Goal: Task Accomplishment & Management: Manage account settings

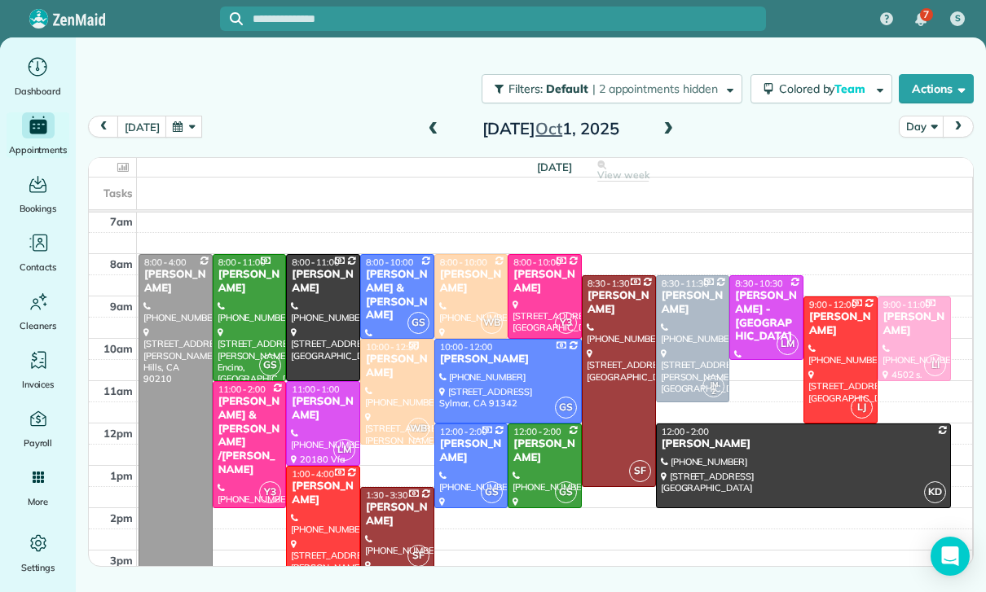
scroll to position [128, 0]
click at [183, 124] on button "button" at bounding box center [183, 127] width 37 height 22
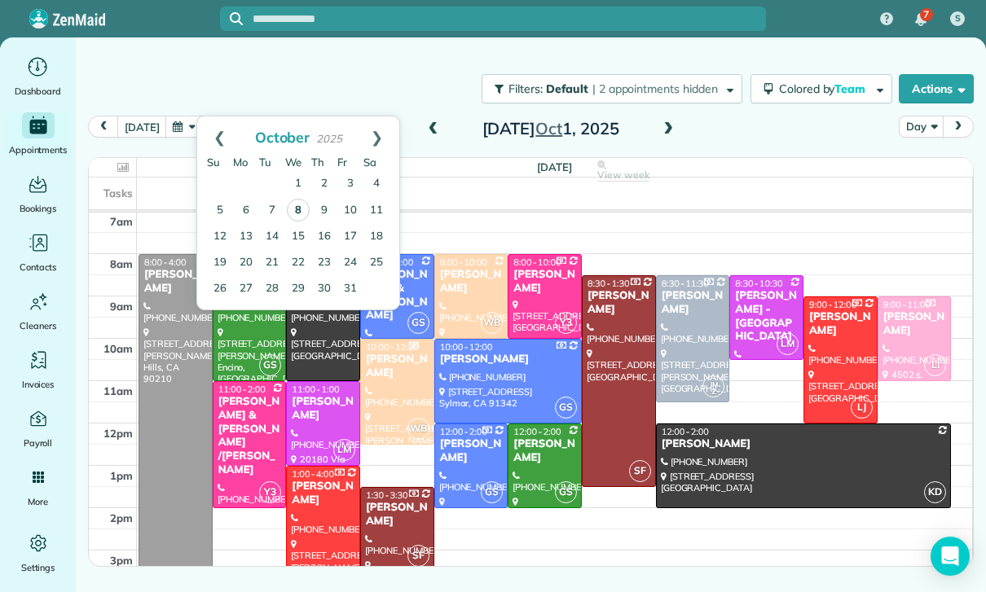
click at [304, 209] on link "8" at bounding box center [298, 210] width 23 height 23
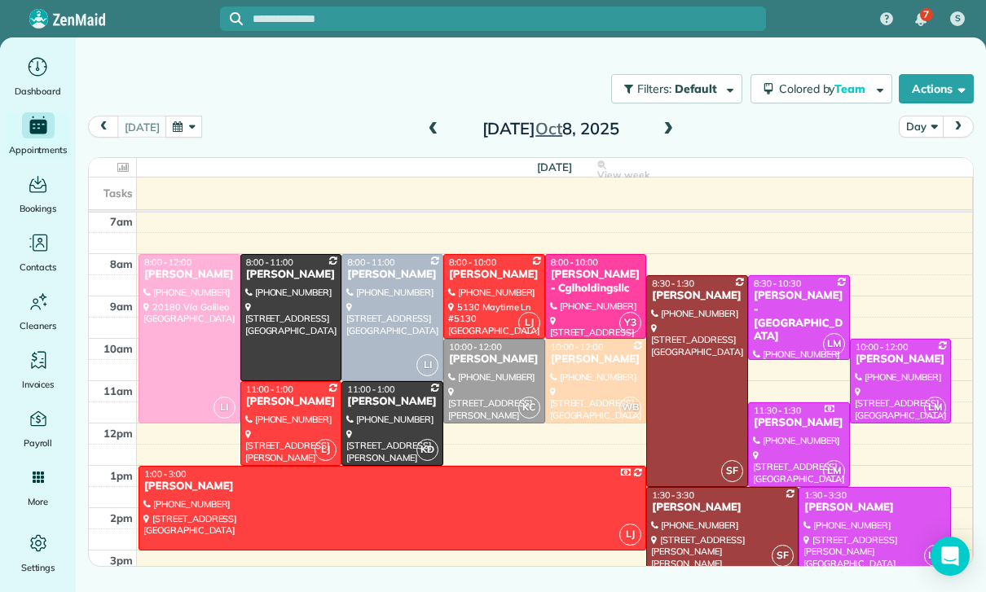
click at [888, 373] on div at bounding box center [901, 381] width 100 height 83
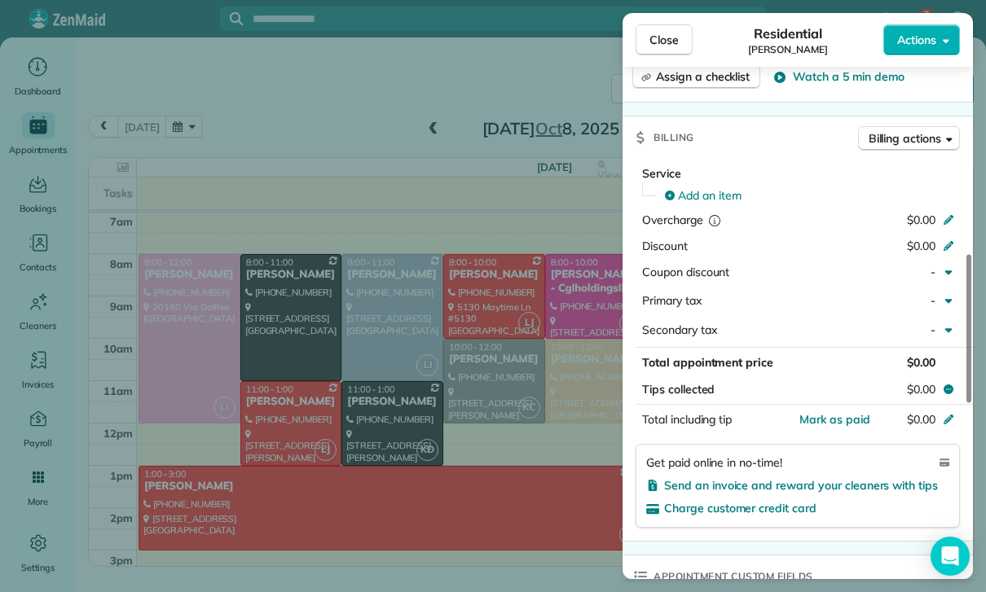
scroll to position [709, 0]
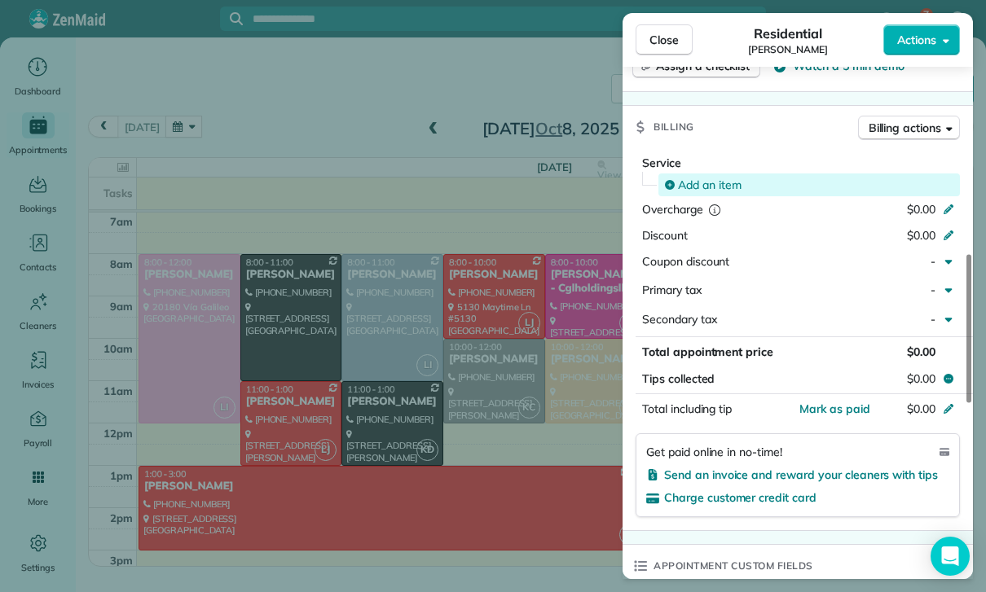
click at [691, 185] on span "Add an item" at bounding box center [710, 185] width 64 height 16
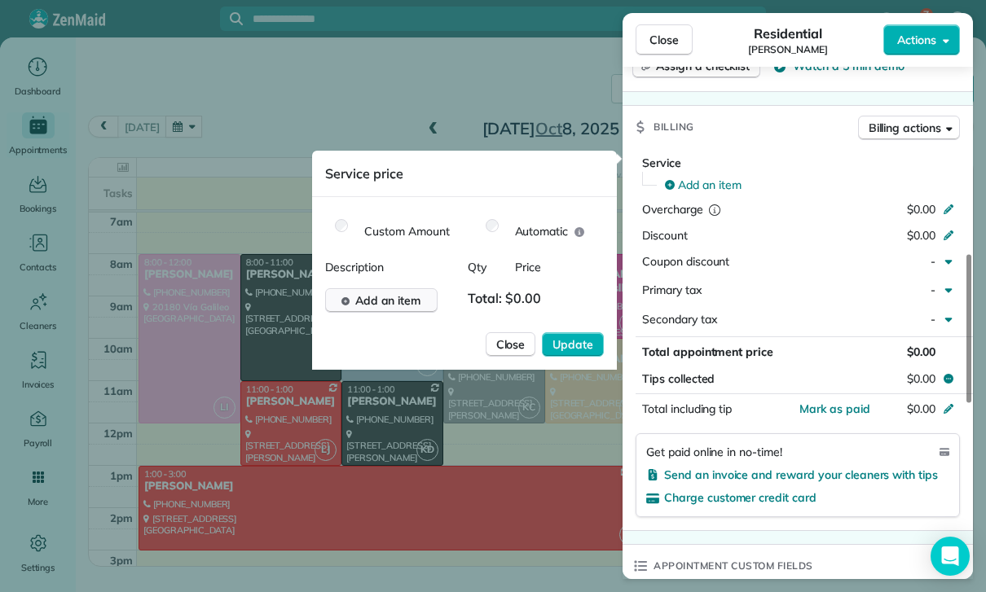
click at [388, 305] on span "Add an item" at bounding box center [388, 301] width 66 height 16
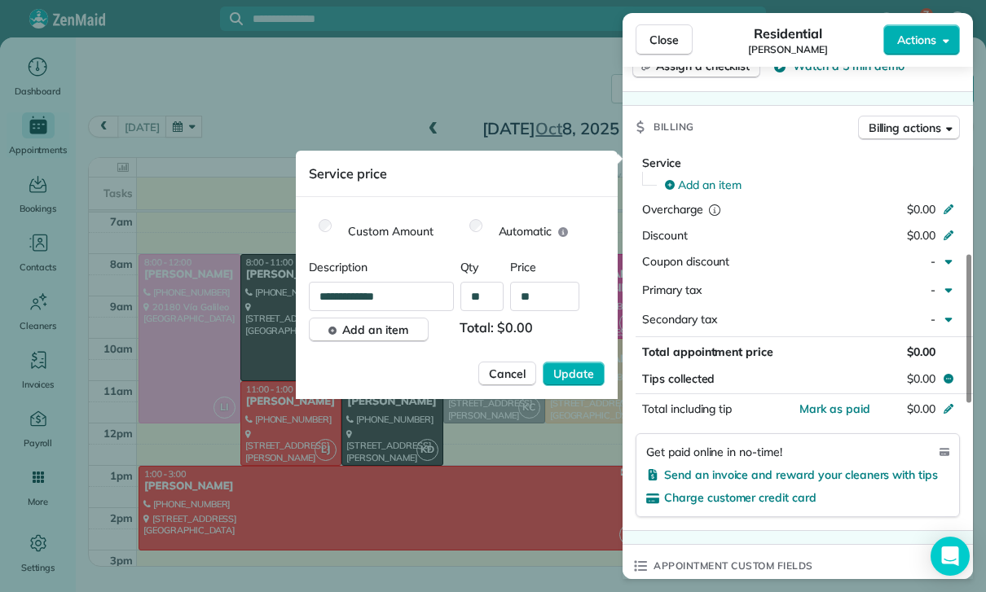
click at [553, 302] on input "**" at bounding box center [544, 296] width 69 height 29
type input "****"
click at [583, 372] on span "Update" at bounding box center [573, 374] width 41 height 16
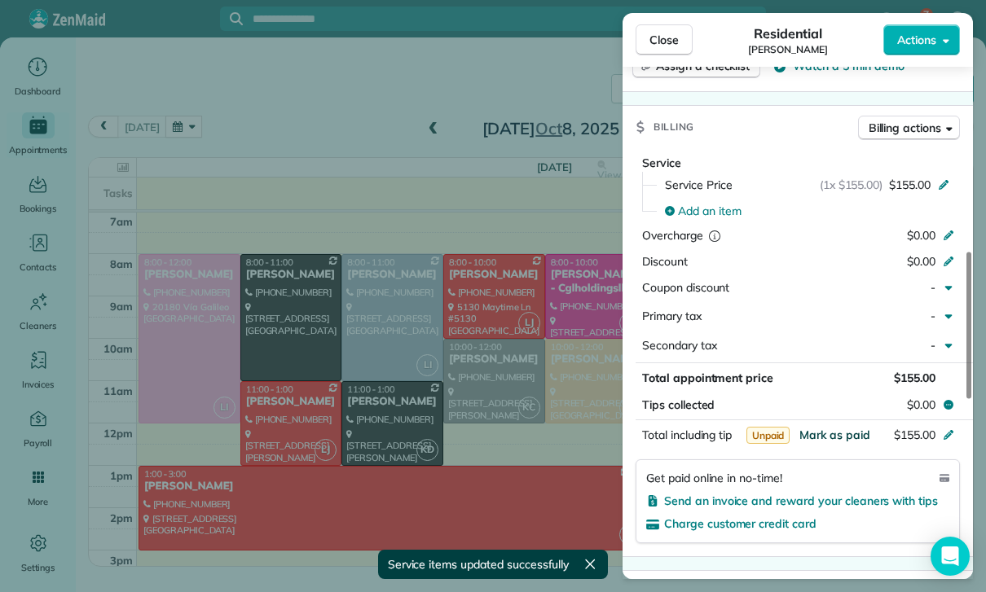
click at [833, 429] on span "Mark as paid" at bounding box center [834, 435] width 71 height 15
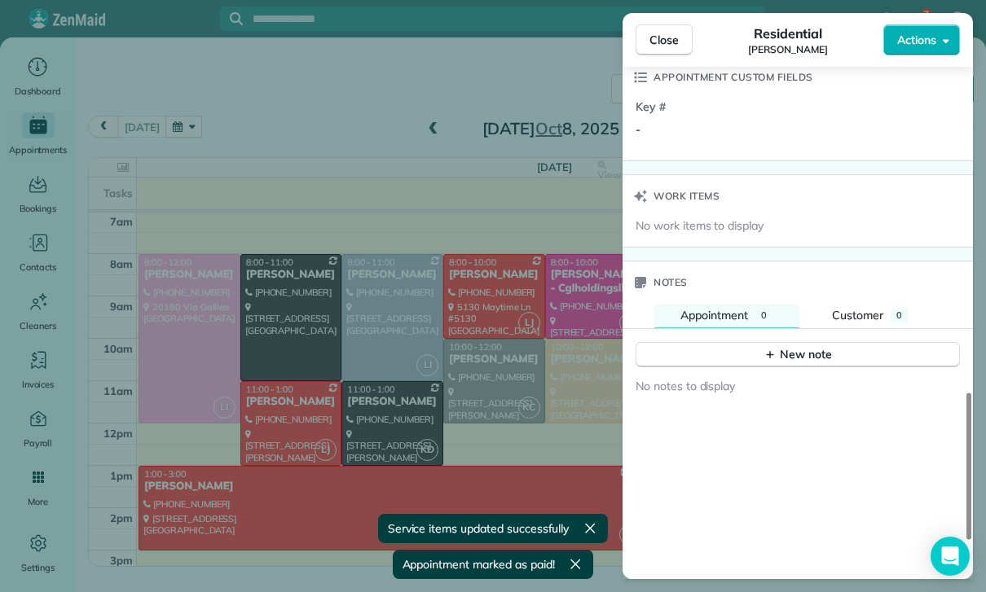
scroll to position [1252, 0]
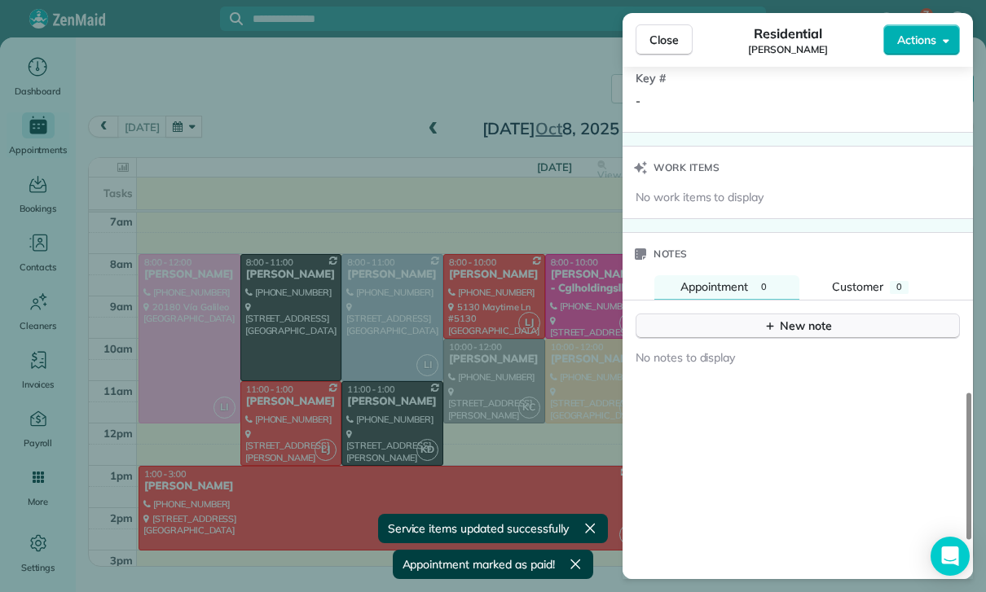
click at [784, 318] on div "New note" at bounding box center [798, 326] width 68 height 17
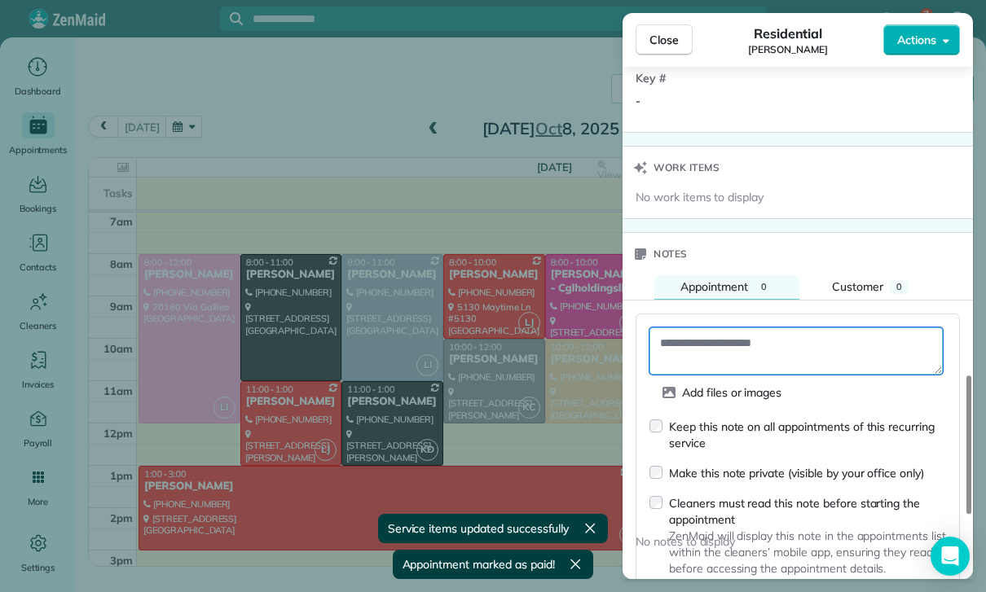
click at [730, 328] on textarea at bounding box center [795, 351] width 293 height 47
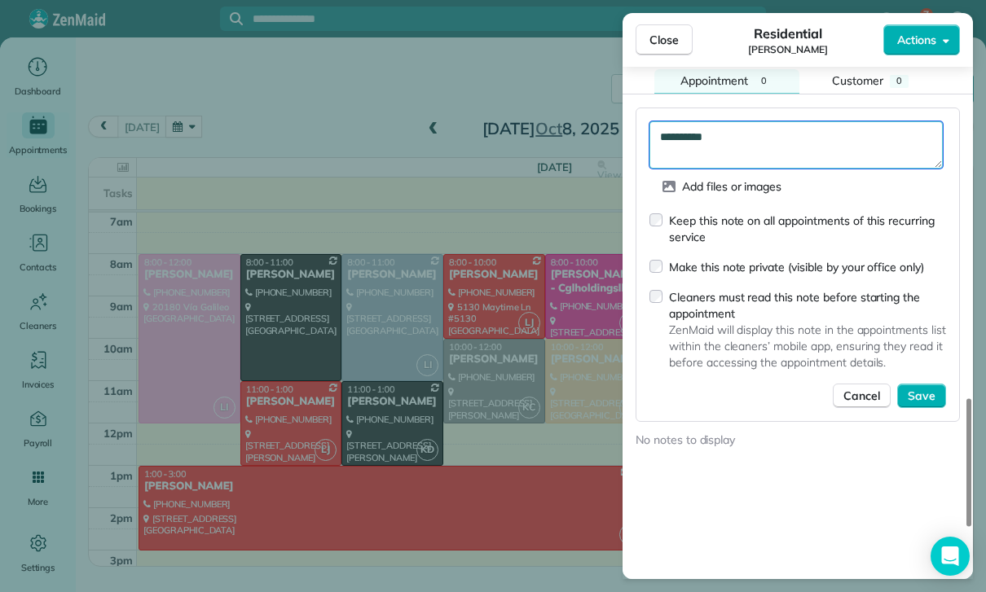
scroll to position [1463, 0]
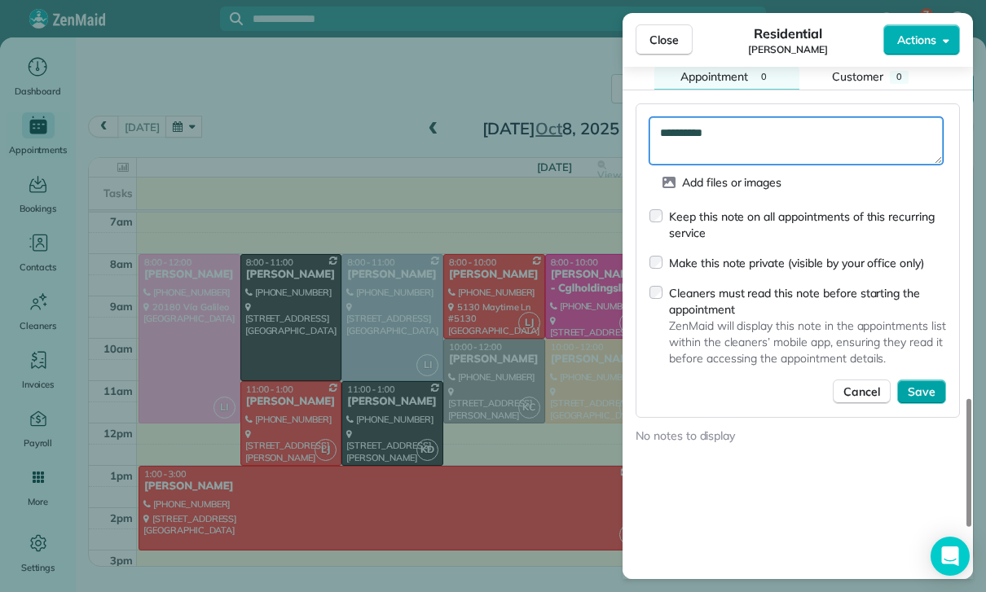
type textarea "**********"
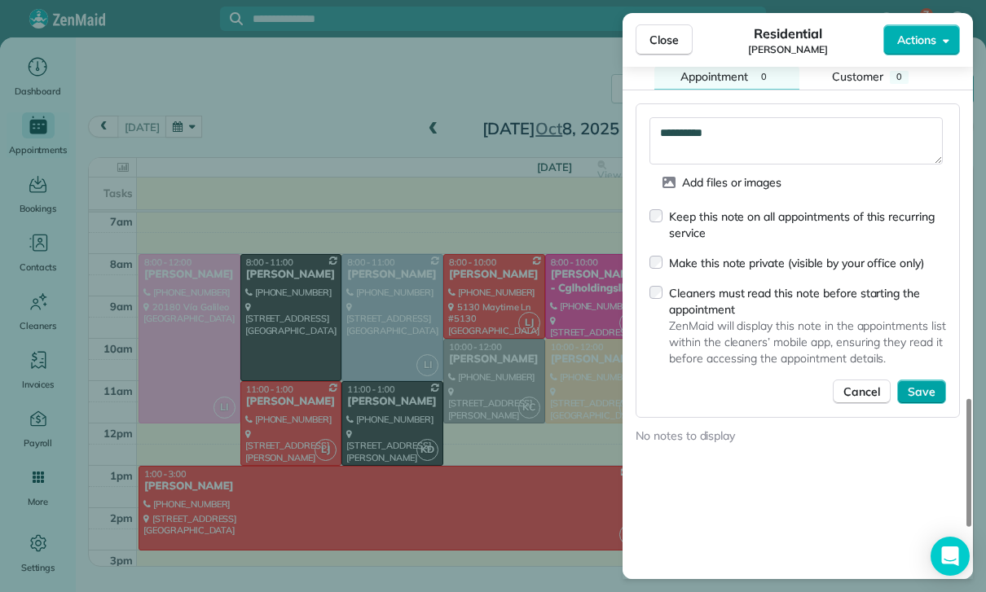
click at [927, 389] on span "Save" at bounding box center [922, 392] width 28 height 16
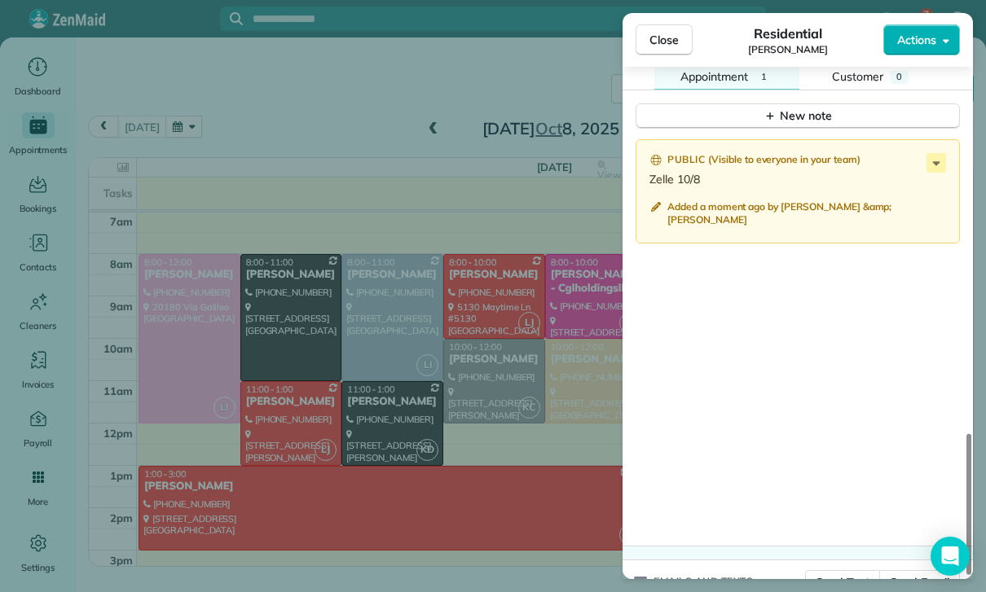
scroll to position [128, 0]
click at [458, 417] on div "Close Residential Lea Rogers Actions Status Confirmed Lea Rogers · Open profile…" at bounding box center [493, 296] width 986 height 592
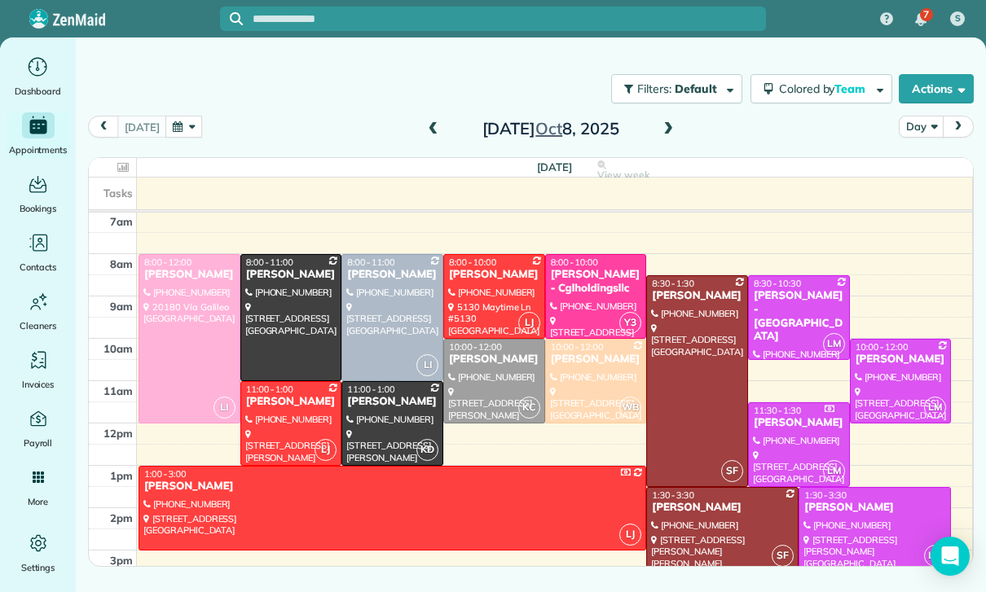
click at [431, 123] on span at bounding box center [434, 129] width 18 height 15
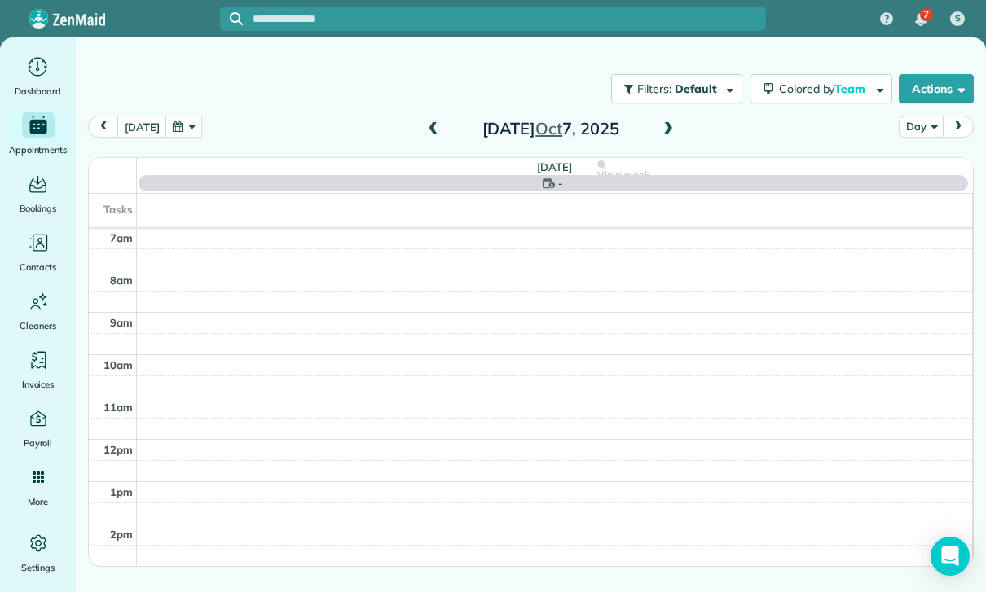
scroll to position [128, 0]
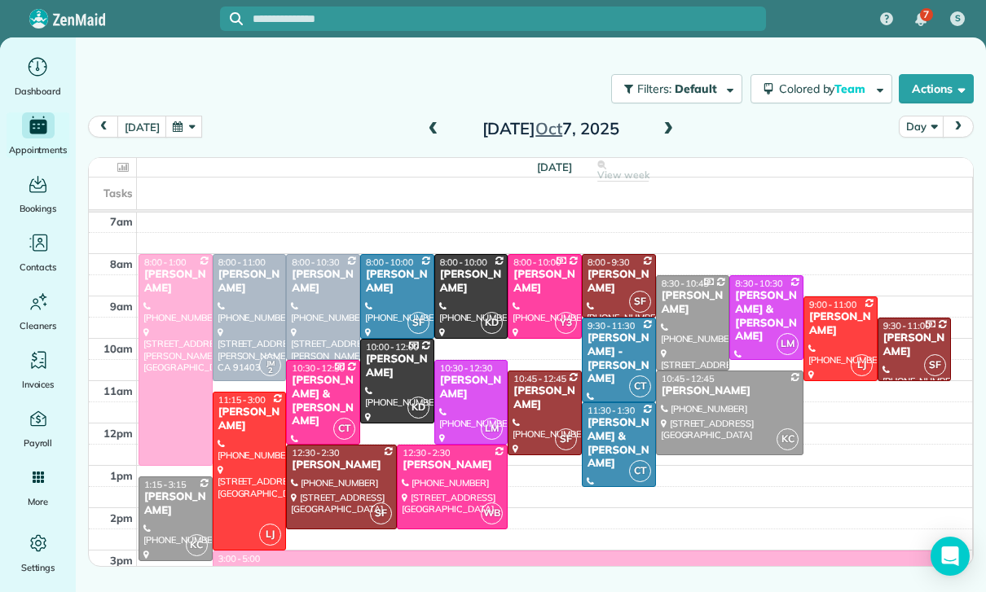
click at [240, 319] on div at bounding box center [250, 317] width 73 height 125
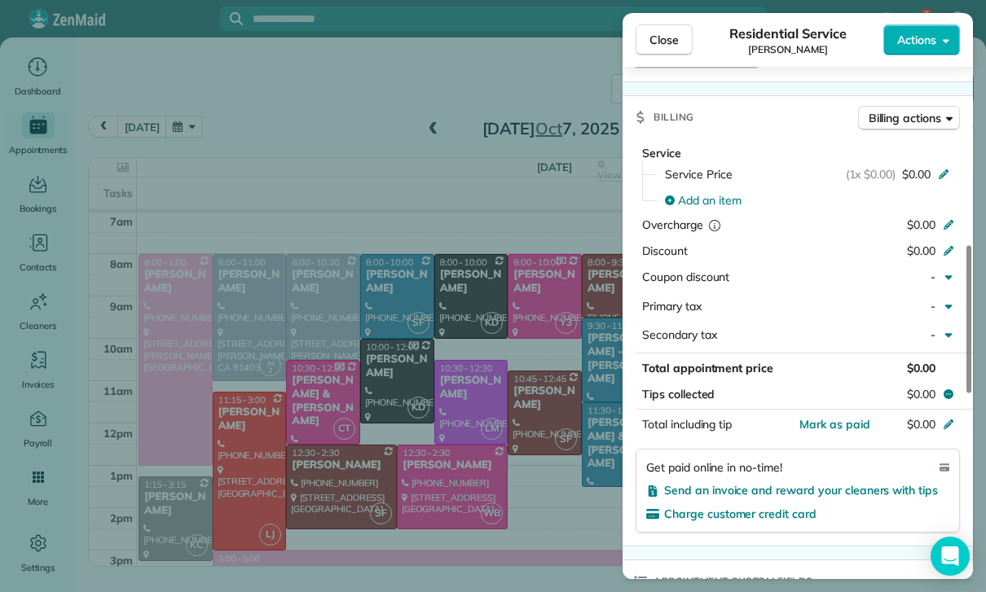
scroll to position [699, 0]
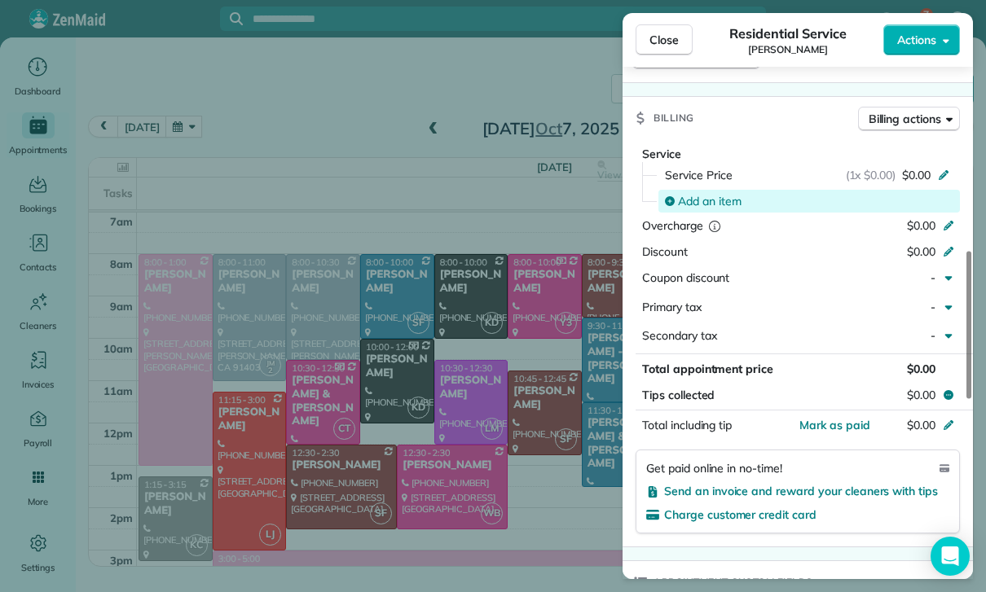
click at [704, 193] on span "Add an item" at bounding box center [710, 201] width 64 height 16
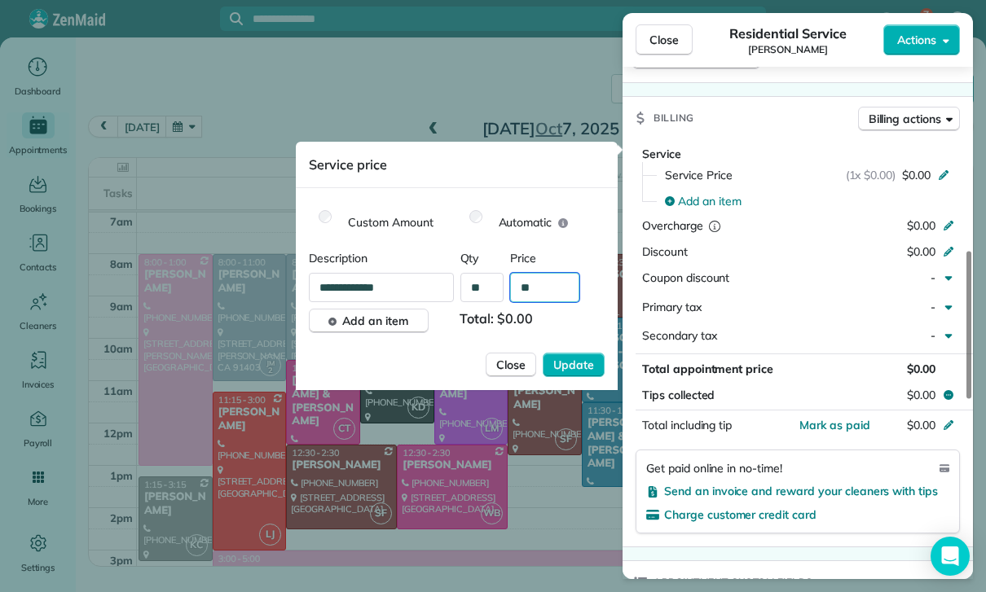
click at [555, 288] on input "**" at bounding box center [544, 287] width 69 height 29
type input "****"
click at [583, 375] on button "Update" at bounding box center [574, 365] width 62 height 24
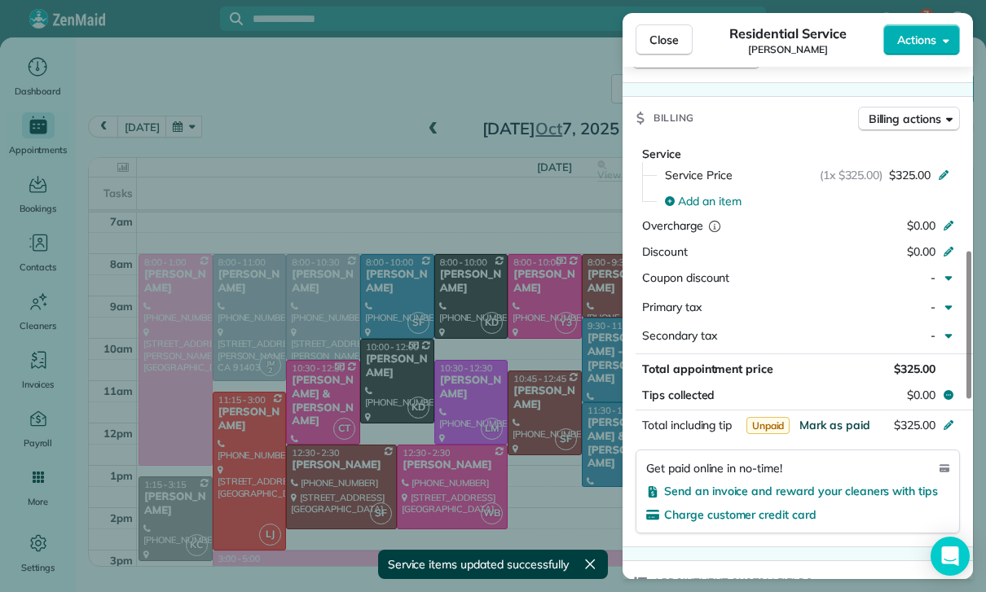
click at [837, 422] on span "Mark as paid" at bounding box center [834, 425] width 71 height 15
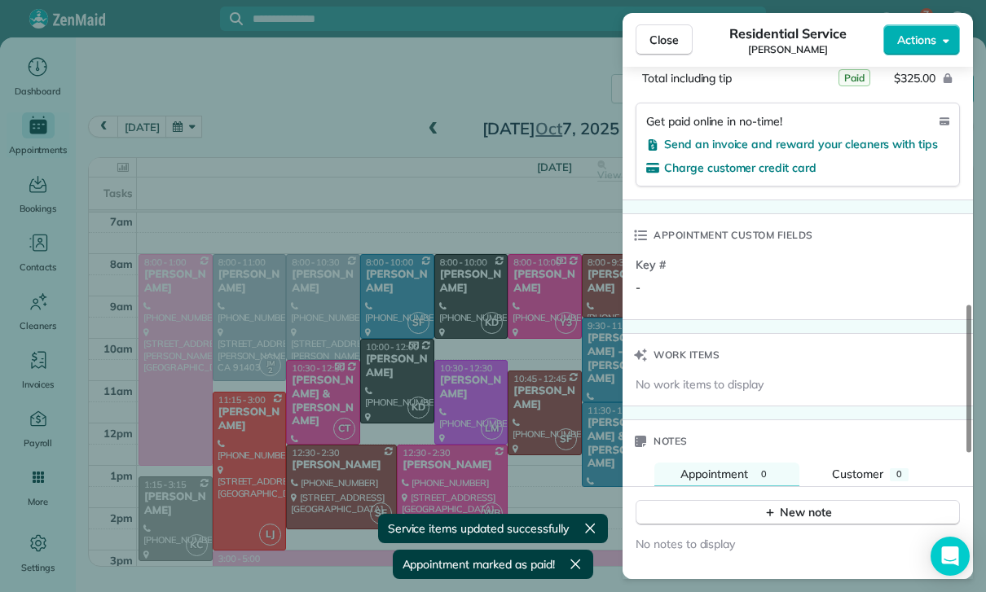
scroll to position [1137, 0]
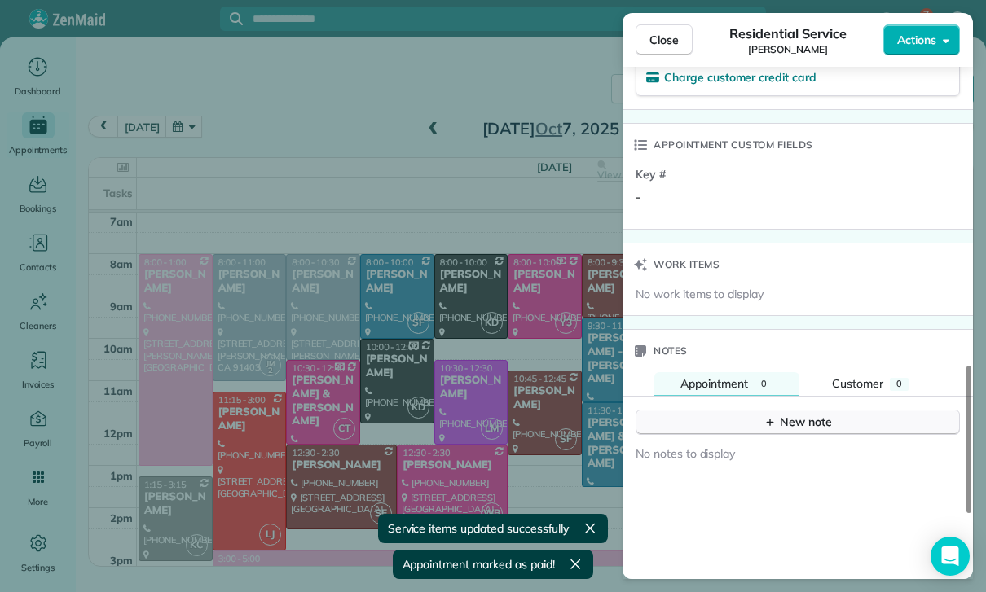
click at [781, 425] on button "New note" at bounding box center [798, 422] width 324 height 25
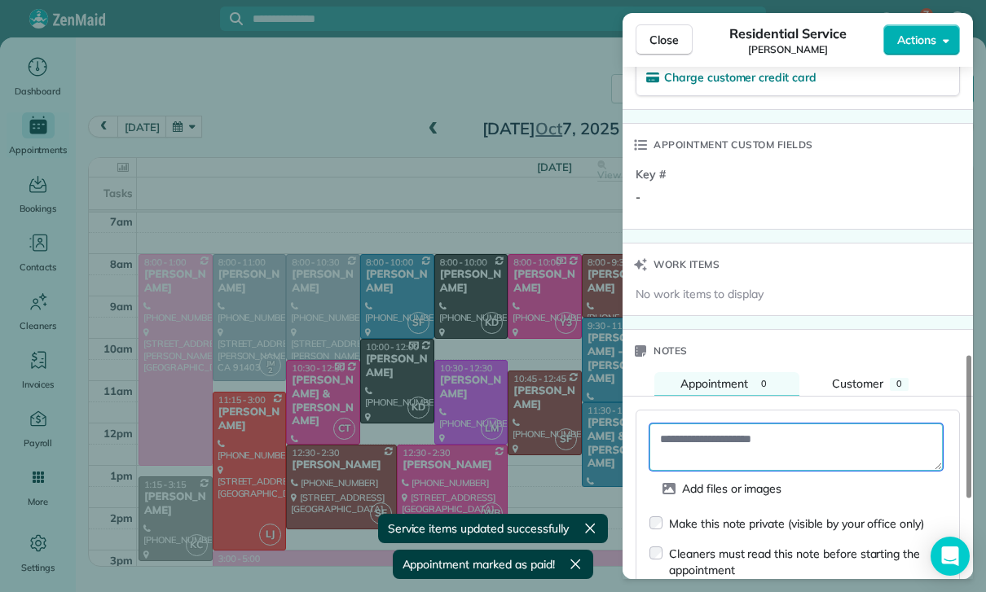
click at [707, 448] on textarea at bounding box center [795, 447] width 293 height 47
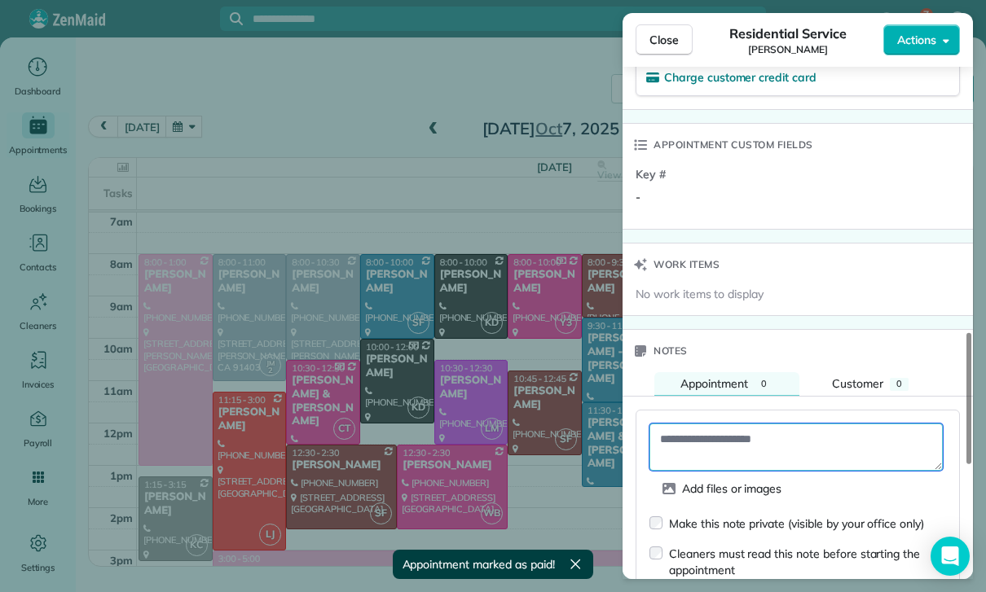
paste textarea "**********"
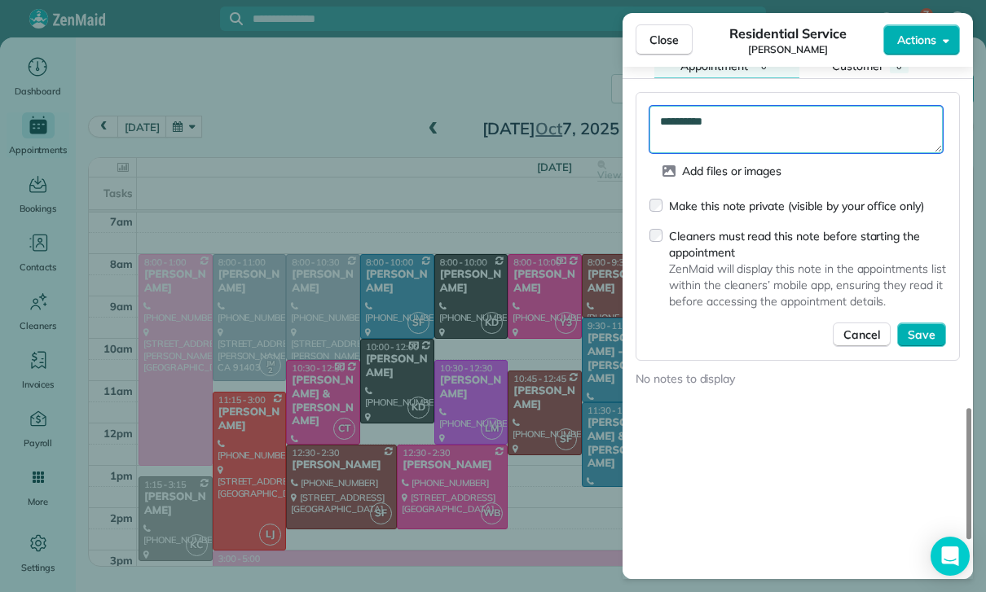
scroll to position [1461, 0]
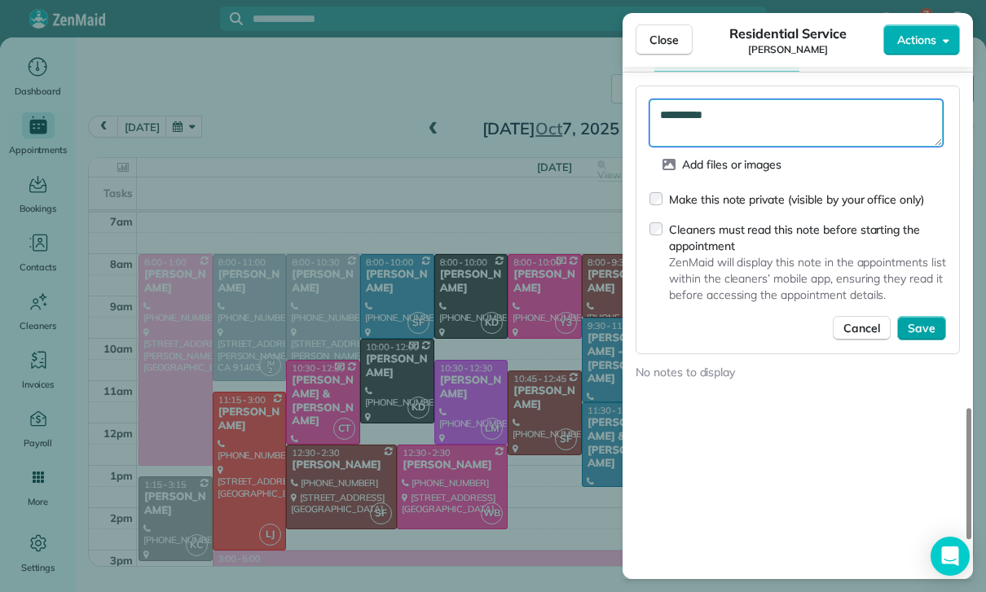
type textarea "**********"
click at [917, 320] on span "Save" at bounding box center [922, 328] width 28 height 16
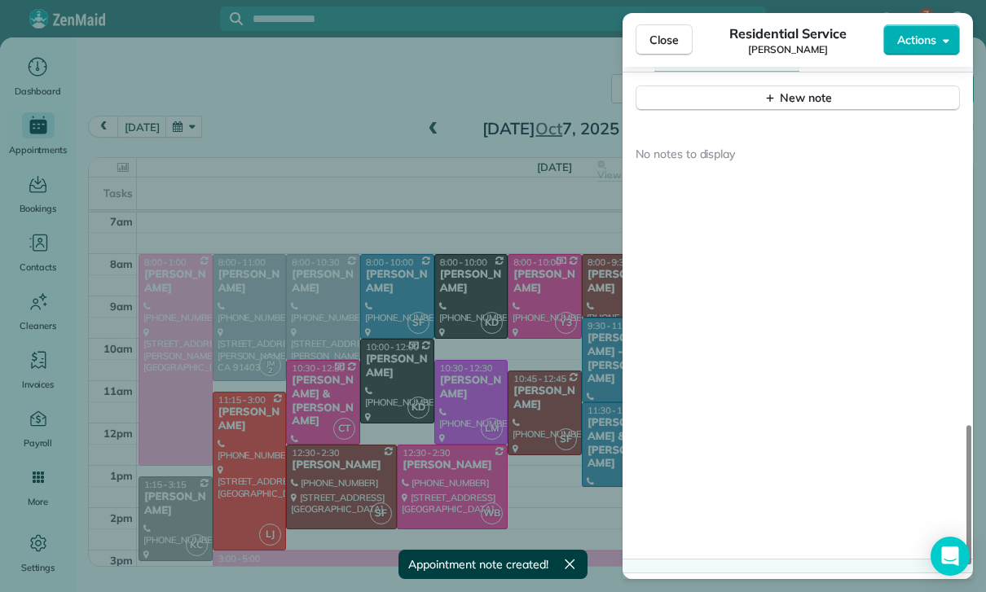
scroll to position [1420, 0]
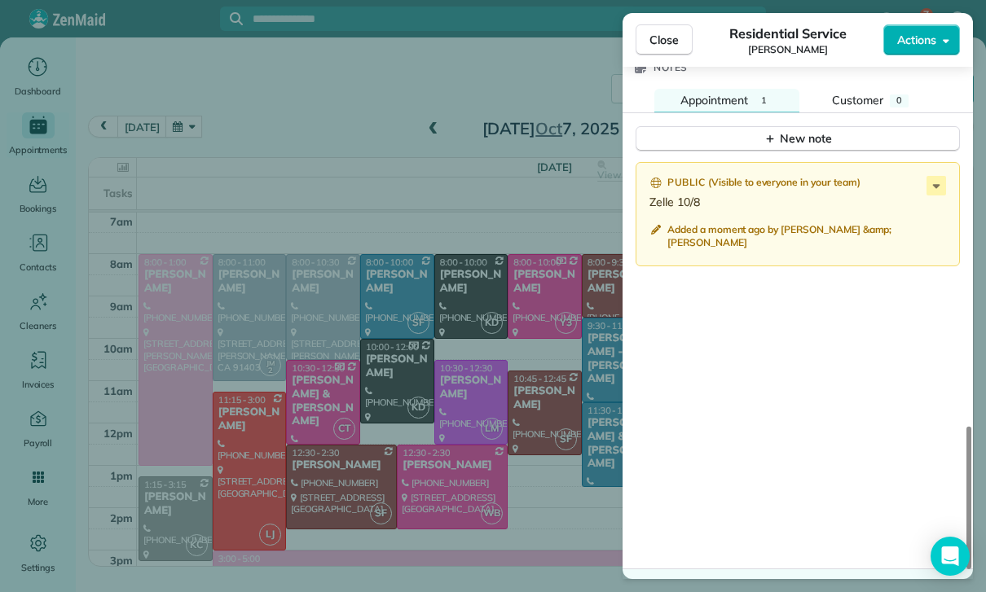
click at [508, 403] on div "Close Residential Service Lindsay Sears Actions Status Confirmed Lindsay Sears …" at bounding box center [493, 296] width 986 height 592
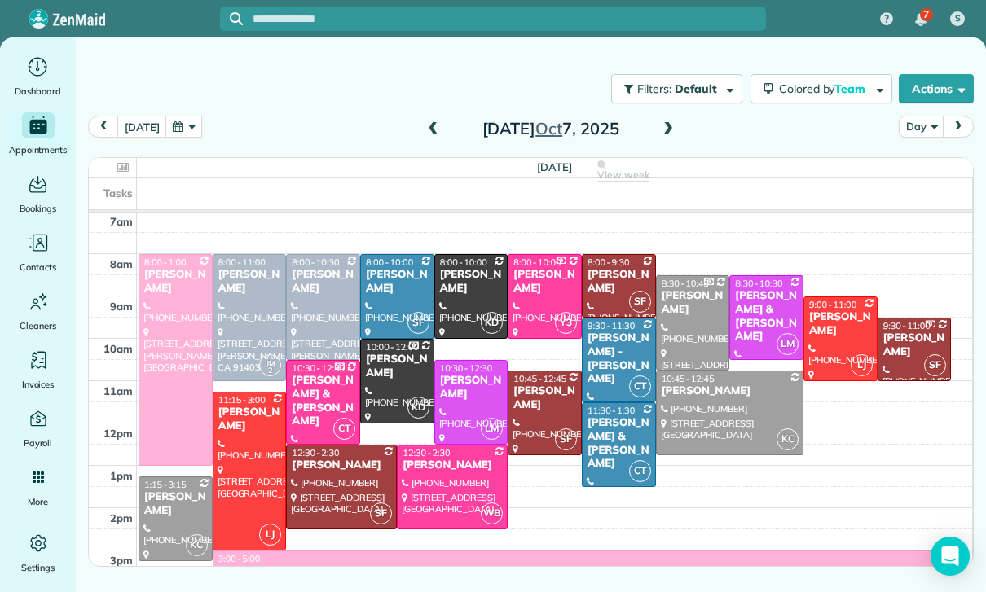
click at [182, 132] on button "button" at bounding box center [183, 127] width 37 height 22
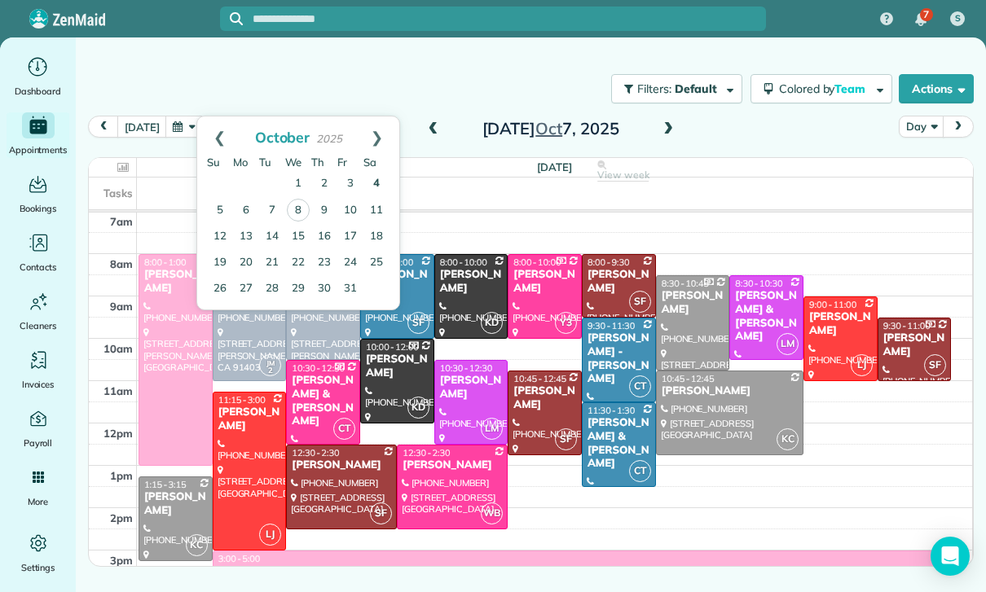
click at [375, 183] on link "4" at bounding box center [376, 184] width 26 height 26
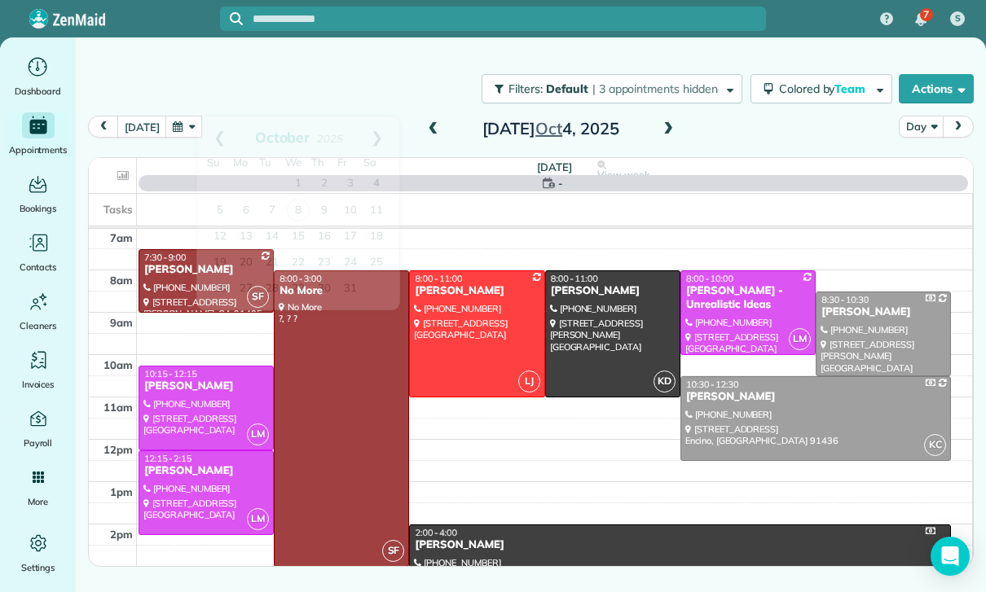
scroll to position [128, 0]
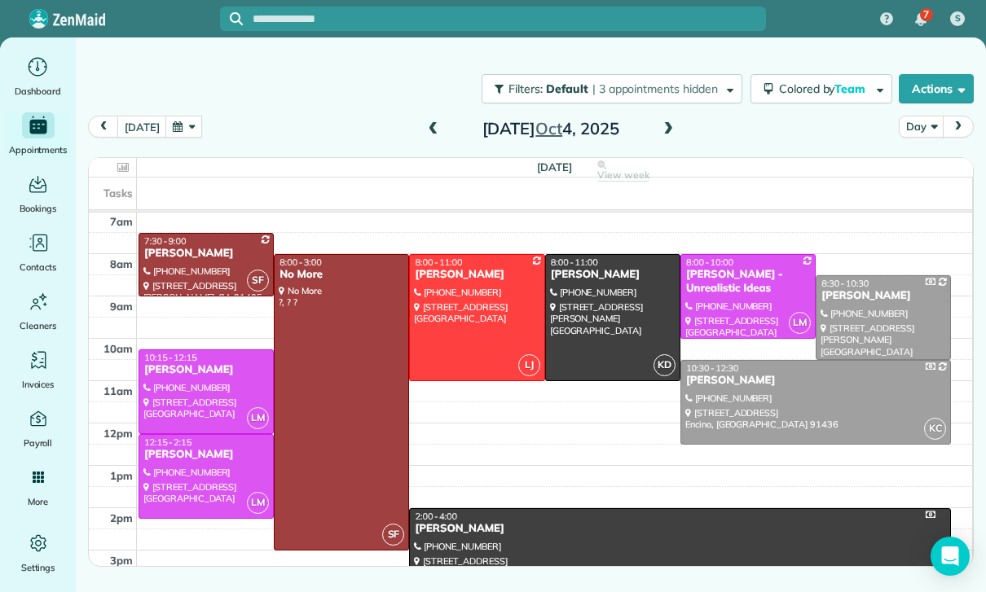
click at [486, 294] on div at bounding box center [477, 317] width 134 height 125
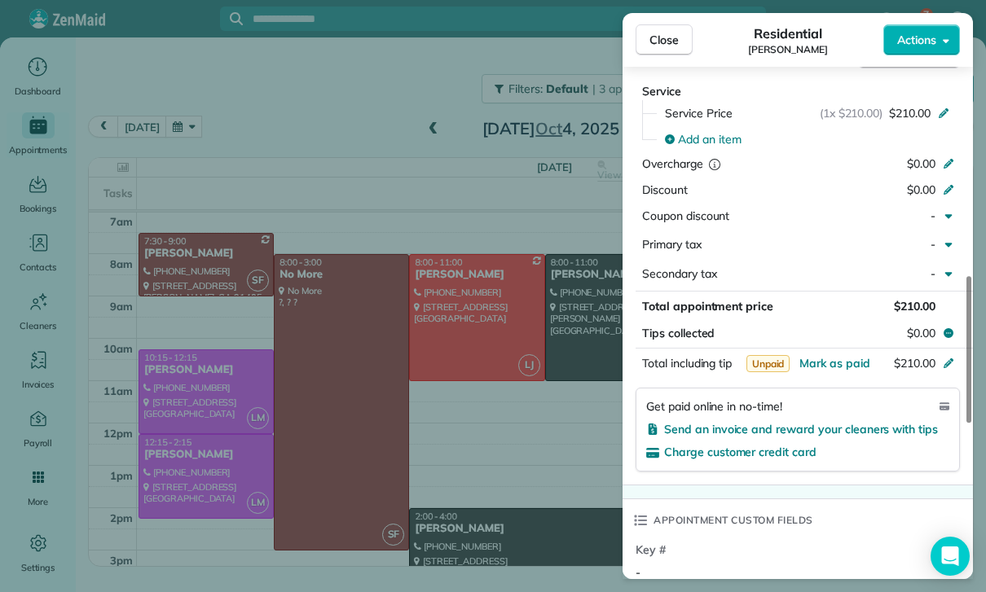
scroll to position [802, 0]
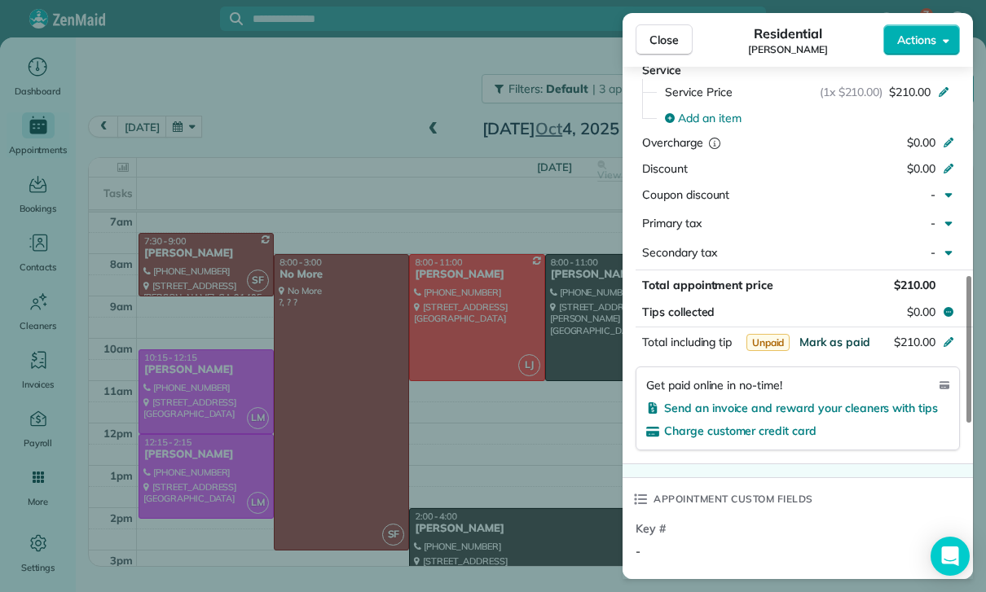
click at [824, 335] on span "Mark as paid" at bounding box center [834, 342] width 71 height 15
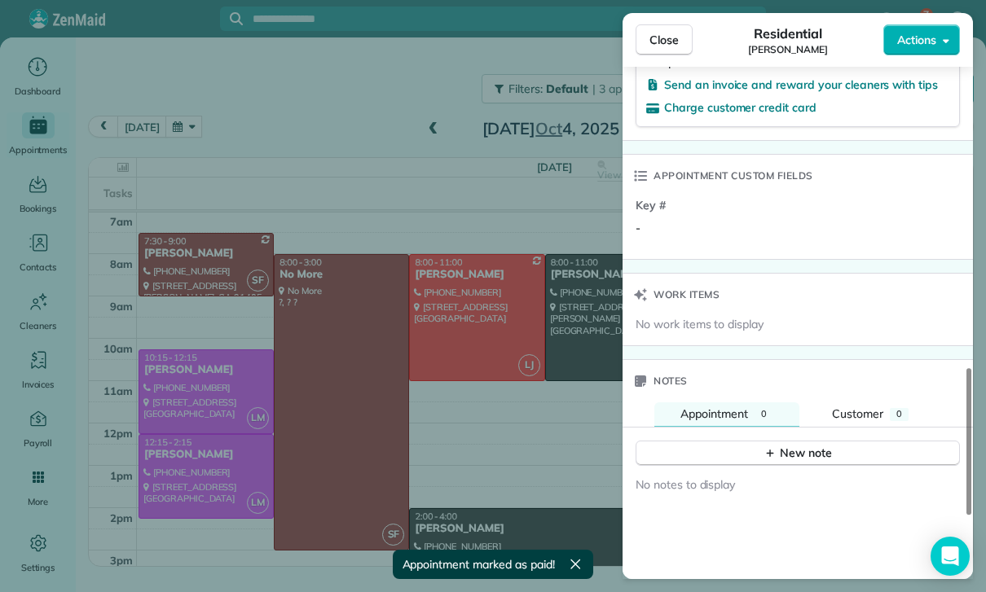
scroll to position [1161, 0]
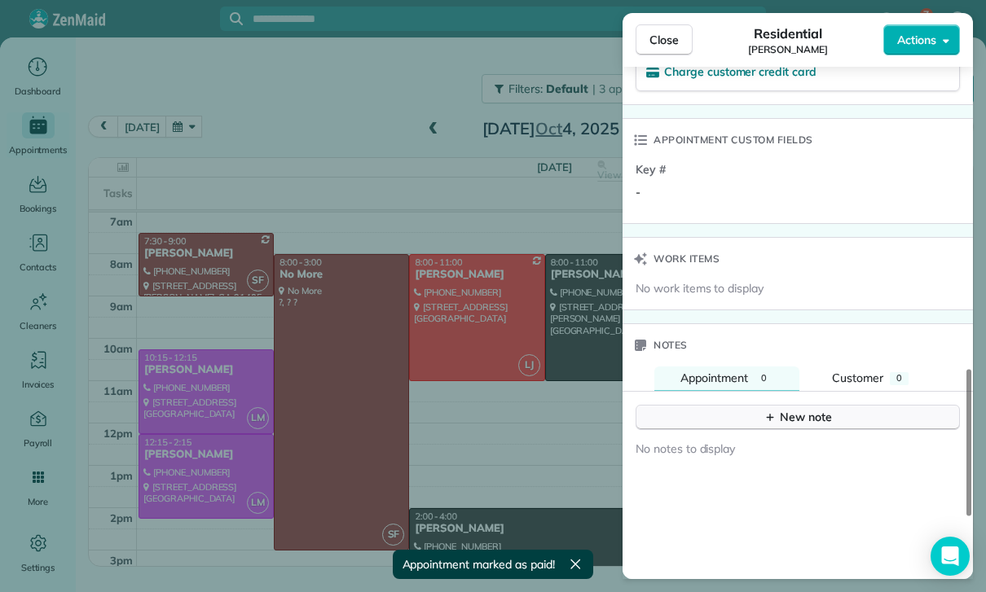
click at [786, 409] on div "New note" at bounding box center [798, 417] width 68 height 17
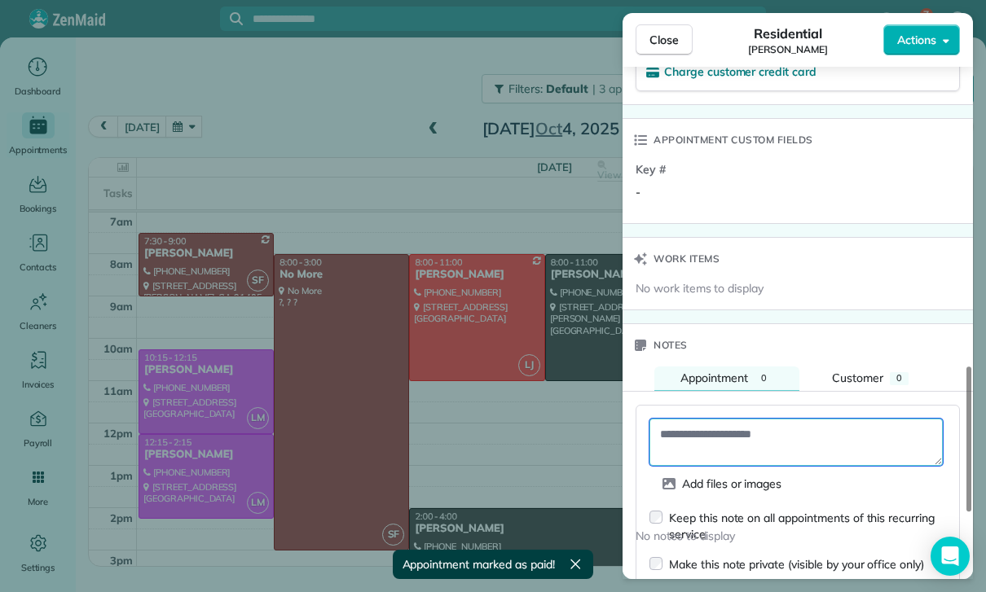
click at [721, 427] on textarea at bounding box center [795, 442] width 293 height 47
paste textarea "**********"
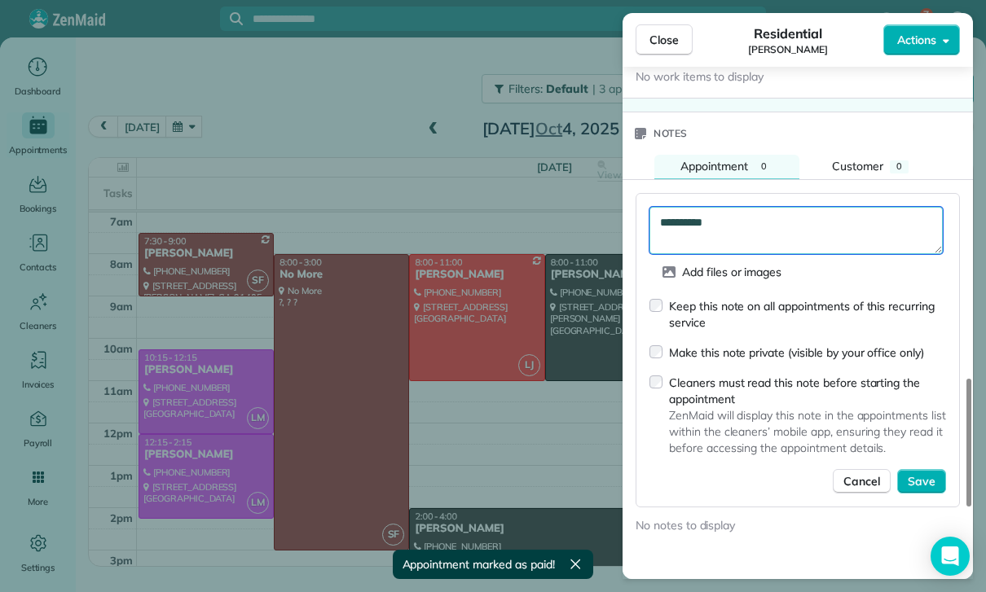
scroll to position [1387, 0]
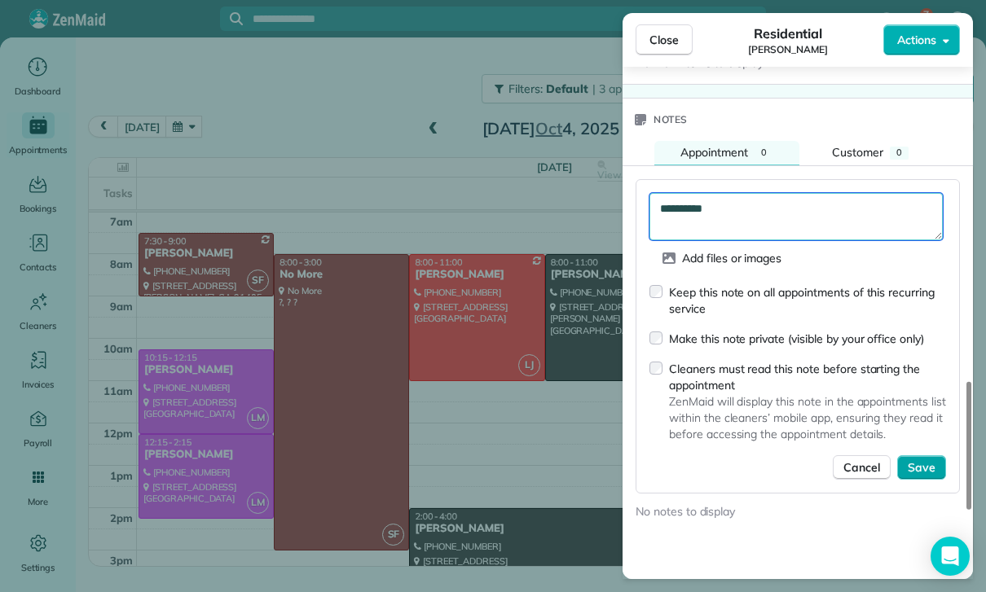
type textarea "**********"
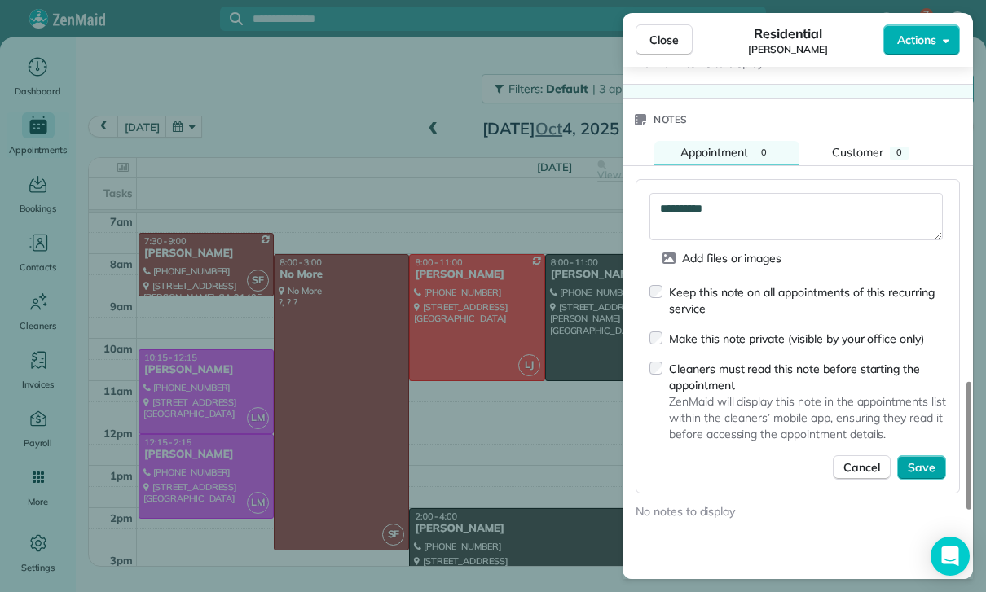
click at [921, 461] on span "Save" at bounding box center [922, 468] width 28 height 16
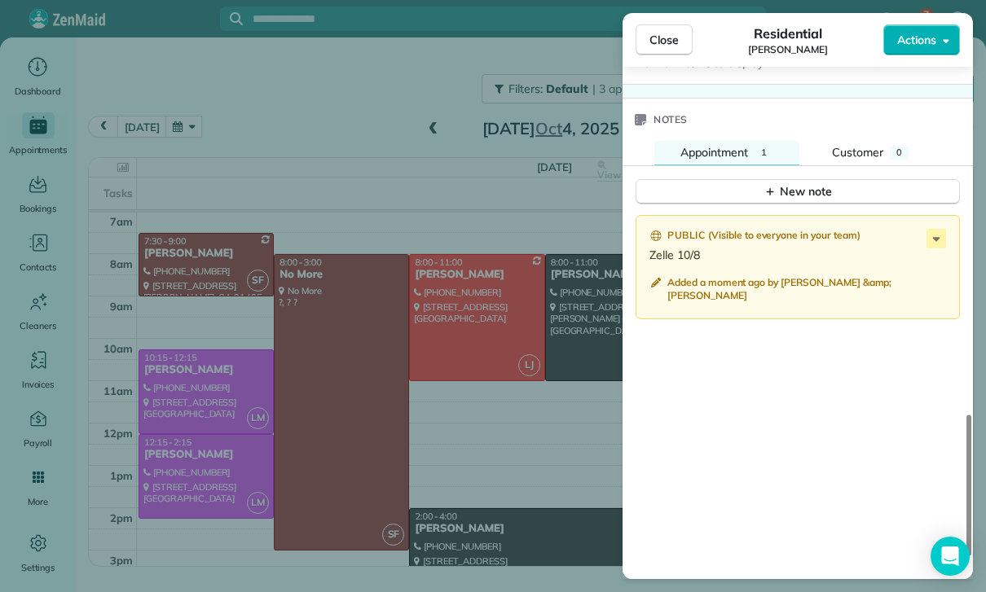
click at [411, 446] on div "Close Residential Karen Johnson Actions Status Yet to Confirm Karen Johnson · O…" at bounding box center [493, 296] width 986 height 592
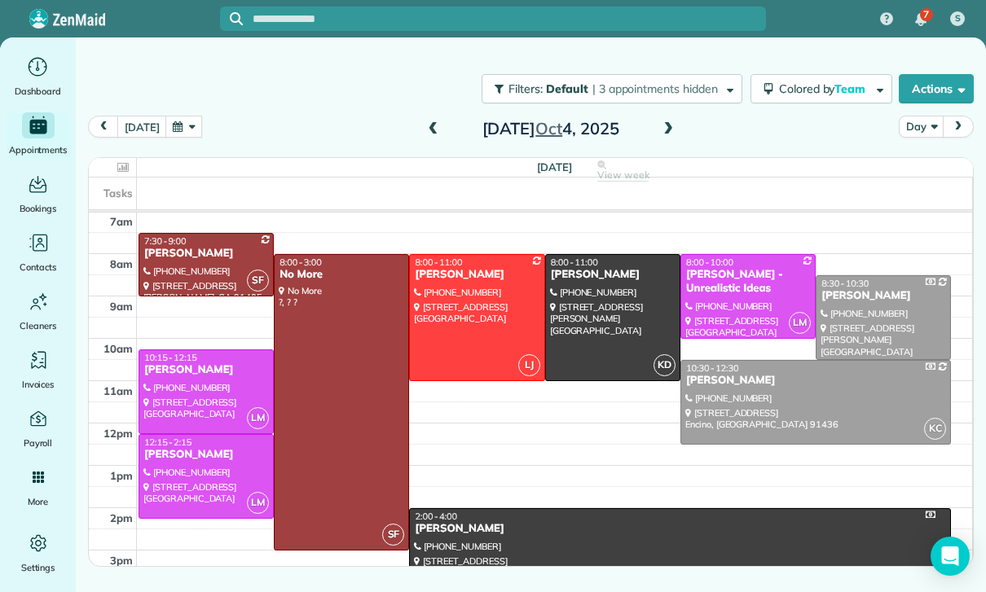
click at [182, 131] on button "button" at bounding box center [183, 127] width 37 height 22
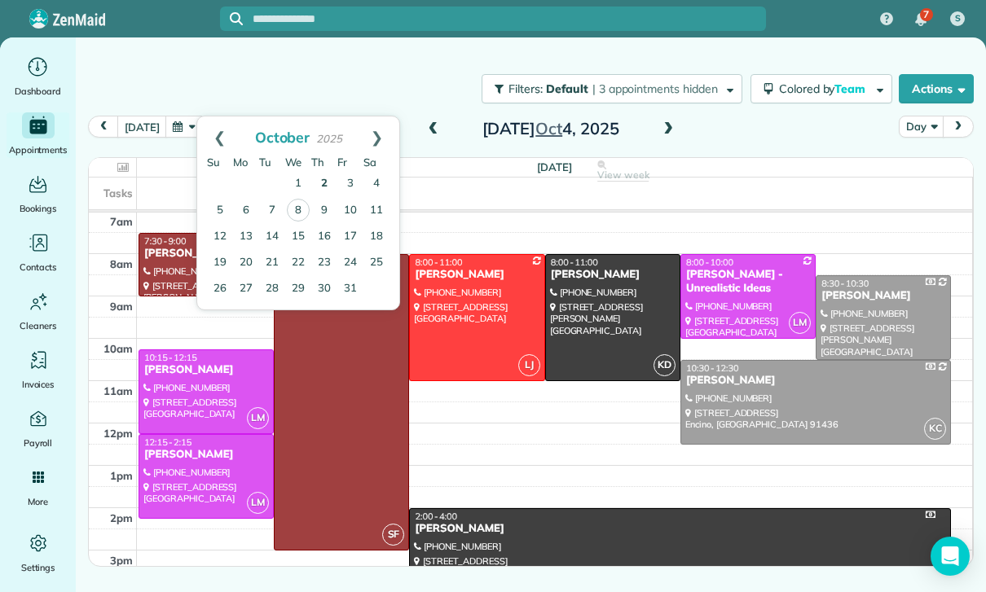
click at [324, 178] on link "2" at bounding box center [324, 184] width 26 height 26
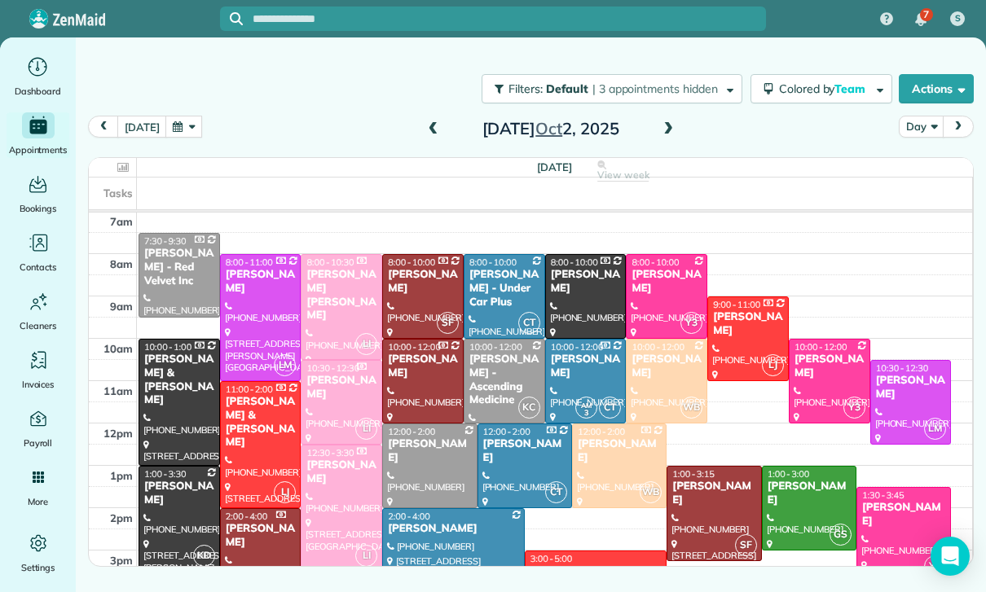
scroll to position [128, 0]
click at [187, 129] on button "button" at bounding box center [183, 127] width 37 height 22
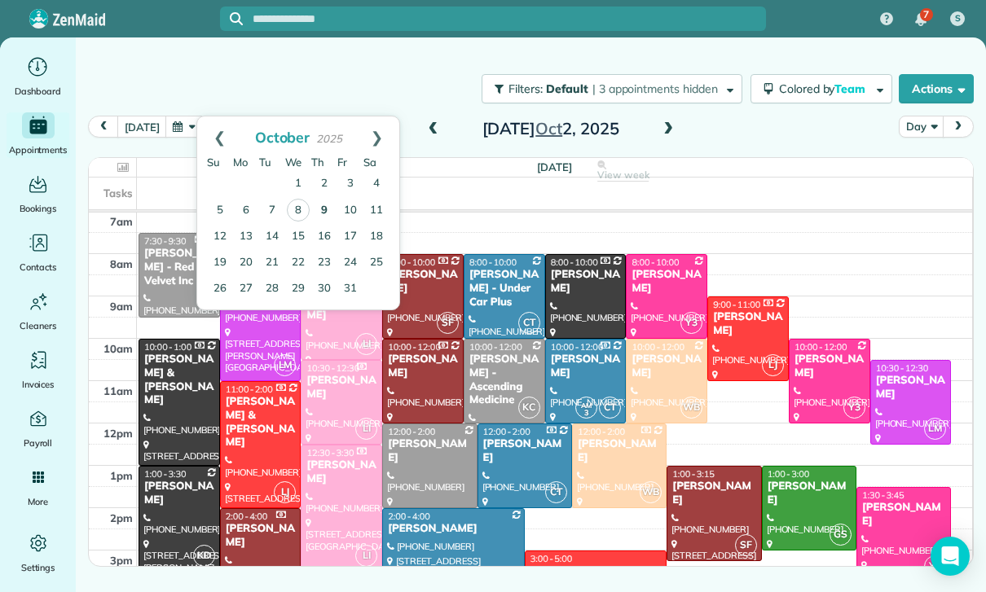
click at [323, 214] on link "9" at bounding box center [324, 211] width 26 height 26
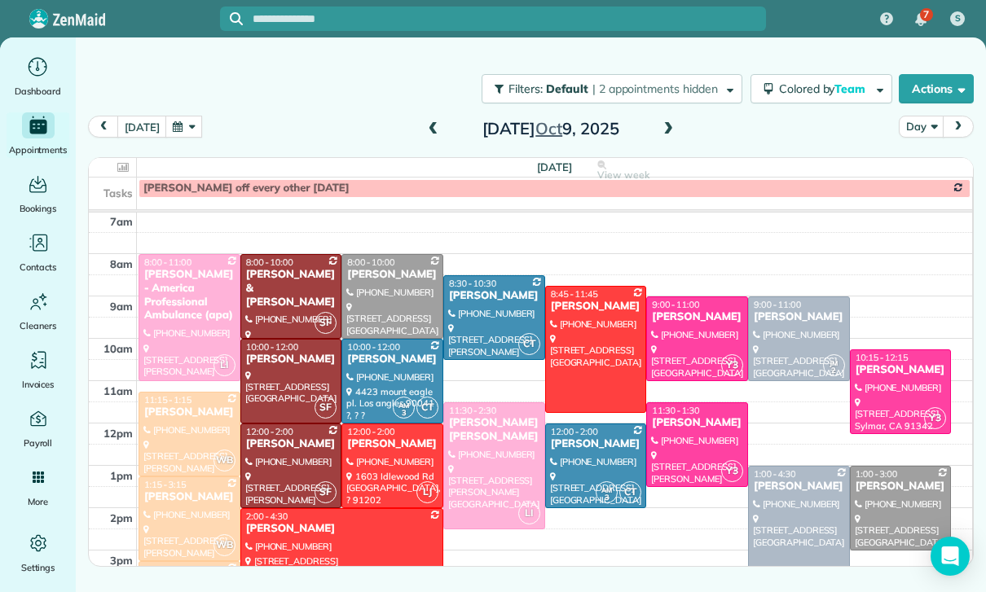
click at [771, 510] on div at bounding box center [799, 540] width 100 height 147
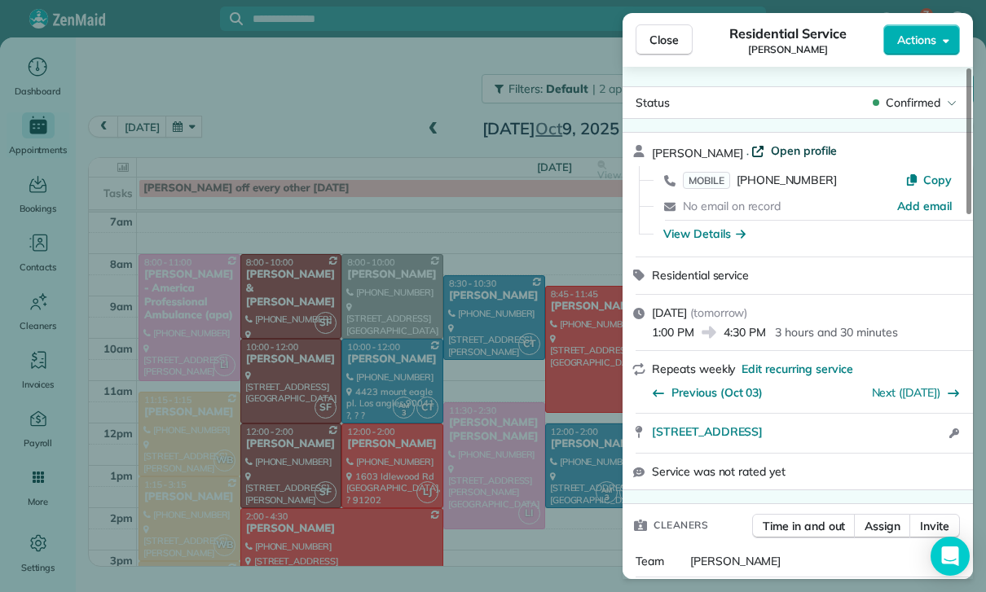
click at [790, 148] on span "Open profile" at bounding box center [804, 151] width 66 height 16
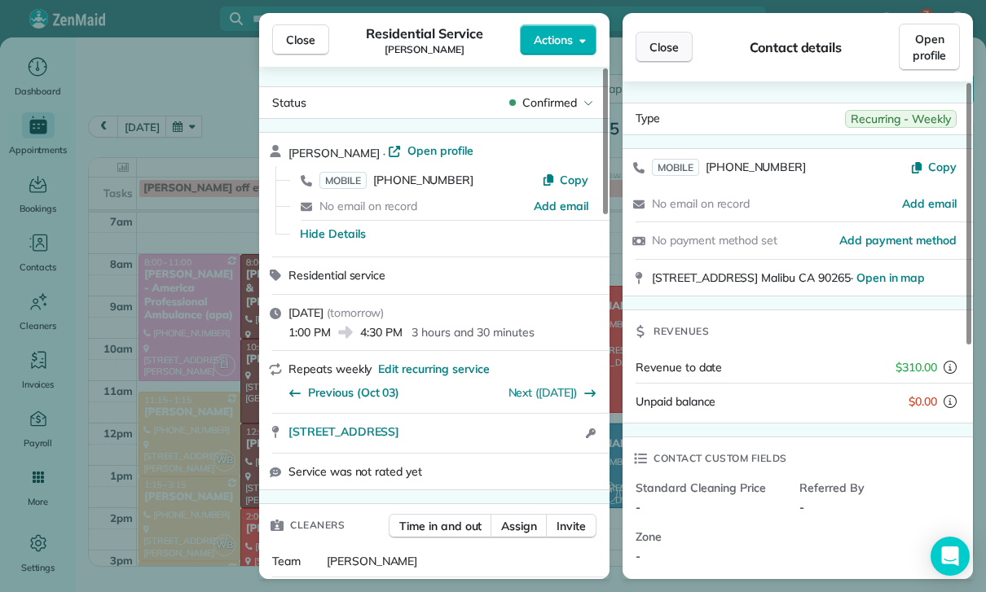
click at [654, 39] on span "Close" at bounding box center [663, 47] width 29 height 16
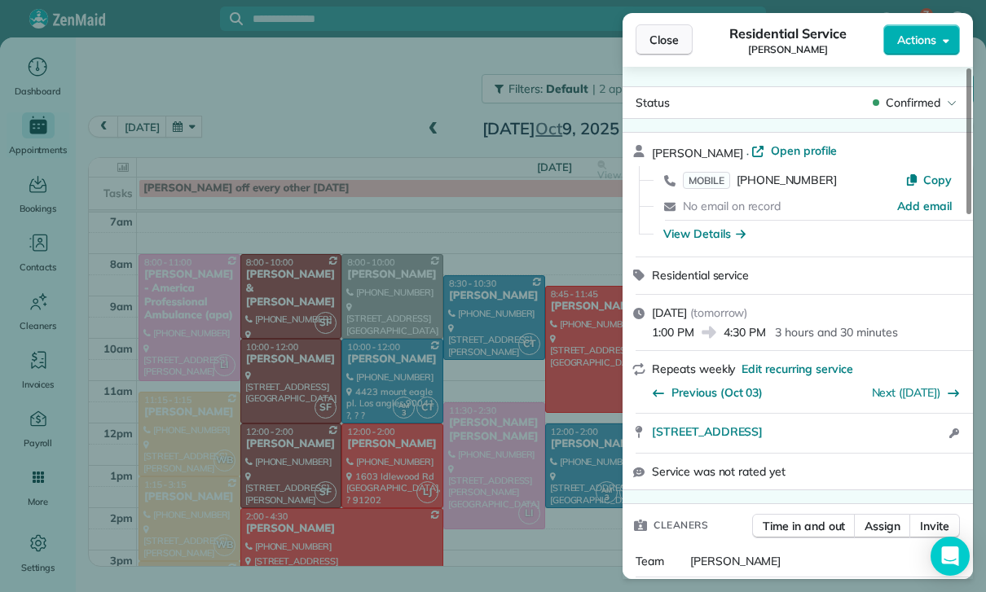
click at [663, 41] on span "Close" at bounding box center [663, 40] width 29 height 16
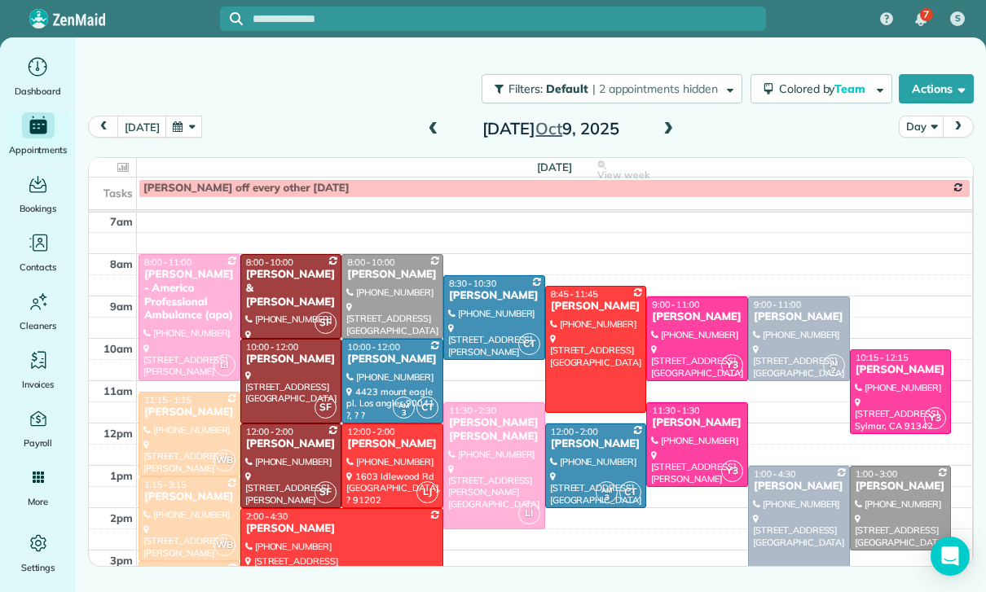
click at [183, 129] on button "button" at bounding box center [183, 127] width 37 height 22
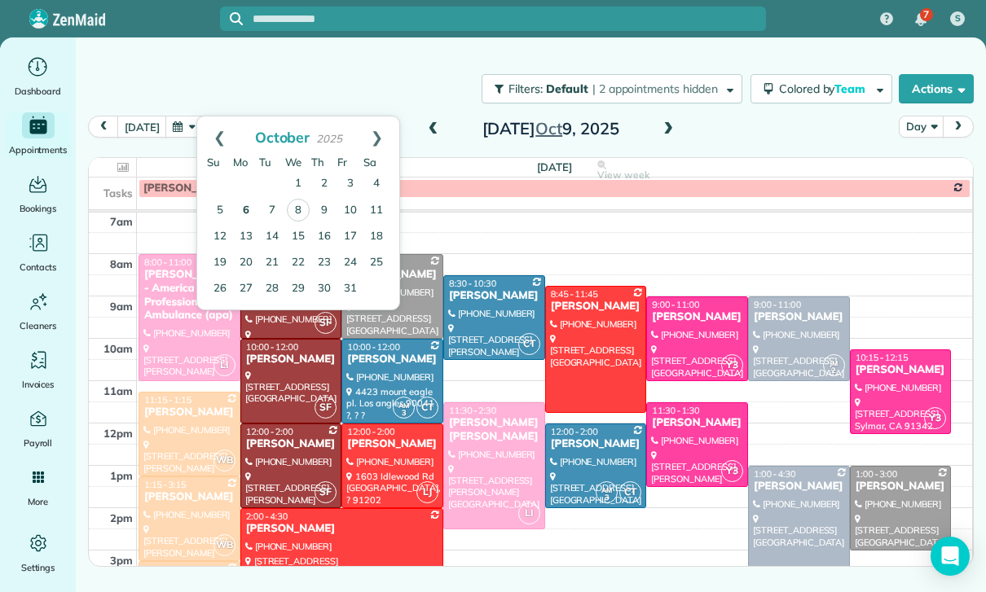
click at [252, 210] on link "6" at bounding box center [246, 211] width 26 height 26
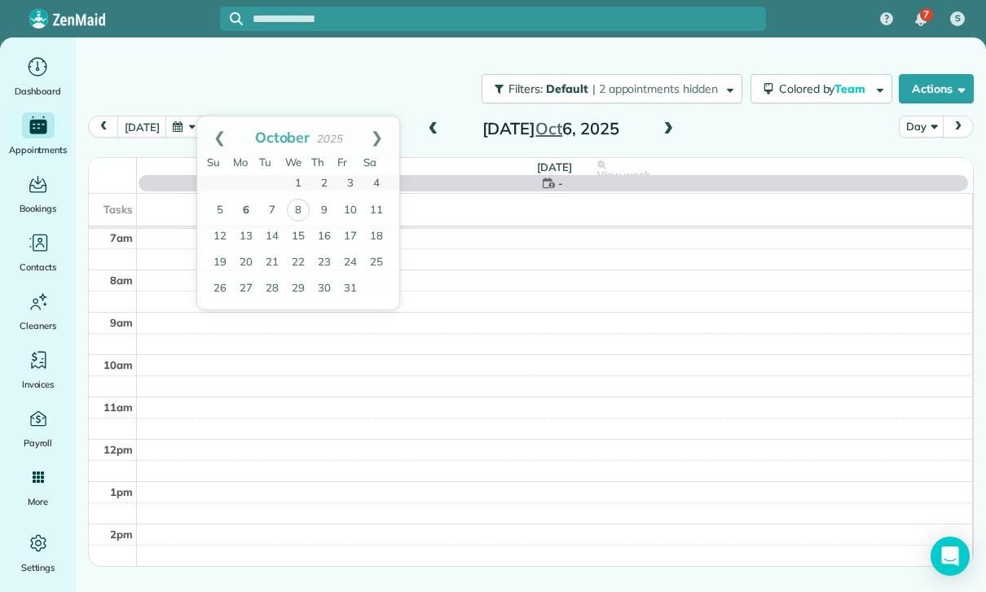
scroll to position [128, 0]
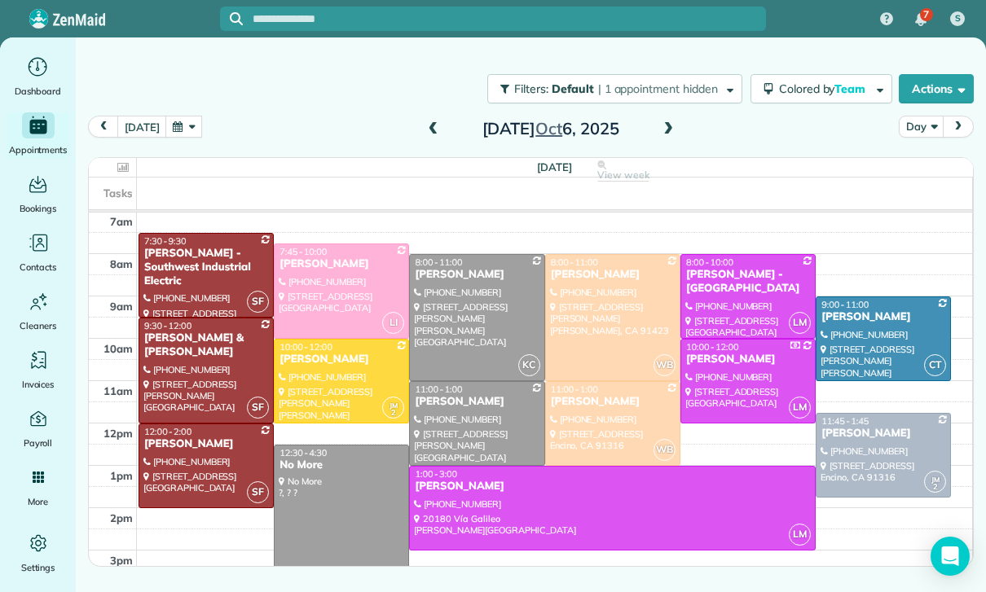
click at [614, 293] on div at bounding box center [613, 317] width 134 height 125
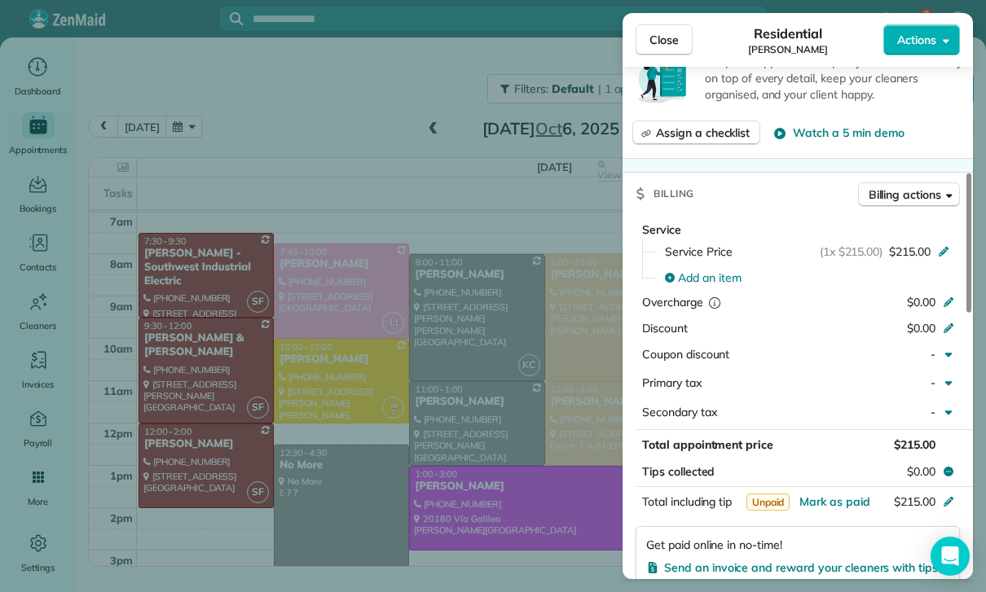
scroll to position [791, 0]
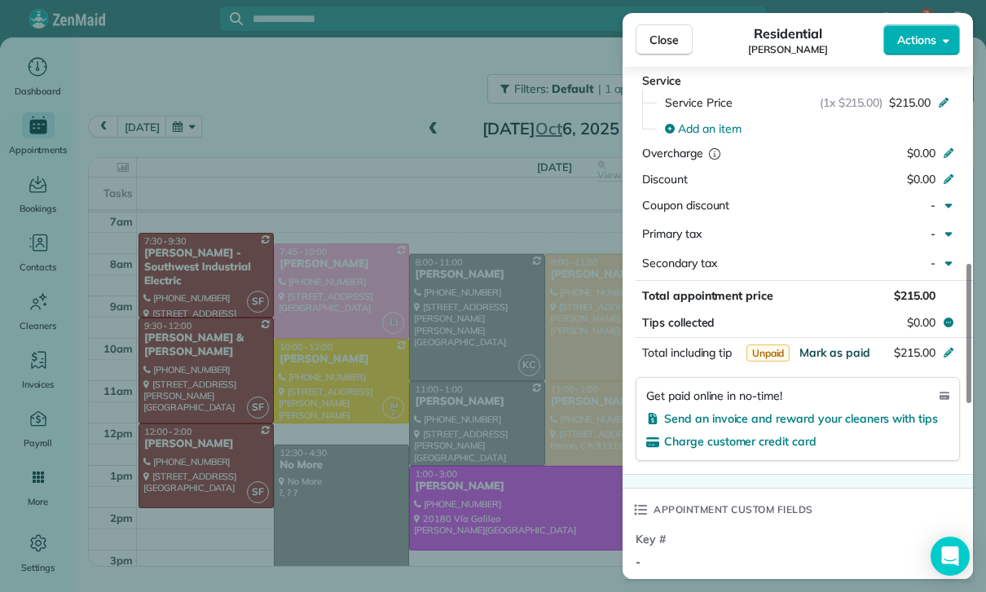
click at [831, 346] on span "Mark as paid" at bounding box center [834, 353] width 71 height 15
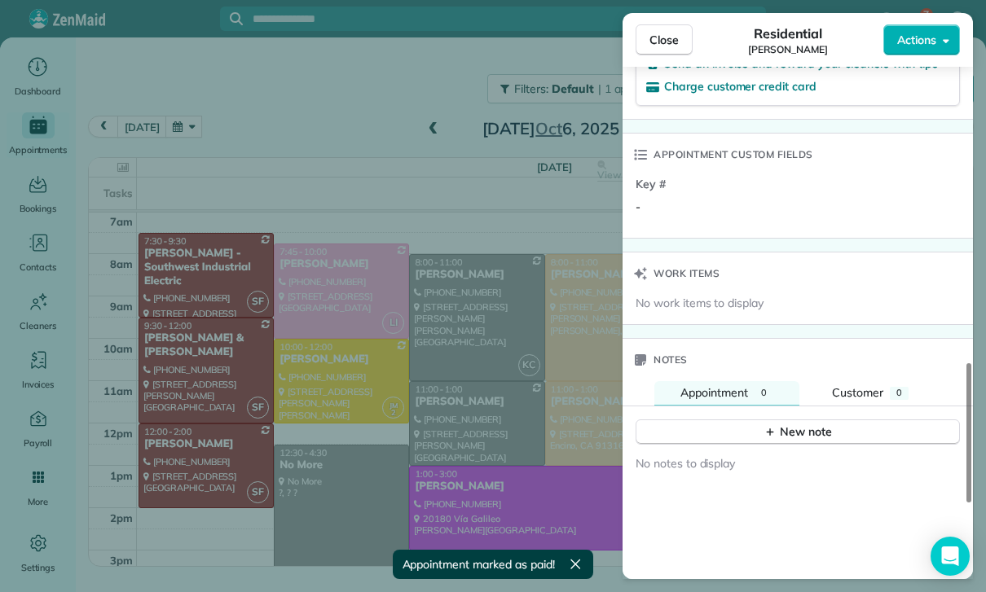
scroll to position [1193, 0]
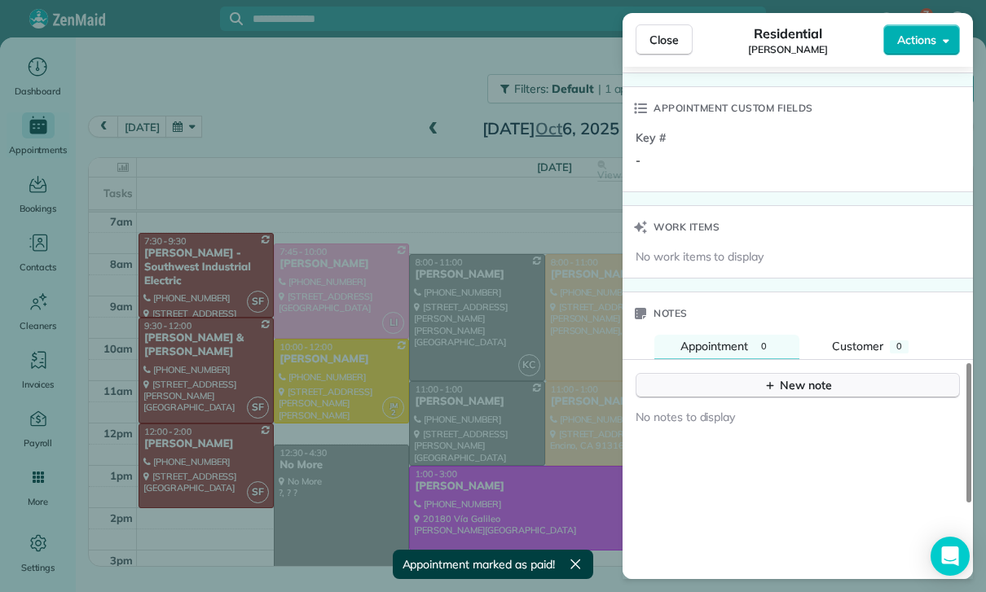
click at [786, 377] on div "New note" at bounding box center [798, 385] width 68 height 17
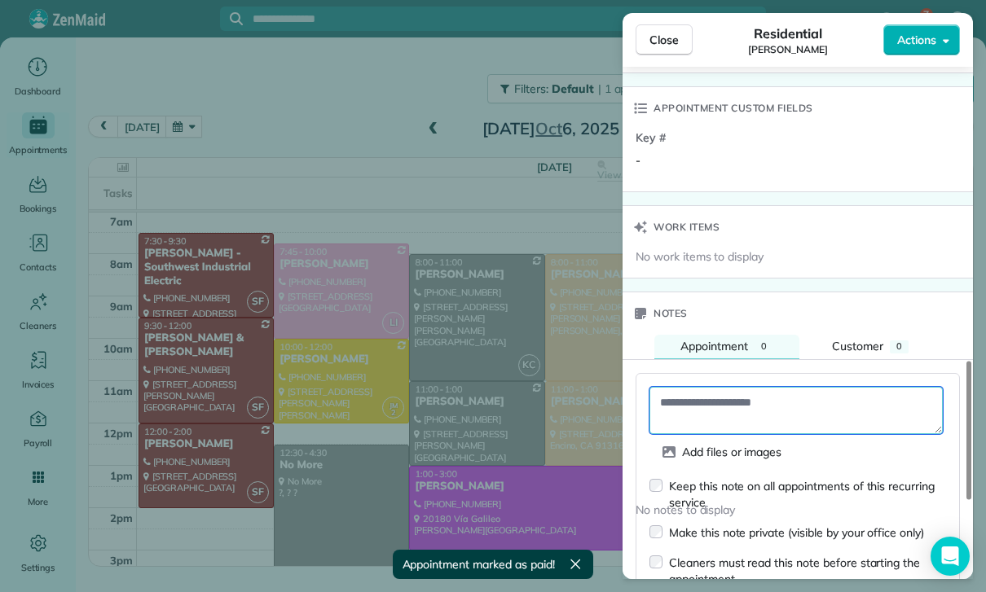
click at [685, 391] on textarea at bounding box center [795, 410] width 293 height 47
paste textarea "**********"
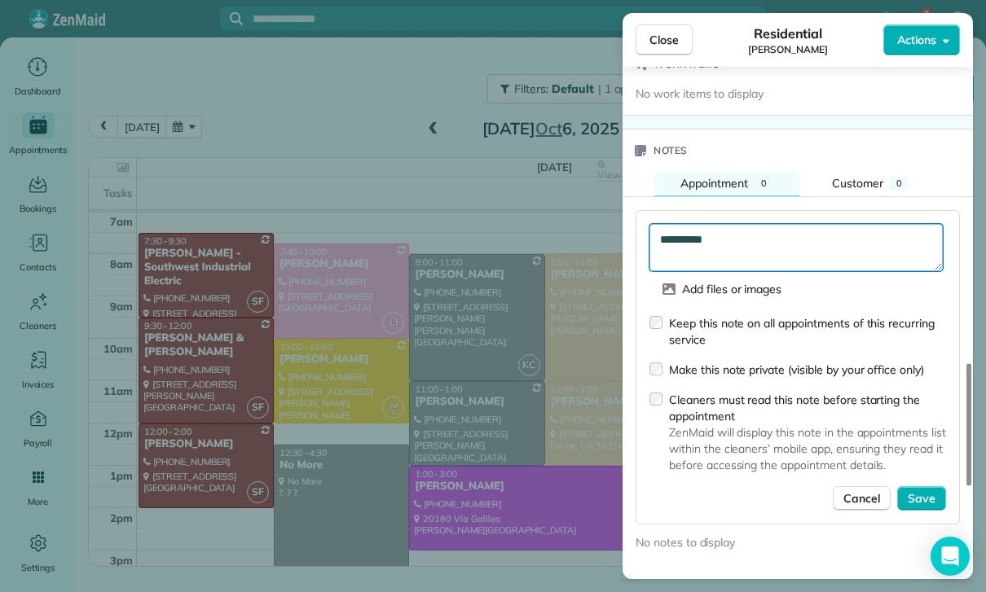
scroll to position [1376, 0]
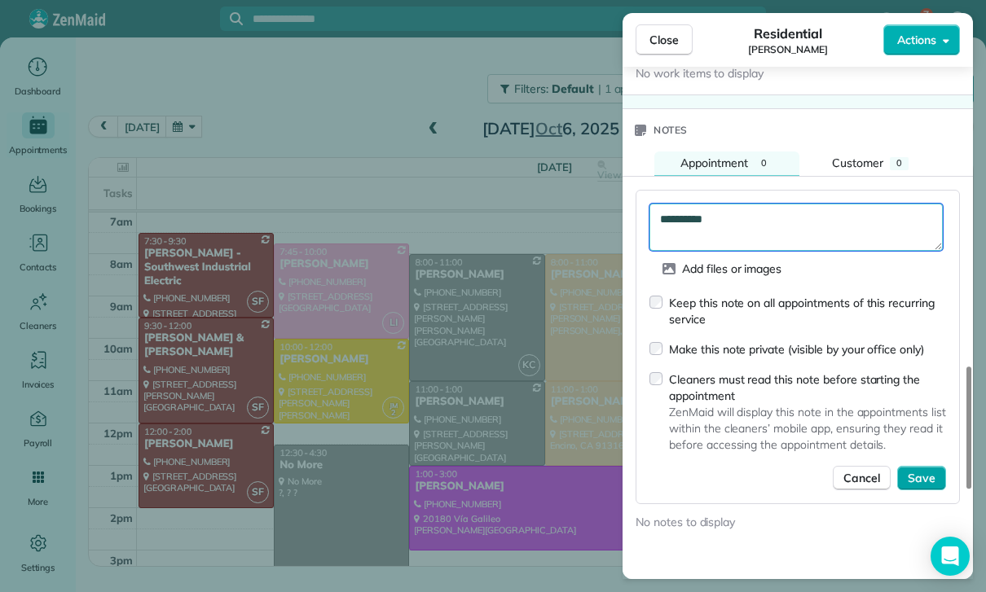
type textarea "**********"
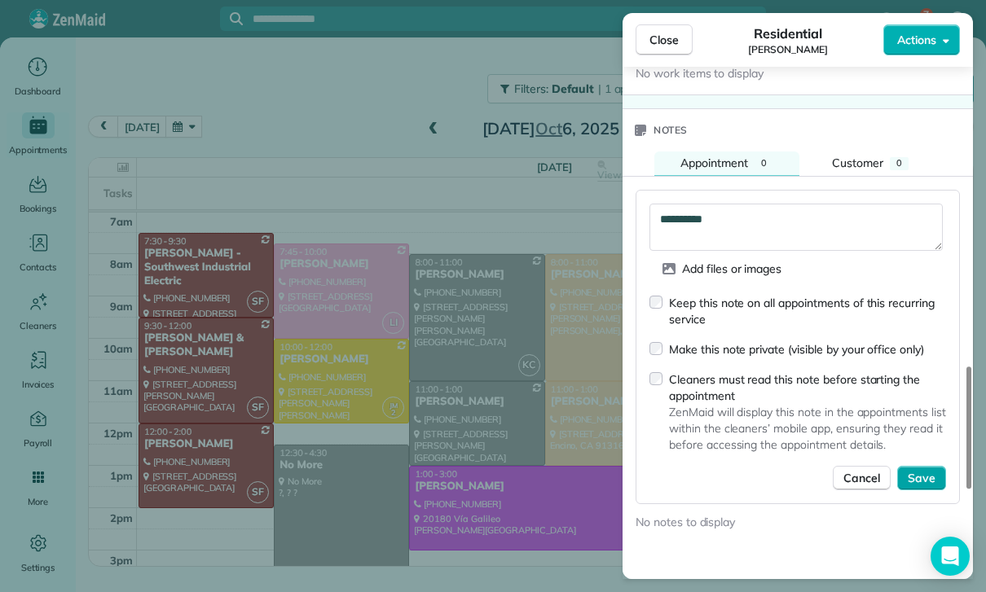
click at [923, 470] on span "Save" at bounding box center [922, 478] width 28 height 16
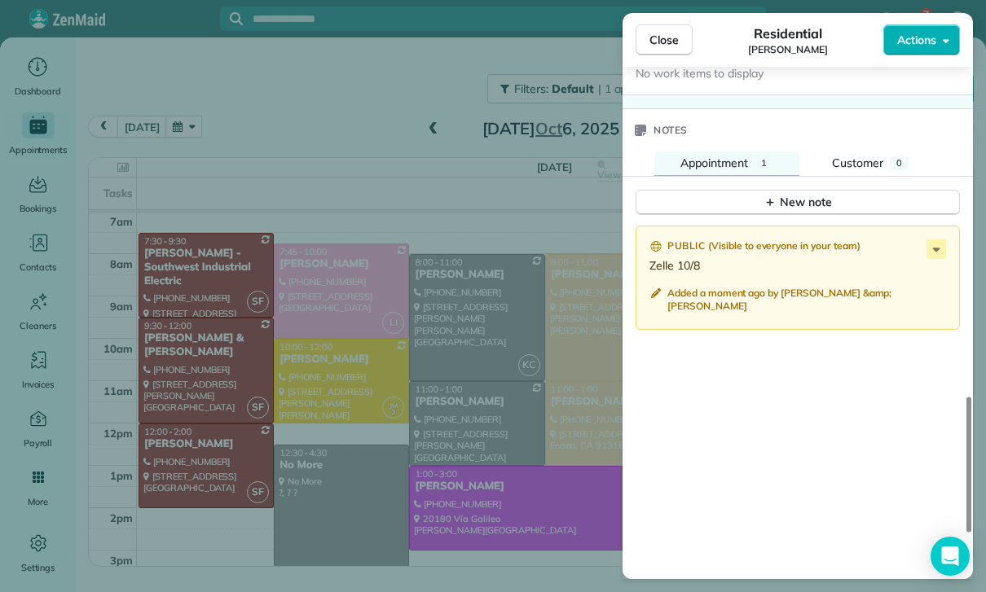
click at [412, 412] on div "Close Residential Jill Imani Actions Status Yet to Confirm Jill Imani · Open pr…" at bounding box center [493, 296] width 986 height 592
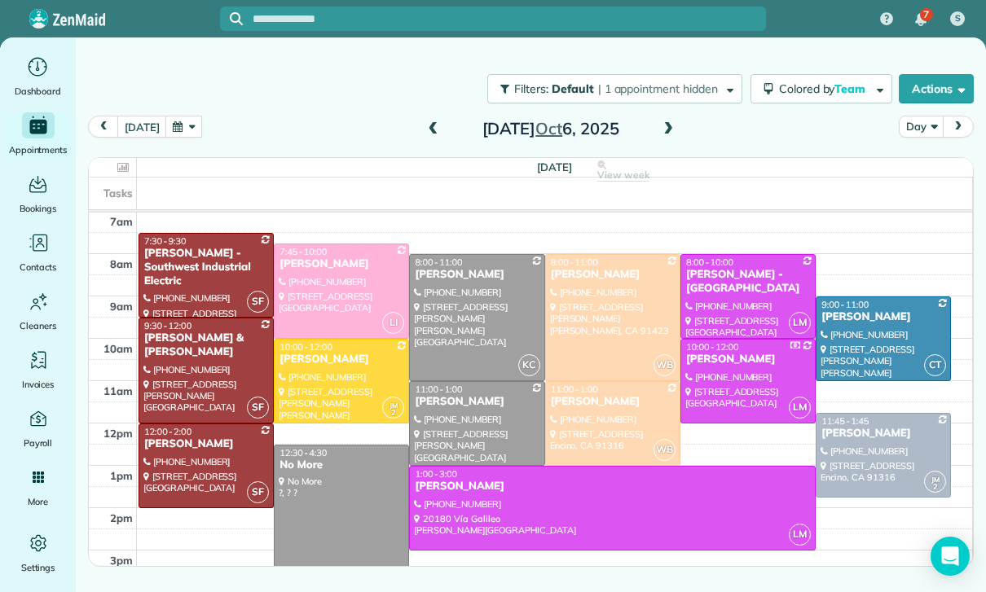
click at [311, 276] on div at bounding box center [342, 291] width 134 height 94
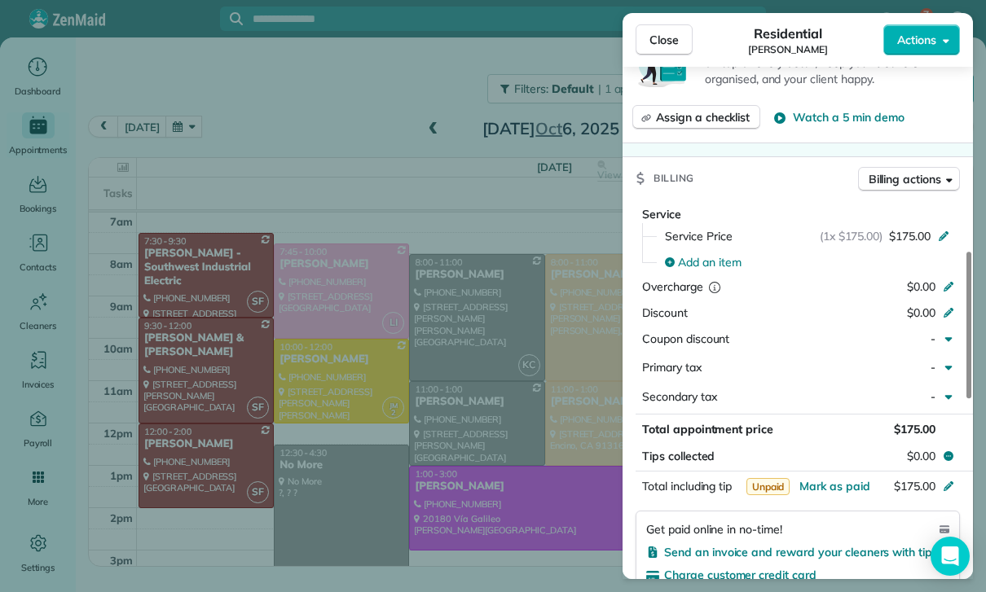
scroll to position [708, 0]
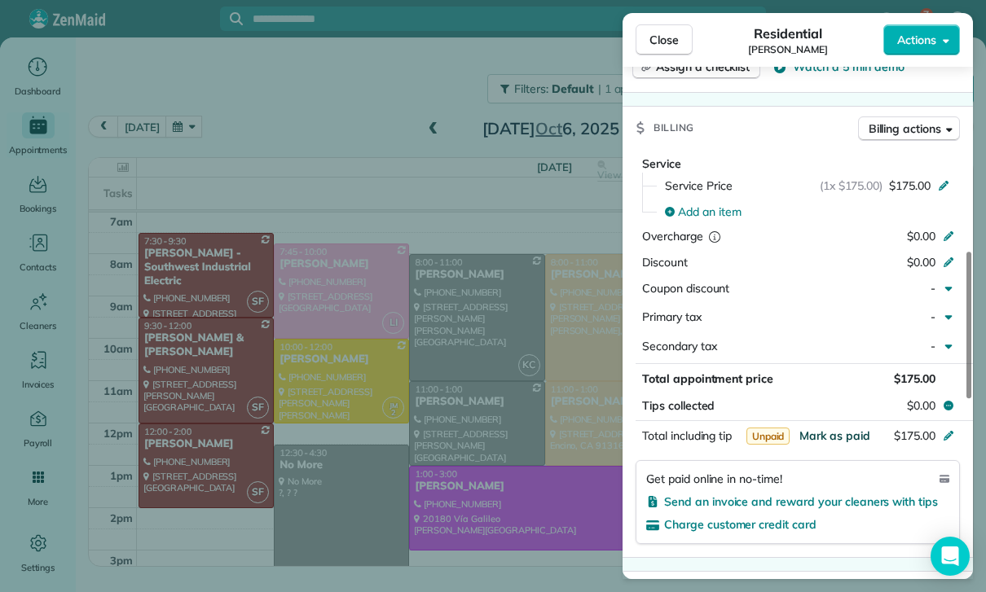
click at [836, 432] on span "Mark as paid" at bounding box center [834, 436] width 71 height 15
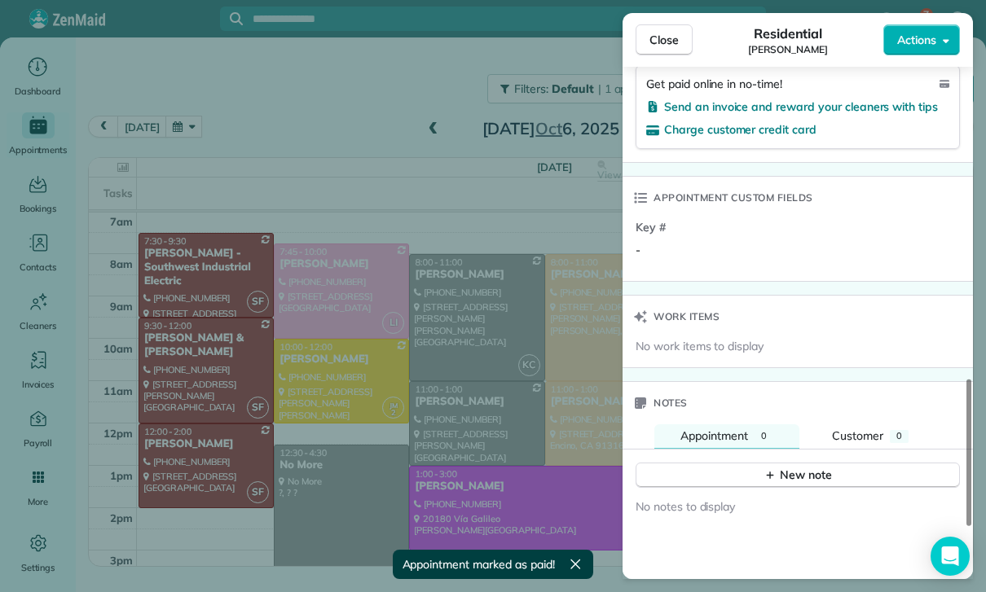
scroll to position [1266, 0]
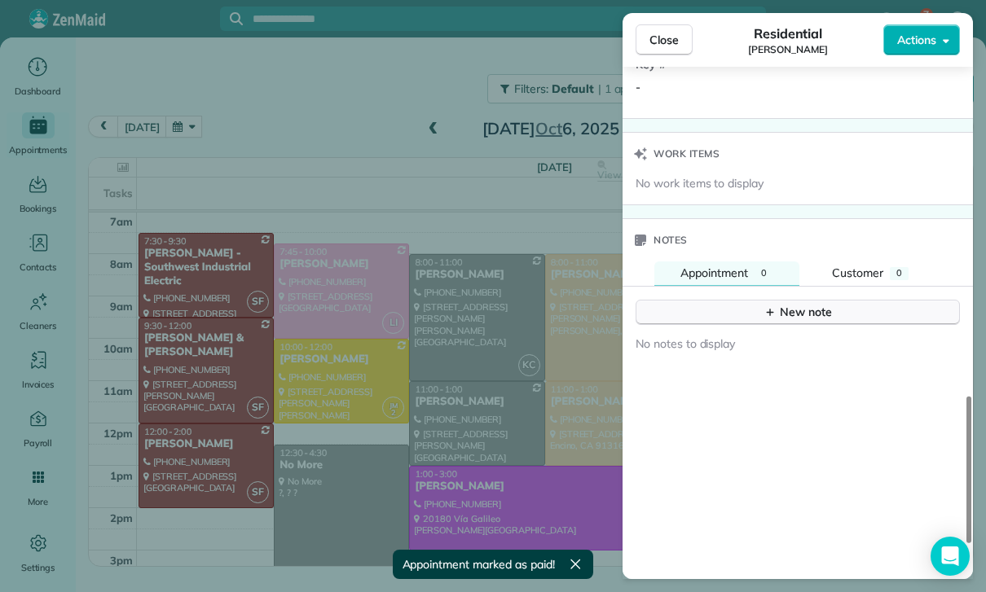
click at [781, 304] on div "New note" at bounding box center [798, 312] width 68 height 17
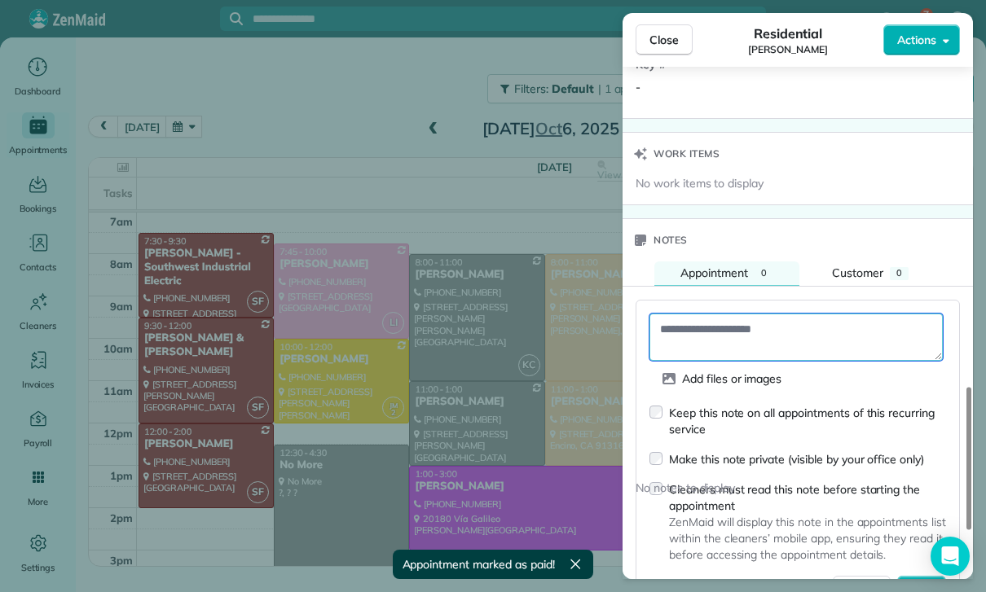
click at [698, 325] on textarea at bounding box center [795, 337] width 293 height 47
paste textarea "**********"
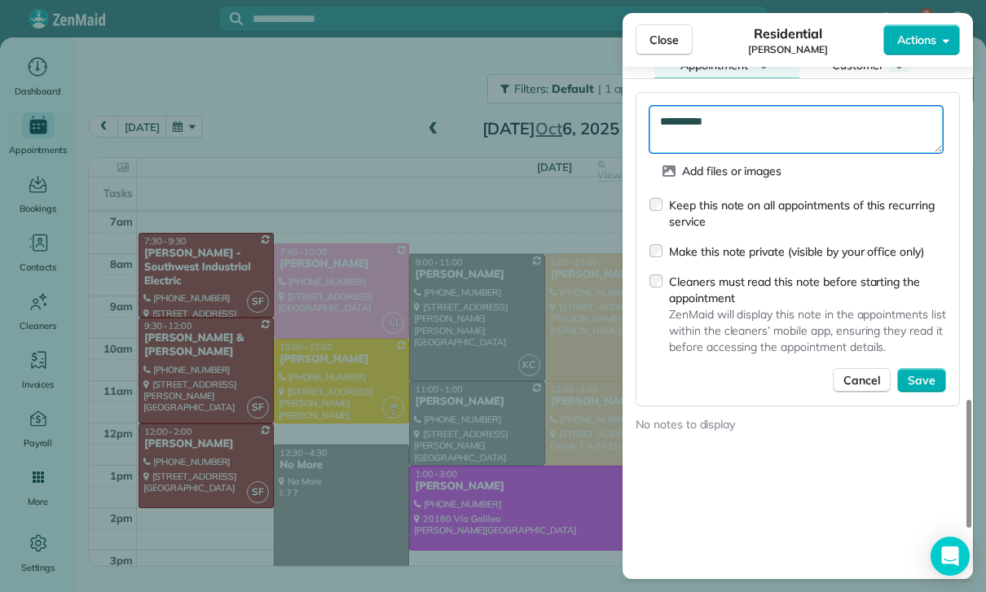
scroll to position [1478, 0]
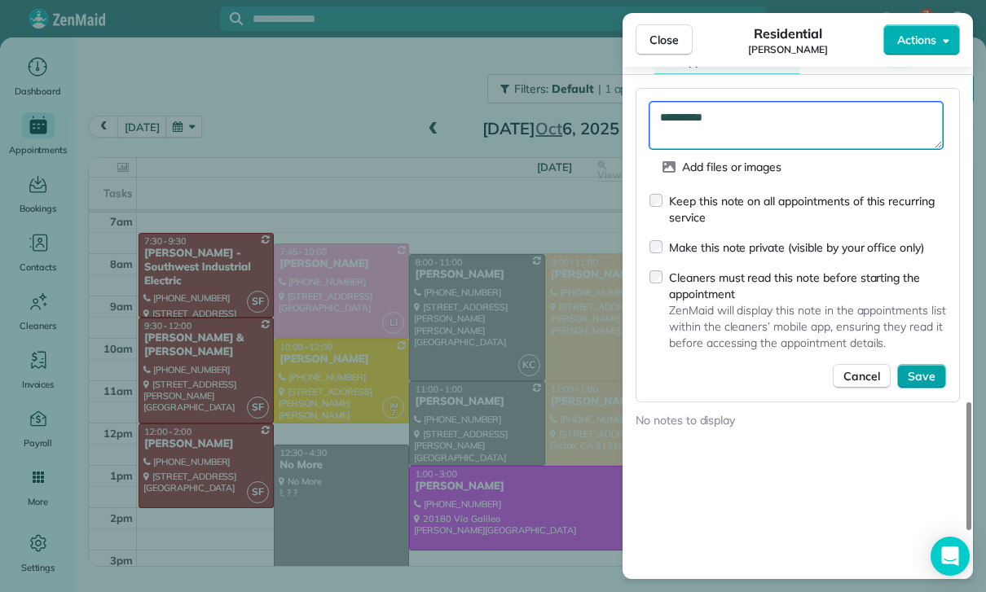
type textarea "**********"
click at [914, 368] on span "Save" at bounding box center [922, 376] width 28 height 16
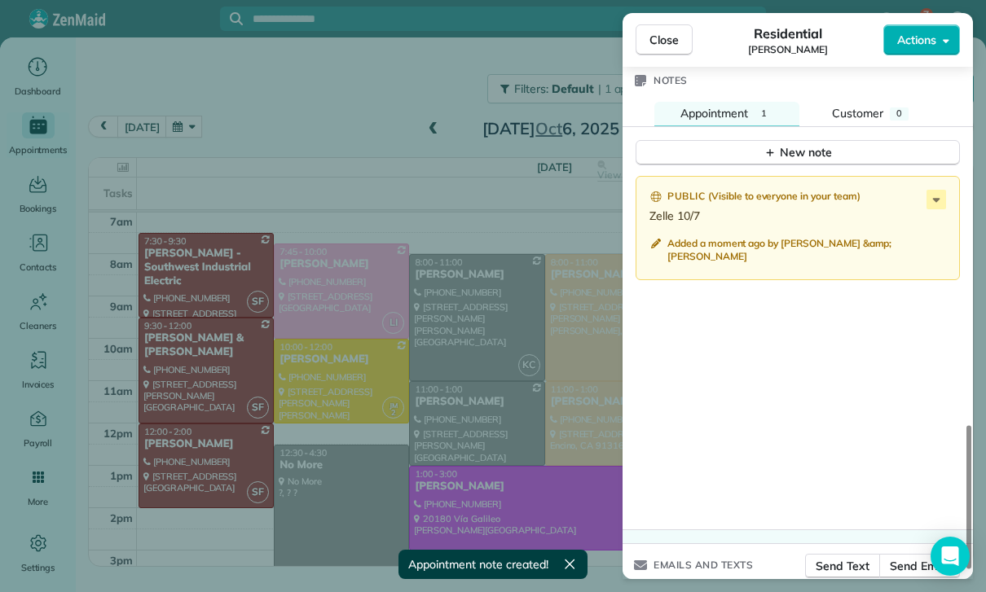
scroll to position [1410, 0]
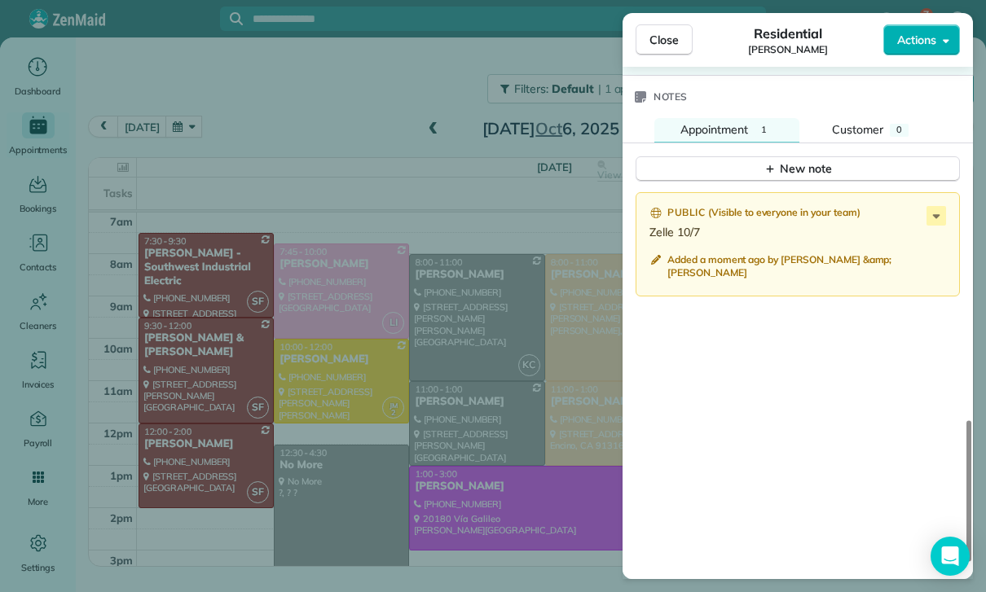
click at [488, 487] on div "Close Residential Kaye Switzer Actions Status Confirmed Kaye Switzer · Open pro…" at bounding box center [493, 296] width 986 height 592
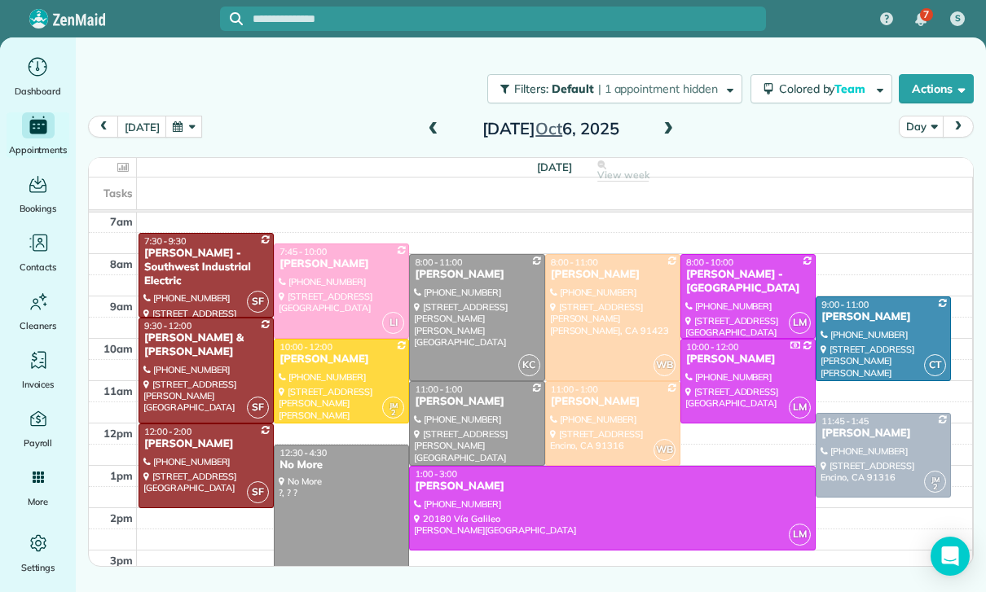
click at [521, 498] on div at bounding box center [612, 508] width 405 height 83
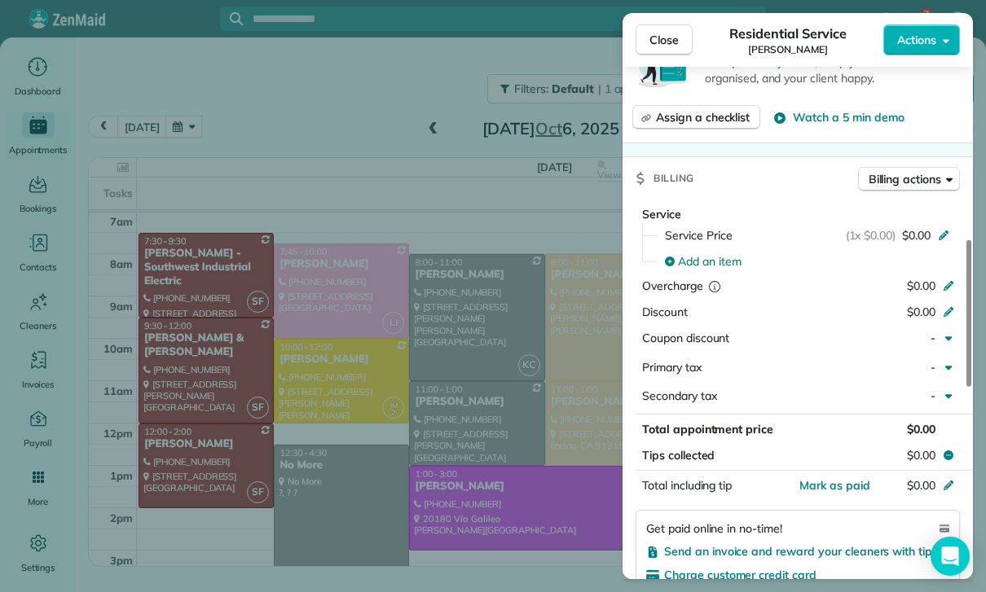
scroll to position [662, 0]
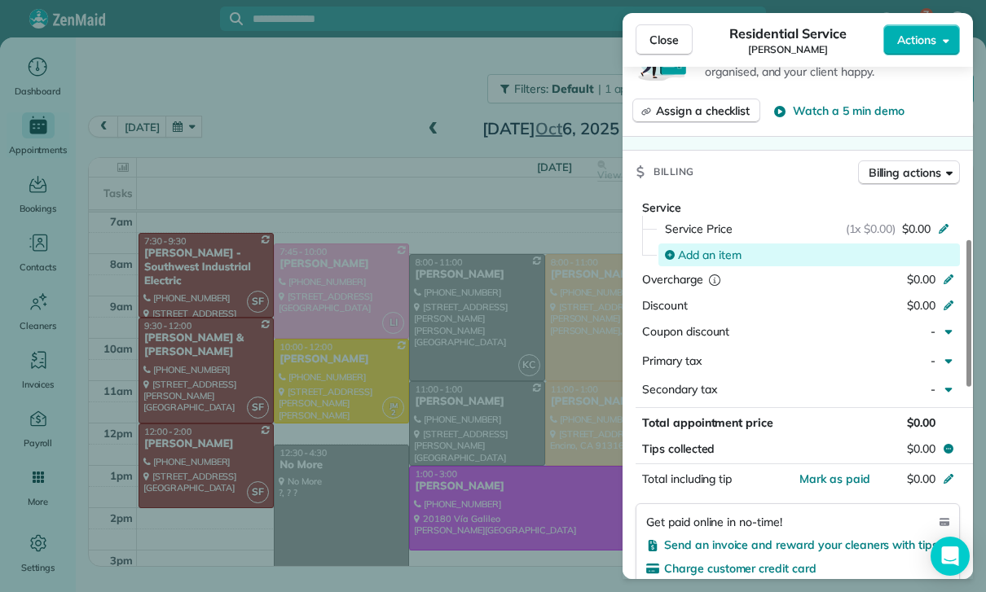
click at [703, 252] on span "Add an item" at bounding box center [710, 255] width 64 height 16
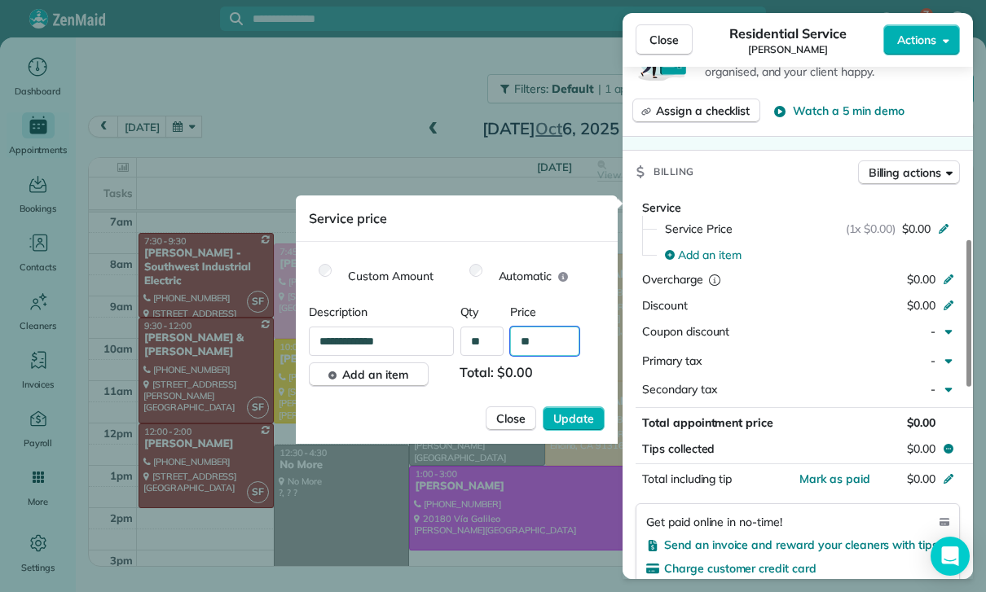
click at [548, 341] on input "**" at bounding box center [544, 341] width 69 height 29
type input "****"
click at [574, 424] on span "Update" at bounding box center [573, 419] width 41 height 16
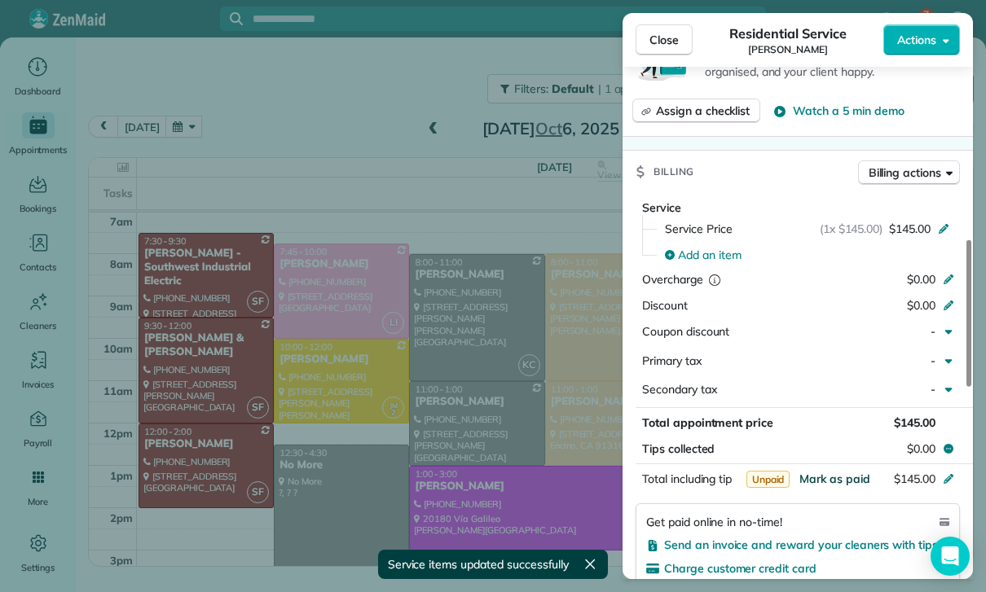
click at [841, 478] on span "Mark as paid" at bounding box center [834, 479] width 71 height 15
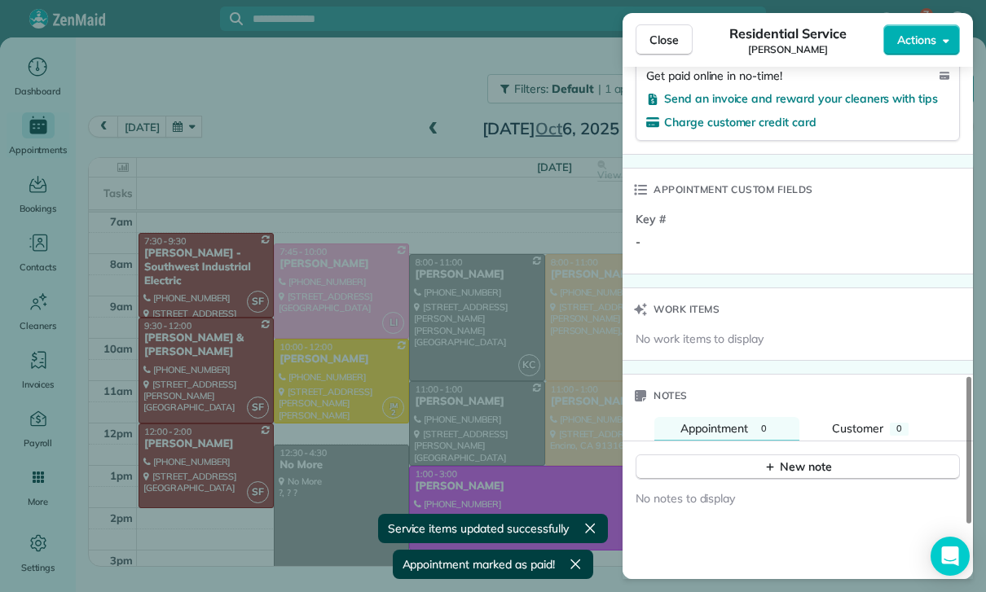
scroll to position [1197, 0]
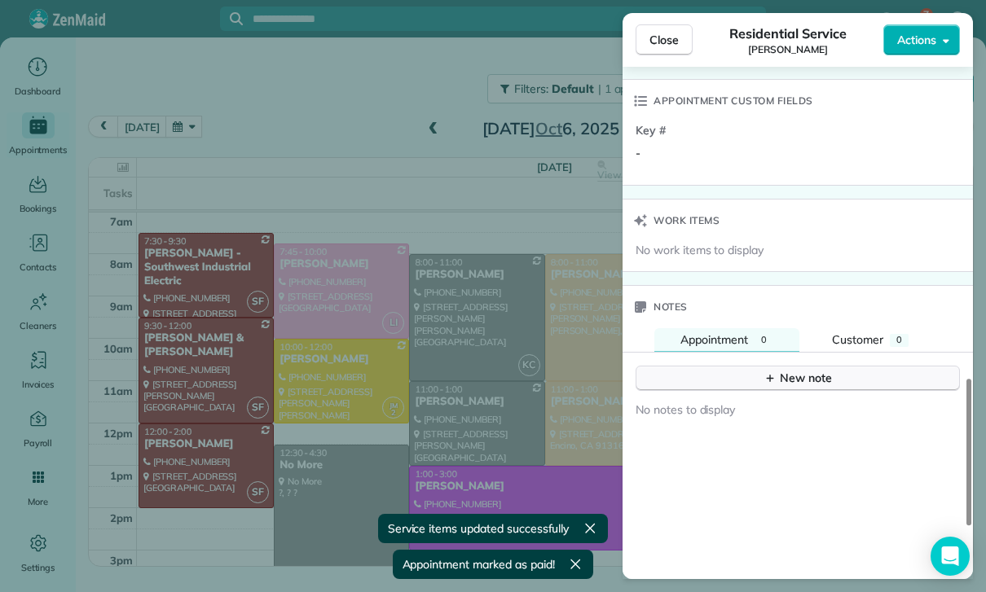
click at [790, 370] on div "New note" at bounding box center [798, 378] width 68 height 17
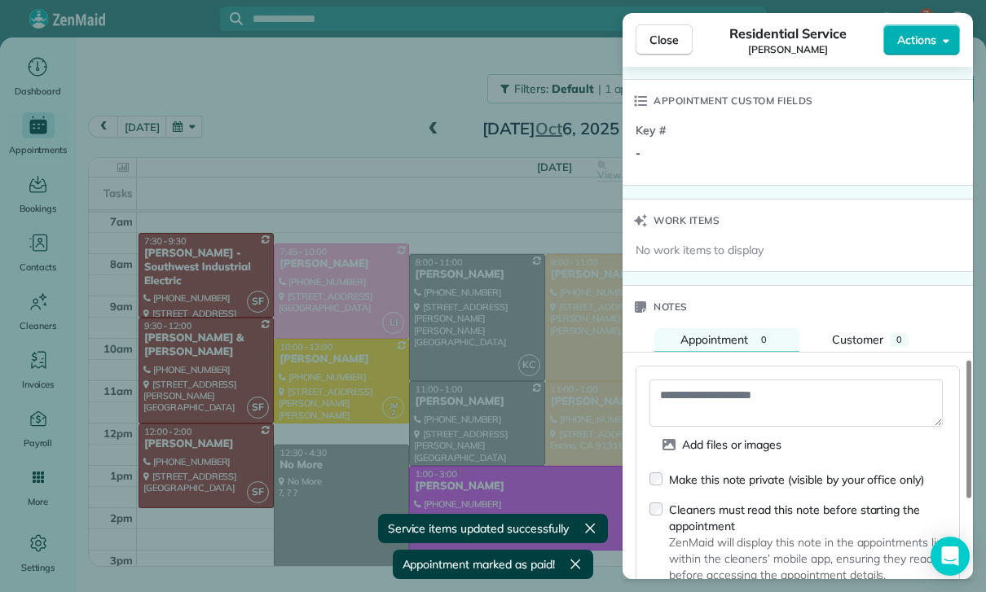
click at [698, 382] on textarea at bounding box center [795, 403] width 293 height 47
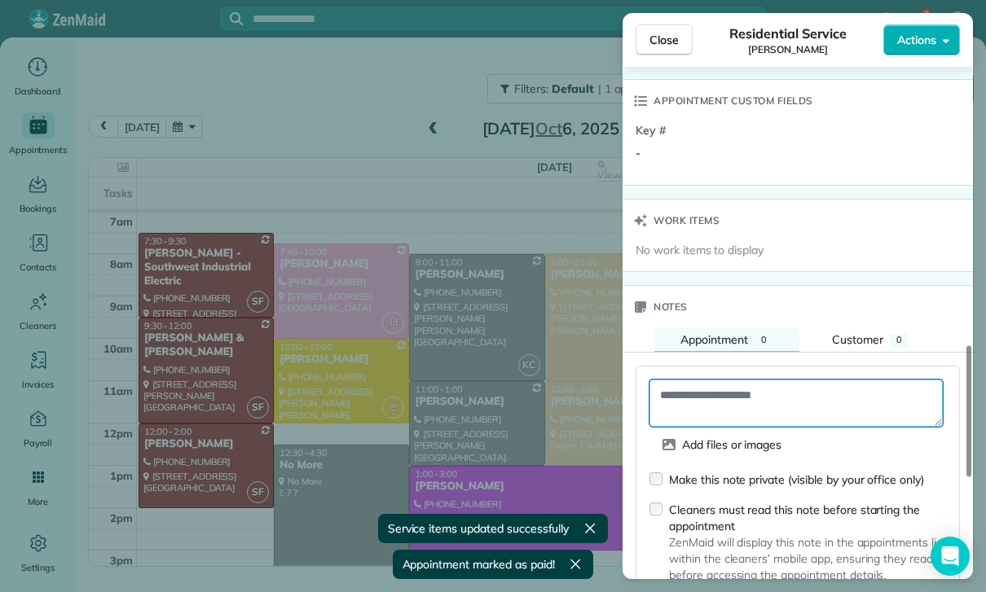
paste textarea "**********"
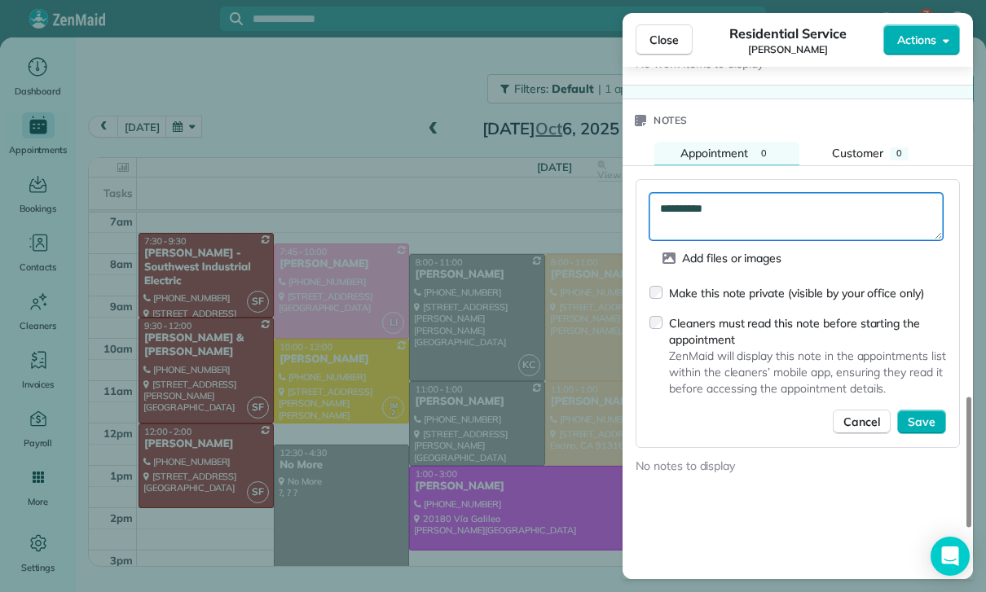
scroll to position [1427, 0]
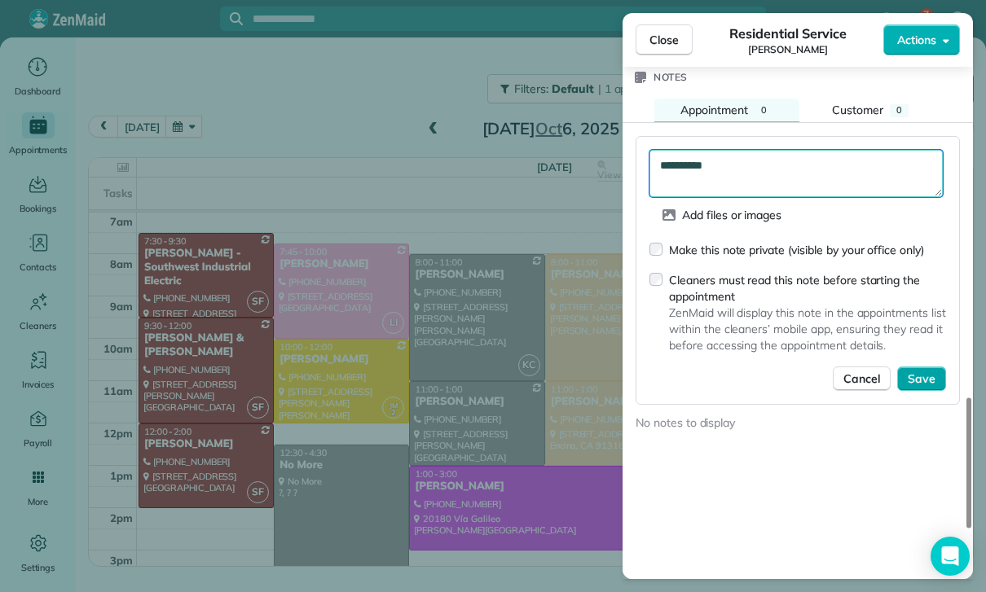
type textarea "**********"
click at [930, 376] on span "Save" at bounding box center [922, 379] width 28 height 16
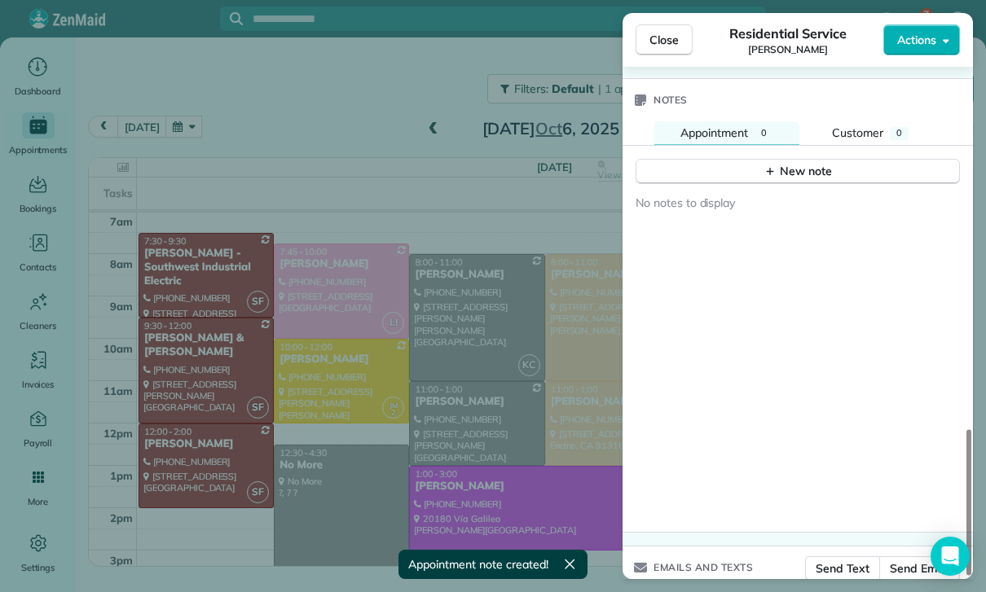
scroll to position [1398, 0]
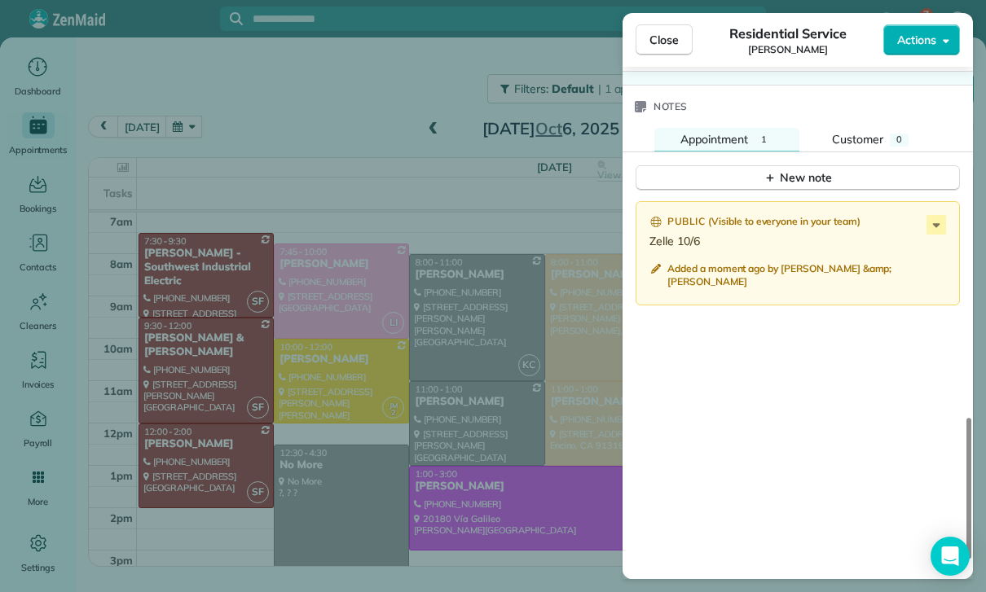
click at [413, 451] on div "Close Residential Service Asher Yousif Actions Status Confirmed Asher Yousif · …" at bounding box center [493, 296] width 986 height 592
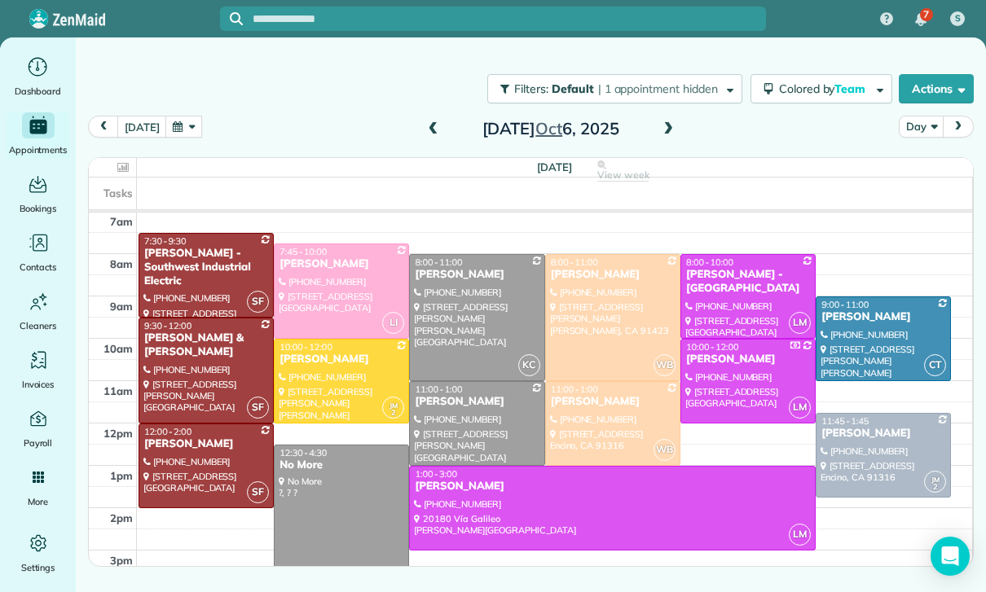
click at [193, 127] on button "button" at bounding box center [183, 127] width 37 height 22
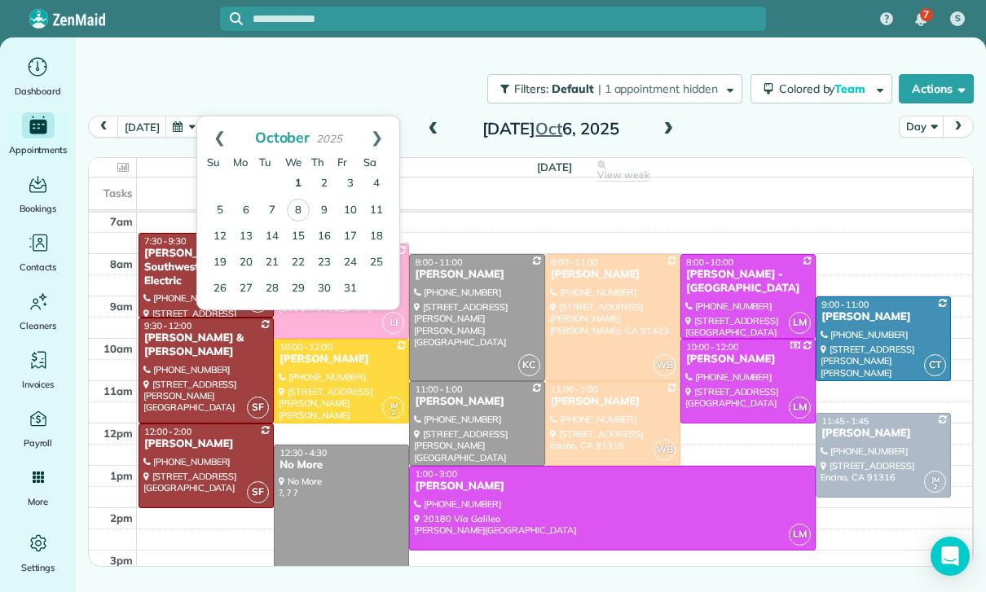
click at [305, 185] on link "1" at bounding box center [298, 184] width 26 height 26
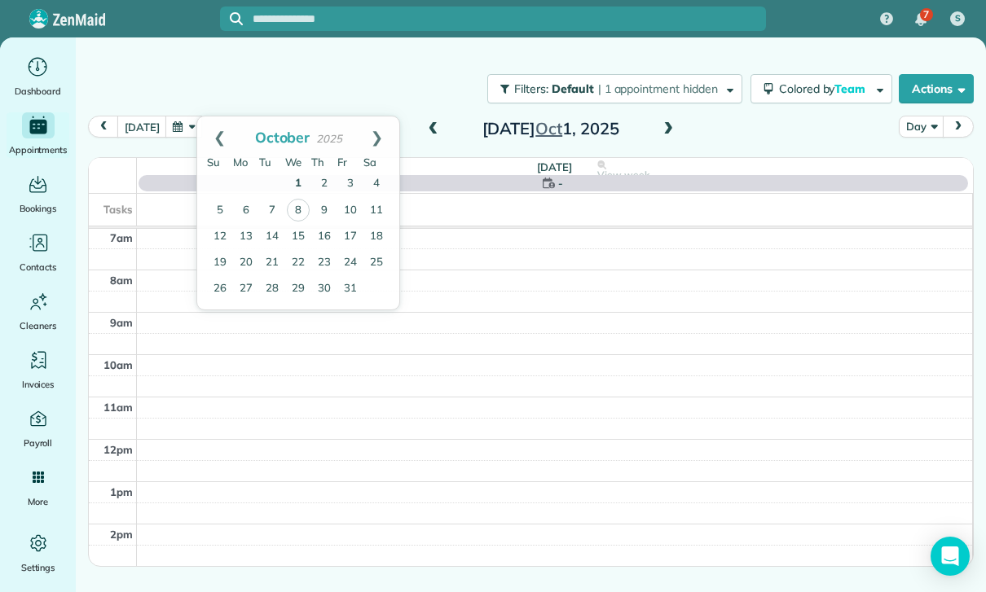
scroll to position [128, 0]
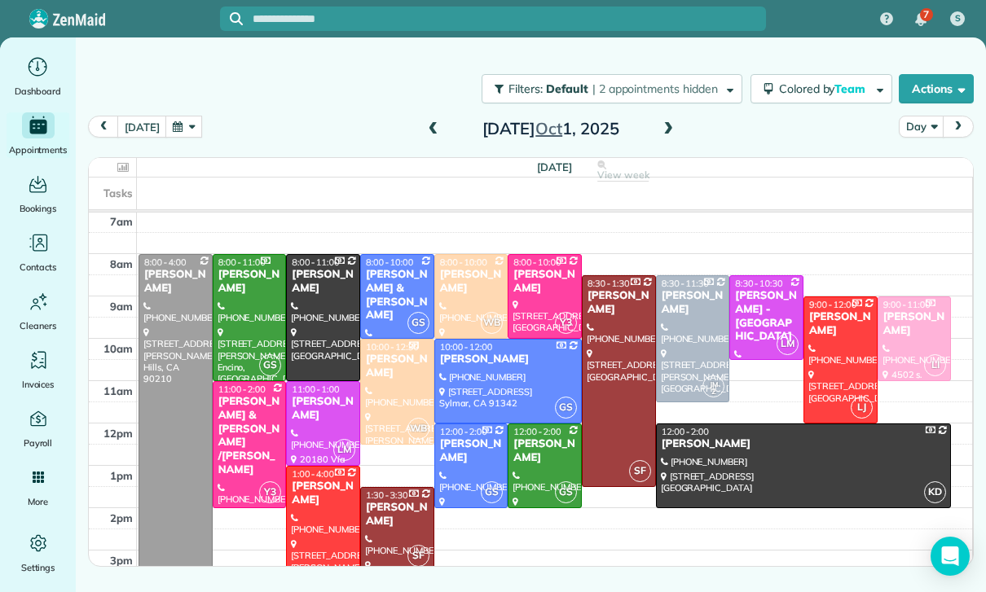
click at [663, 127] on span at bounding box center [668, 129] width 18 height 15
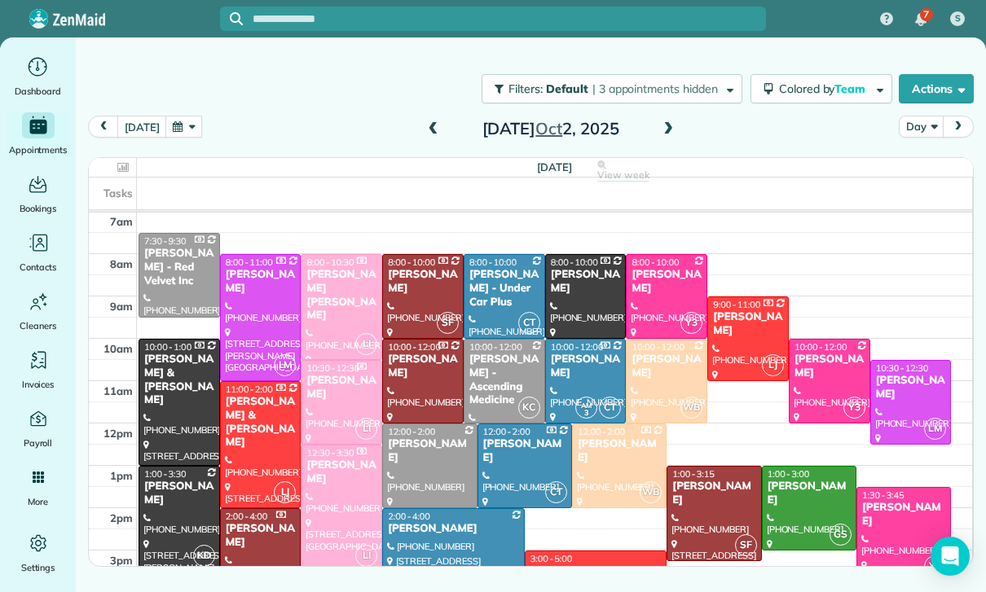
click at [671, 135] on span at bounding box center [668, 129] width 18 height 15
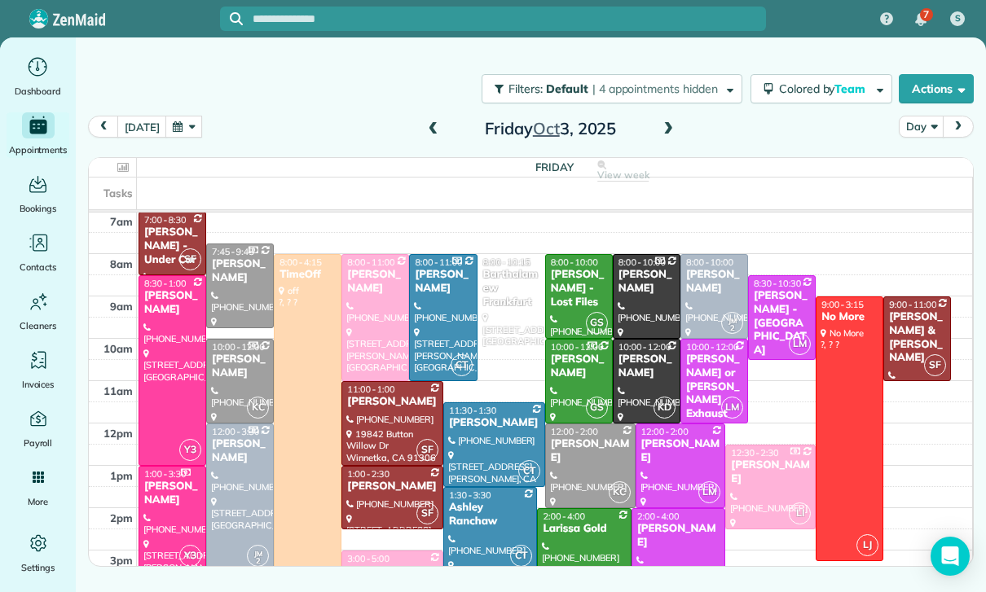
click at [187, 136] on button "button" at bounding box center [183, 127] width 37 height 22
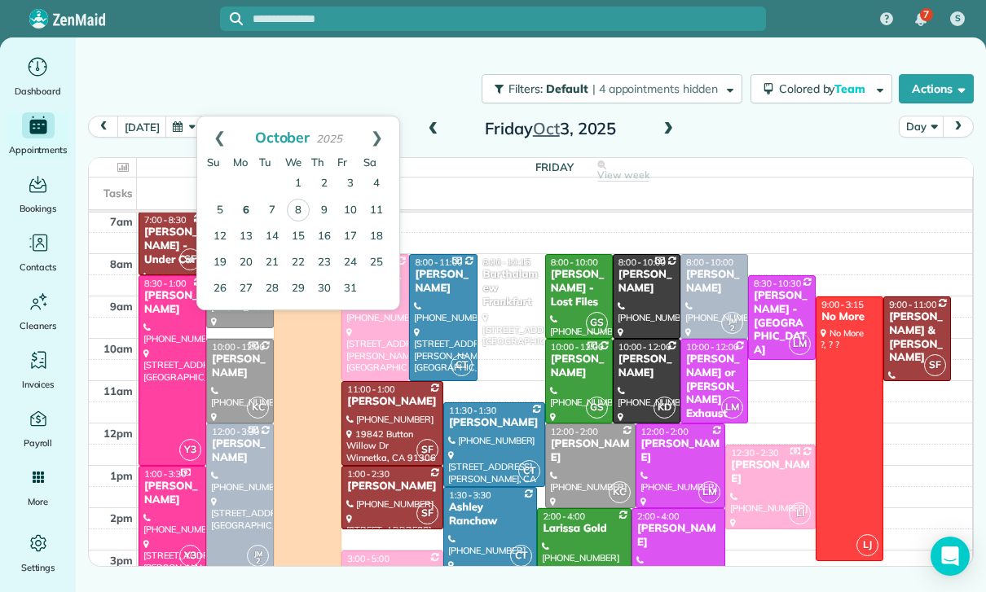
click at [252, 210] on link "6" at bounding box center [246, 211] width 26 height 26
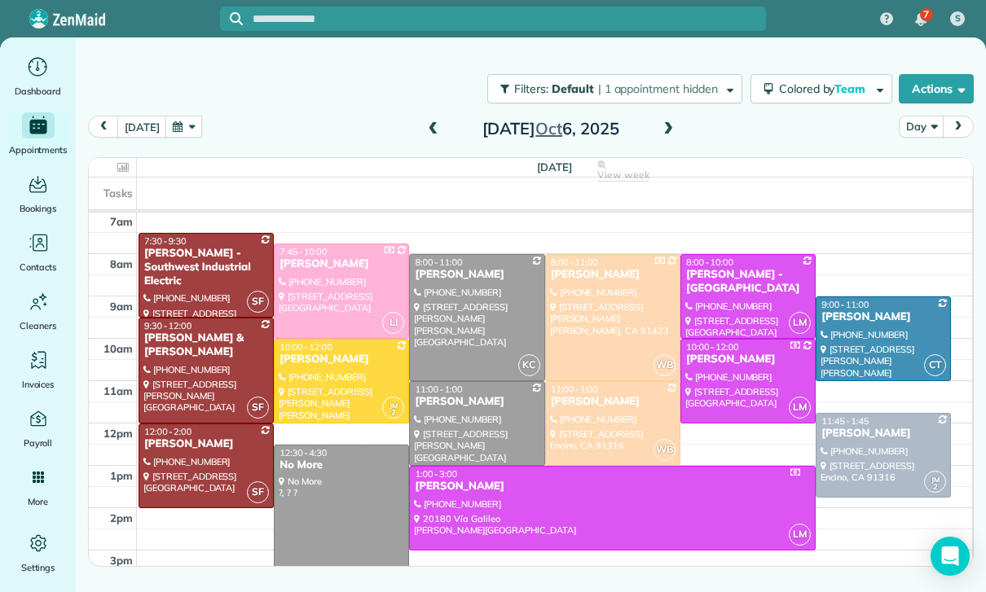
click at [182, 130] on button "button" at bounding box center [183, 127] width 37 height 22
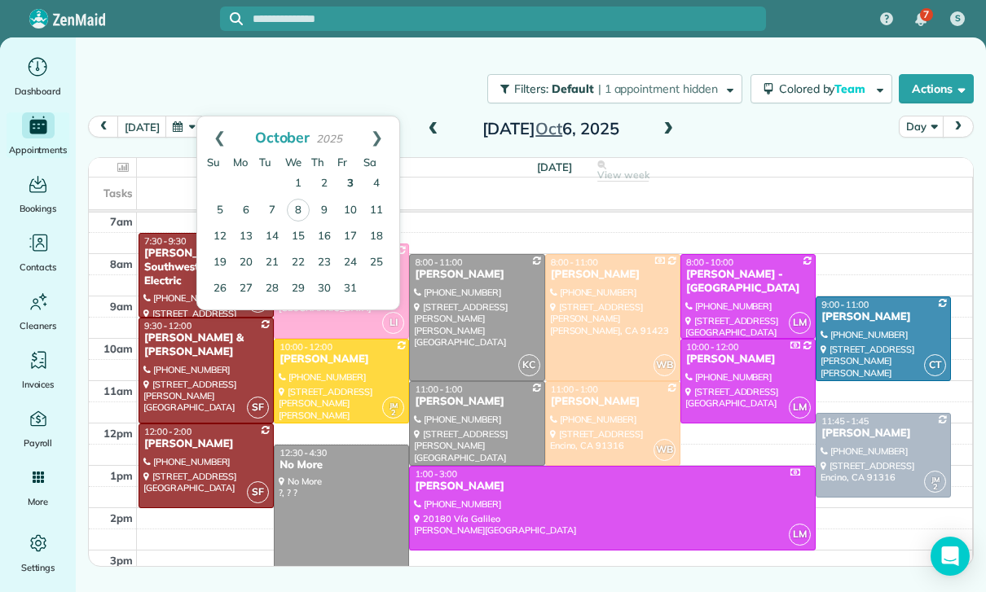
click at [351, 183] on link "3" at bounding box center [350, 184] width 26 height 26
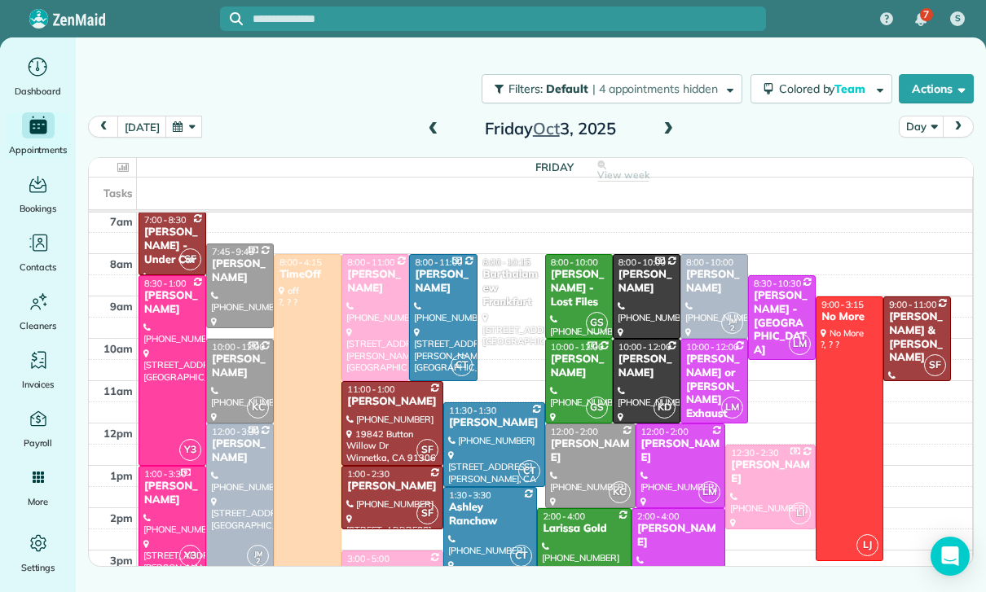
click at [195, 125] on button "button" at bounding box center [183, 127] width 37 height 22
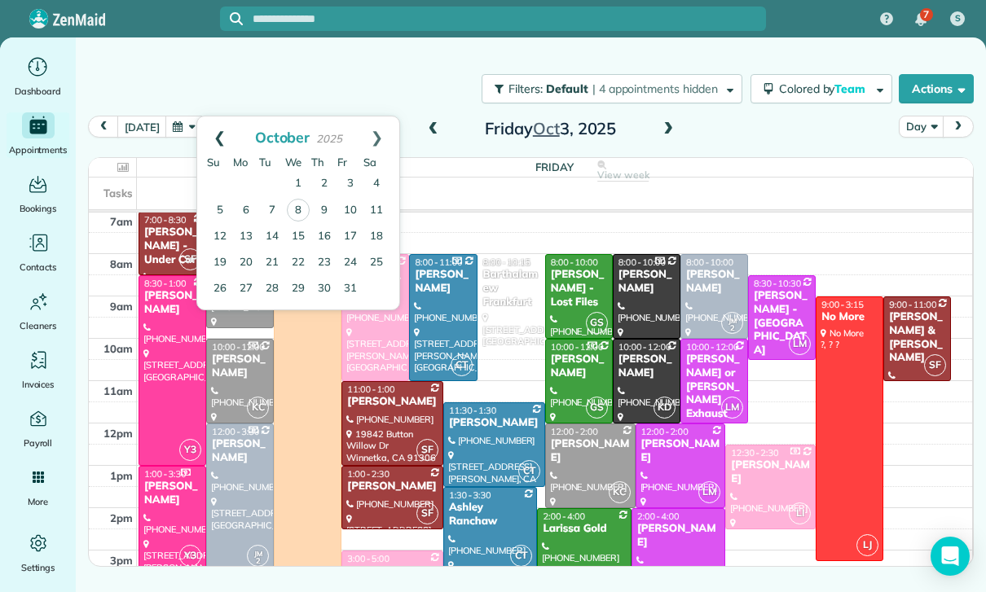
click at [215, 140] on link "Prev" at bounding box center [219, 137] width 45 height 41
click at [300, 267] on link "24" at bounding box center [298, 262] width 26 height 26
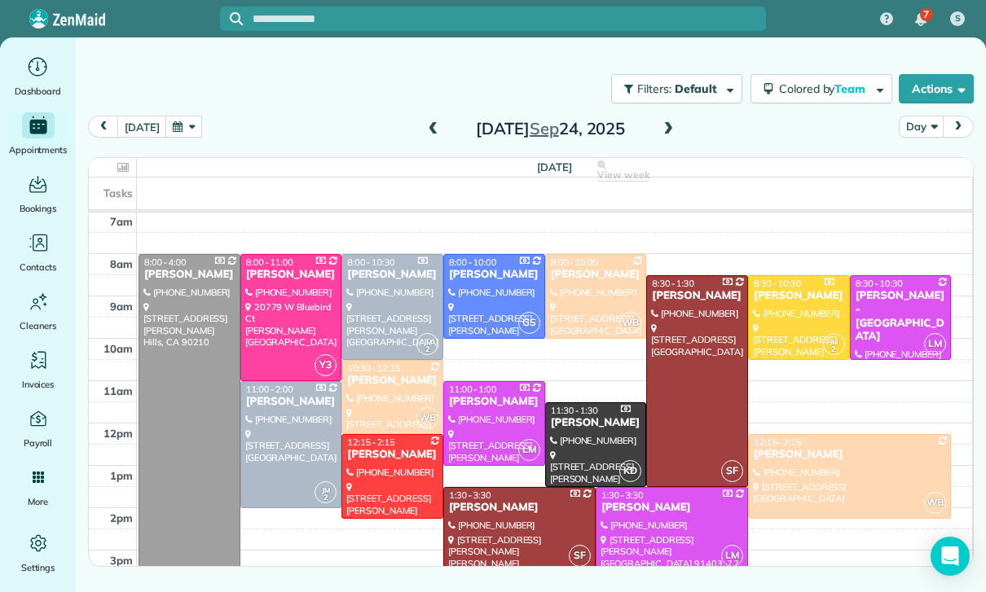
click at [583, 284] on div at bounding box center [596, 296] width 100 height 83
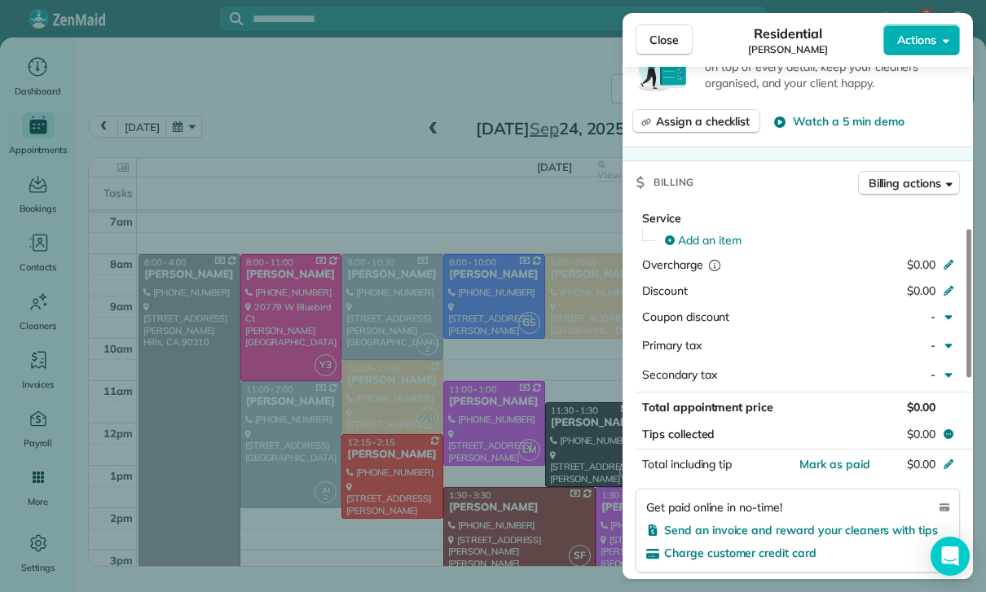
scroll to position [687, 0]
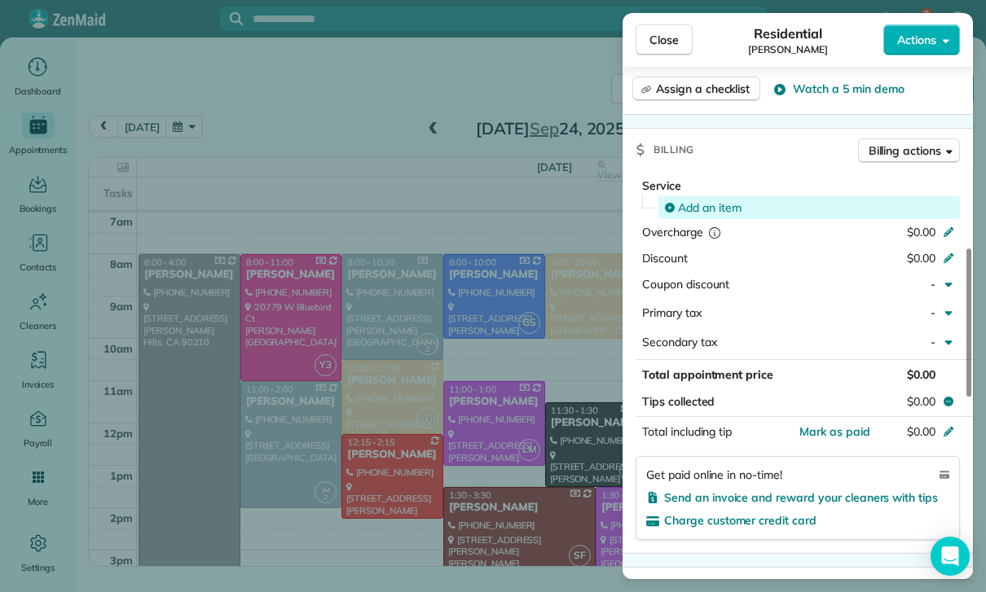
click at [703, 203] on span "Add an item" at bounding box center [710, 208] width 64 height 16
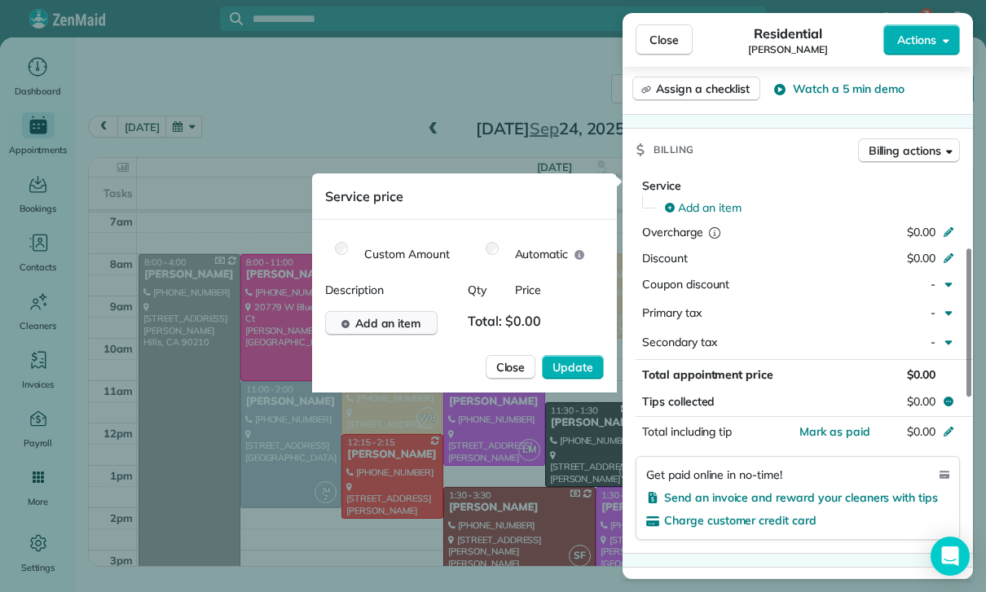
click at [368, 327] on span "Add an item" at bounding box center [388, 323] width 66 height 16
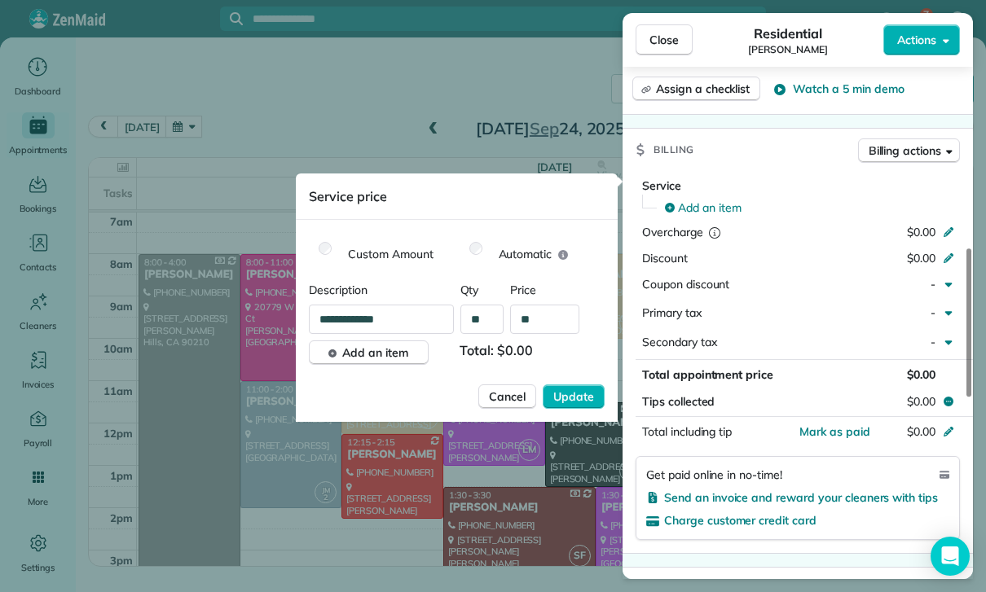
click at [546, 323] on input "**" at bounding box center [544, 319] width 69 height 29
type input "****"
click at [573, 398] on span "Update" at bounding box center [573, 397] width 41 height 16
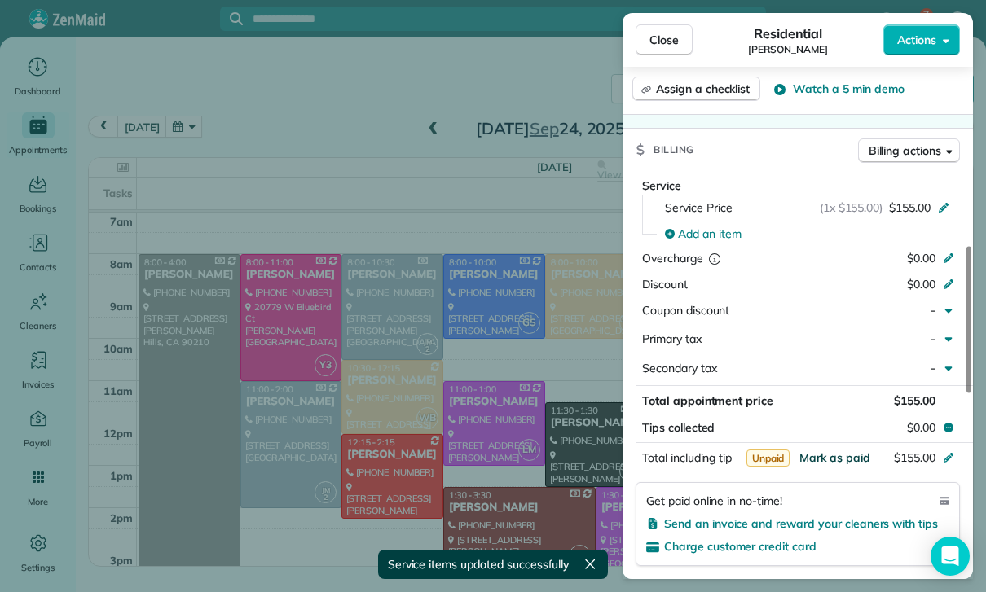
click at [830, 454] on span "Mark as paid" at bounding box center [834, 458] width 71 height 15
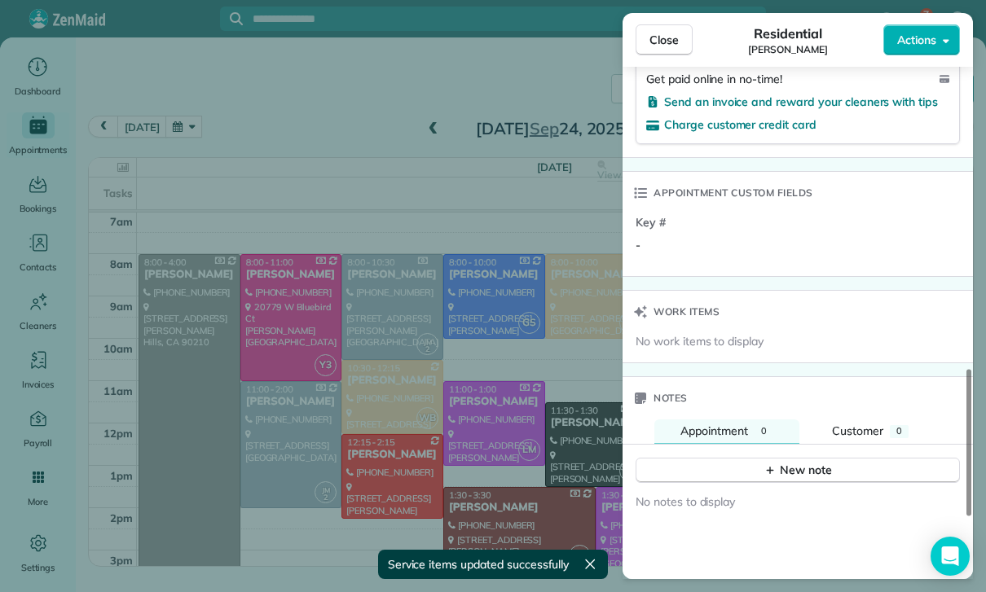
scroll to position [1209, 0]
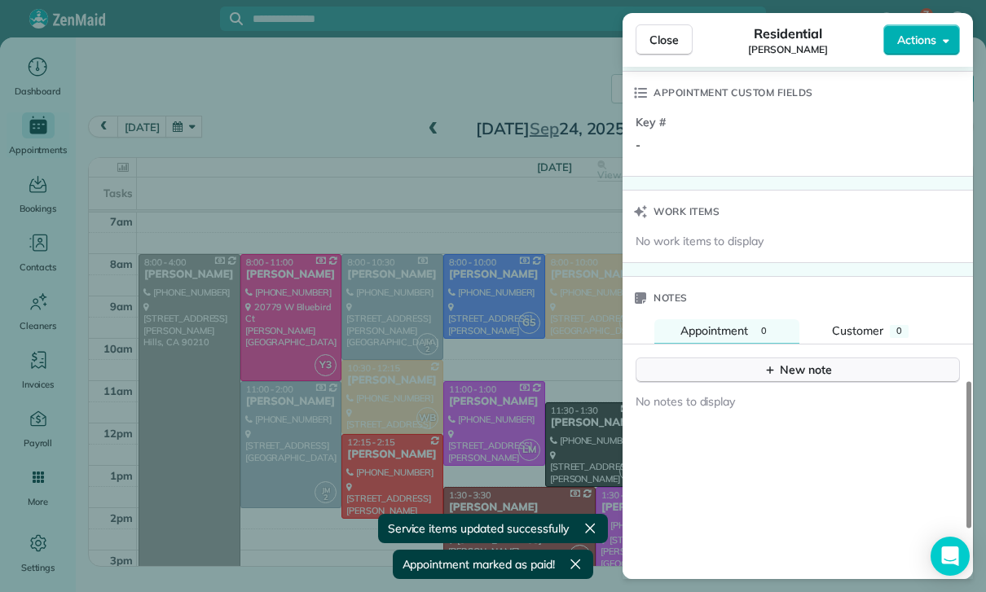
click at [787, 358] on button "New note" at bounding box center [798, 370] width 324 height 25
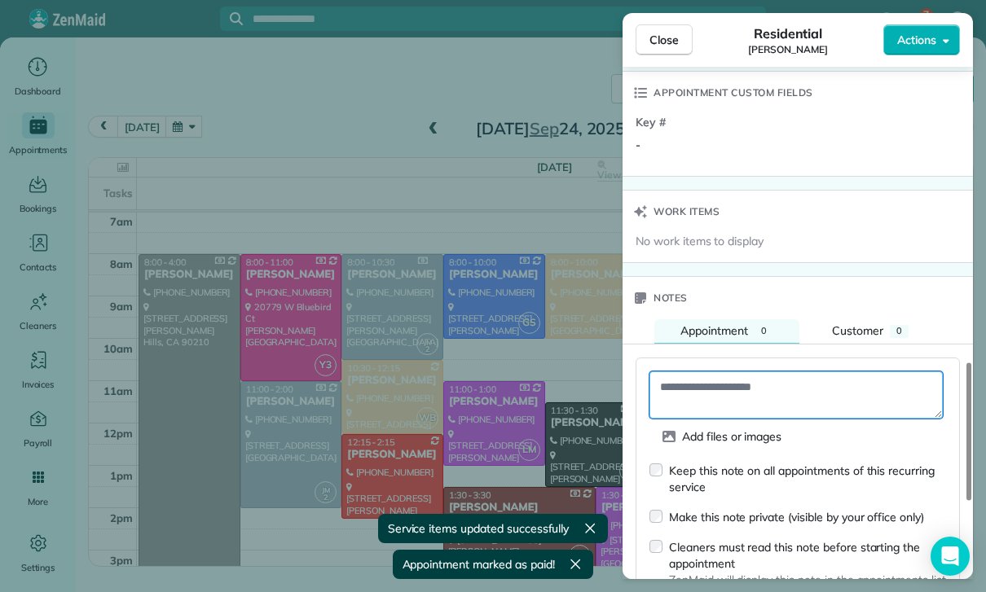
click at [707, 380] on textarea at bounding box center [795, 395] width 293 height 47
paste textarea "**********"
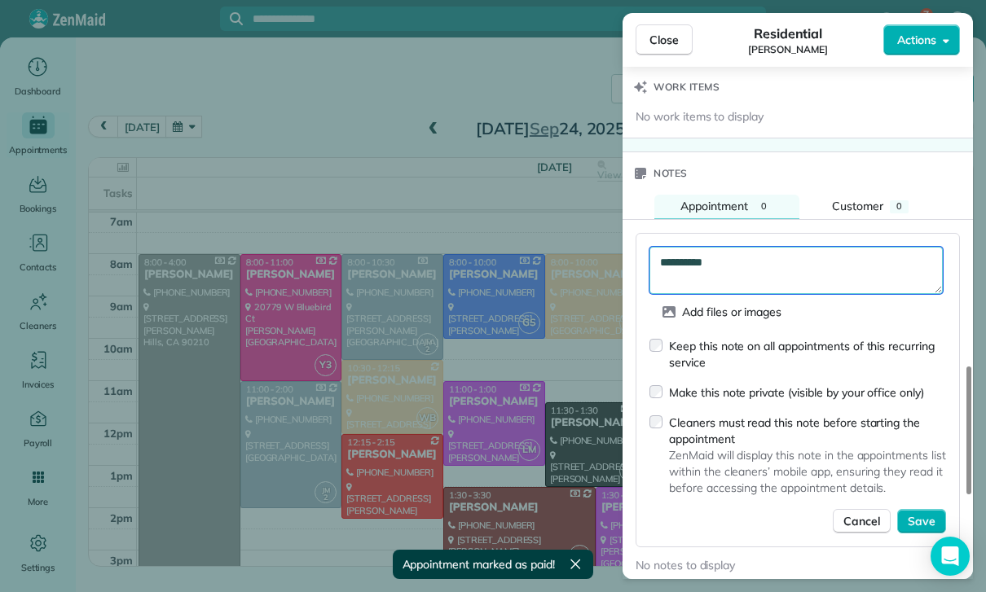
scroll to position [1410, 0]
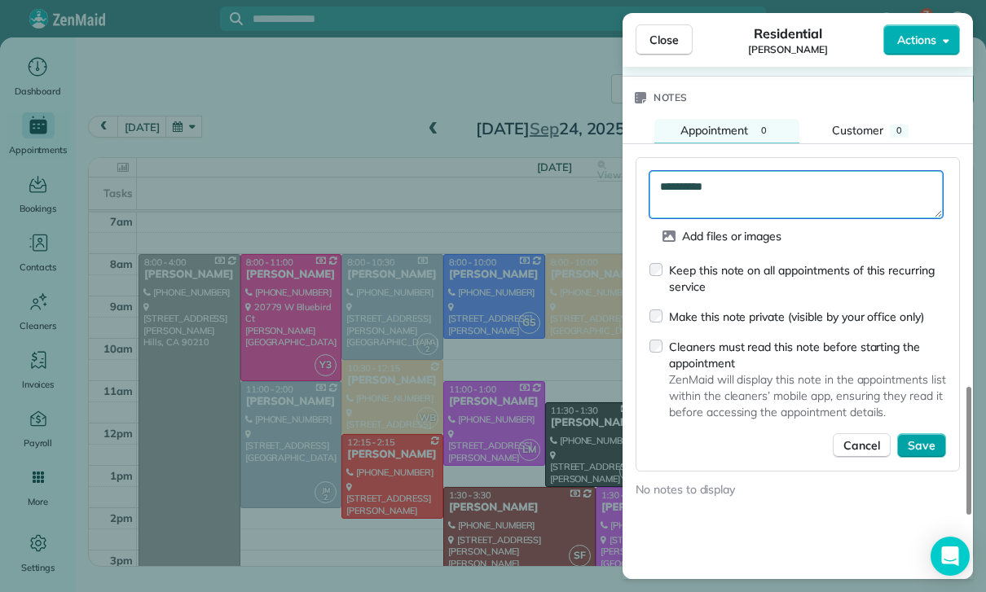
type textarea "**********"
click at [916, 438] on span "Save" at bounding box center [922, 446] width 28 height 16
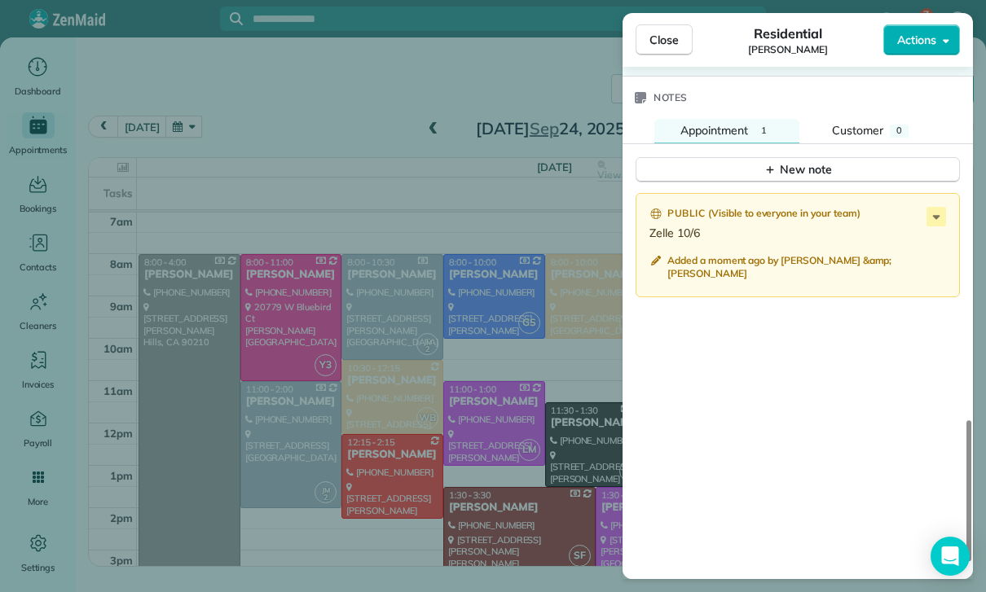
click at [466, 372] on div "Close Residential Christina Repola Actions Status Confirmed Christina Repola · …" at bounding box center [493, 296] width 986 height 592
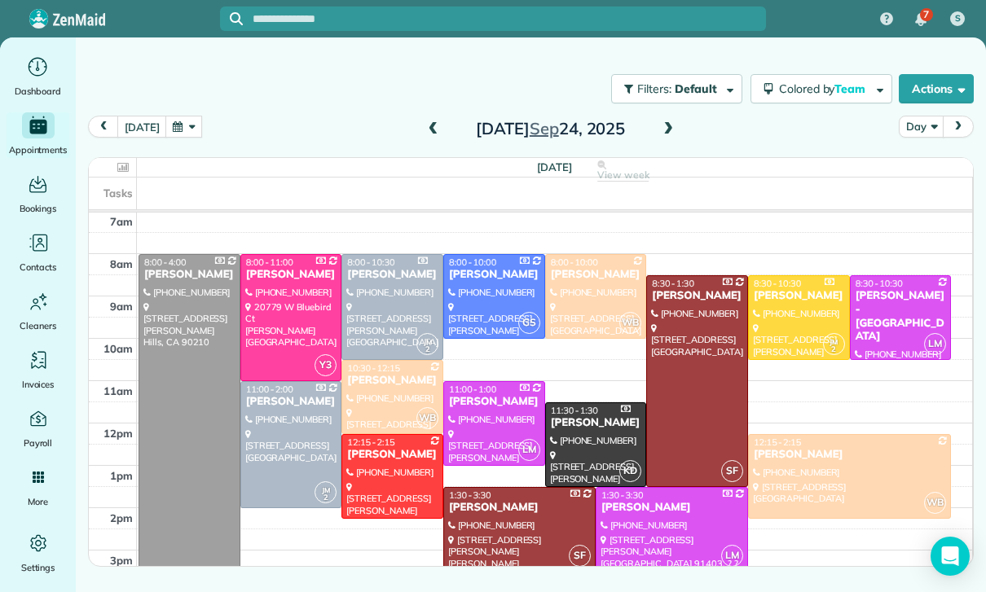
click at [184, 125] on button "button" at bounding box center [183, 127] width 37 height 22
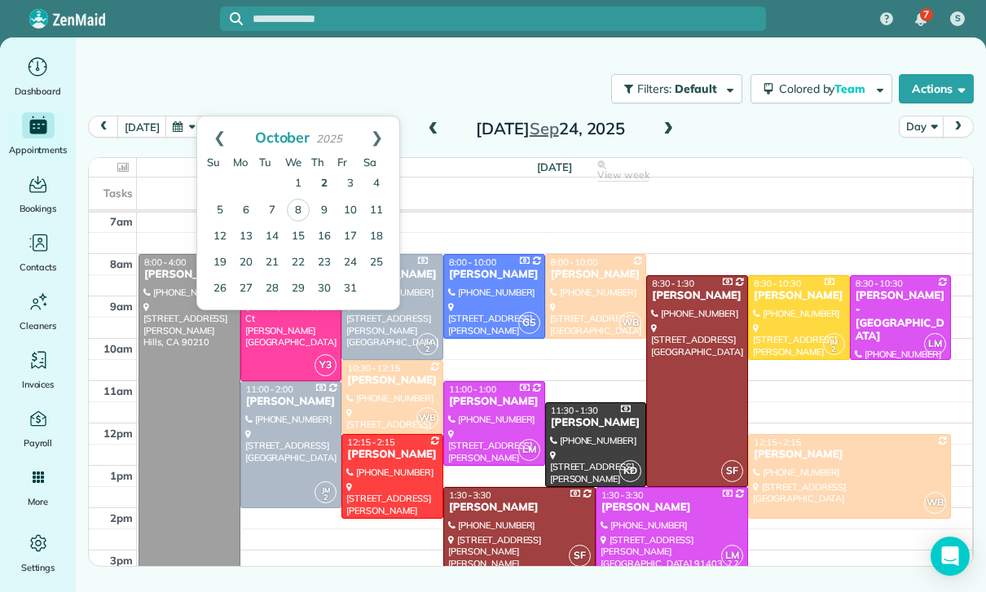
click at [323, 187] on link "2" at bounding box center [324, 184] width 26 height 26
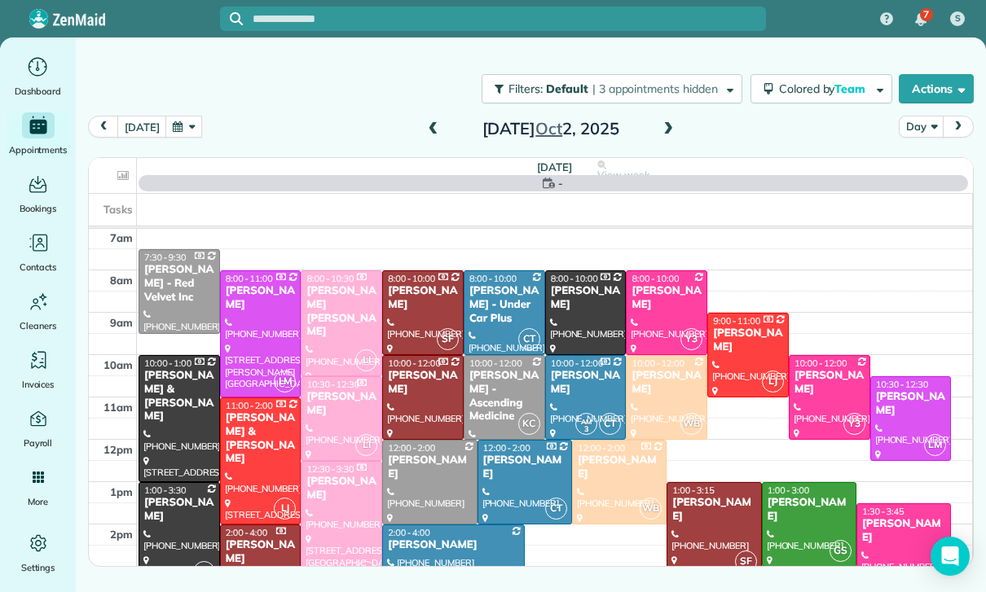
scroll to position [128, 0]
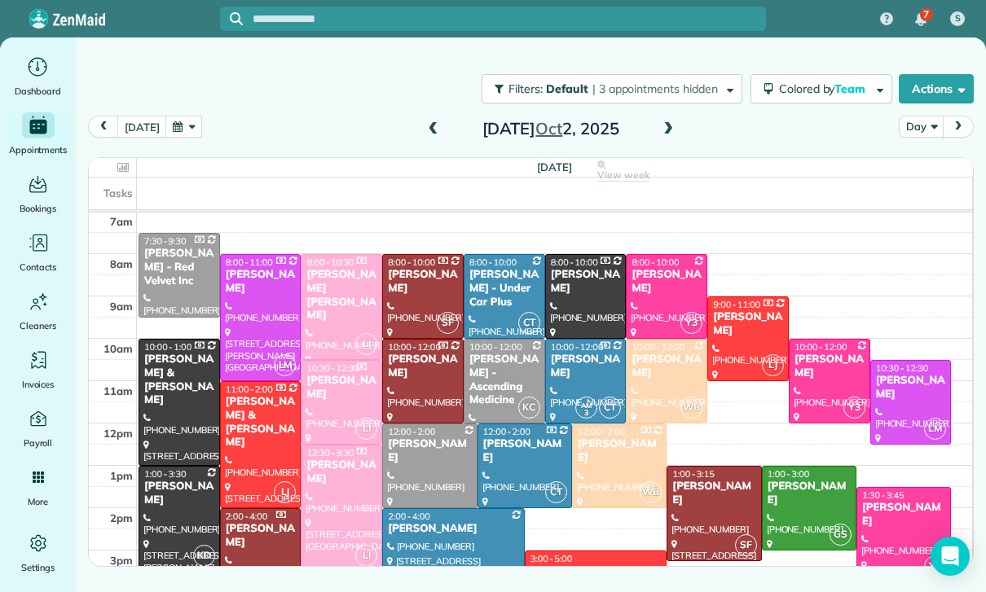
click at [177, 120] on button "button" at bounding box center [183, 127] width 37 height 22
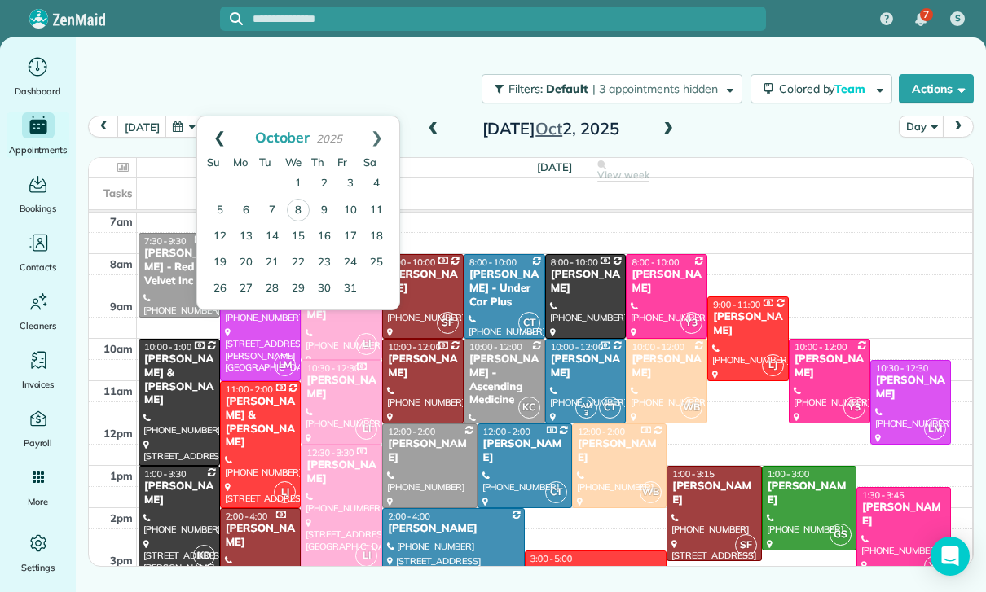
click at [215, 134] on link "Prev" at bounding box center [219, 137] width 45 height 41
click at [324, 263] on link "25" at bounding box center [324, 262] width 26 height 26
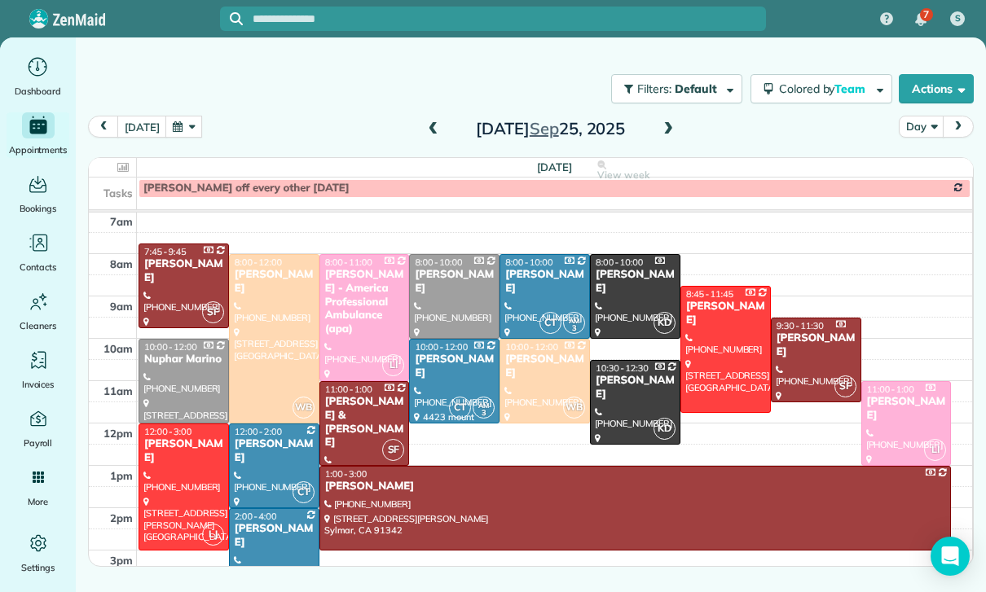
click at [267, 467] on div at bounding box center [274, 466] width 89 height 83
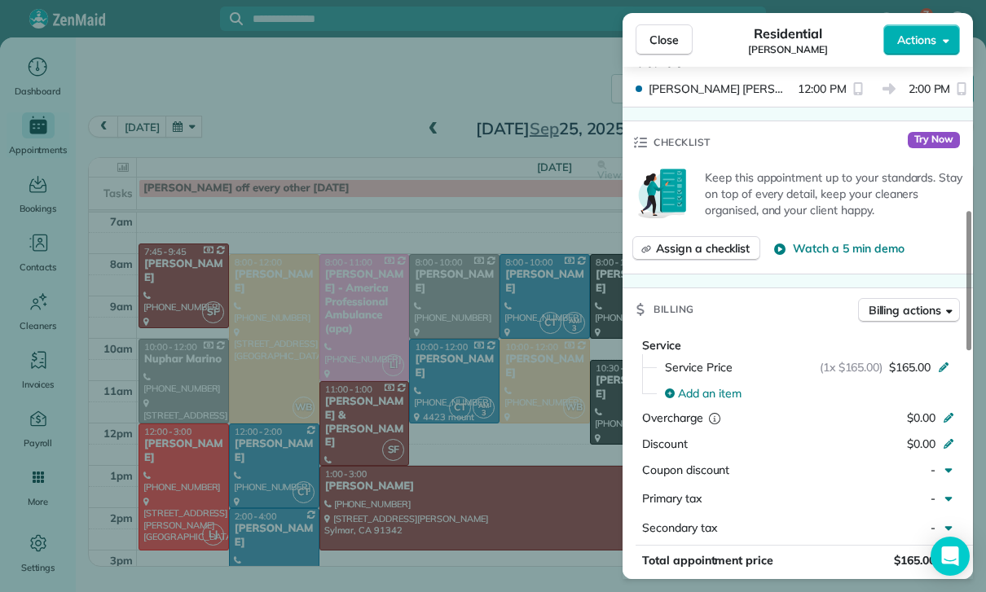
scroll to position [643, 0]
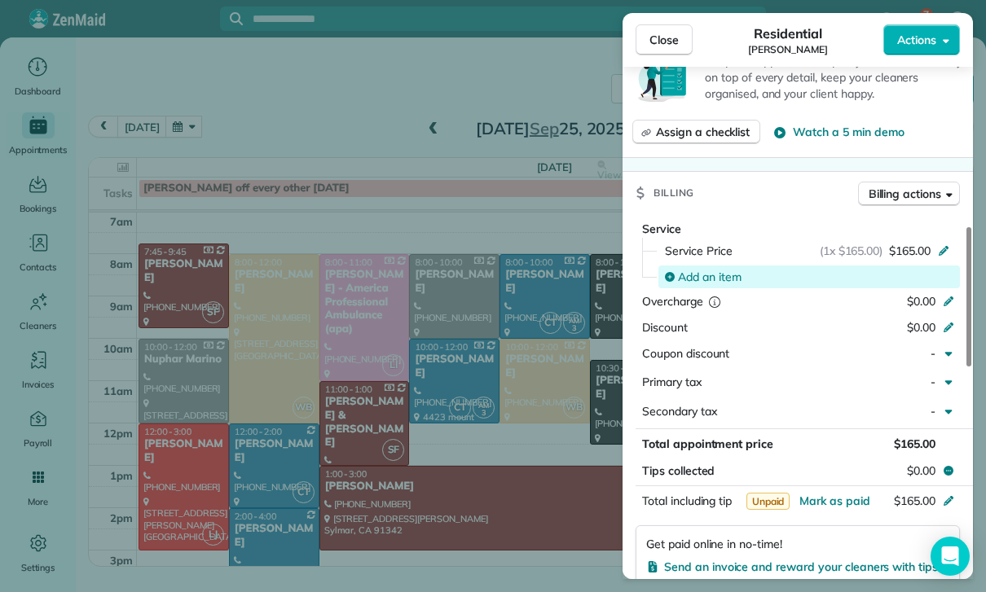
click at [705, 277] on span "Add an item" at bounding box center [710, 277] width 64 height 16
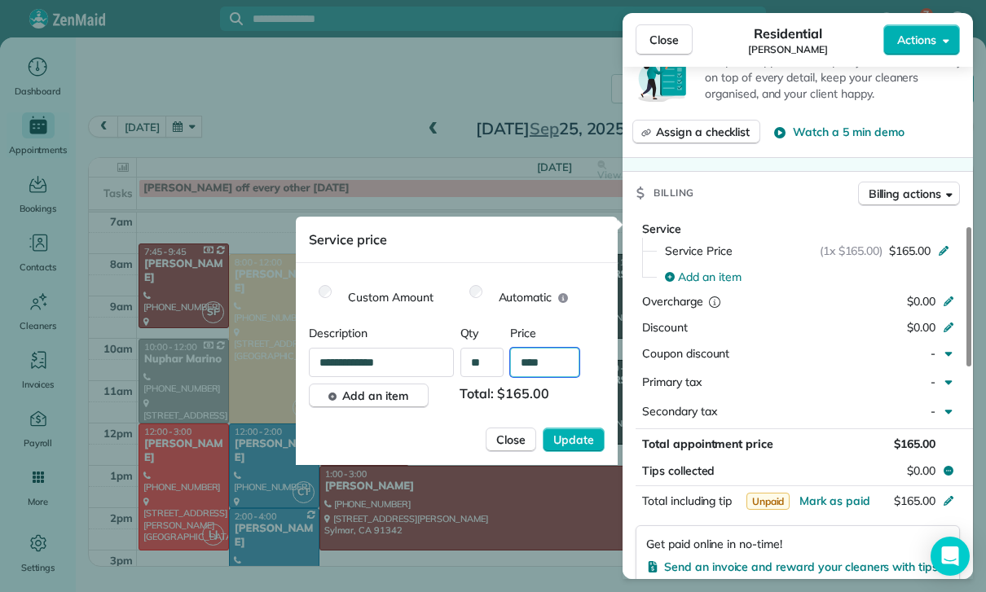
click at [559, 366] on input "****" at bounding box center [544, 362] width 69 height 29
type input "****"
click at [568, 436] on span "Update" at bounding box center [573, 440] width 41 height 16
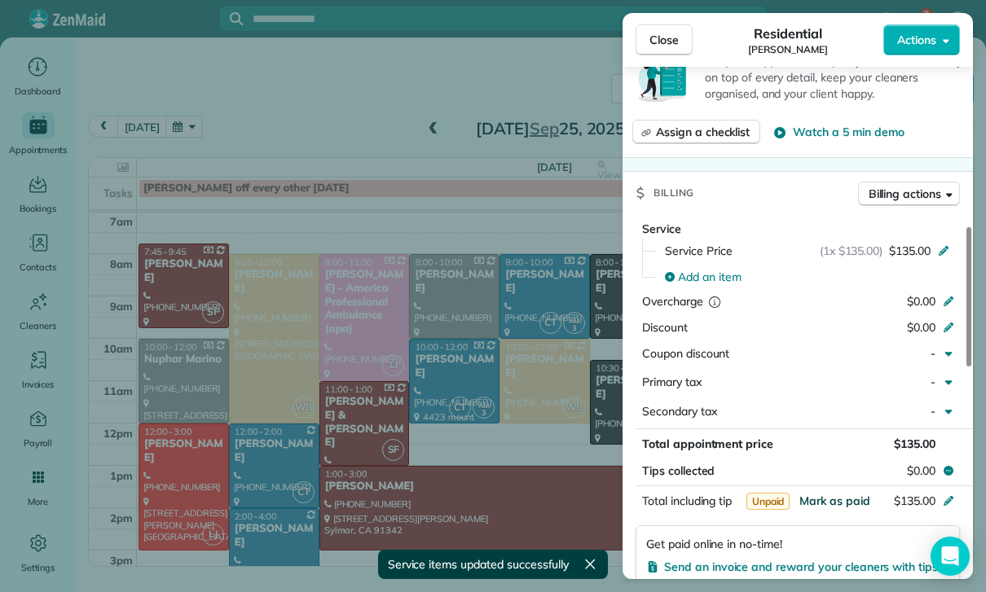
click at [837, 494] on span "Mark as paid" at bounding box center [834, 501] width 71 height 15
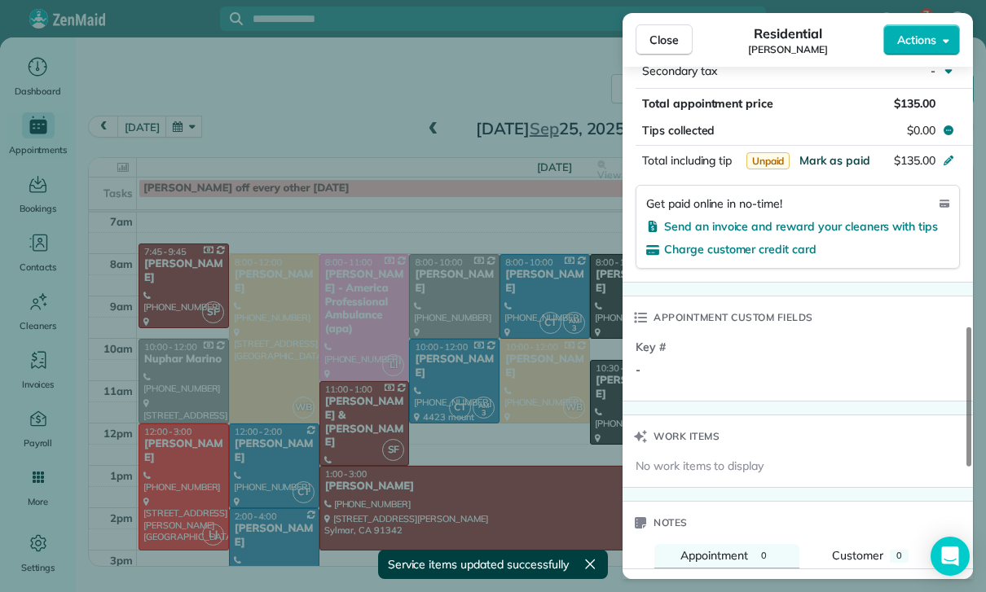
scroll to position [1108, 0]
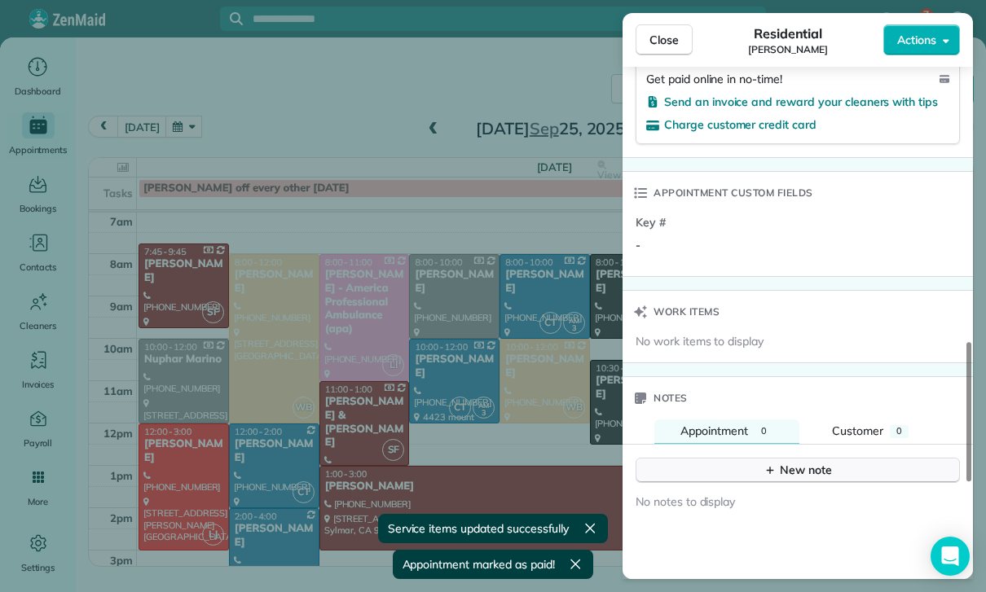
click at [724, 472] on button "New note" at bounding box center [798, 470] width 324 height 25
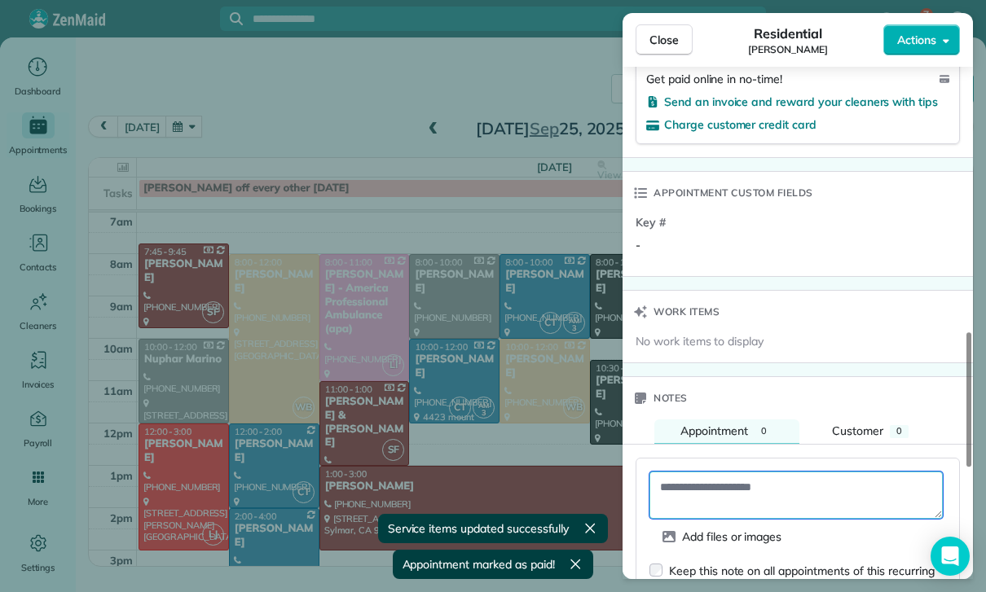
click at [710, 485] on textarea at bounding box center [795, 495] width 293 height 47
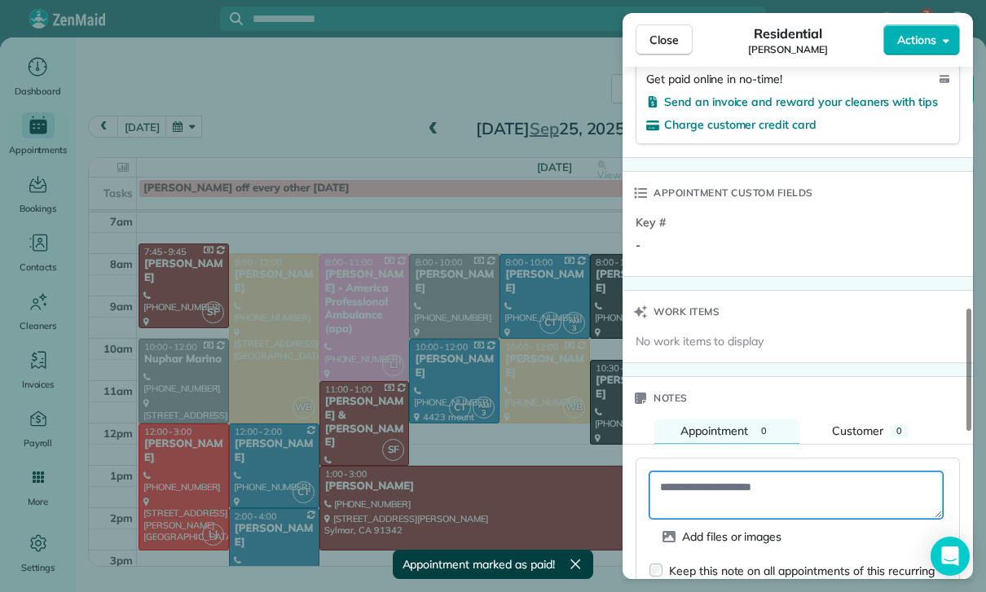
paste textarea "**********"
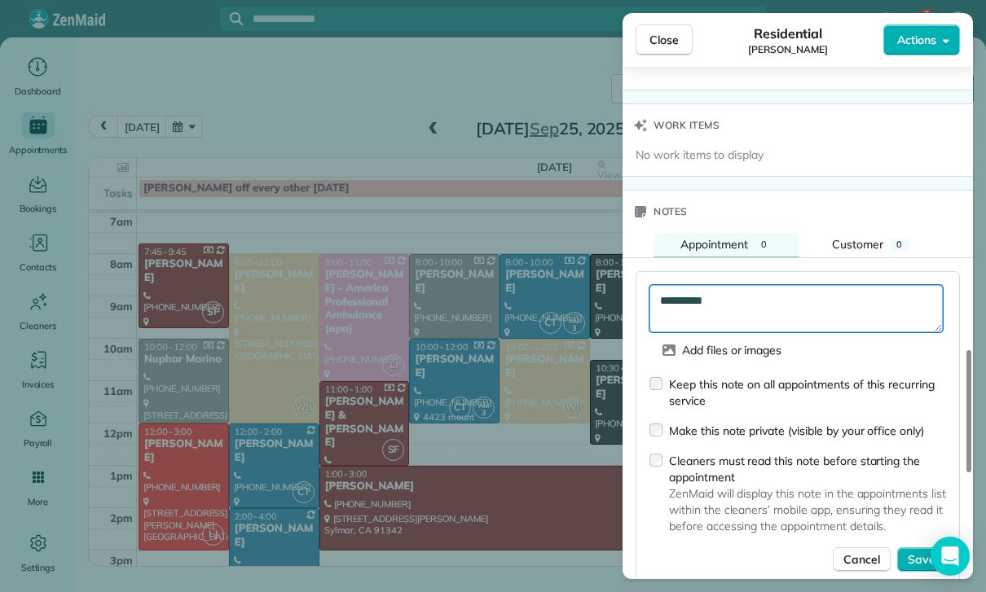
scroll to position [1301, 0]
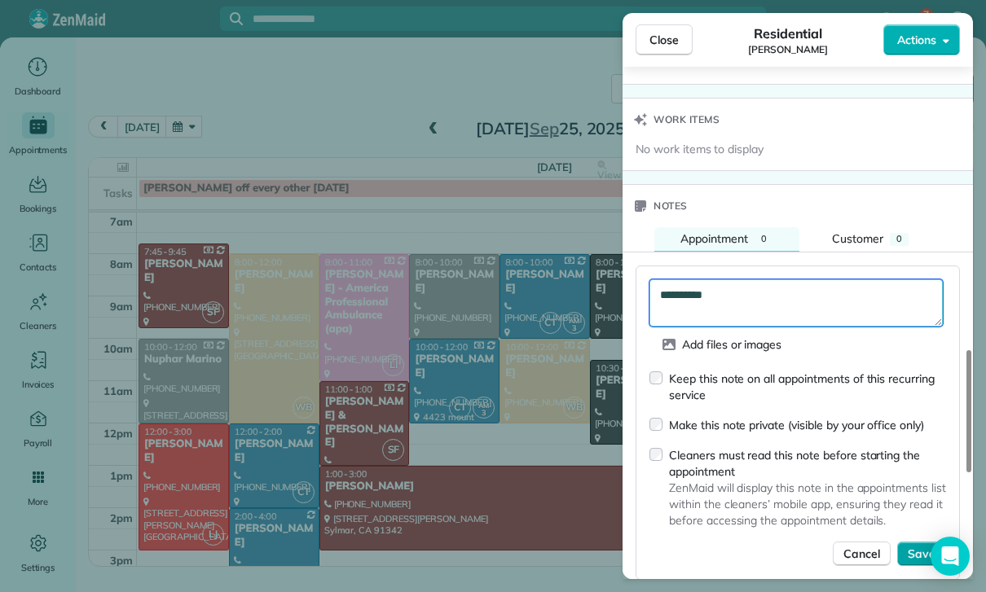
type textarea "**********"
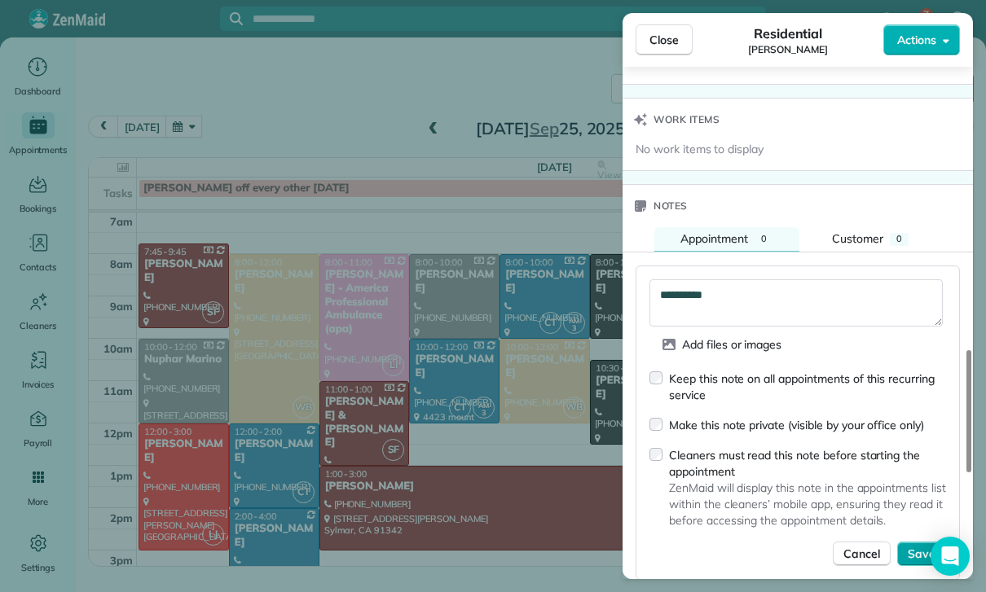
click at [909, 542] on button "Save" at bounding box center [921, 554] width 49 height 24
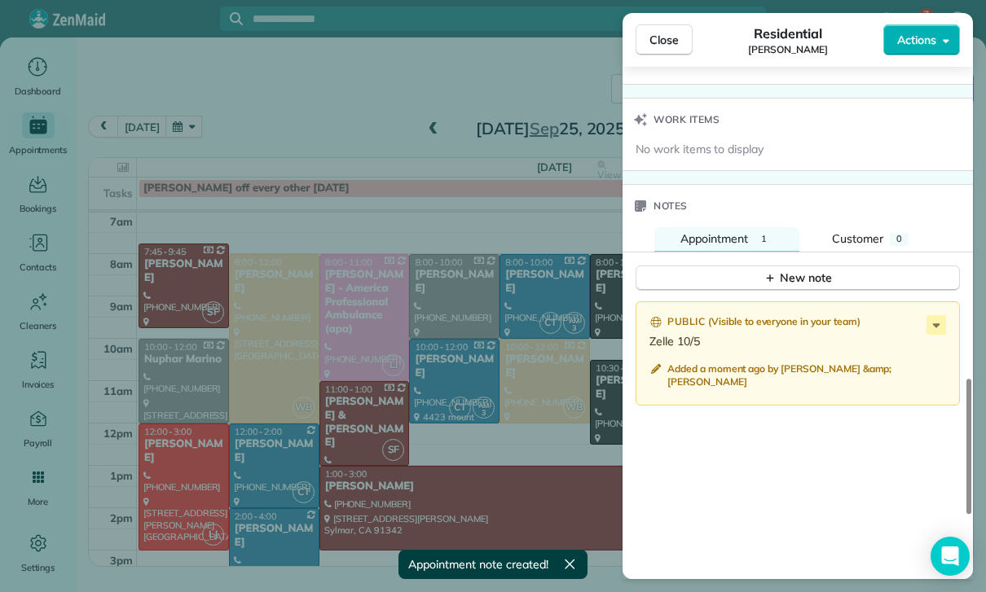
click at [226, 130] on div "Close Residential Robyn VonArx Actions Status Yet to Confirm Robyn VonArx · Ope…" at bounding box center [493, 296] width 986 height 592
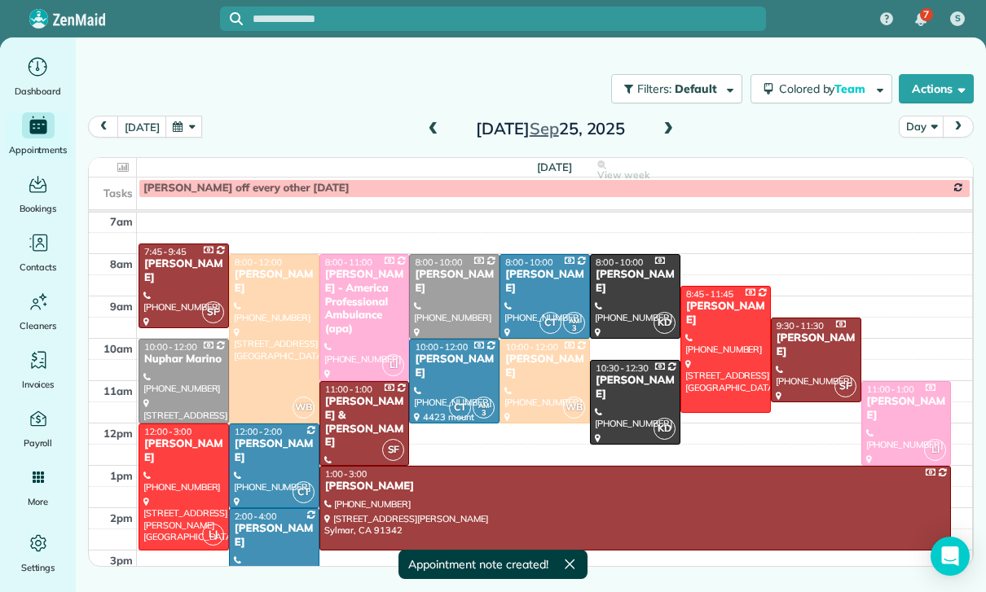
click at [180, 130] on button "button" at bounding box center [183, 127] width 37 height 22
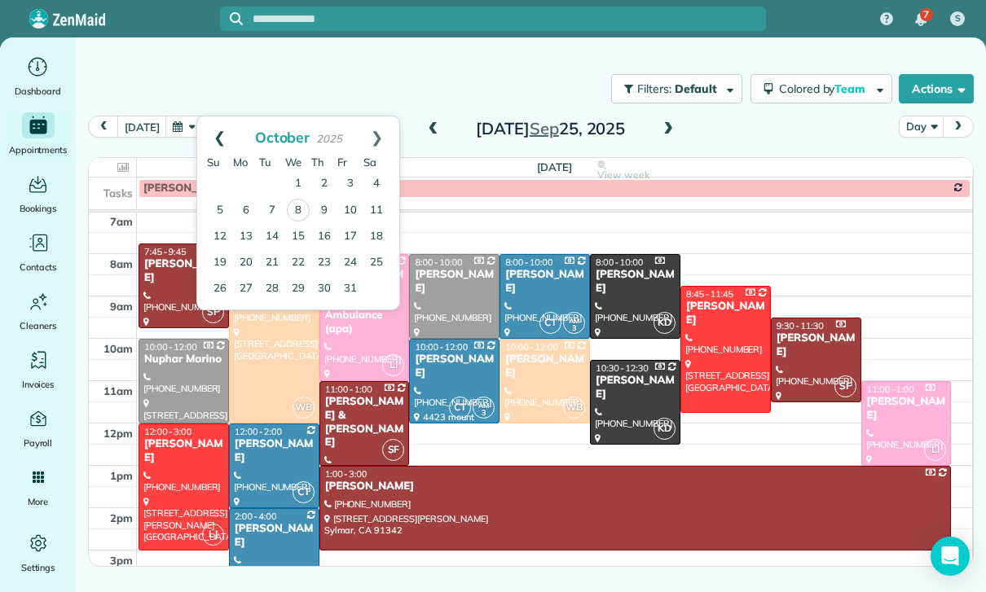
click at [200, 135] on link "Prev" at bounding box center [219, 137] width 45 height 41
click at [275, 262] on link "23" at bounding box center [272, 262] width 26 height 26
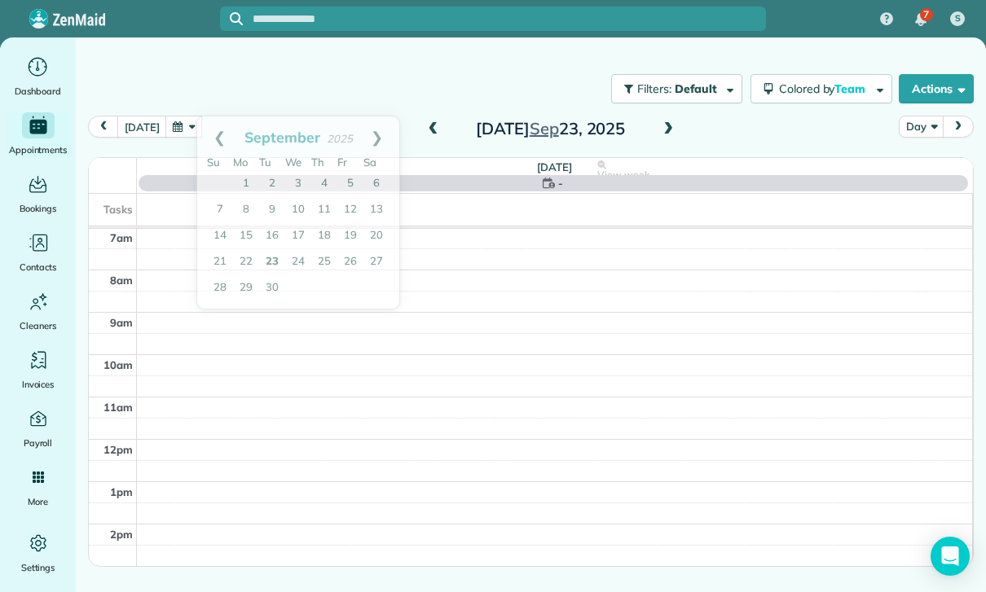
scroll to position [128, 0]
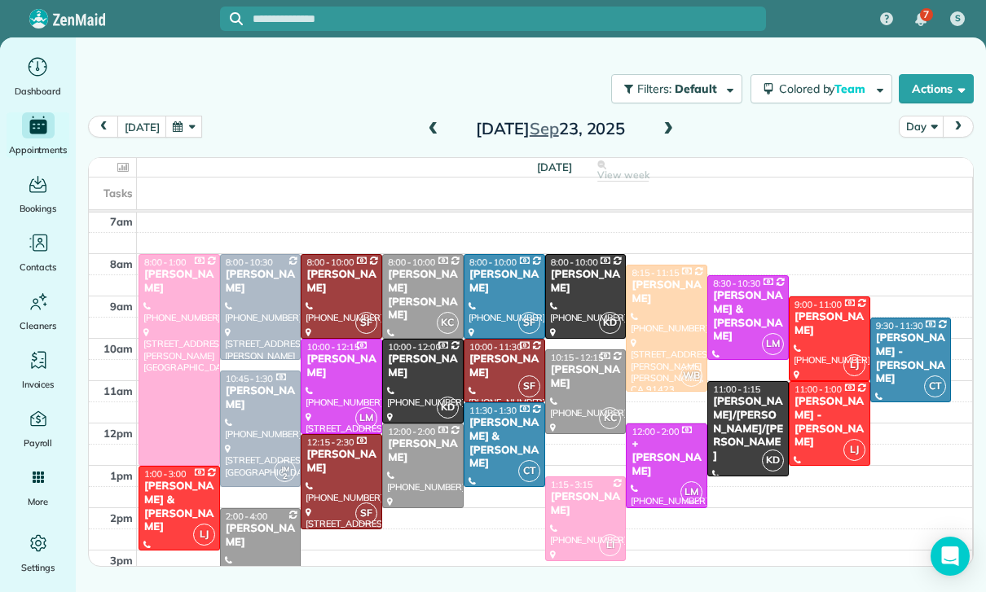
click at [262, 293] on div "Megan Comisky" at bounding box center [261, 282] width 72 height 28
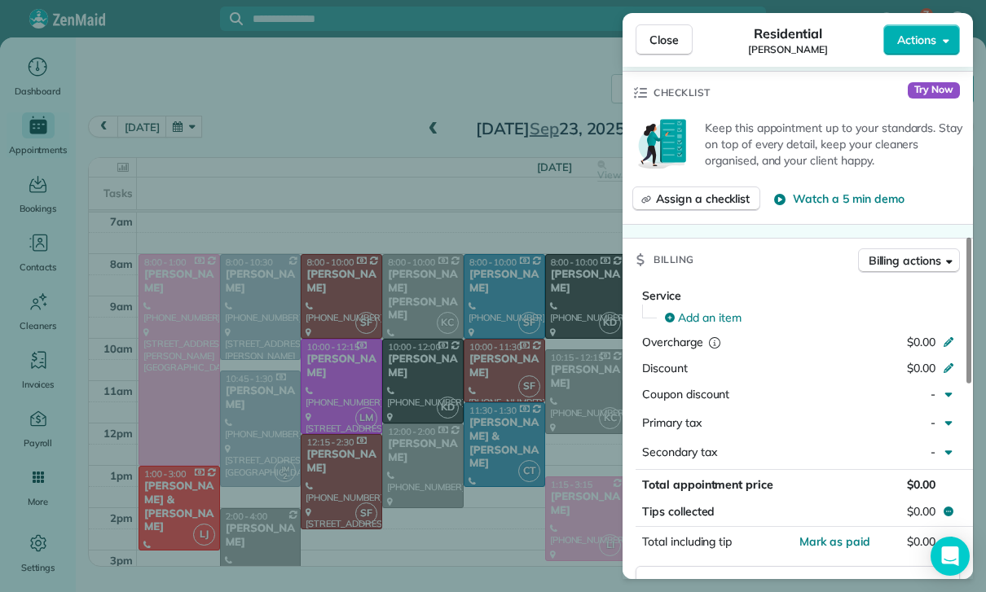
scroll to position [668, 0]
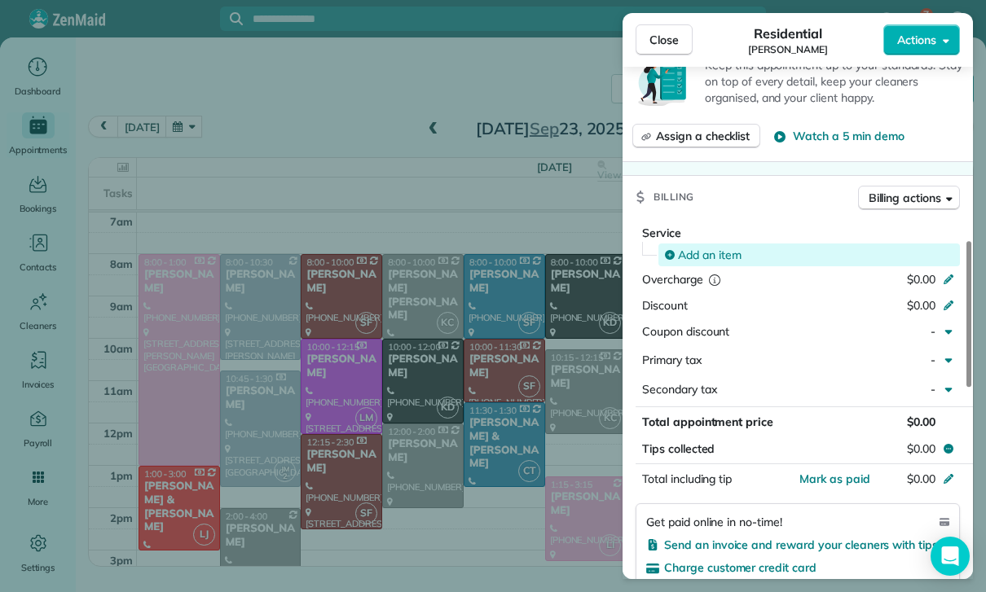
click at [704, 253] on span "Add an item" at bounding box center [710, 255] width 64 height 16
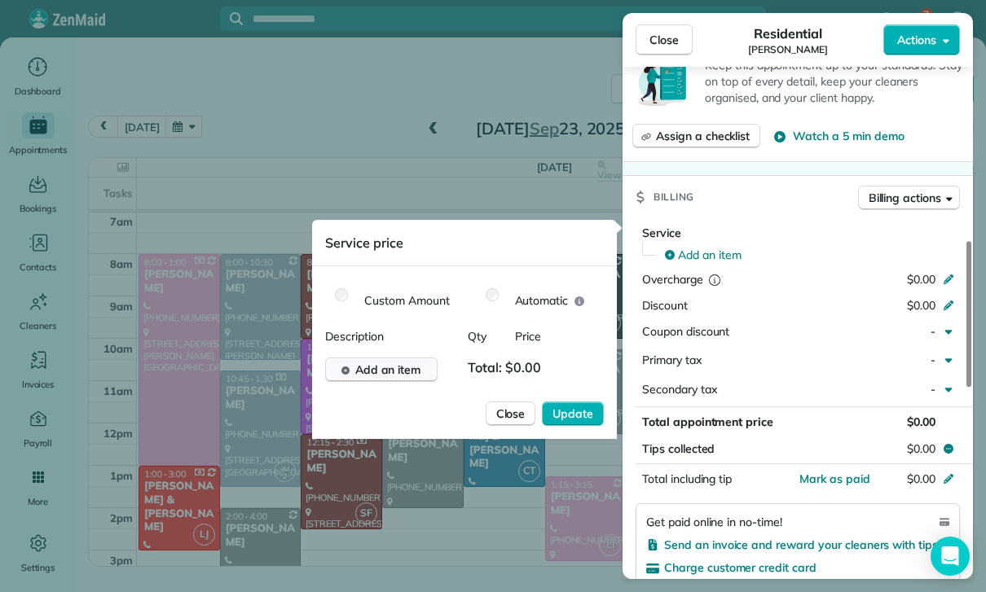
click at [379, 370] on span "Add an item" at bounding box center [388, 370] width 66 height 16
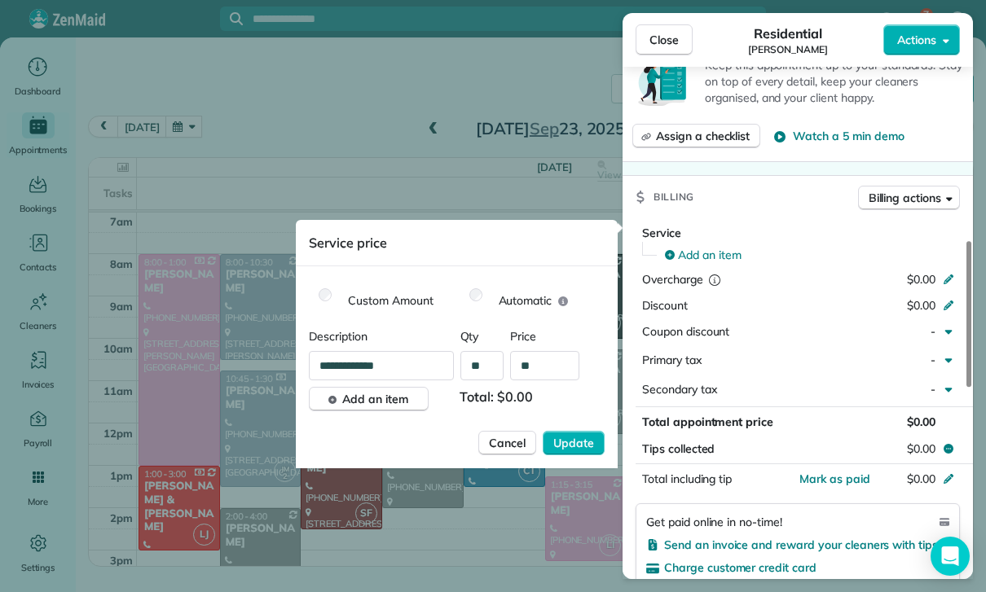
click at [552, 369] on input "**" at bounding box center [544, 365] width 69 height 29
type input "****"
click at [578, 454] on button "Update" at bounding box center [574, 443] width 62 height 24
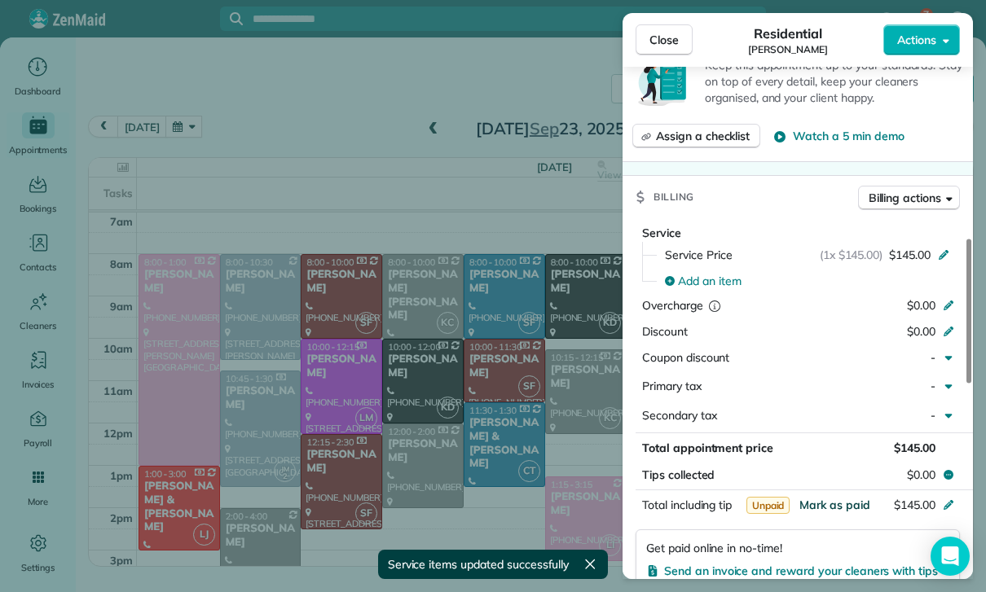
click at [836, 498] on span "Mark as paid" at bounding box center [834, 505] width 71 height 15
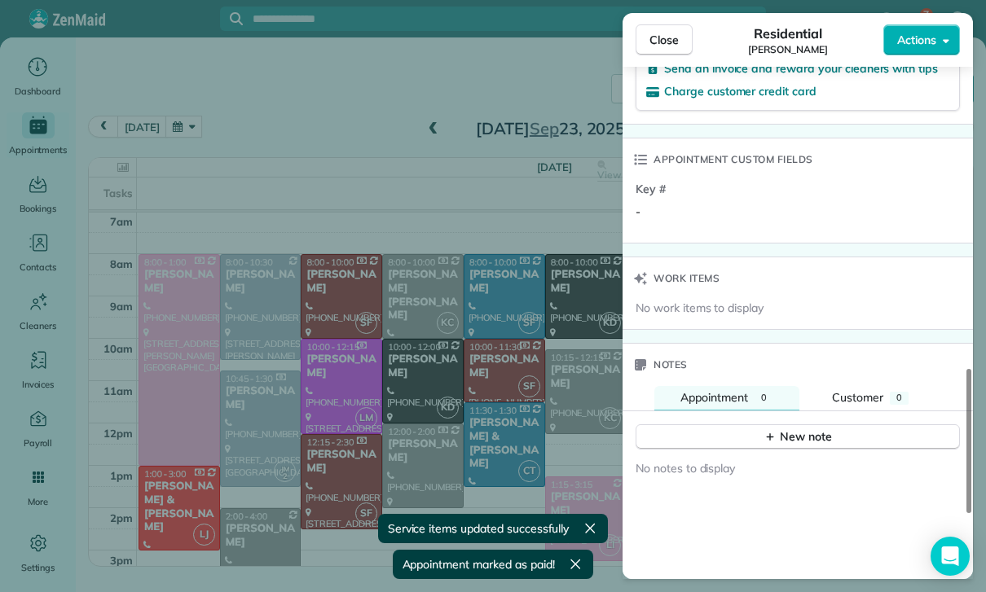
scroll to position [1177, 0]
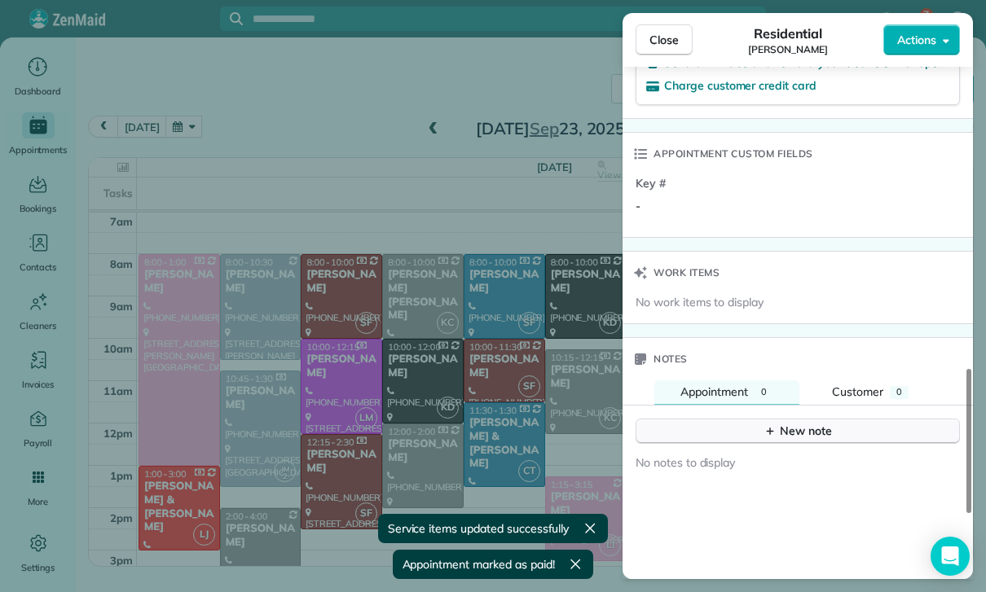
click at [765, 425] on icon "button" at bounding box center [770, 431] width 13 height 13
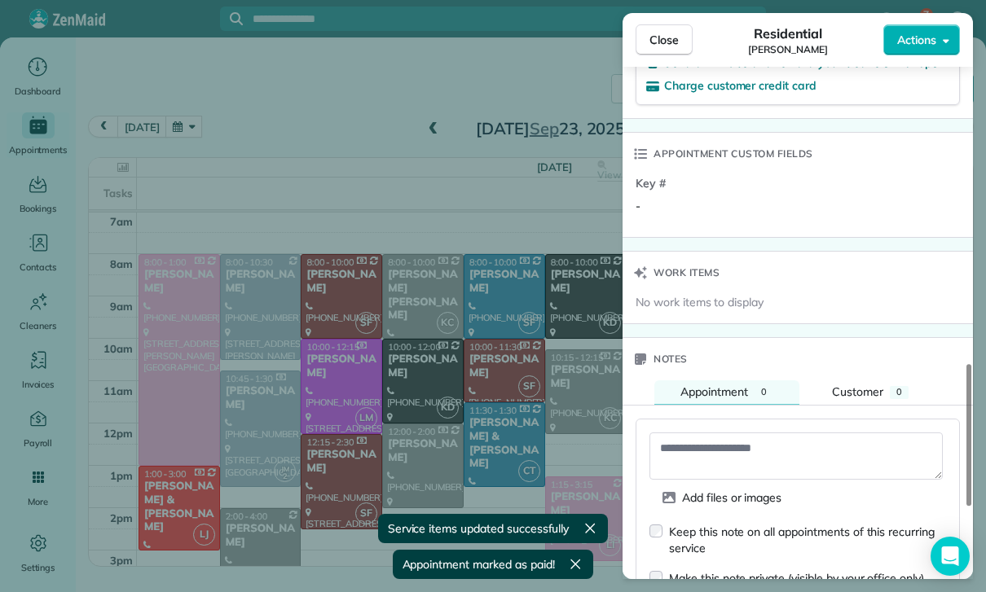
click at [691, 447] on textarea at bounding box center [795, 456] width 293 height 47
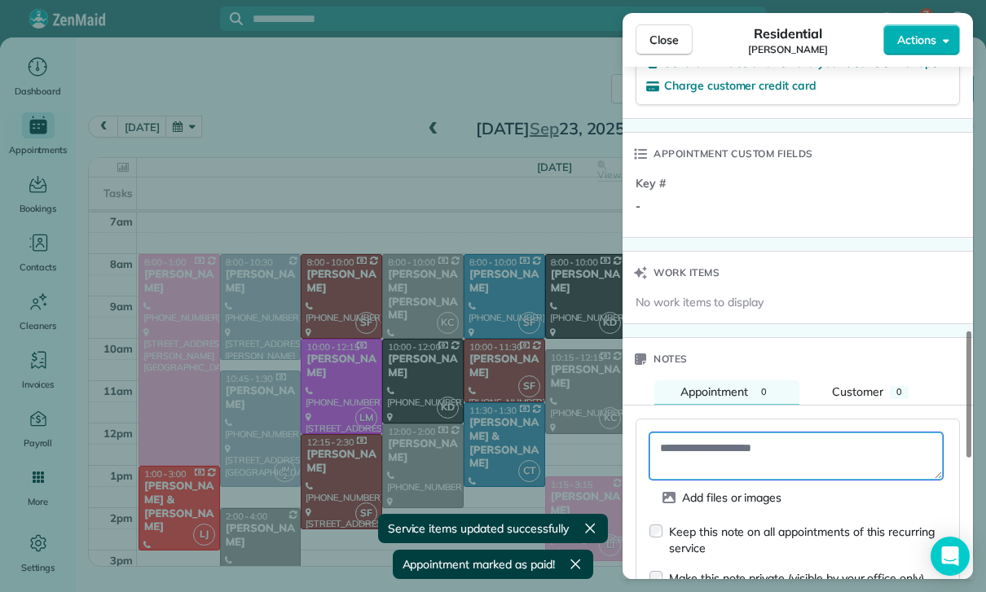
paste textarea "**********"
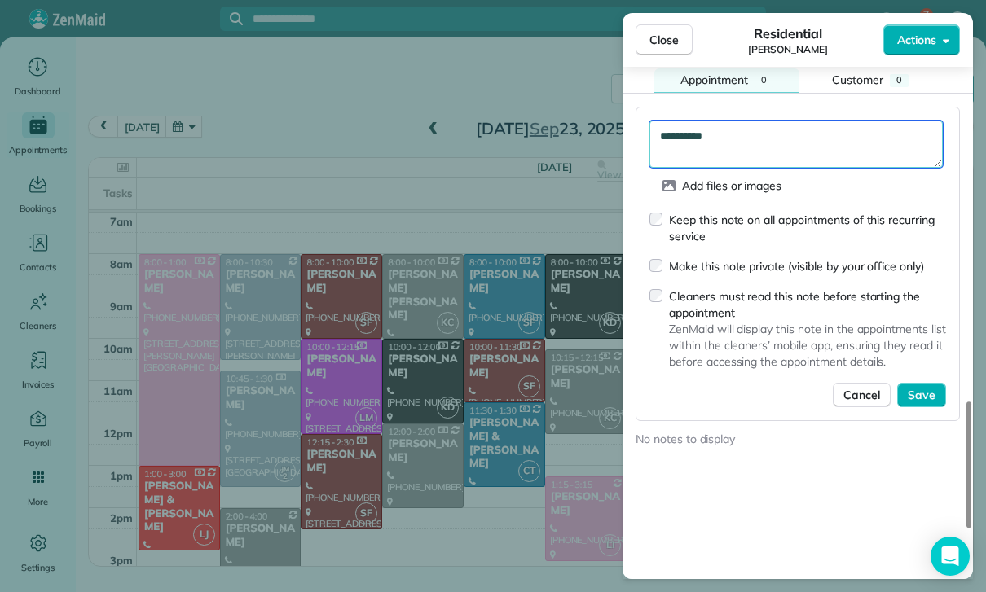
scroll to position [1494, 0]
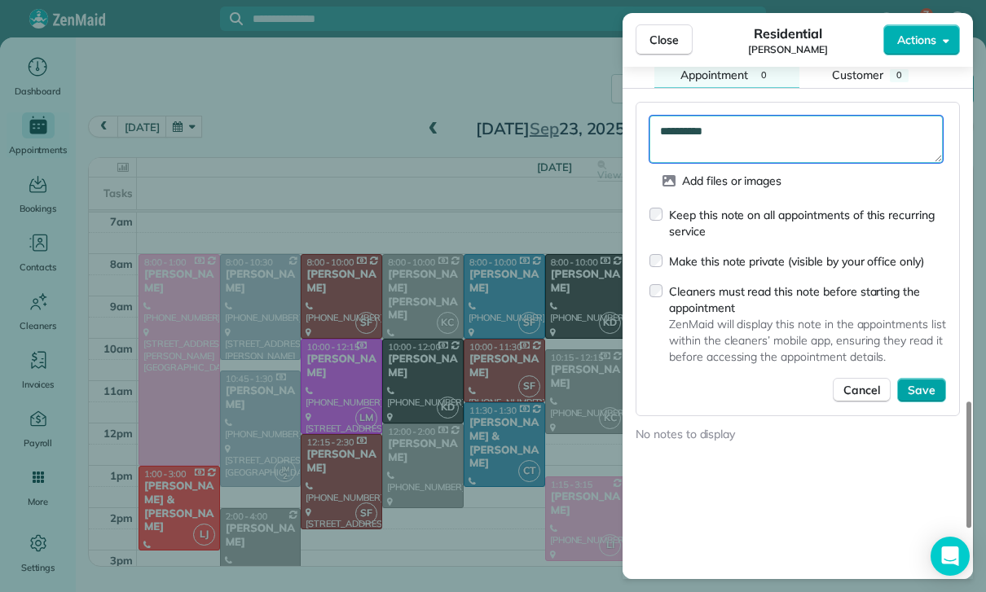
type textarea "**********"
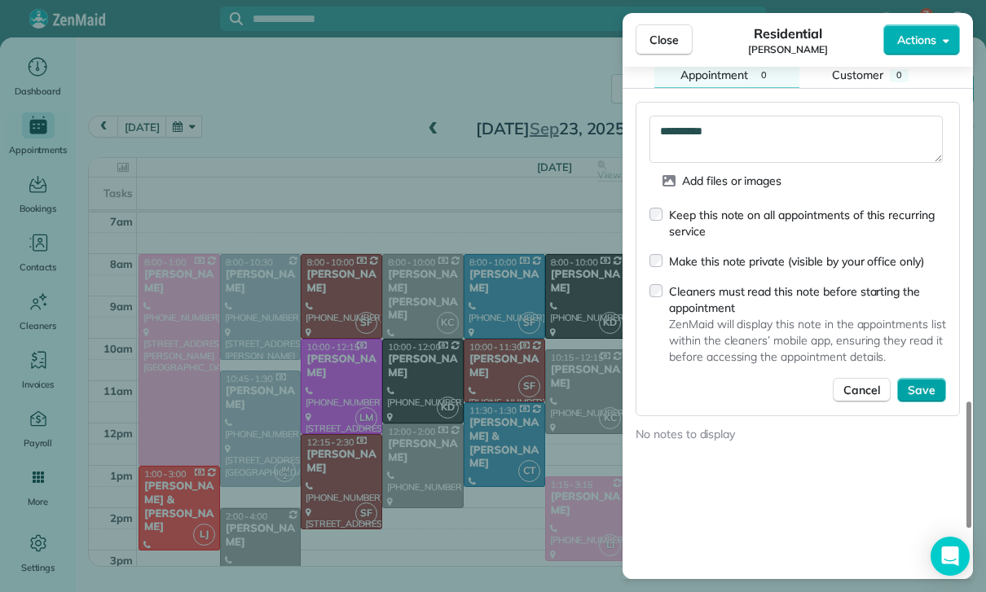
click at [924, 382] on span "Save" at bounding box center [922, 390] width 28 height 16
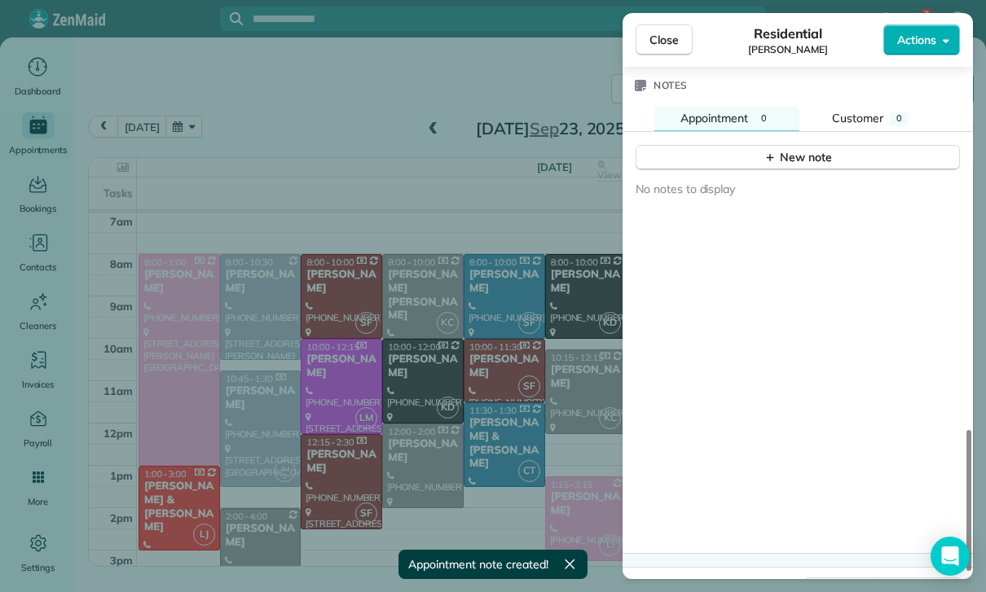
scroll to position [1428, 0]
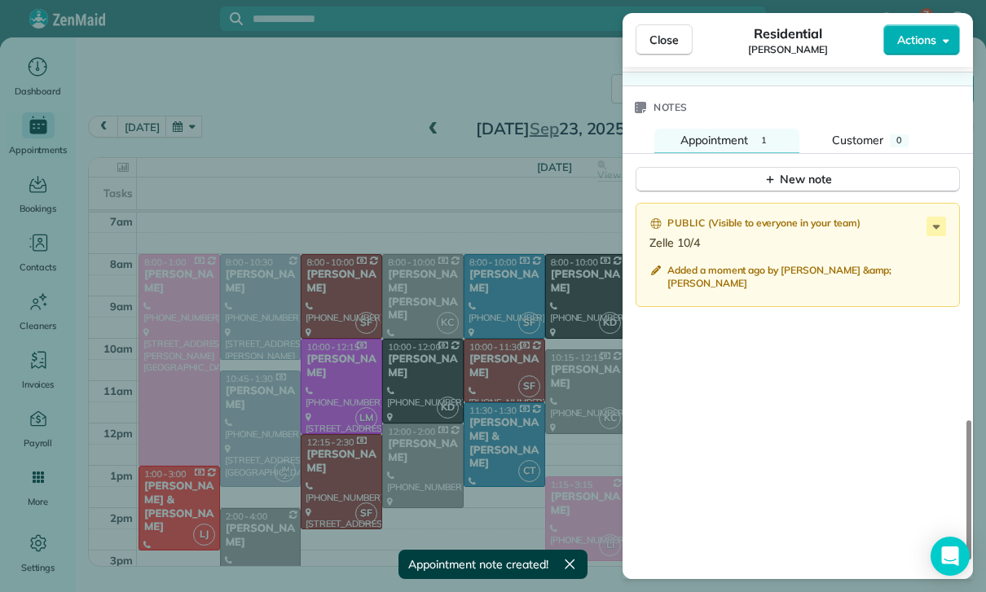
click at [262, 143] on div "Close Residential Megan Comisky Actions Status Confirmed Megan Comisky · Open p…" at bounding box center [493, 296] width 986 height 592
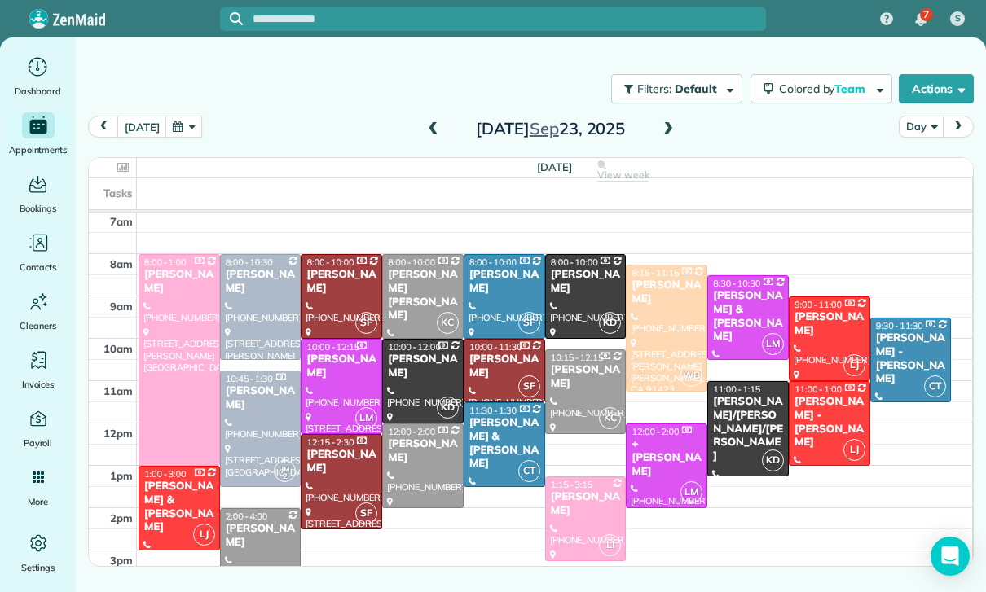
click at [178, 130] on button "button" at bounding box center [183, 127] width 37 height 22
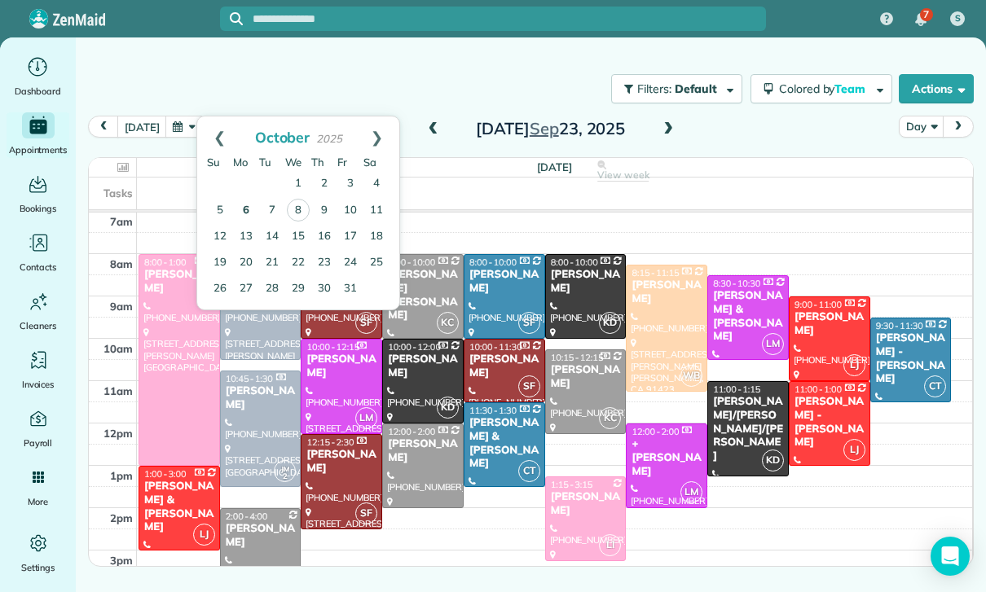
click at [249, 213] on link "6" at bounding box center [246, 211] width 26 height 26
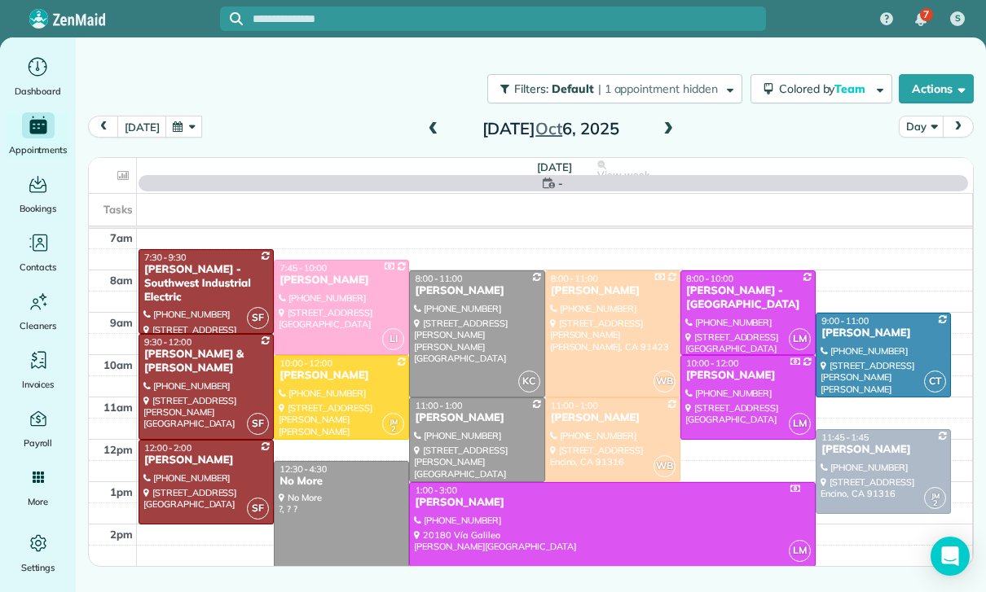
scroll to position [128, 0]
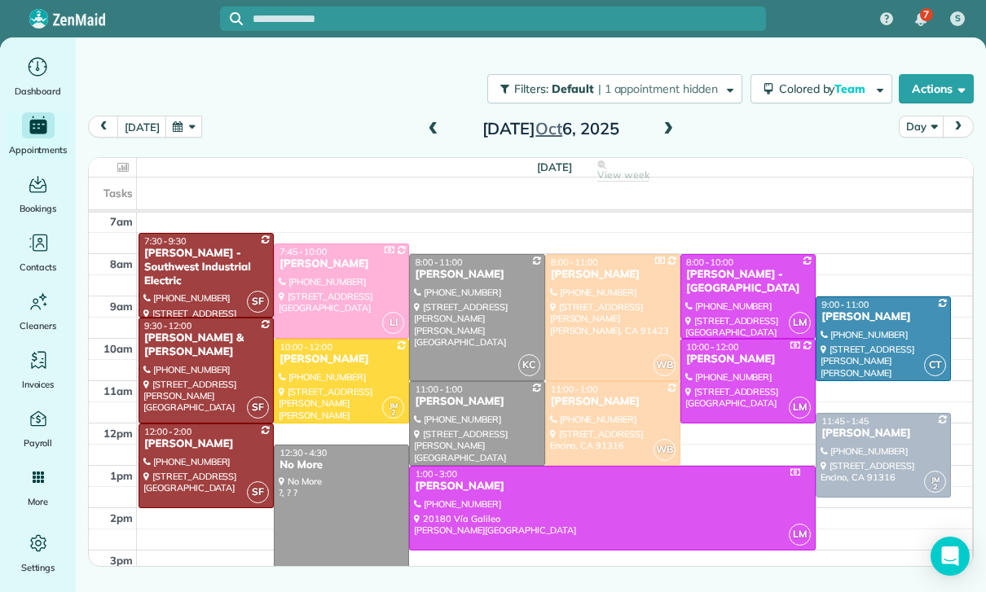
click at [659, 135] on span at bounding box center [668, 129] width 18 height 15
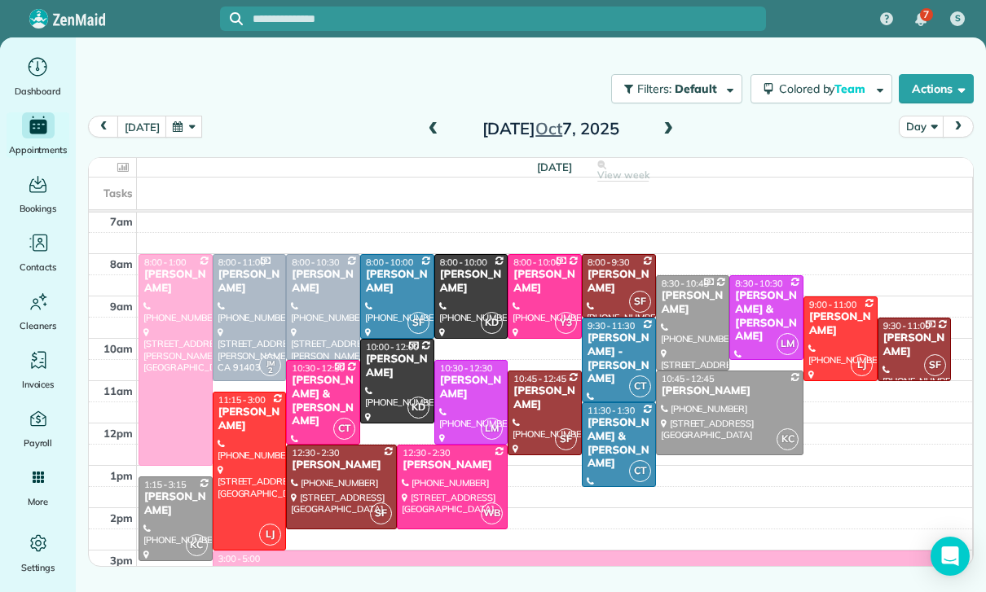
click at [195, 121] on button "button" at bounding box center [183, 127] width 37 height 22
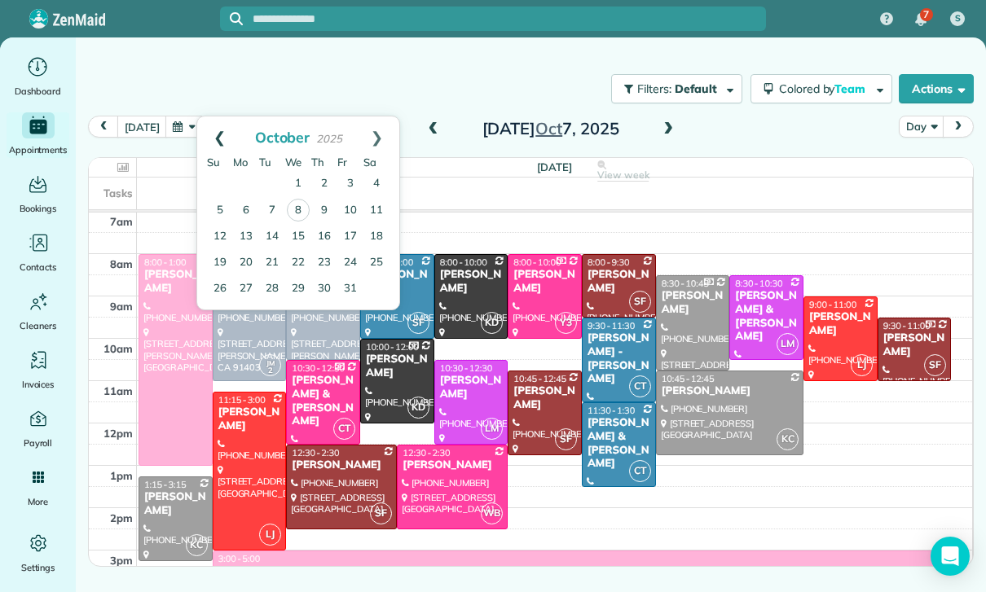
click at [216, 136] on link "Prev" at bounding box center [219, 137] width 45 height 41
click at [249, 294] on link "29" at bounding box center [246, 288] width 26 height 26
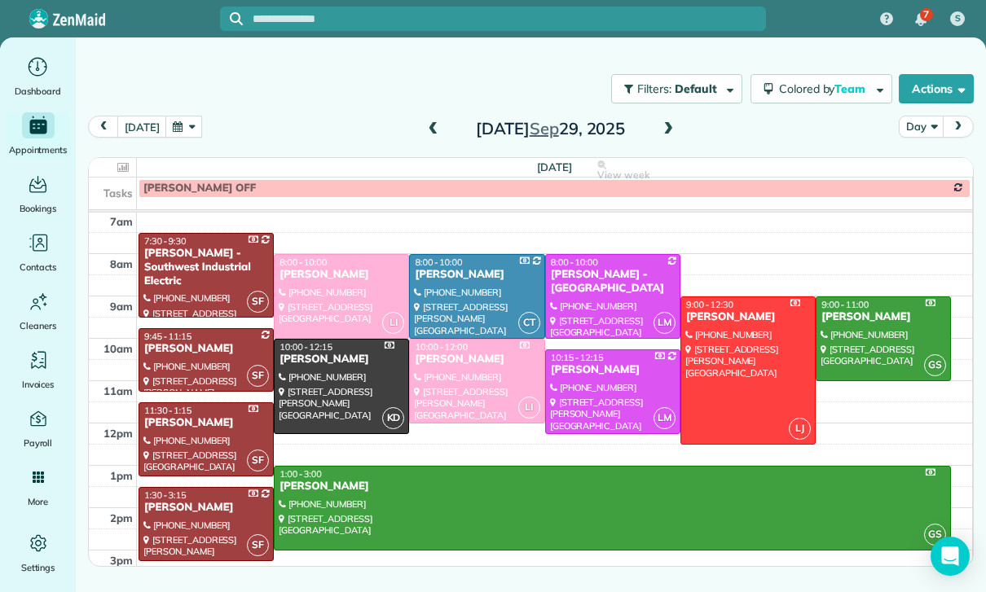
click at [658, 142] on div "today Day Monday Sep 29, 2025" at bounding box center [531, 131] width 886 height 31
click at [659, 130] on span at bounding box center [668, 129] width 18 height 15
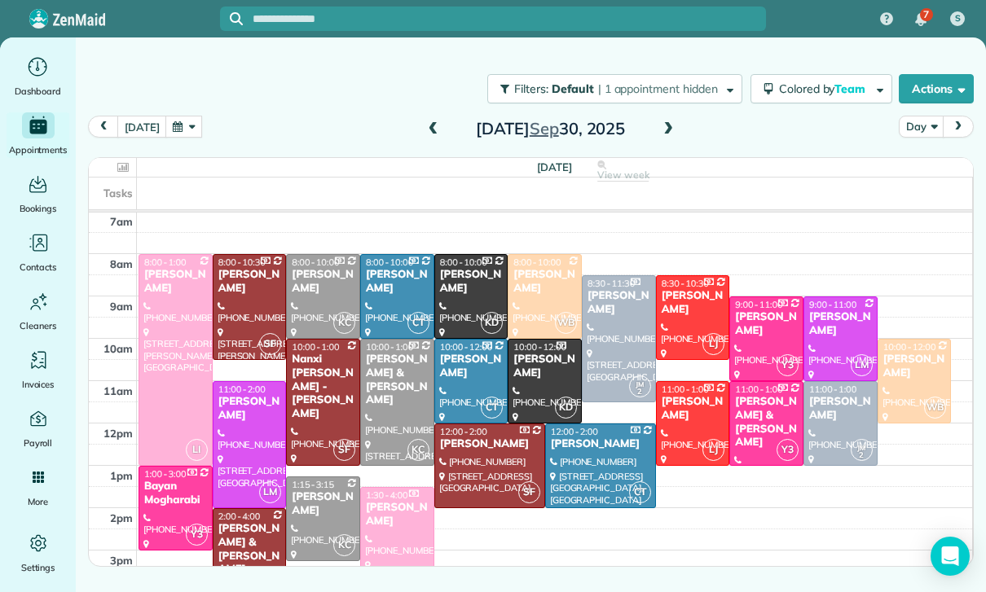
click at [665, 133] on span at bounding box center [668, 129] width 18 height 15
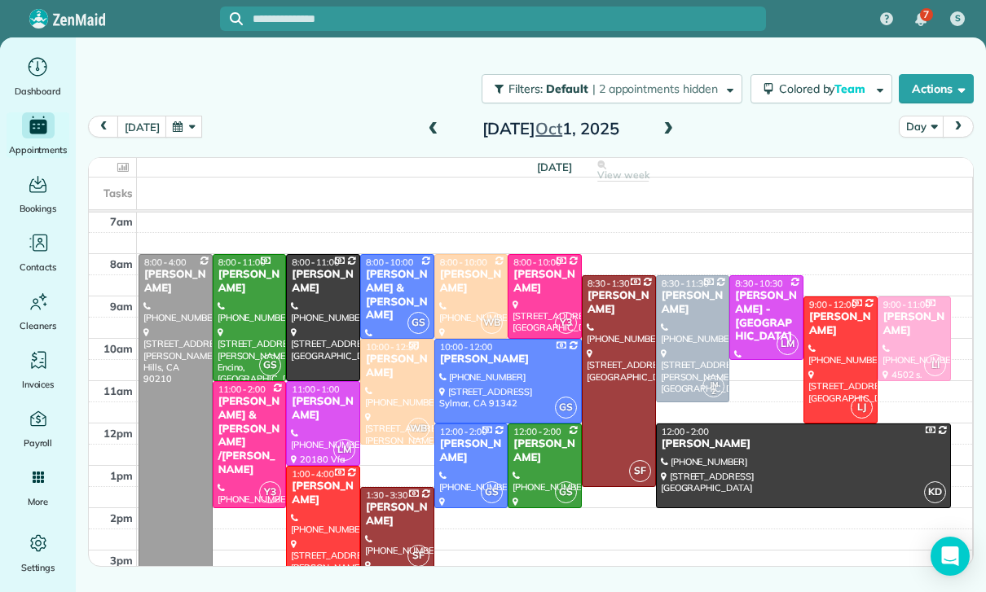
click at [668, 136] on span at bounding box center [668, 129] width 18 height 15
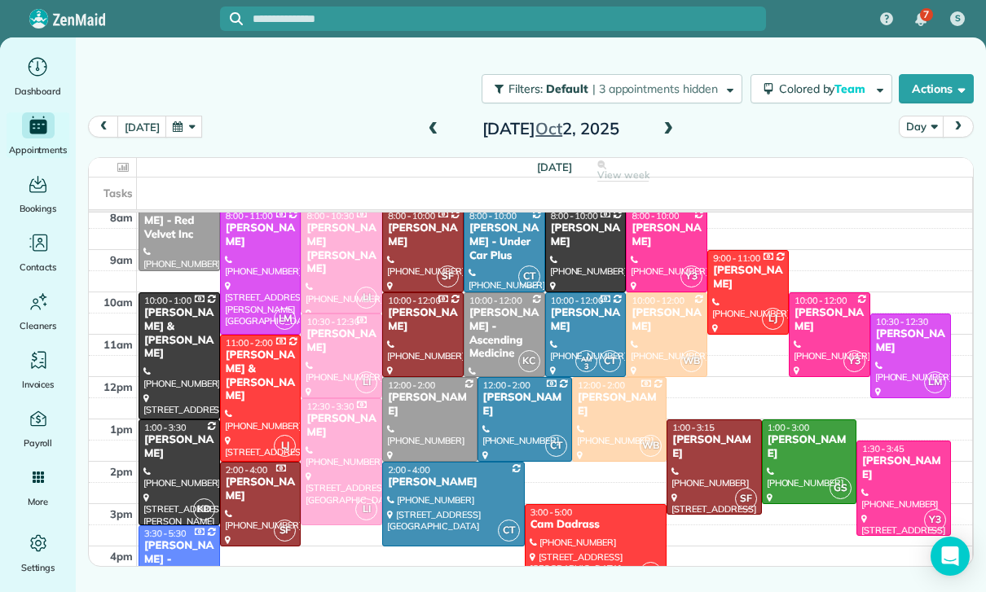
click at [666, 130] on span at bounding box center [668, 129] width 18 height 15
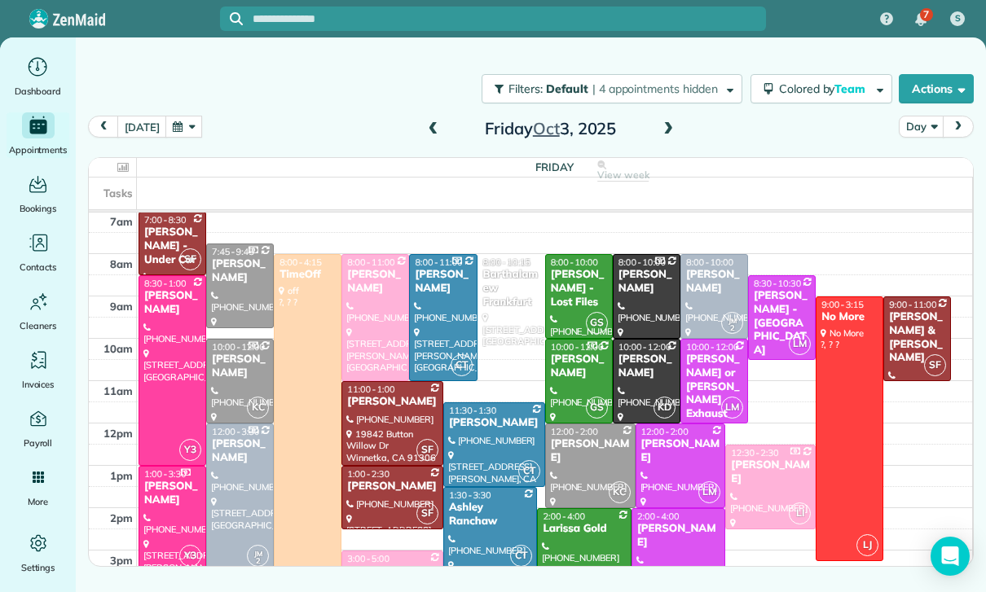
click at [667, 134] on span at bounding box center [668, 129] width 18 height 15
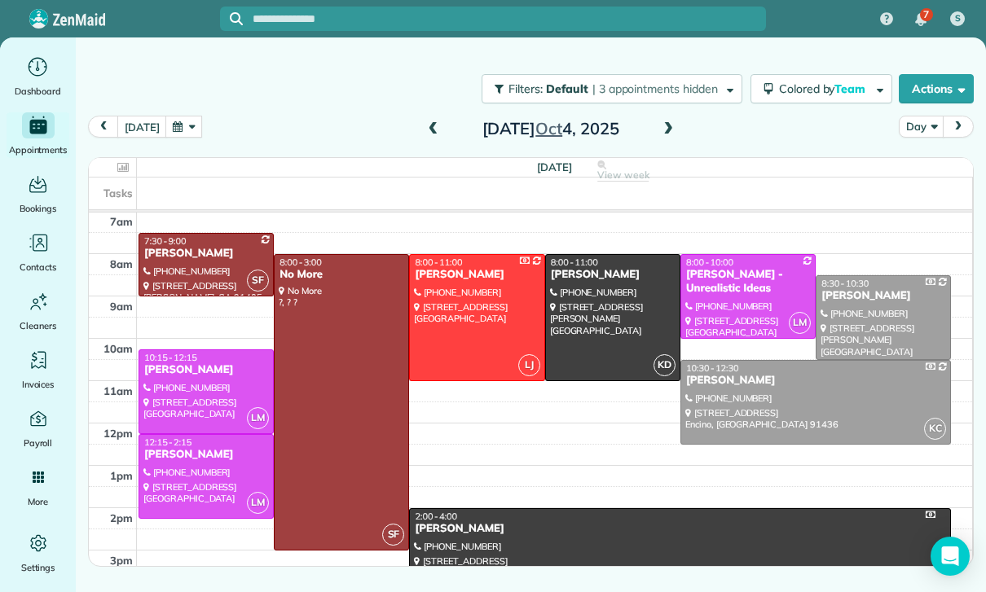
click at [196, 466] on div at bounding box center [206, 476] width 134 height 83
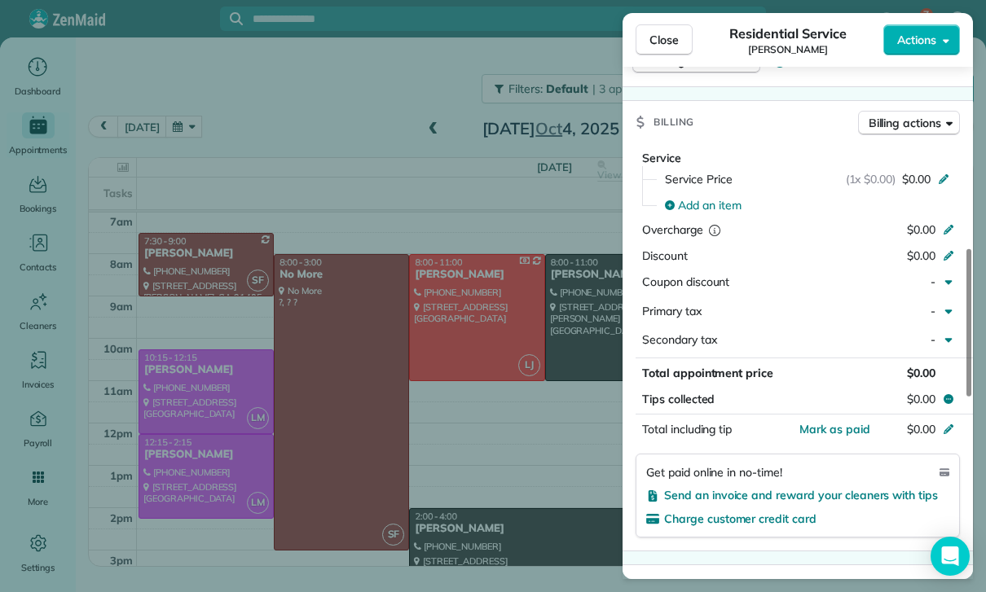
scroll to position [699, 0]
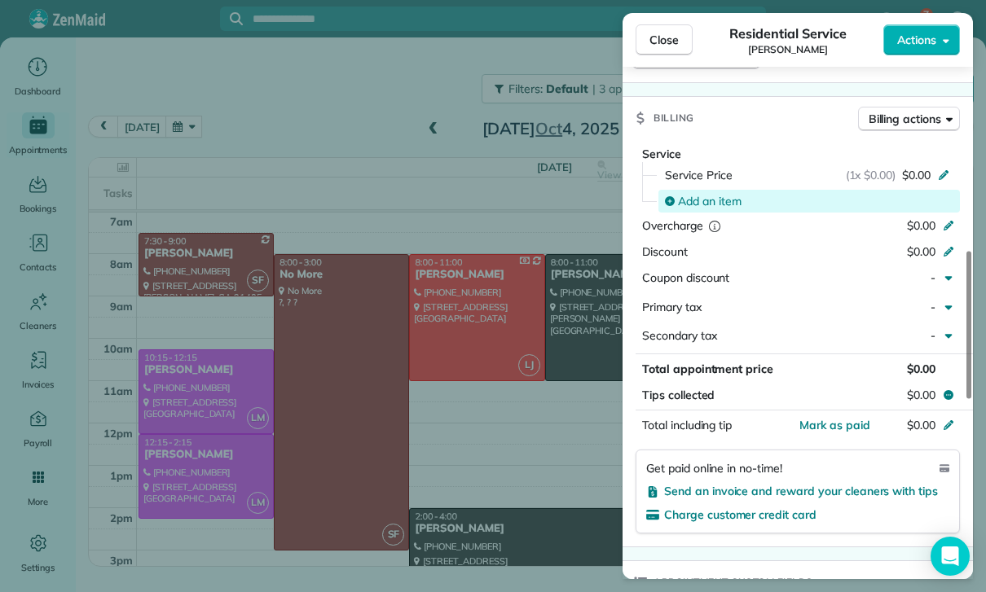
click at [699, 202] on span "Add an item" at bounding box center [710, 201] width 64 height 16
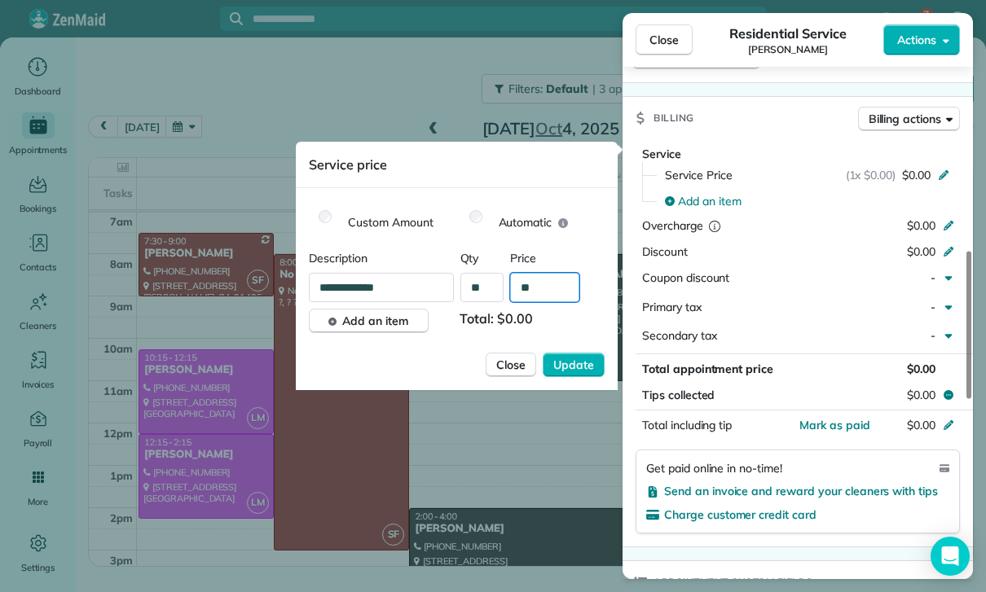
click at [550, 298] on input "**" at bounding box center [544, 287] width 69 height 29
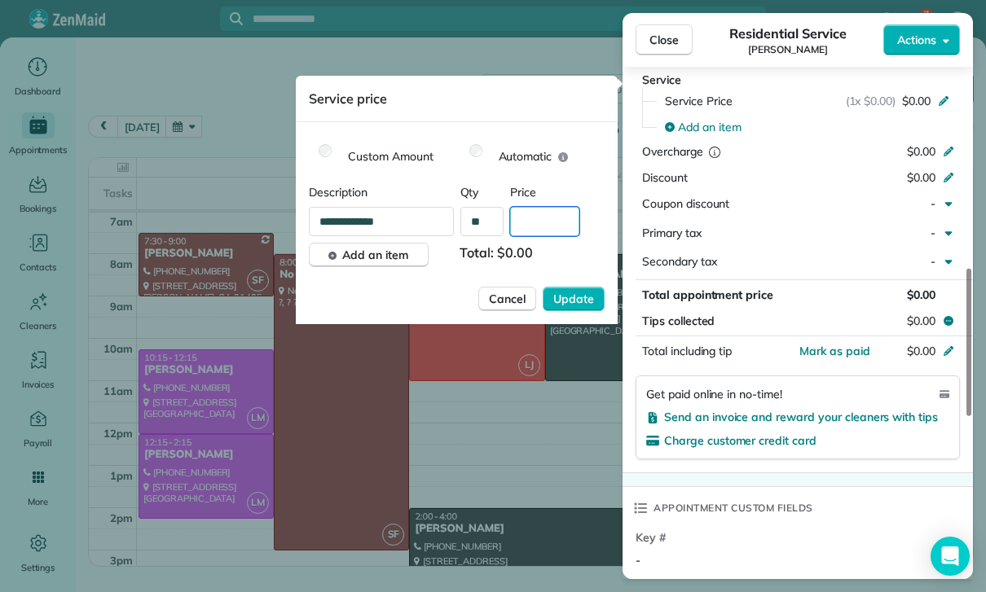
scroll to position [766, 0]
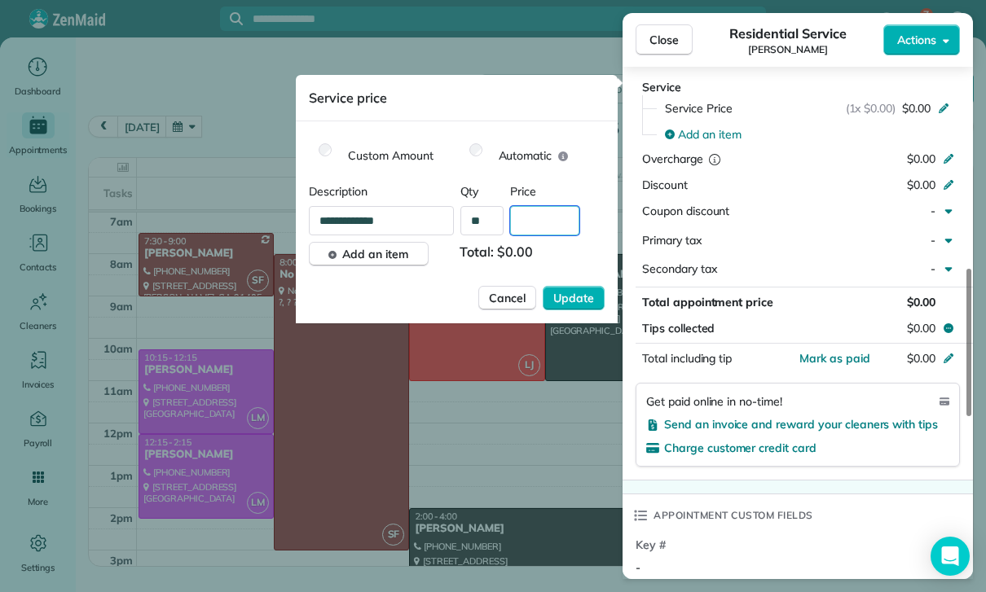
type input "**"
click at [498, 298] on span "Cancel" at bounding box center [507, 298] width 37 height 16
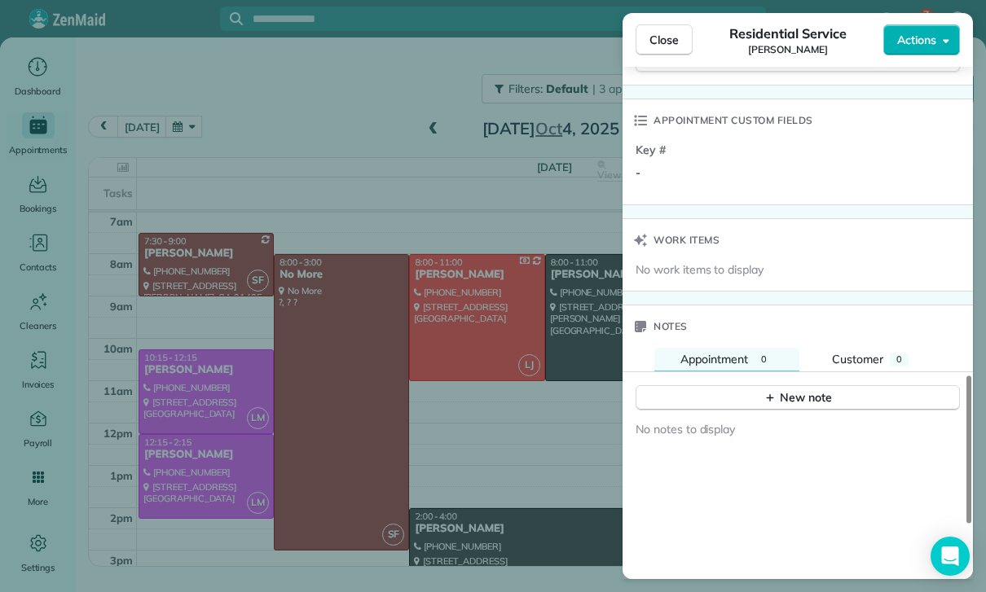
scroll to position [1175, 0]
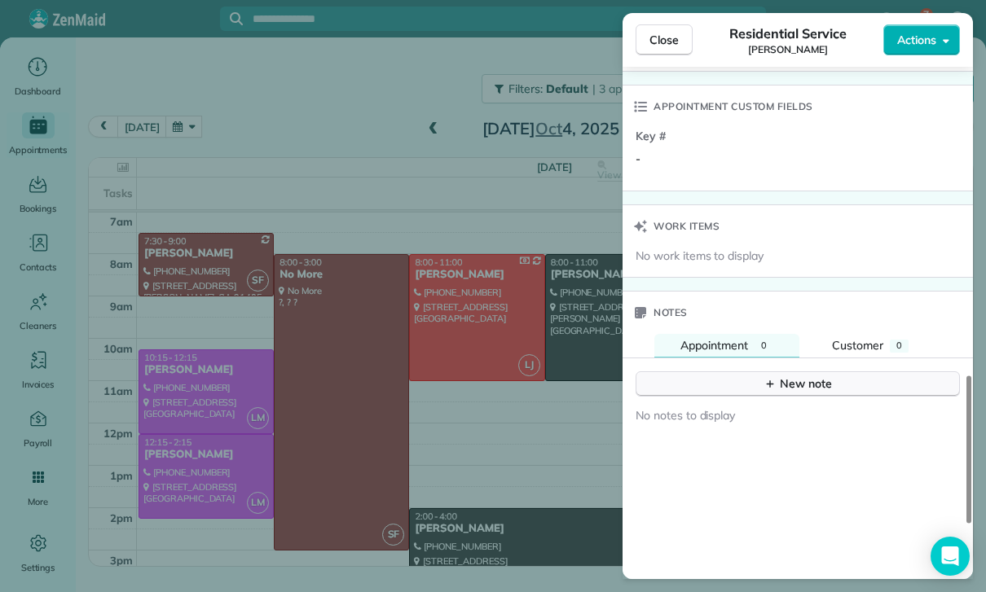
click at [789, 381] on div "New note" at bounding box center [798, 384] width 68 height 17
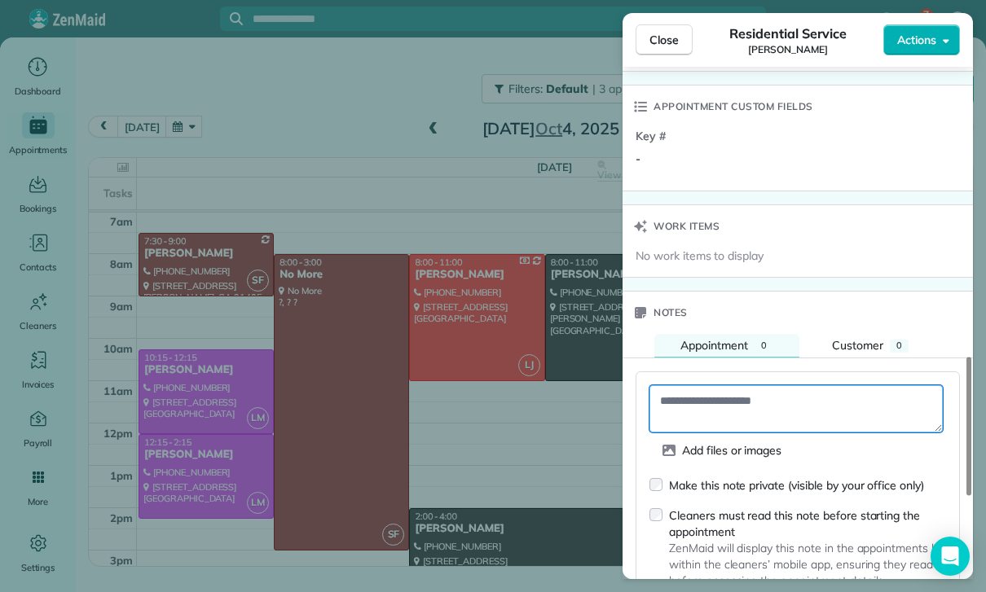
click at [711, 407] on textarea at bounding box center [795, 408] width 293 height 47
paste textarea "**********"
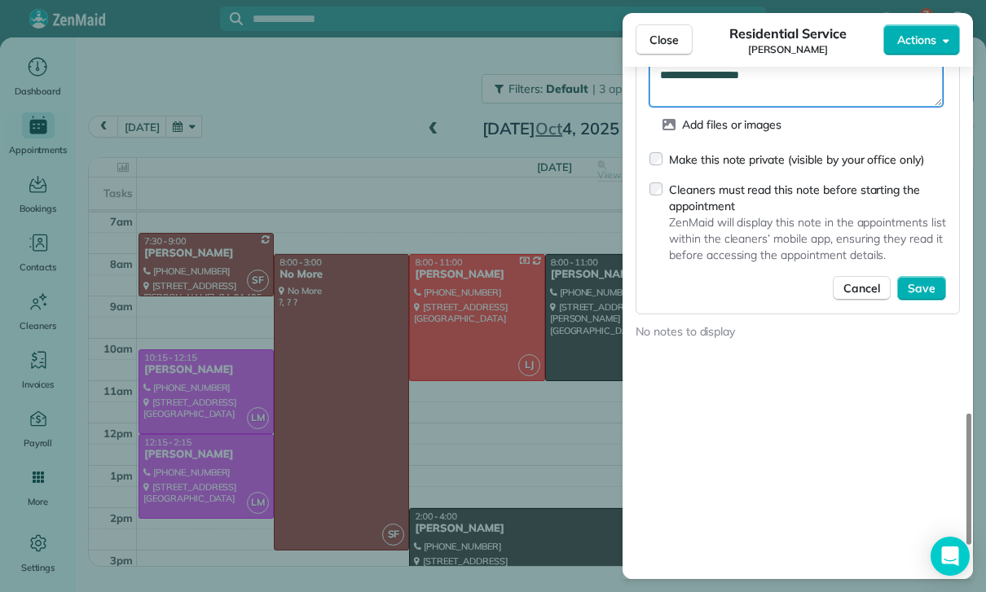
scroll to position [1505, 0]
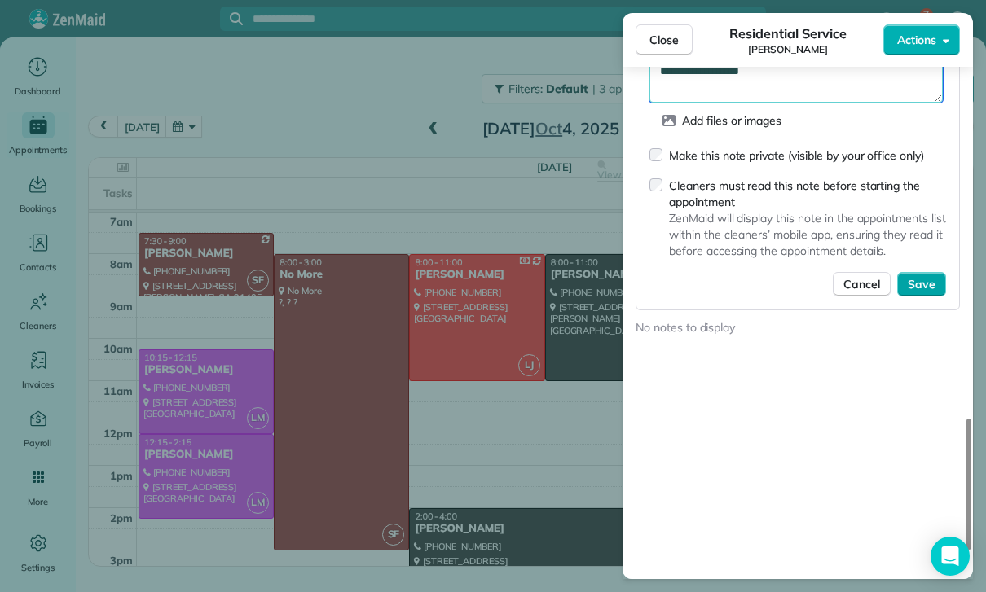
type textarea "**********"
click at [927, 280] on span "Save" at bounding box center [922, 284] width 28 height 16
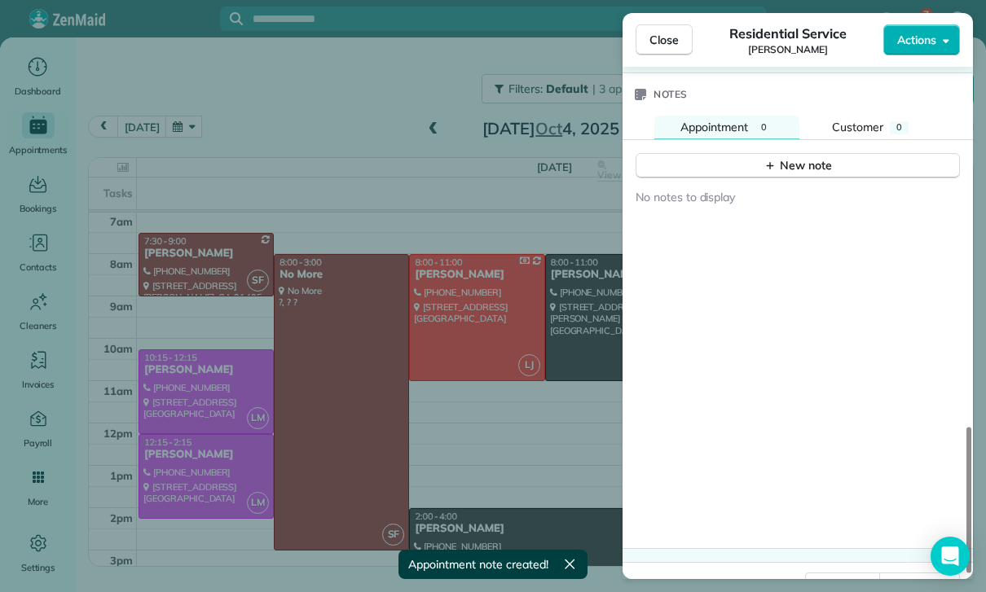
scroll to position [1381, 0]
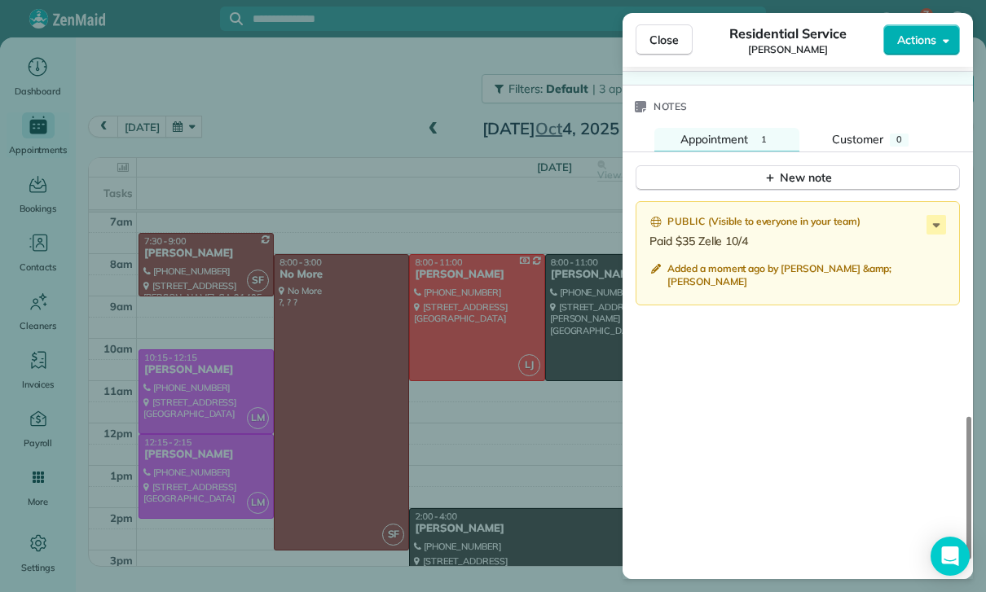
click at [326, 156] on div "Close Residential Service Gayane Gamil Actions Status Confirmed Gayane Gamil · …" at bounding box center [493, 296] width 986 height 592
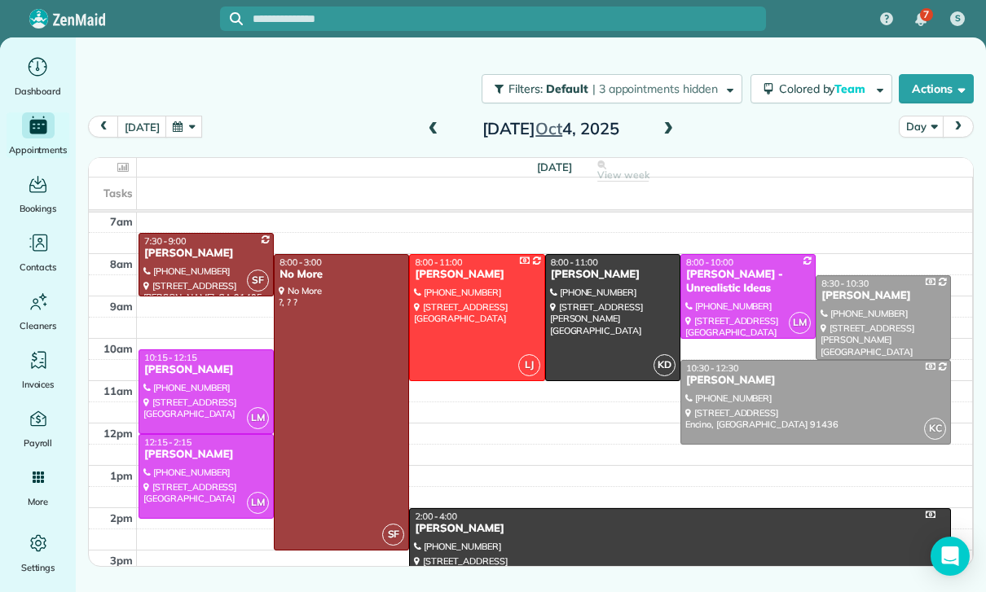
click at [177, 130] on button "button" at bounding box center [183, 127] width 37 height 22
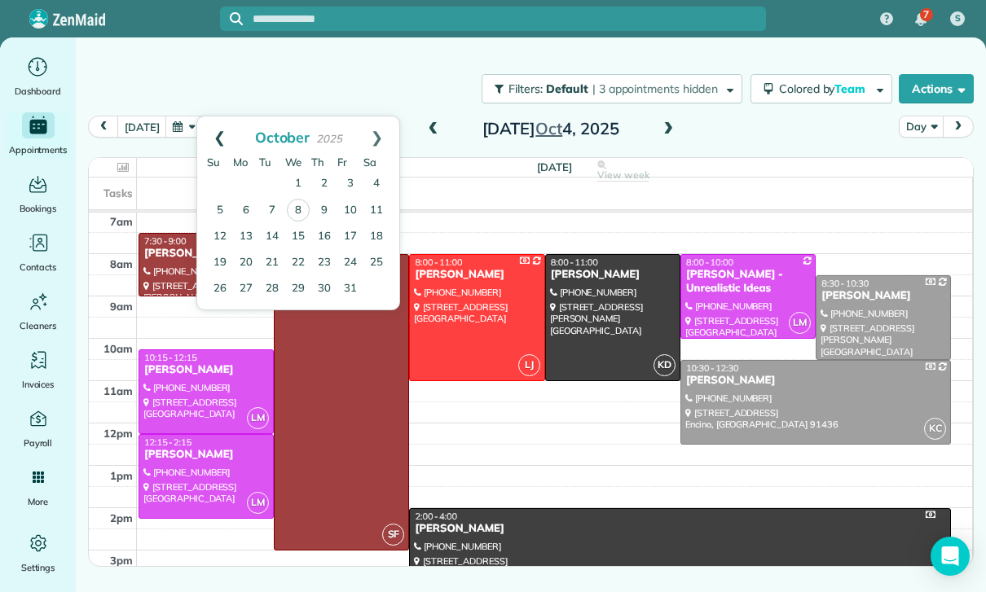
click at [209, 150] on link "Prev" at bounding box center [219, 137] width 45 height 41
click at [350, 255] on link "26" at bounding box center [350, 262] width 26 height 26
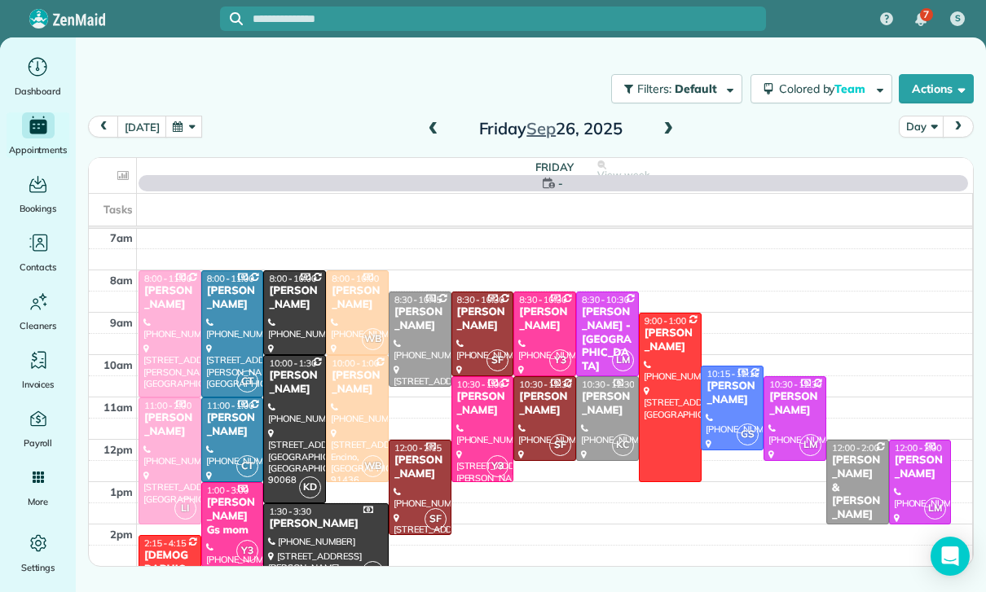
scroll to position [128, 0]
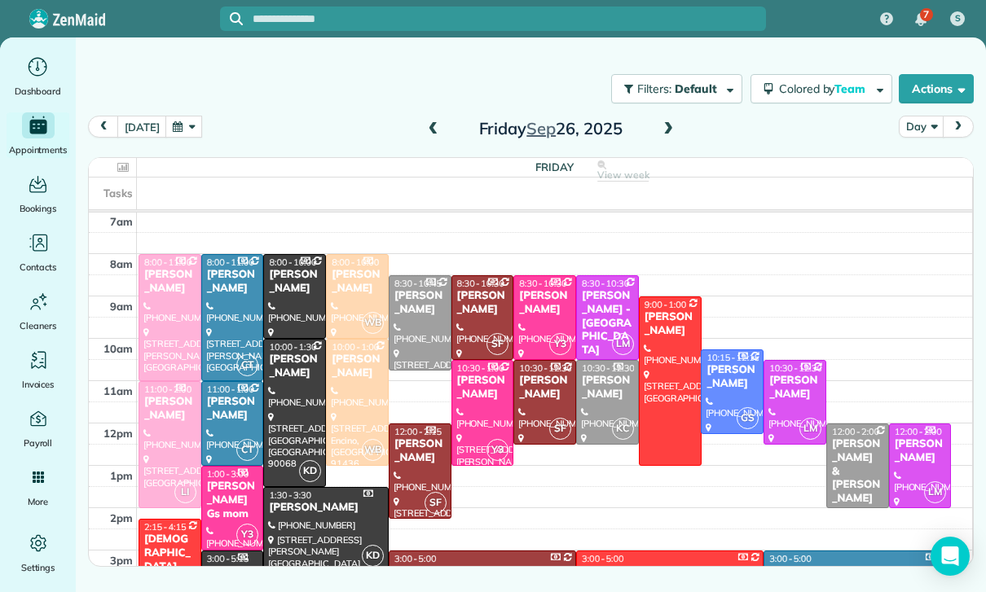
click at [843, 473] on div "Gary & Lindsey Gevorkian" at bounding box center [857, 472] width 53 height 68
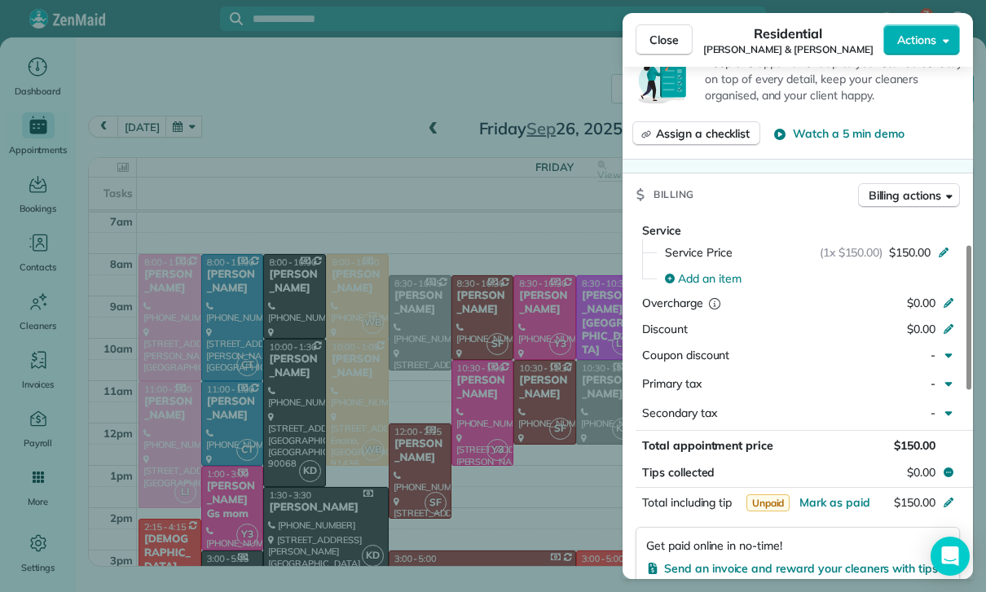
scroll to position [735, 0]
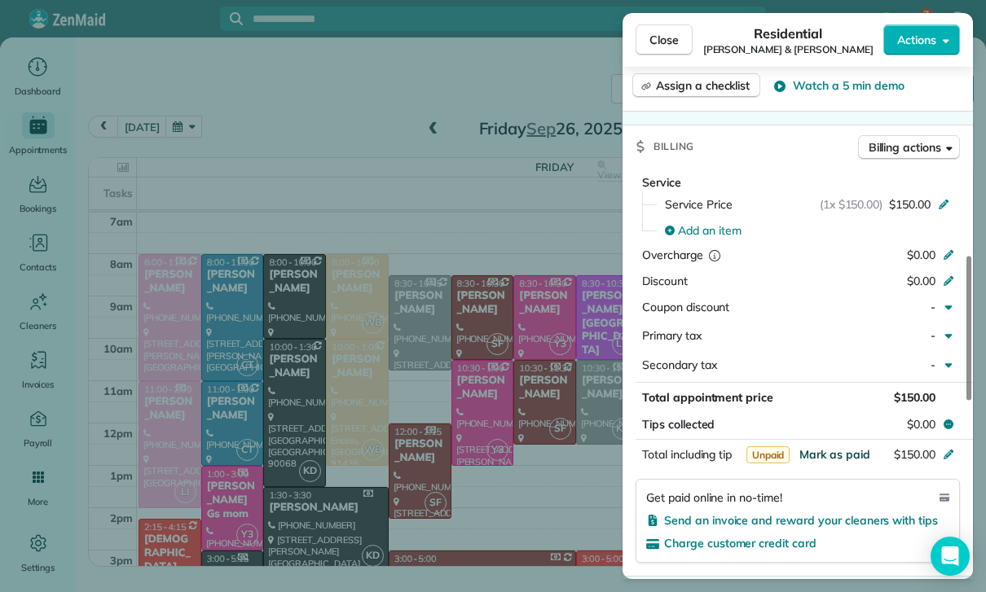
click at [825, 447] on span "Mark as paid" at bounding box center [834, 454] width 71 height 15
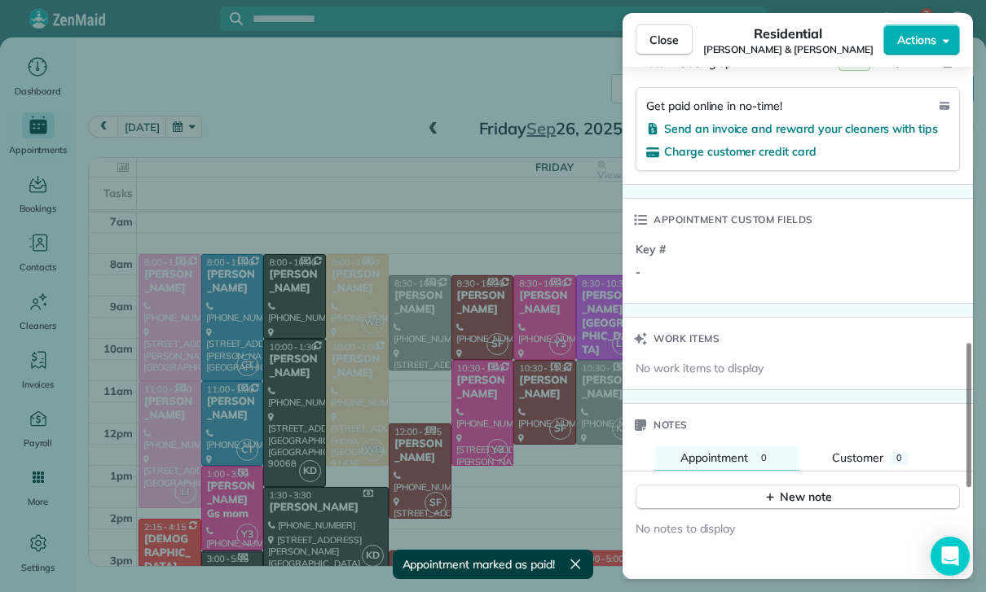
scroll to position [1134, 0]
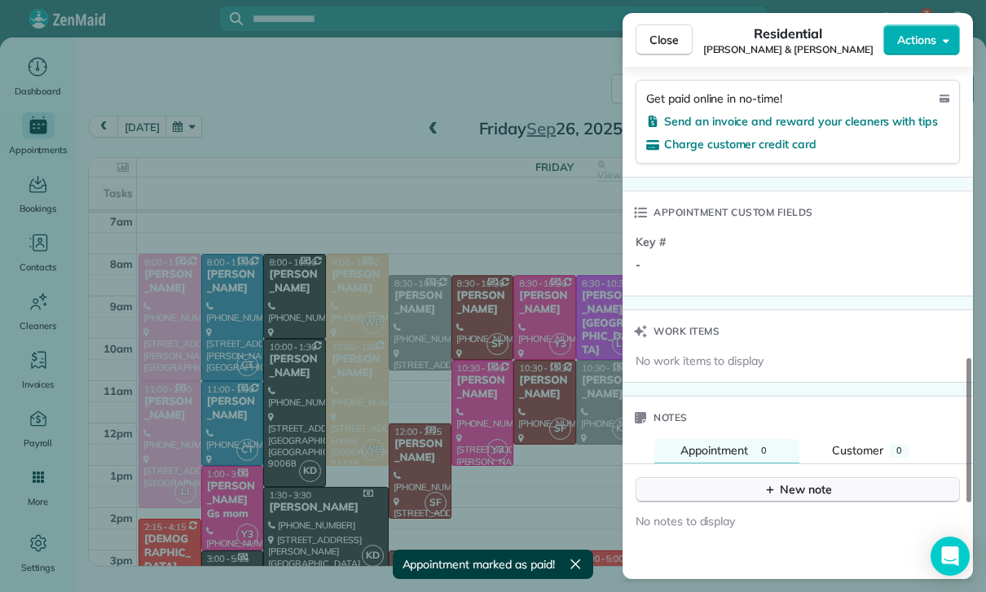
click at [793, 482] on div "New note" at bounding box center [798, 490] width 68 height 17
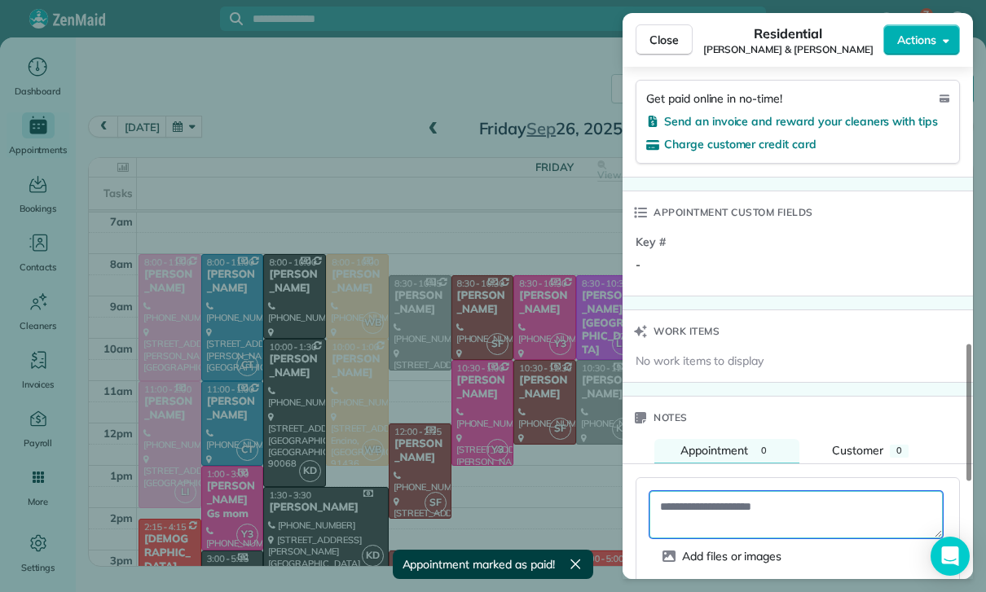
click at [733, 498] on textarea at bounding box center [795, 514] width 293 height 47
paste textarea "**********"
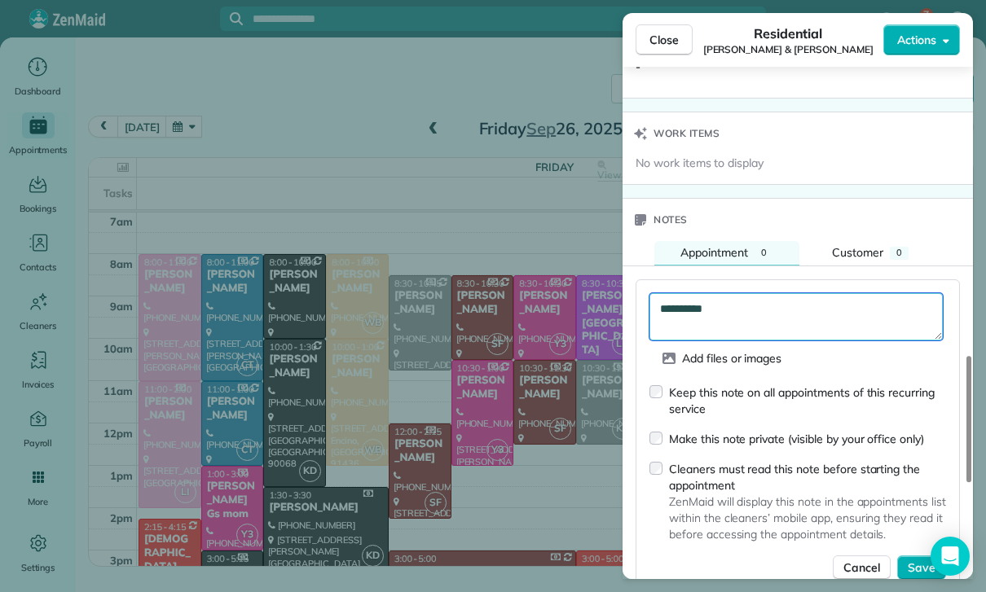
scroll to position [1331, 0]
type textarea "**********"
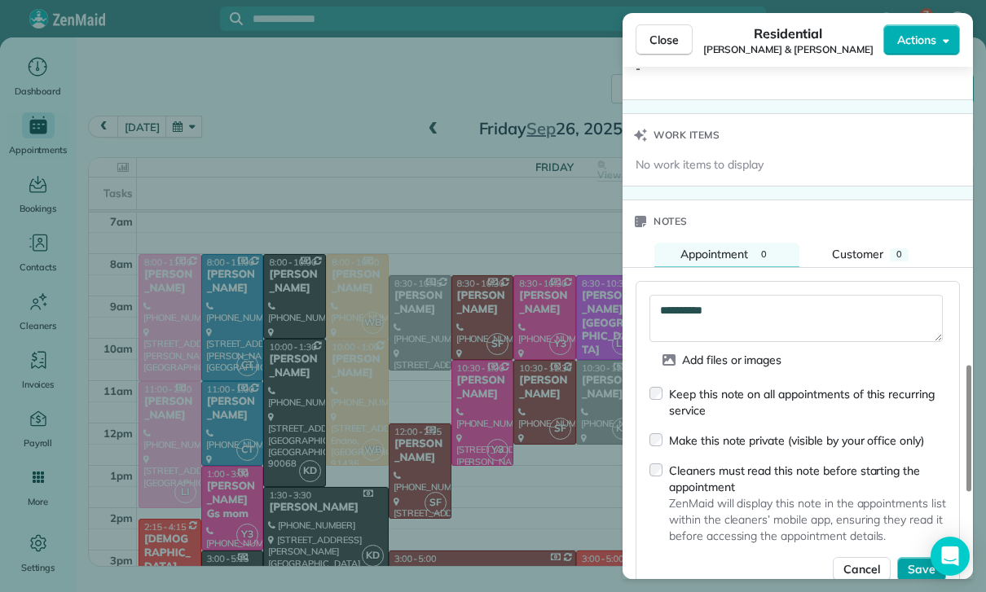
click at [909, 557] on button "Save" at bounding box center [921, 569] width 49 height 24
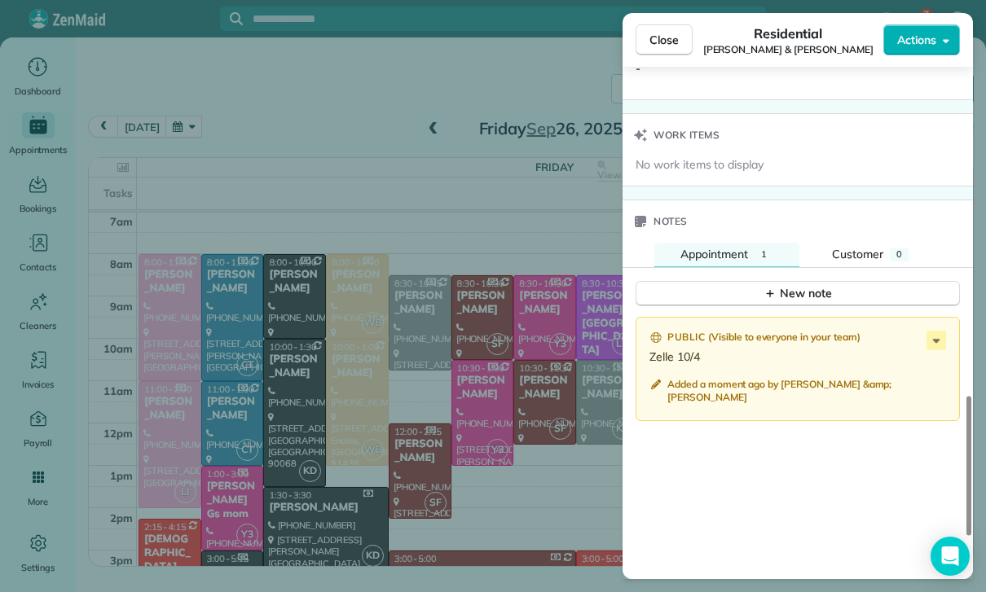
click at [331, 370] on div "Close Residential Gary & Lindsey Gevorkian Actions Status Confirmed Gary & Lind…" at bounding box center [493, 296] width 986 height 592
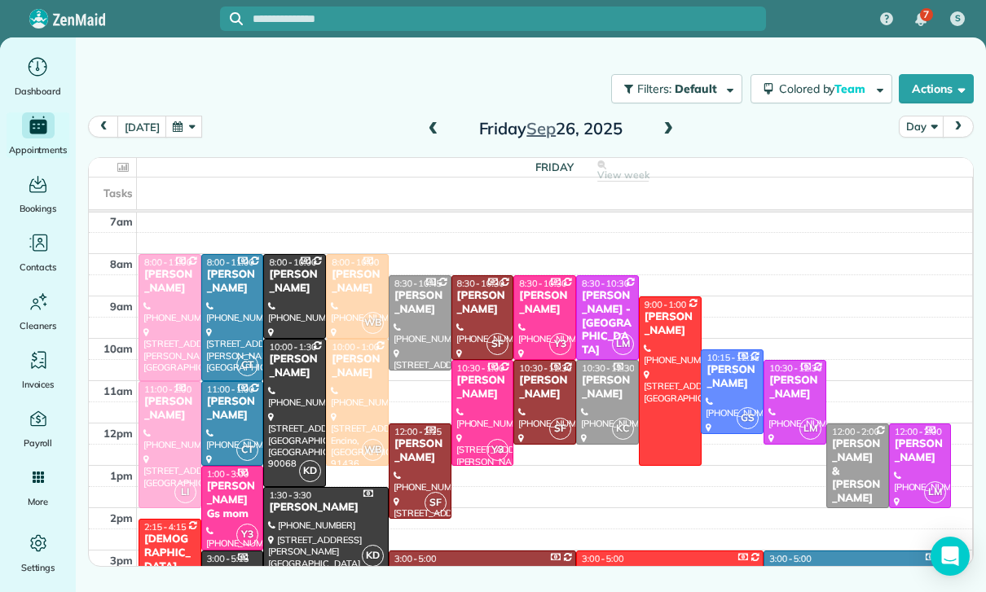
click at [187, 134] on button "button" at bounding box center [183, 127] width 37 height 22
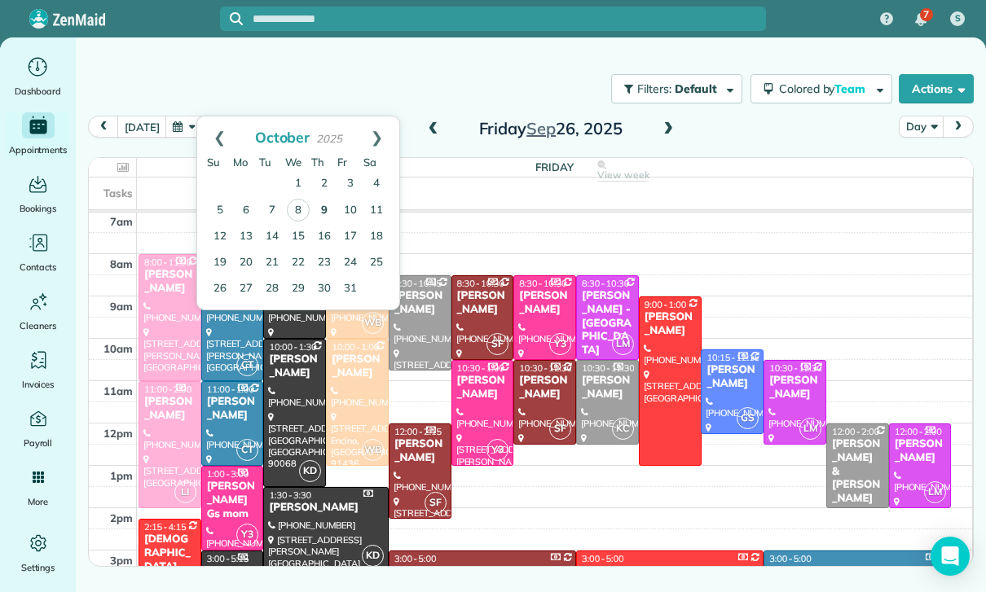
click at [321, 209] on link "9" at bounding box center [324, 211] width 26 height 26
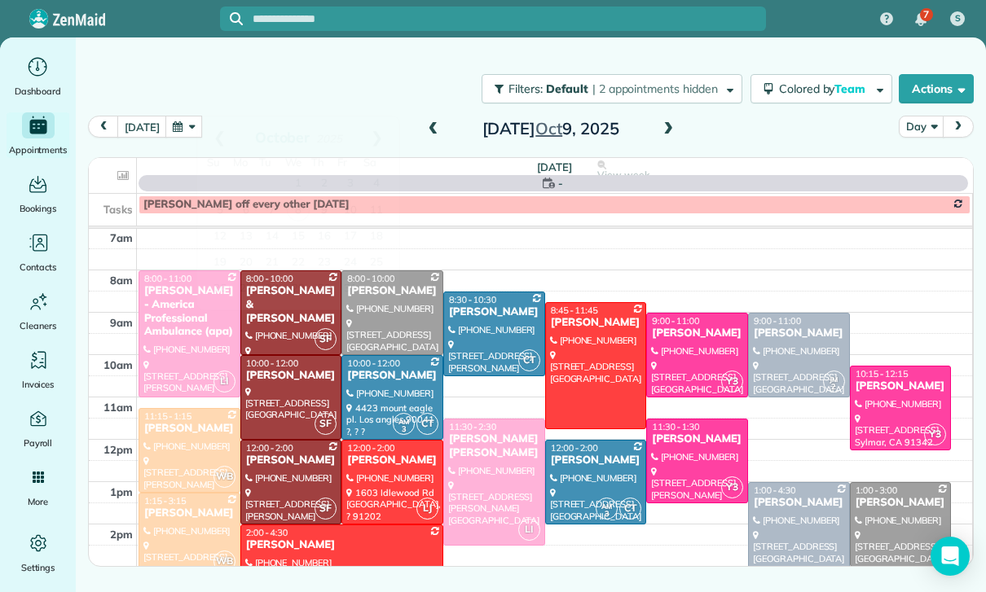
scroll to position [128, 0]
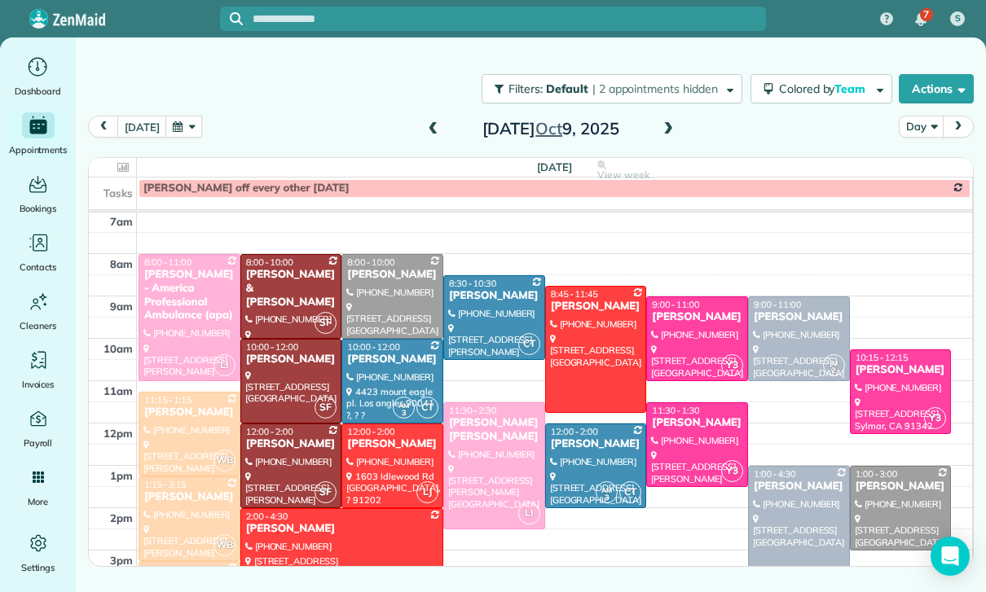
click at [332, 539] on div at bounding box center [341, 561] width 201 height 104
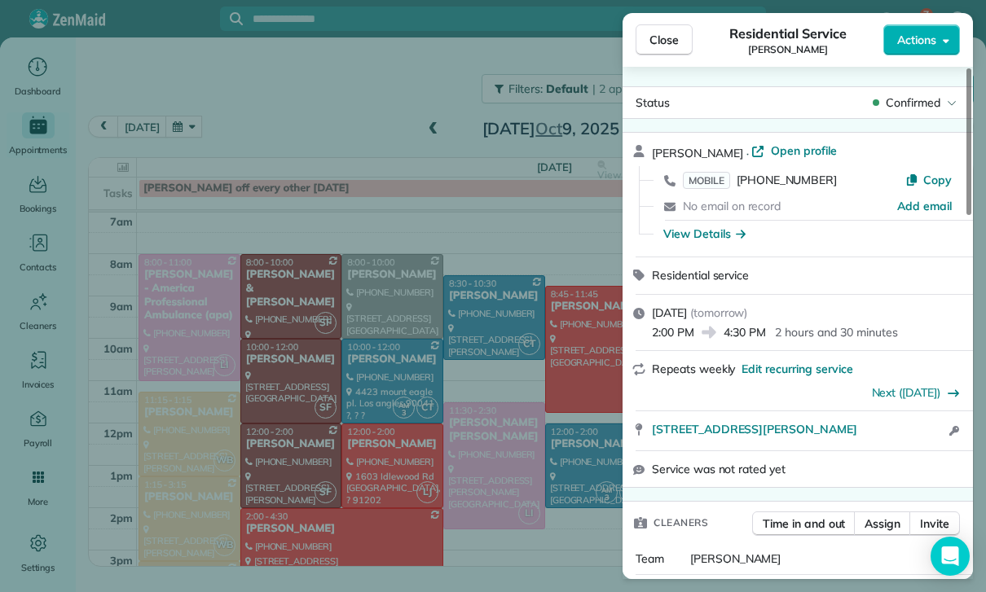
click at [486, 448] on div "Close Residential Service Ashley Shapiro Actions Status Confirmed Ashley Shapir…" at bounding box center [493, 296] width 986 height 592
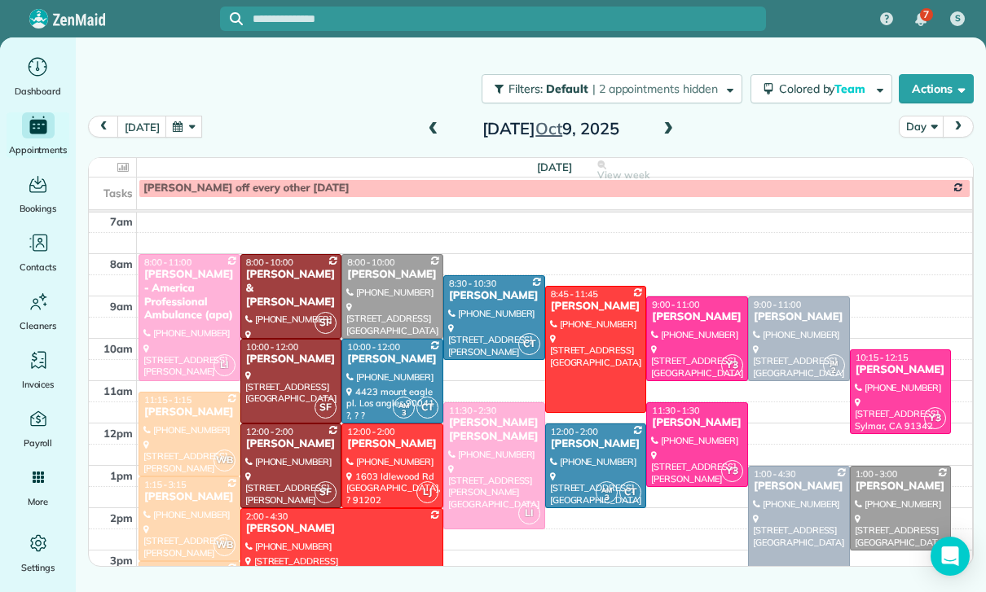
click at [183, 126] on button "button" at bounding box center [183, 127] width 37 height 22
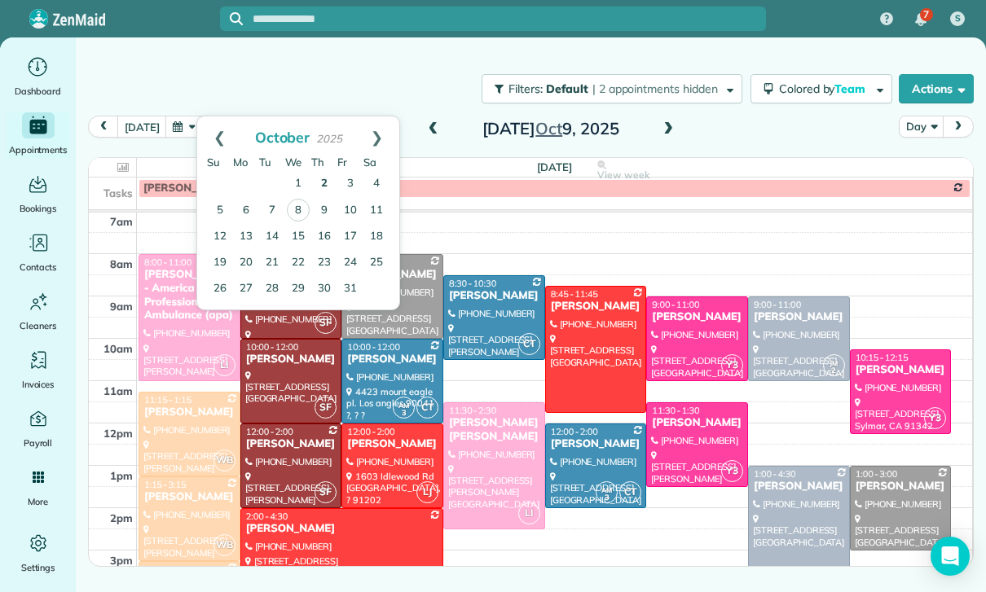
click at [324, 181] on link "2" at bounding box center [324, 184] width 26 height 26
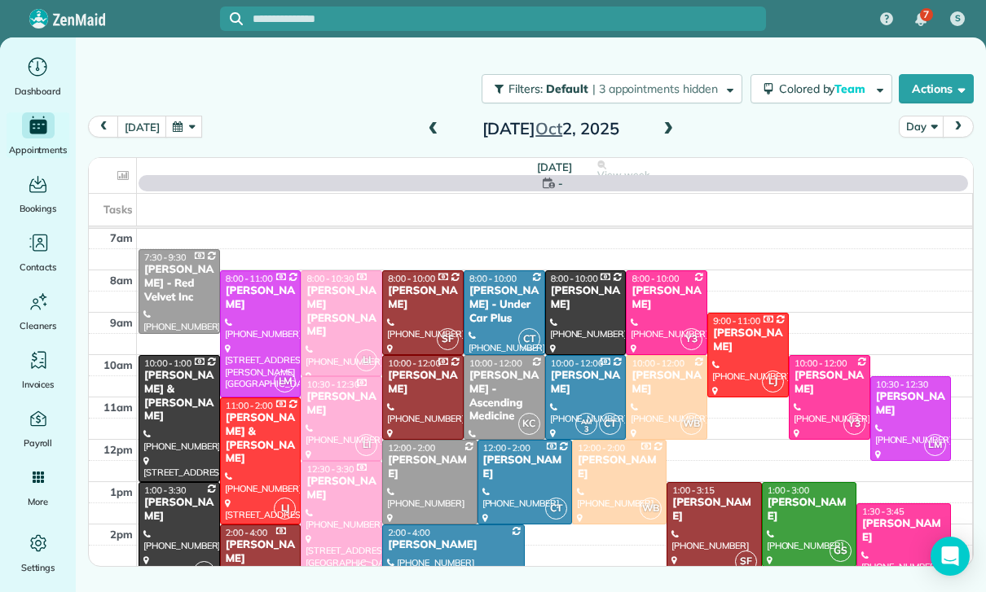
scroll to position [128, 0]
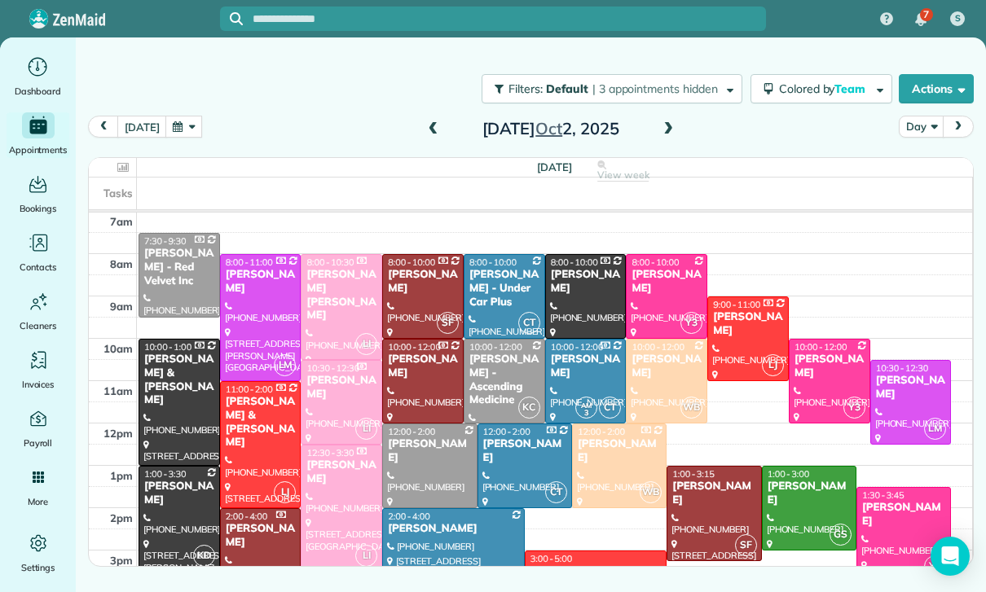
click at [180, 134] on button "button" at bounding box center [183, 127] width 37 height 22
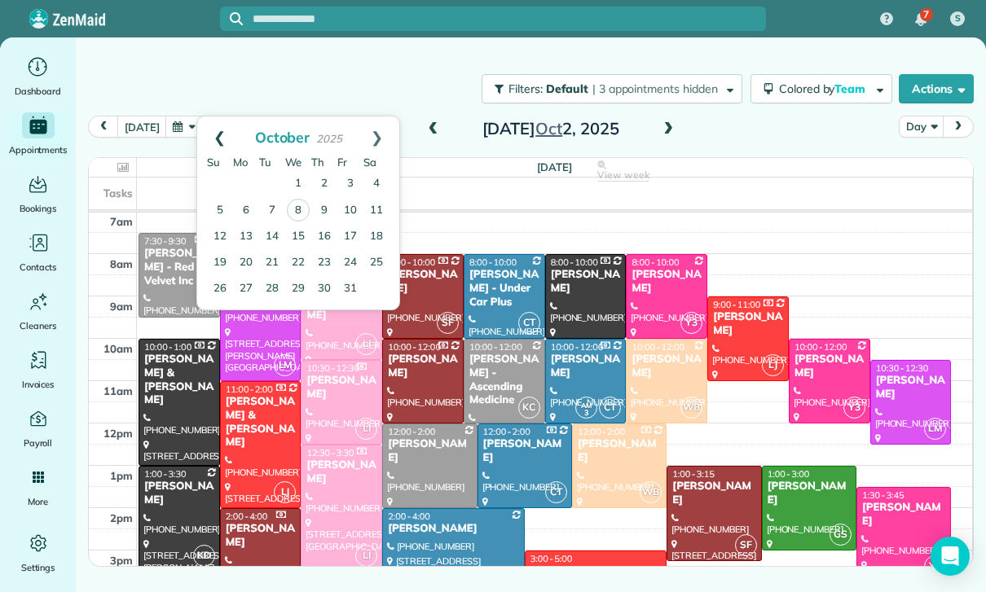
click at [217, 134] on link "Prev" at bounding box center [219, 137] width 45 height 41
click at [327, 259] on link "25" at bounding box center [324, 262] width 26 height 26
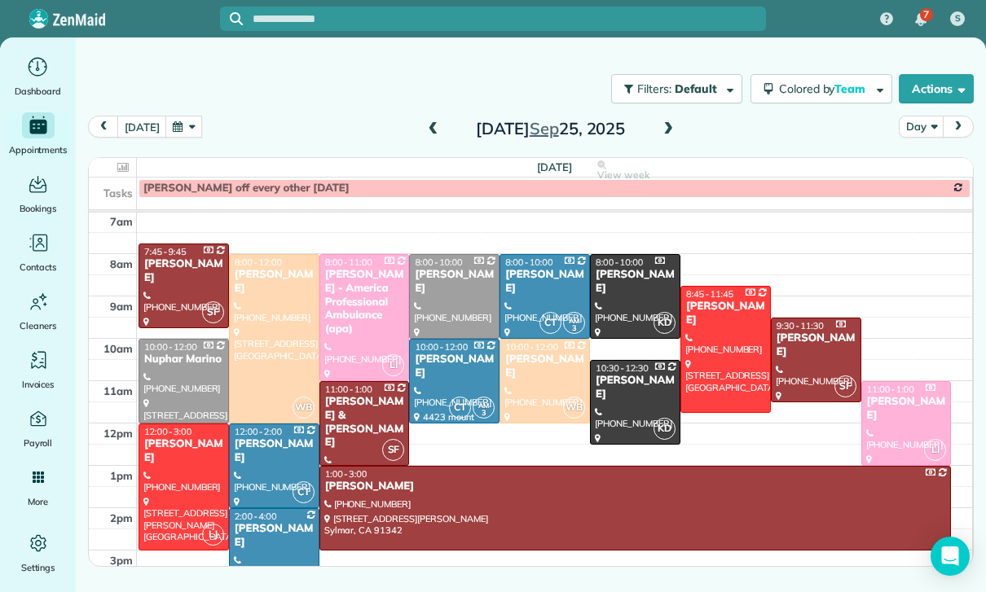
click at [178, 460] on div at bounding box center [183, 487] width 89 height 125
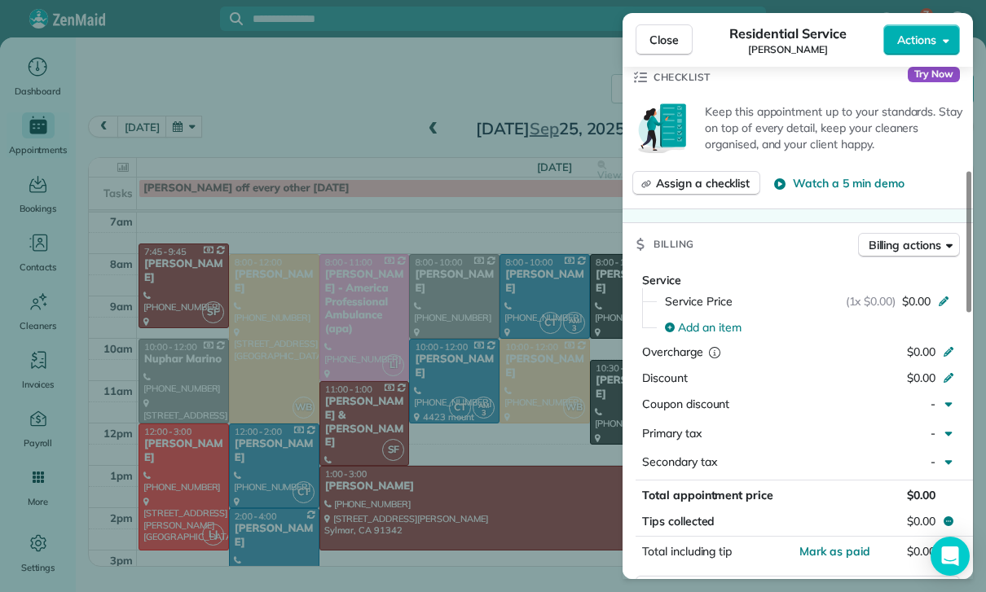
scroll to position [659, 0]
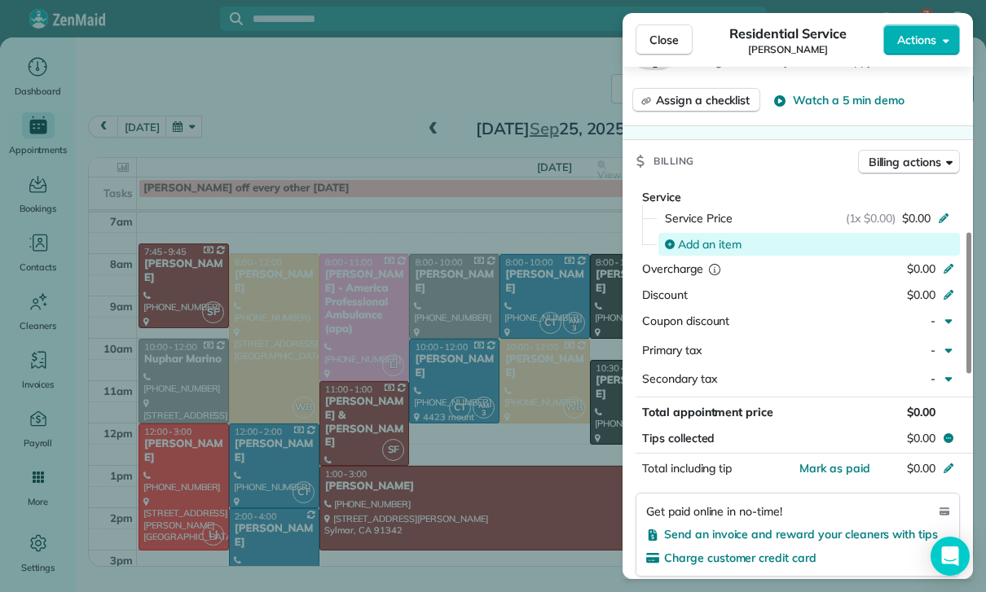
click at [708, 242] on span "Add an item" at bounding box center [710, 244] width 64 height 16
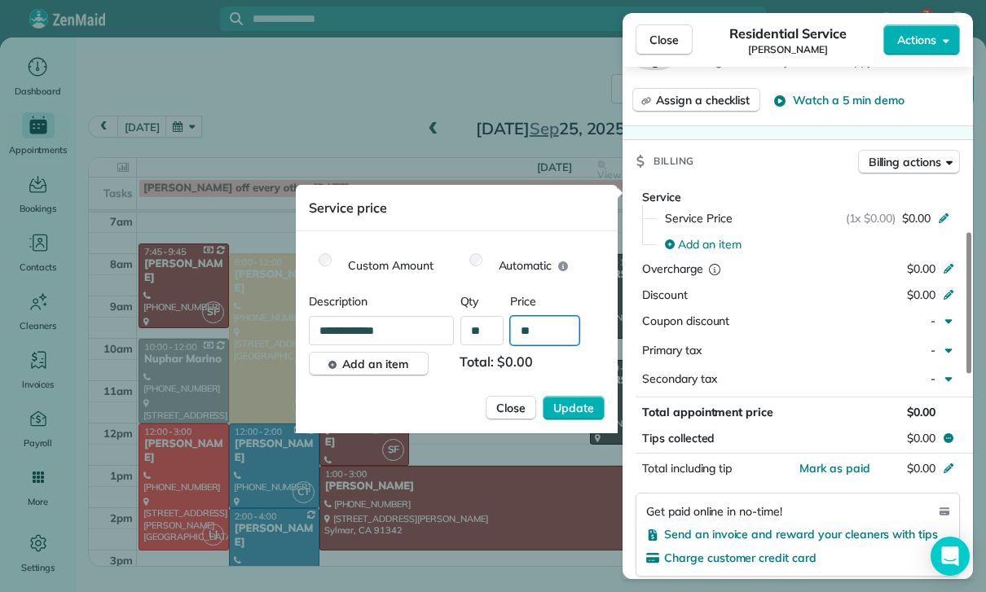
click at [549, 335] on input "**" at bounding box center [544, 330] width 69 height 29
type input "****"
click at [569, 415] on span "Update" at bounding box center [573, 408] width 41 height 16
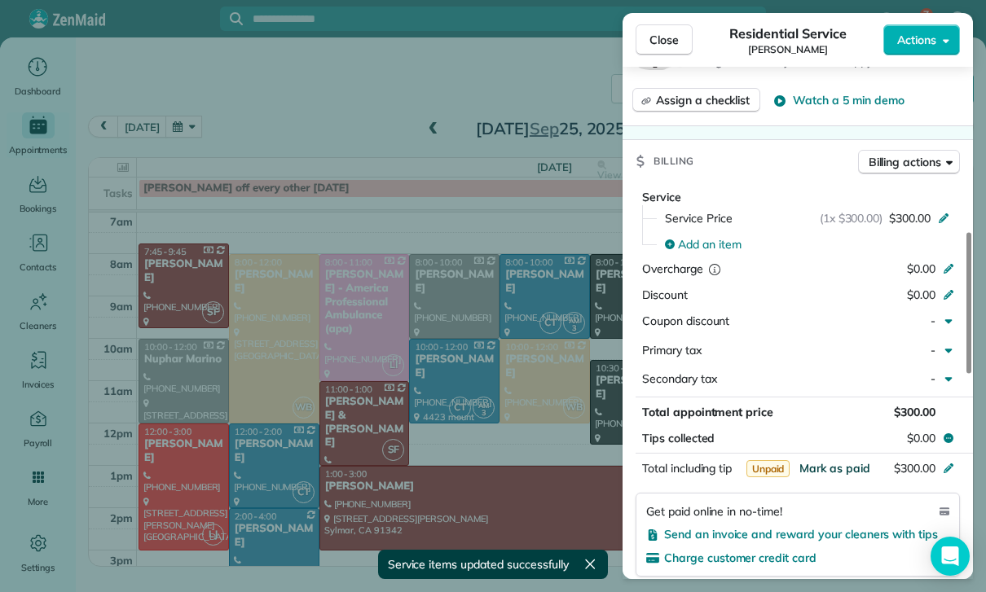
click at [836, 470] on button "Mark as paid" at bounding box center [834, 468] width 71 height 16
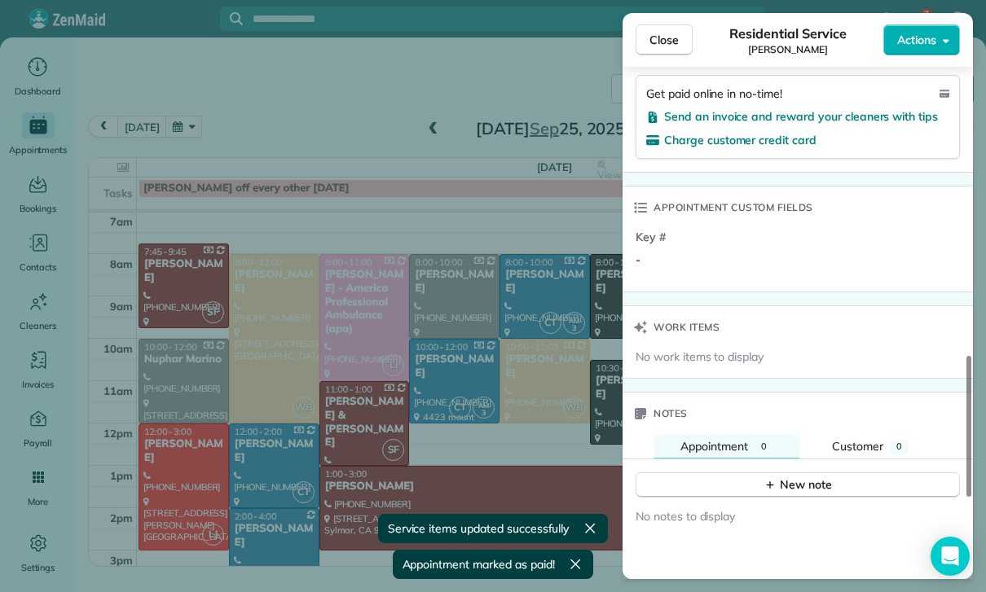
scroll to position [1178, 0]
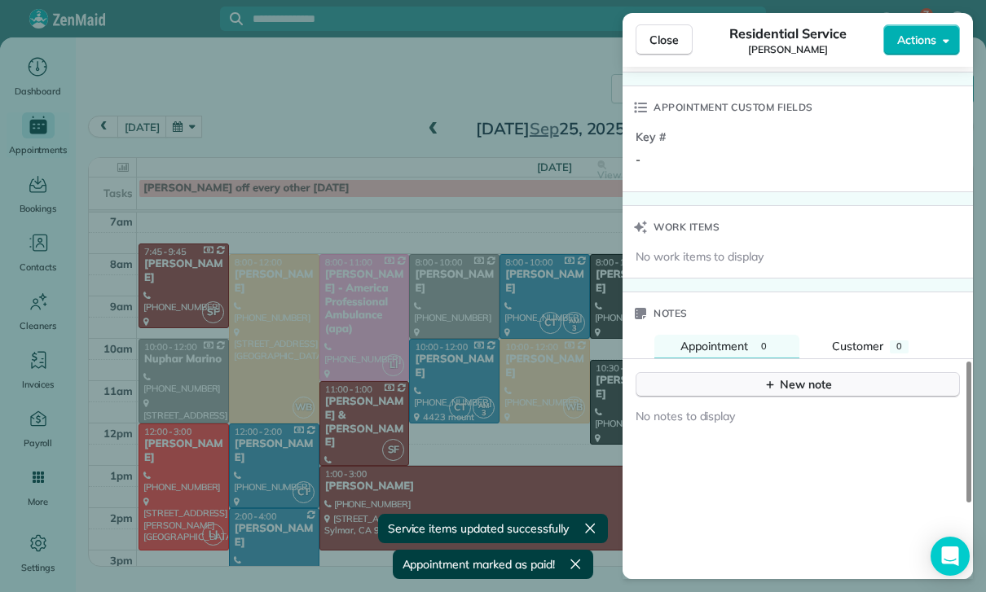
click at [786, 384] on div "New note" at bounding box center [798, 384] width 68 height 17
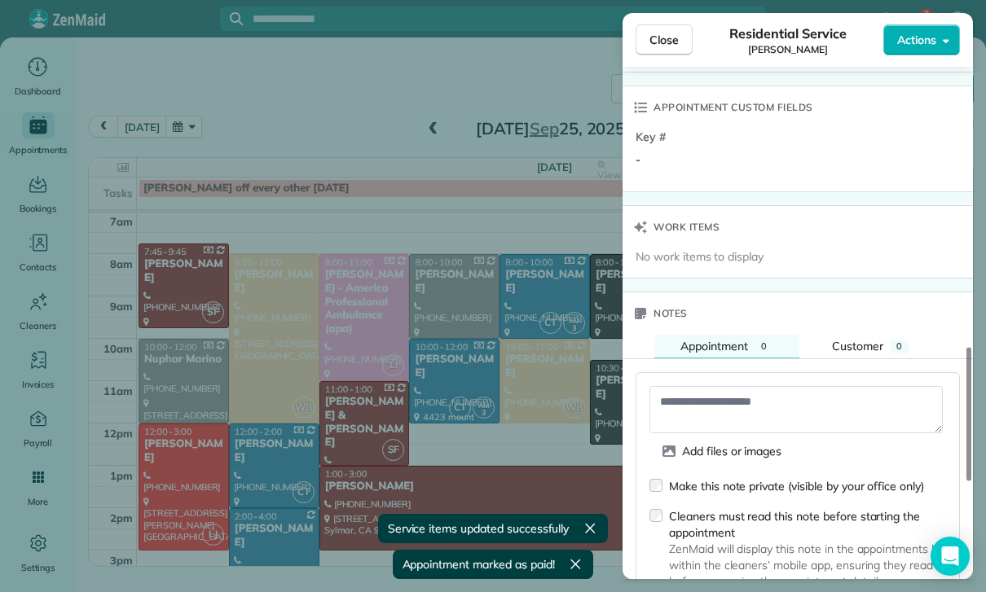
click at [706, 390] on textarea at bounding box center [795, 409] width 293 height 47
paste textarea "**********"
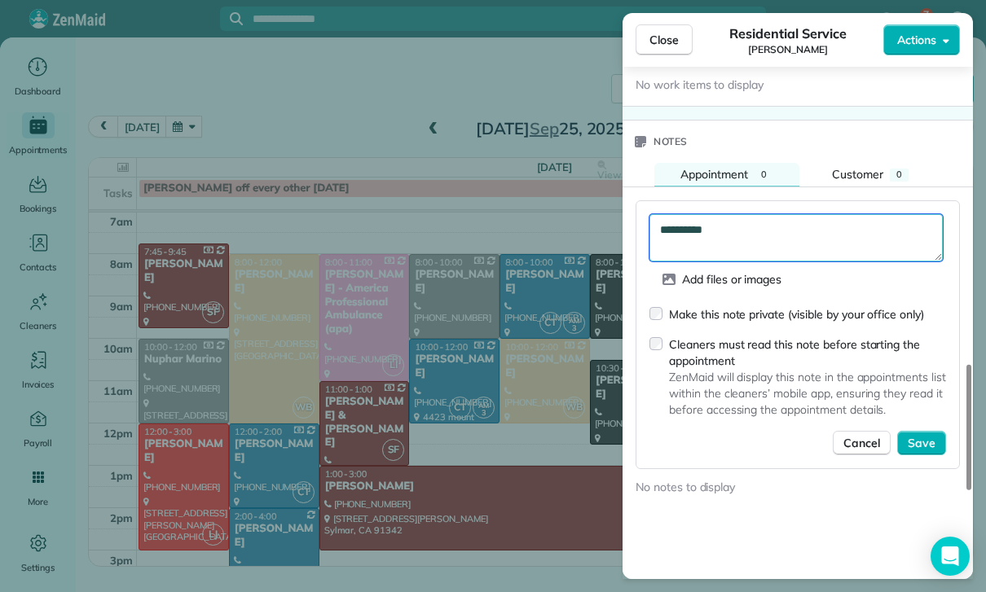
scroll to position [1396, 0]
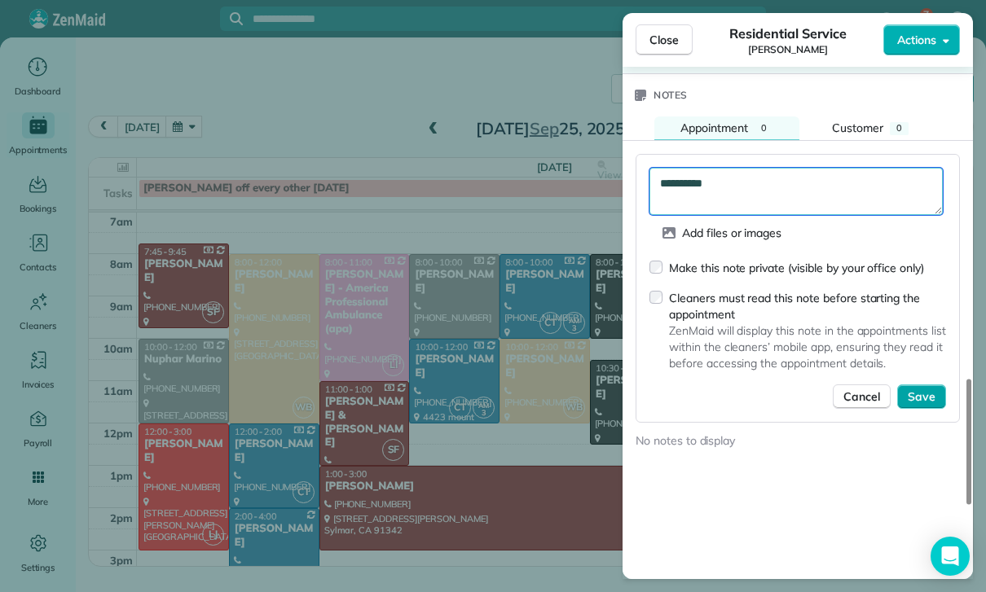
type textarea "**********"
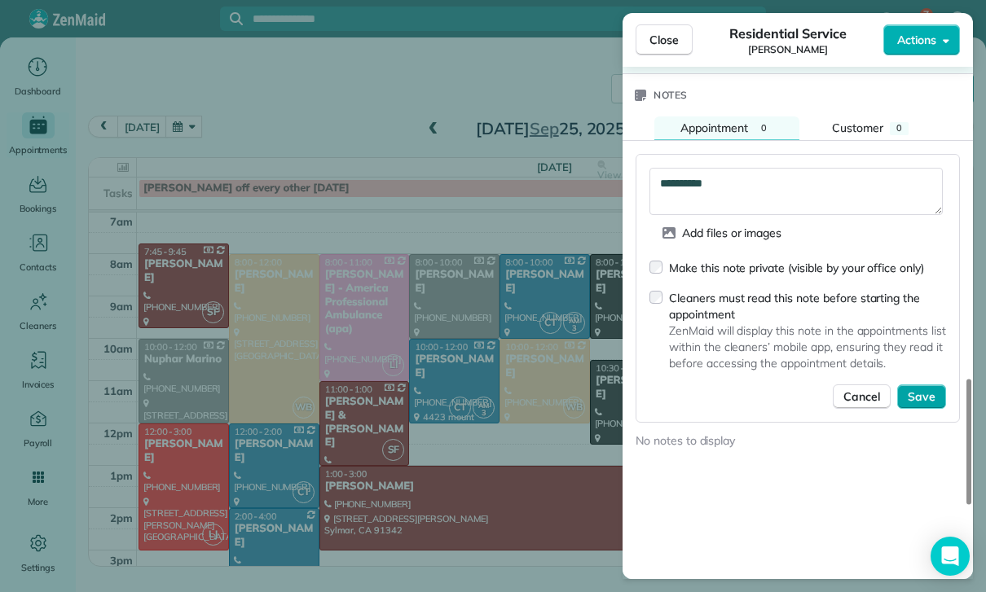
click at [915, 398] on button "Save" at bounding box center [921, 397] width 49 height 24
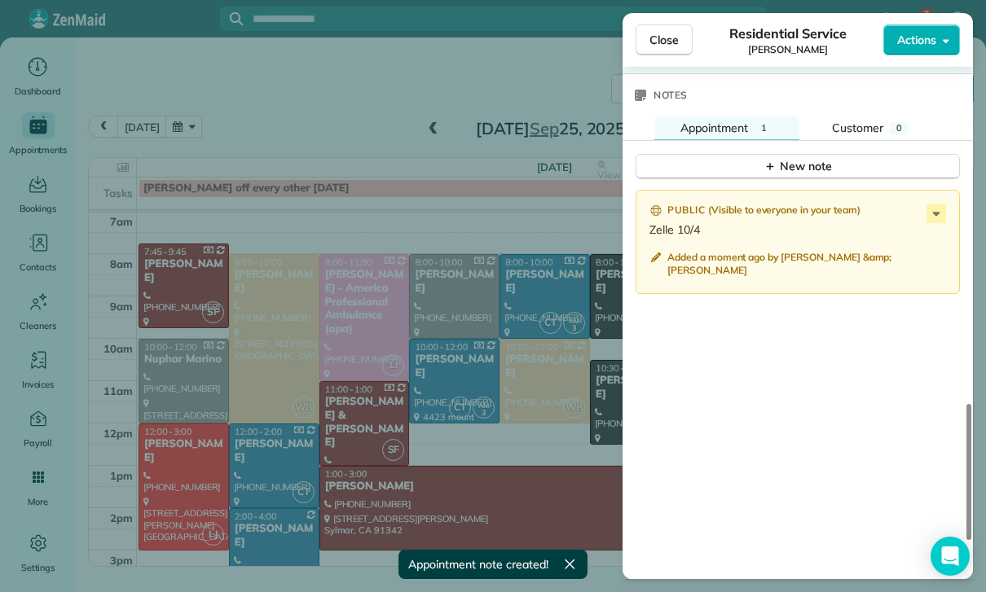
click at [365, 350] on div "Close Residential Service Ashley Shapiro Actions Status Confirmed Ashley Shapir…" at bounding box center [493, 296] width 986 height 592
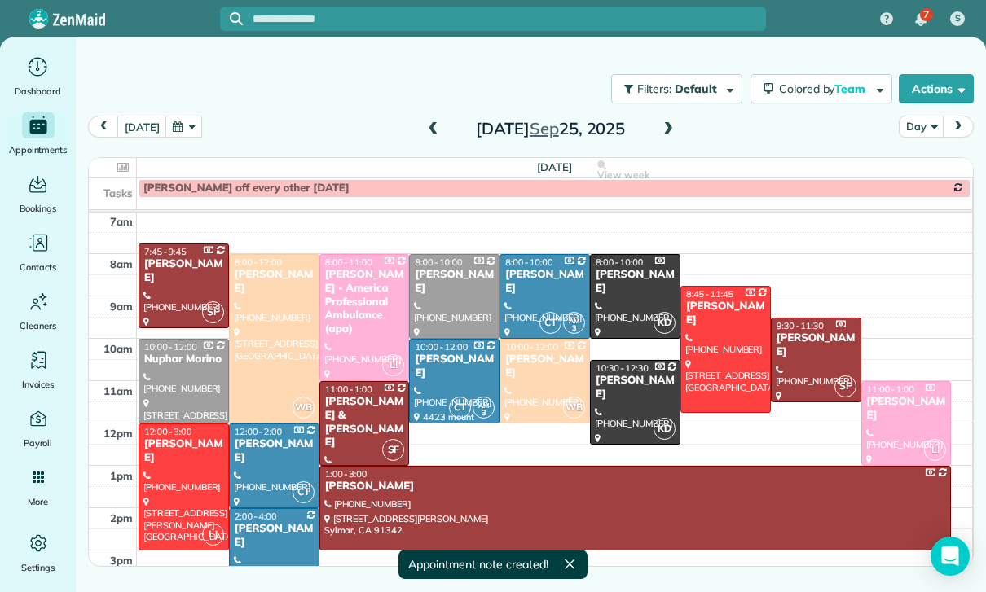
click at [169, 135] on button "button" at bounding box center [183, 127] width 37 height 22
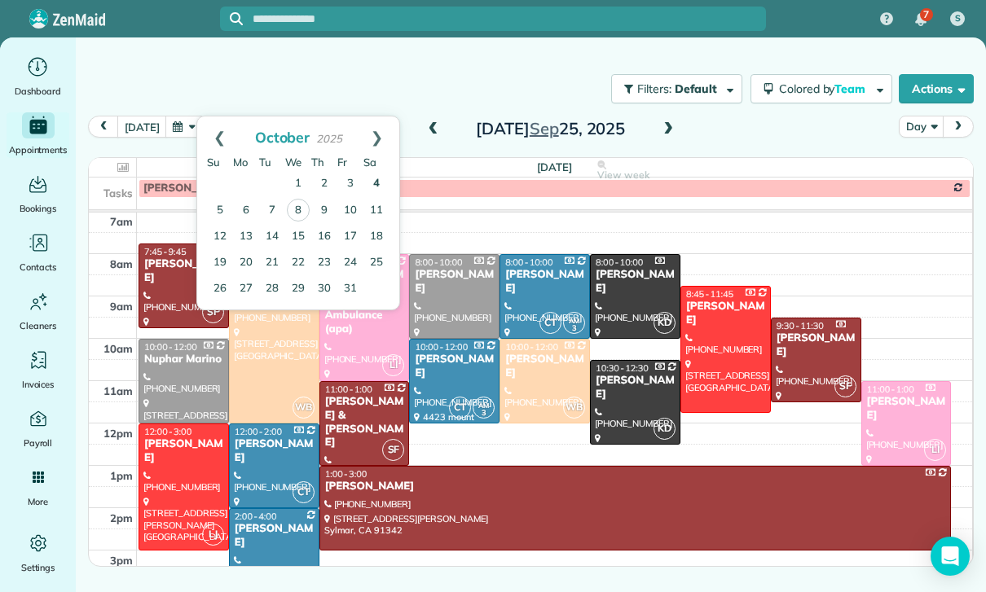
click at [376, 177] on link "4" at bounding box center [376, 184] width 26 height 26
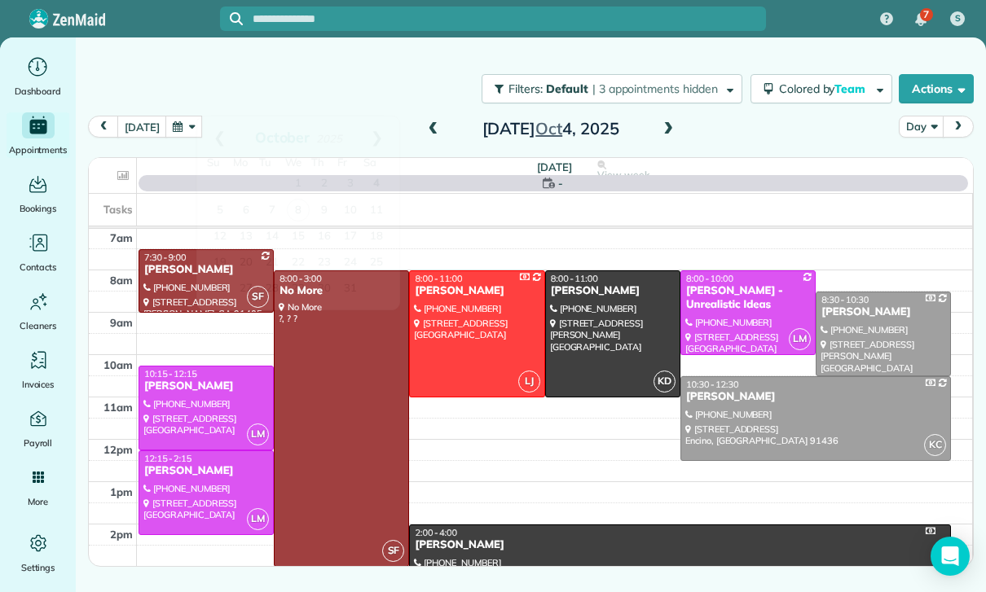
scroll to position [128, 0]
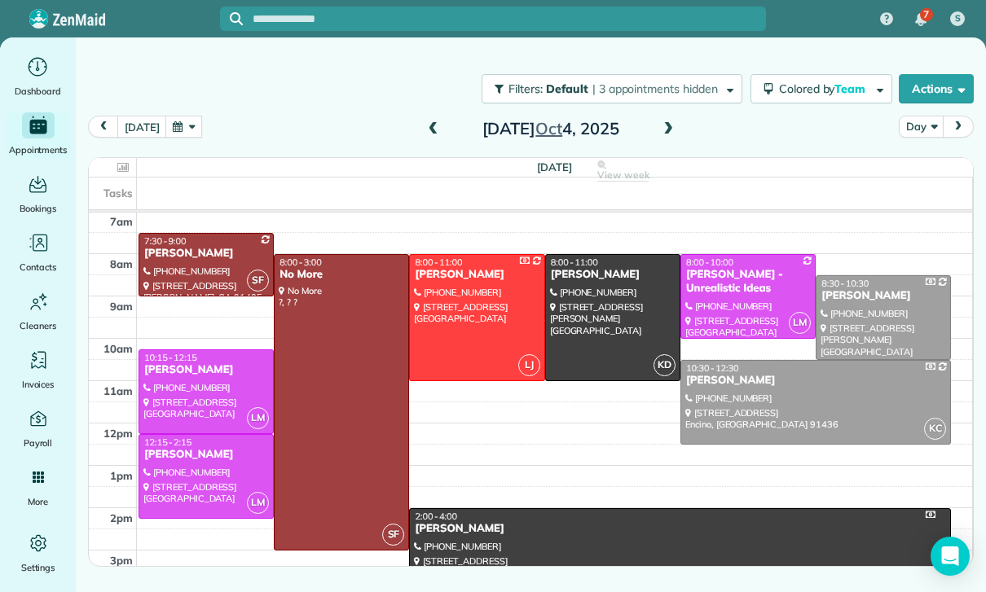
click at [614, 306] on div at bounding box center [613, 317] width 134 height 125
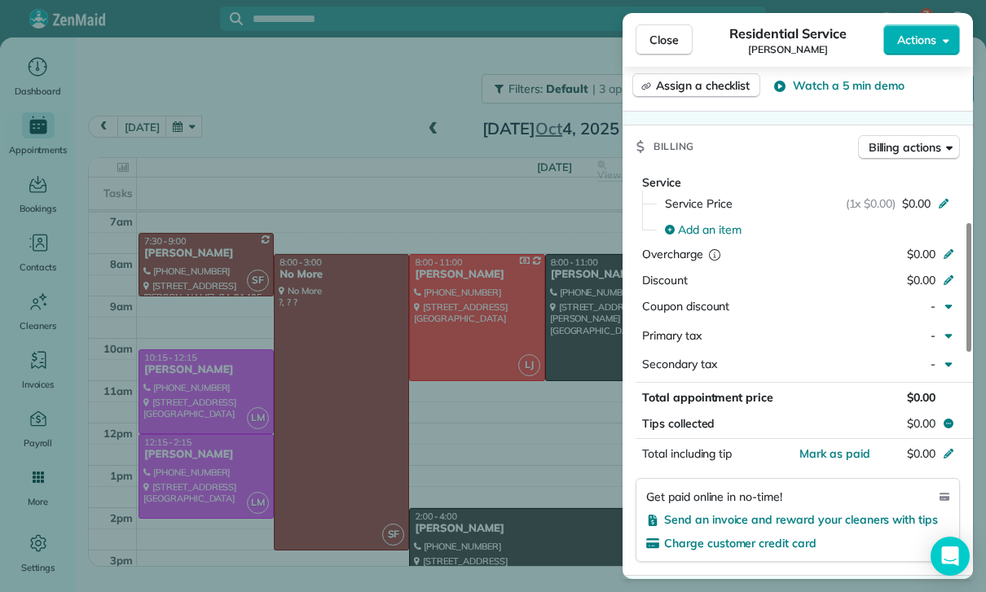
scroll to position [709, 0]
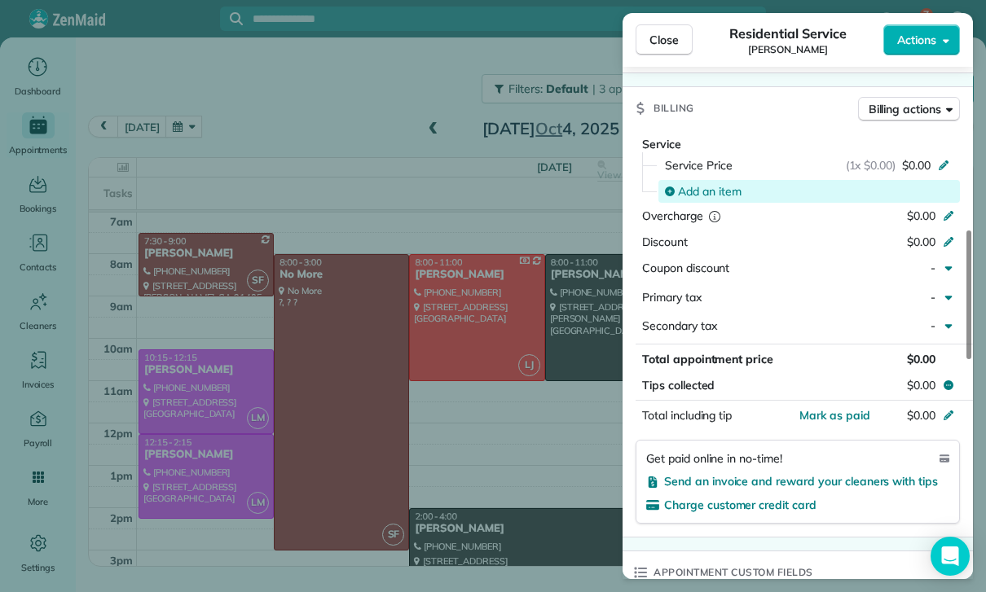
click at [699, 184] on span "Add an item" at bounding box center [710, 191] width 64 height 16
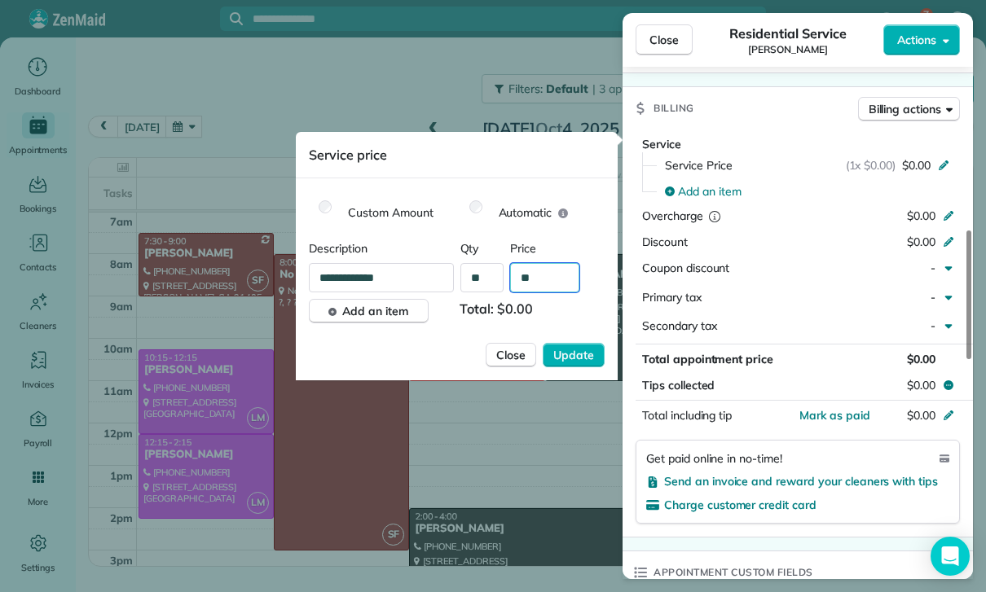
click at [551, 288] on input "**" at bounding box center [544, 277] width 69 height 29
type input "****"
click at [571, 366] on button "Update" at bounding box center [574, 355] width 62 height 24
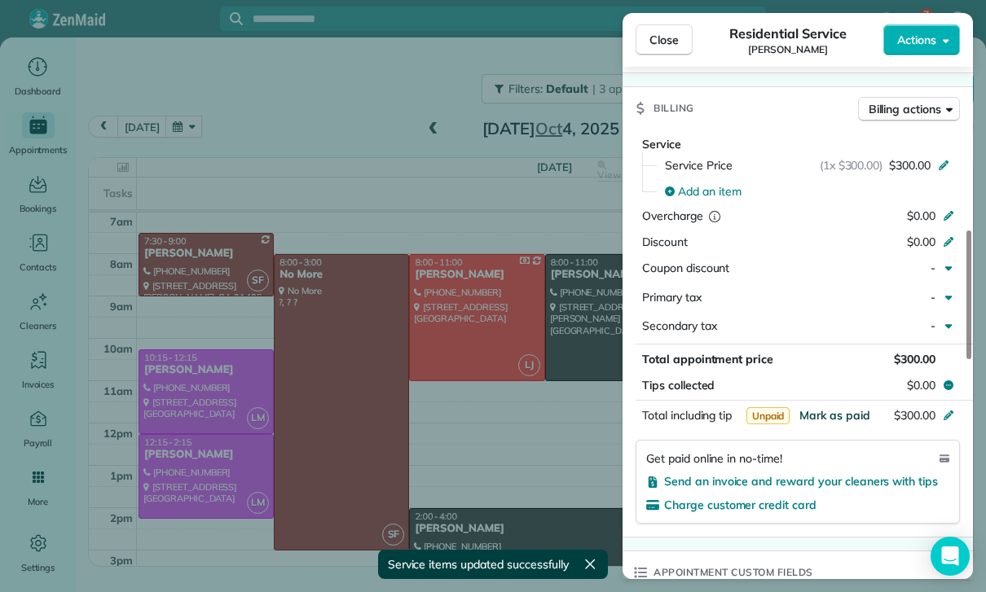
click at [827, 408] on span "Mark as paid" at bounding box center [834, 415] width 71 height 15
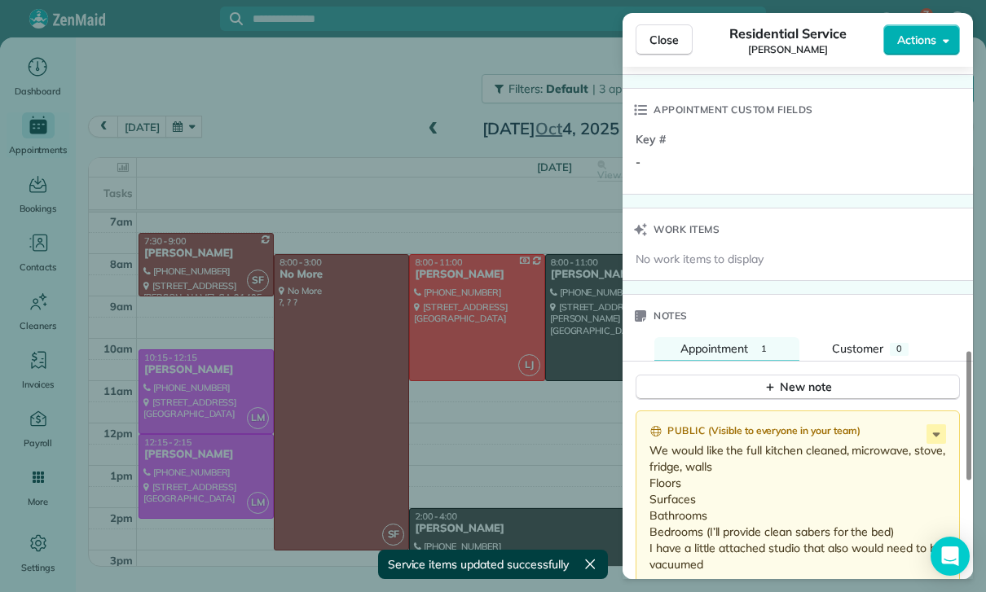
scroll to position [1246, 0]
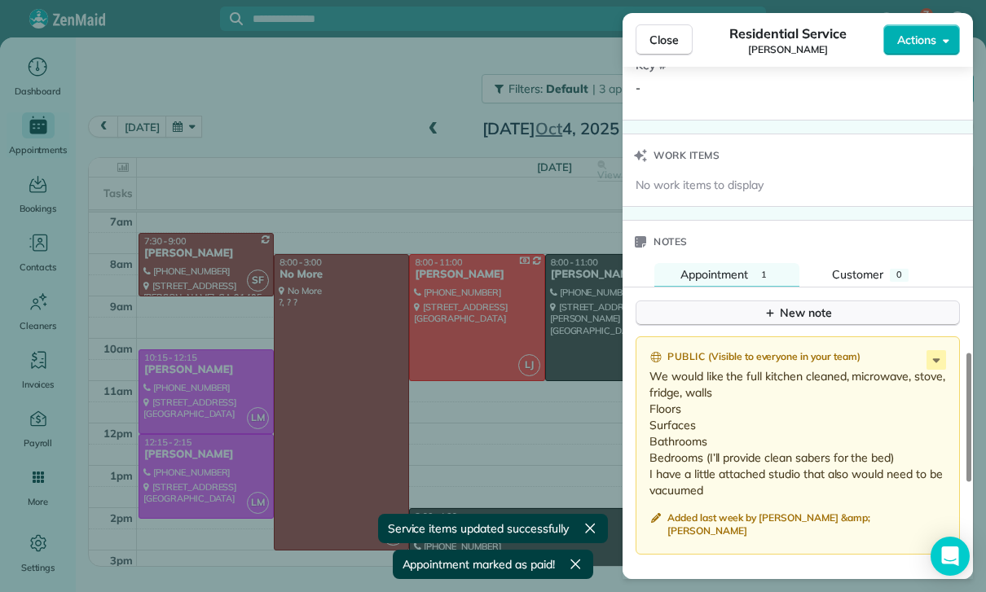
click at [727, 301] on button "New note" at bounding box center [798, 313] width 324 height 25
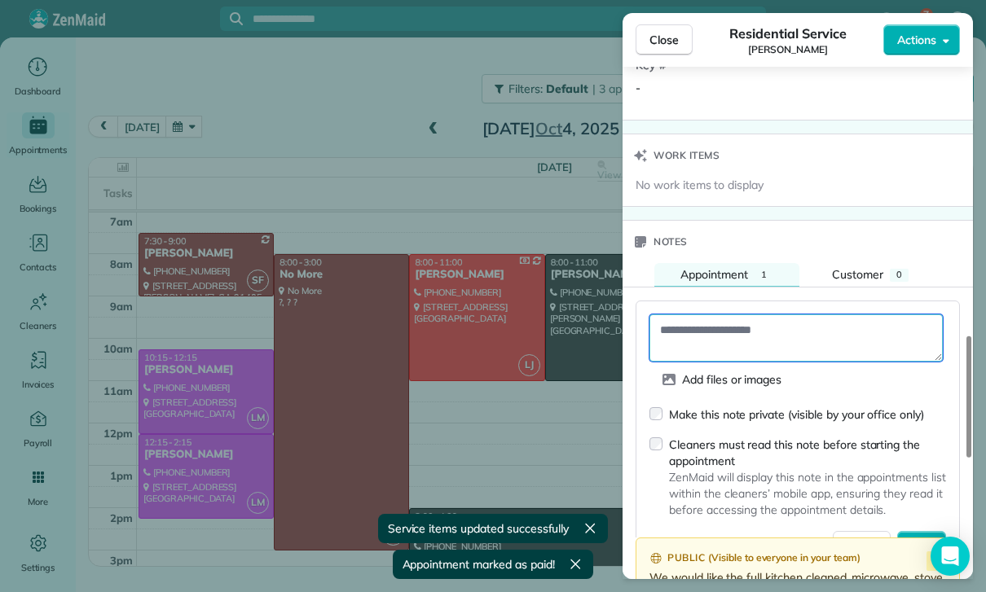
click at [682, 328] on textarea at bounding box center [795, 338] width 293 height 47
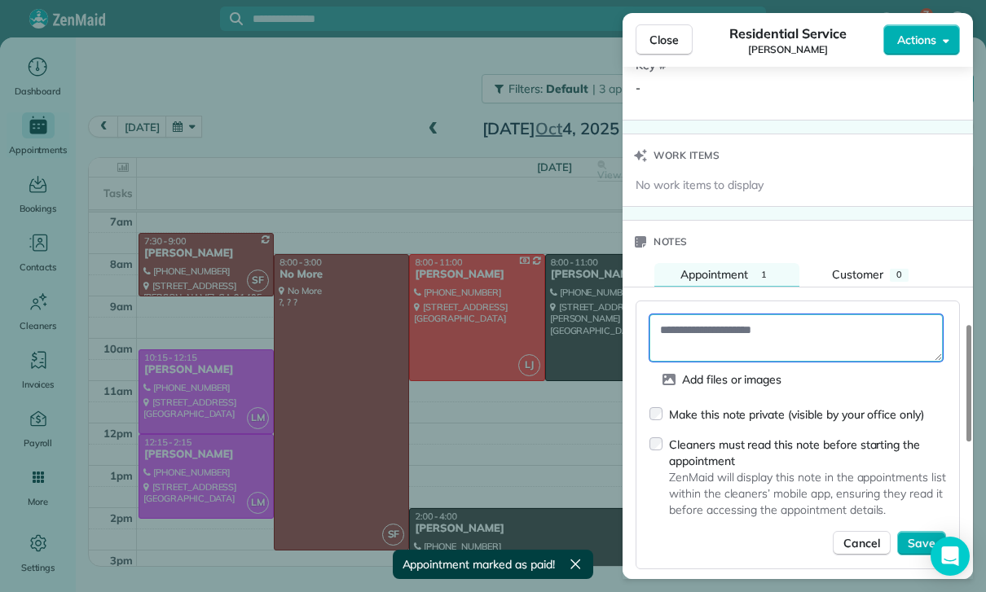
paste textarea "**********"
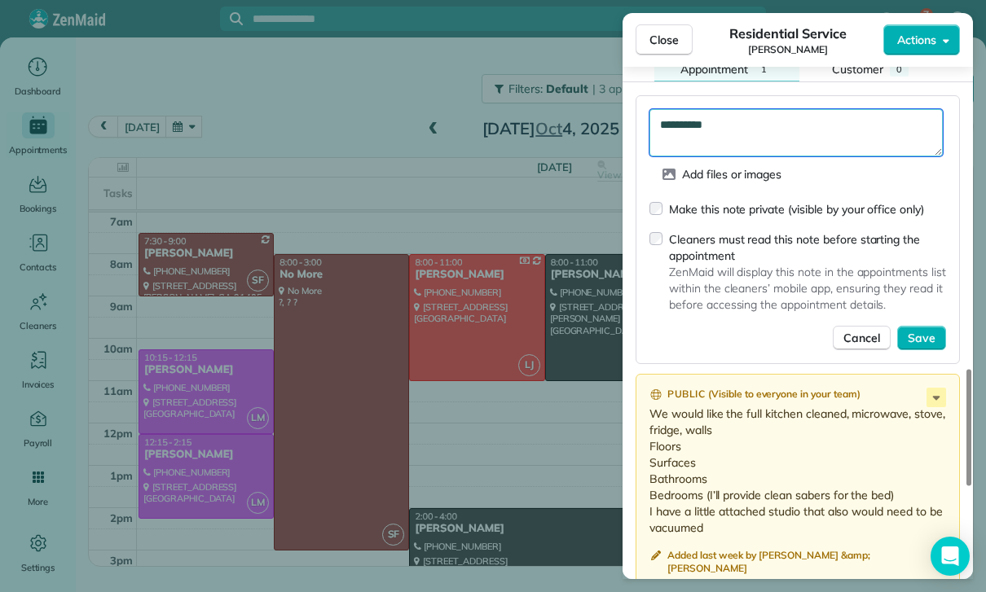
scroll to position [1465, 0]
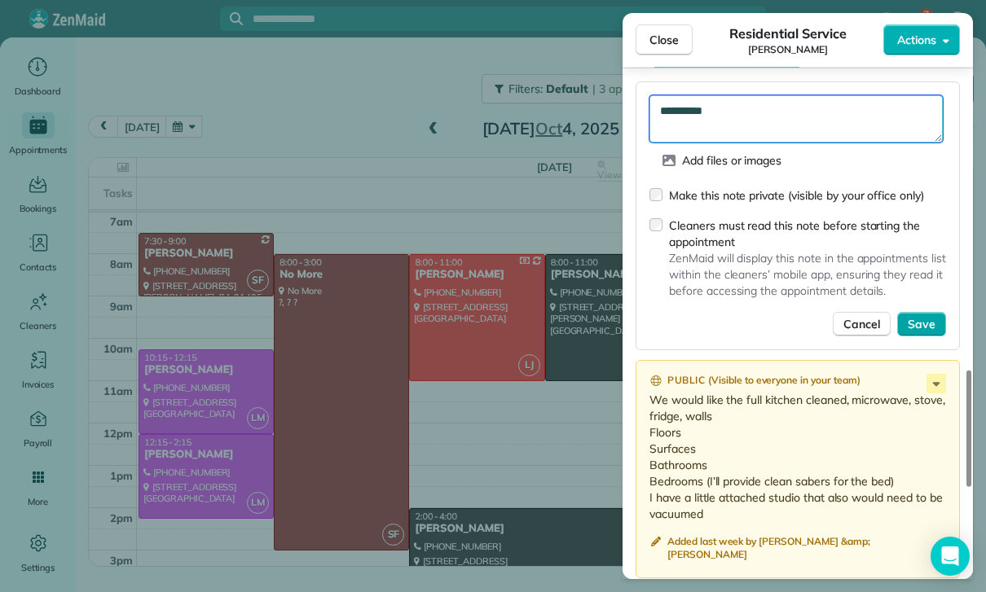
type textarea "**********"
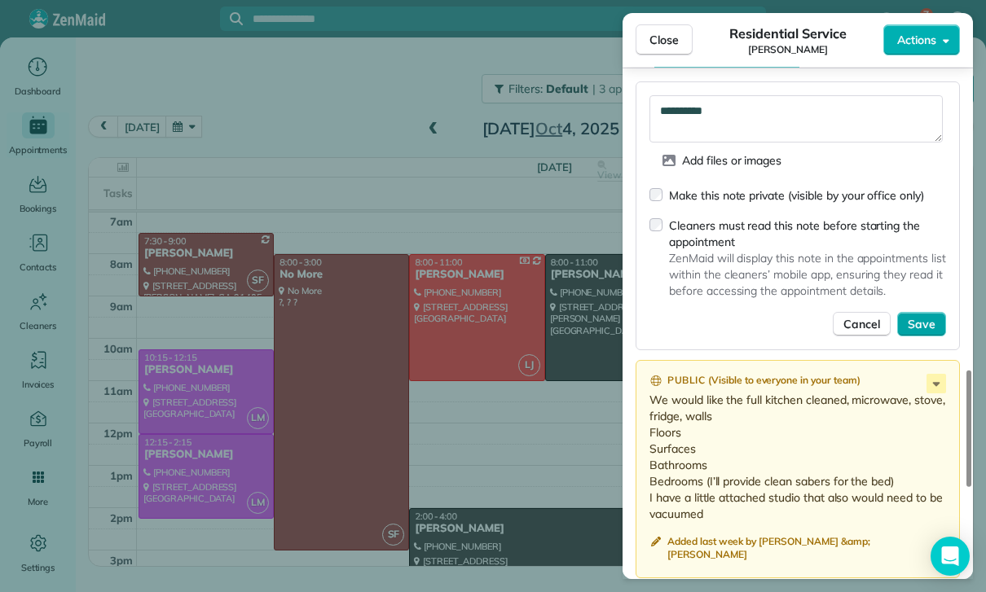
click at [931, 321] on span "Save" at bounding box center [922, 324] width 28 height 16
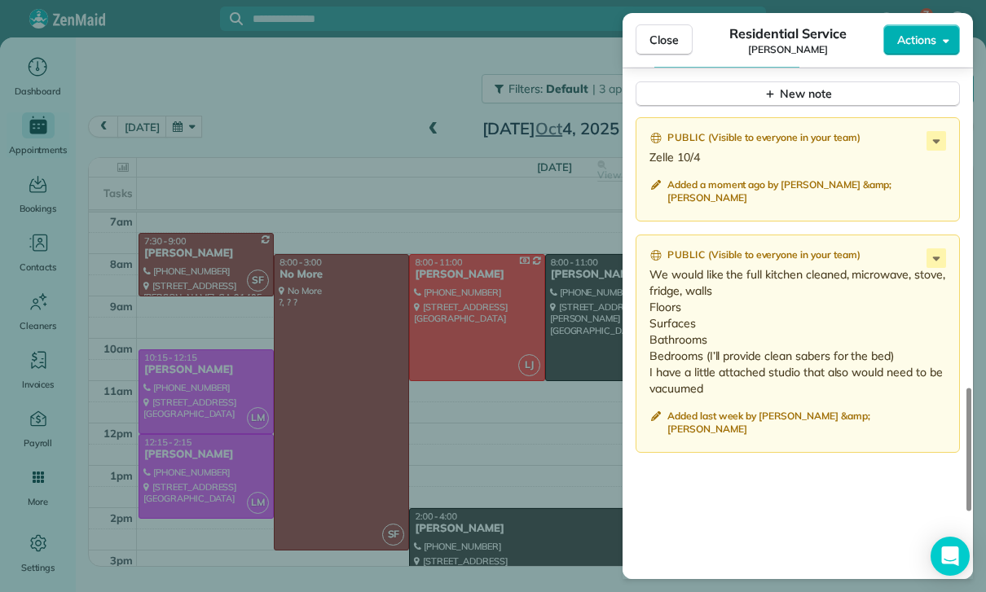
click at [196, 372] on div "Close Residential Service Priscilla Emprechtinger Actions Status Confirmed Pris…" at bounding box center [493, 296] width 986 height 592
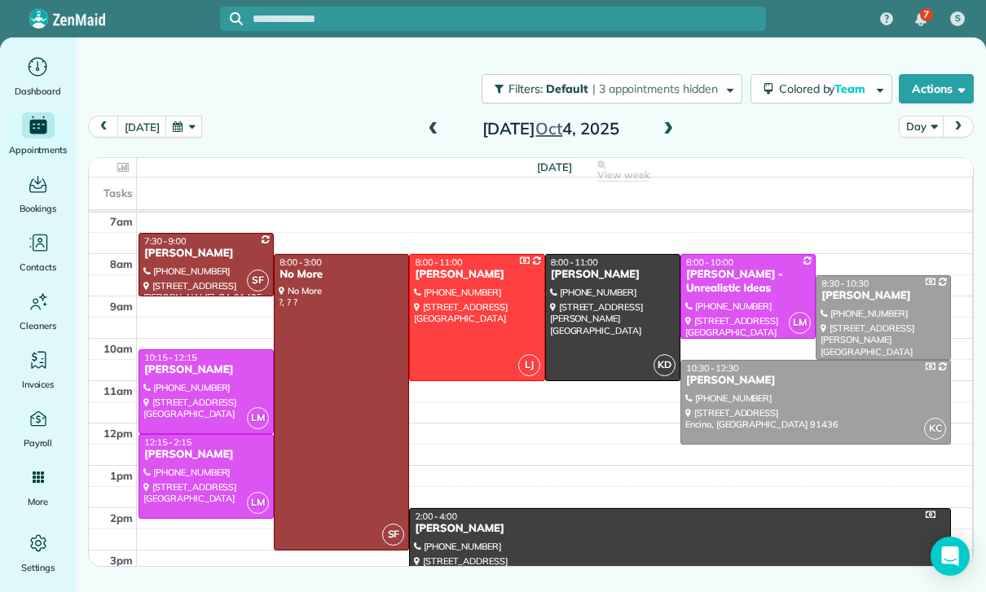
click at [196, 372] on div at bounding box center [493, 296] width 986 height 592
click at [182, 389] on div at bounding box center [206, 391] width 134 height 83
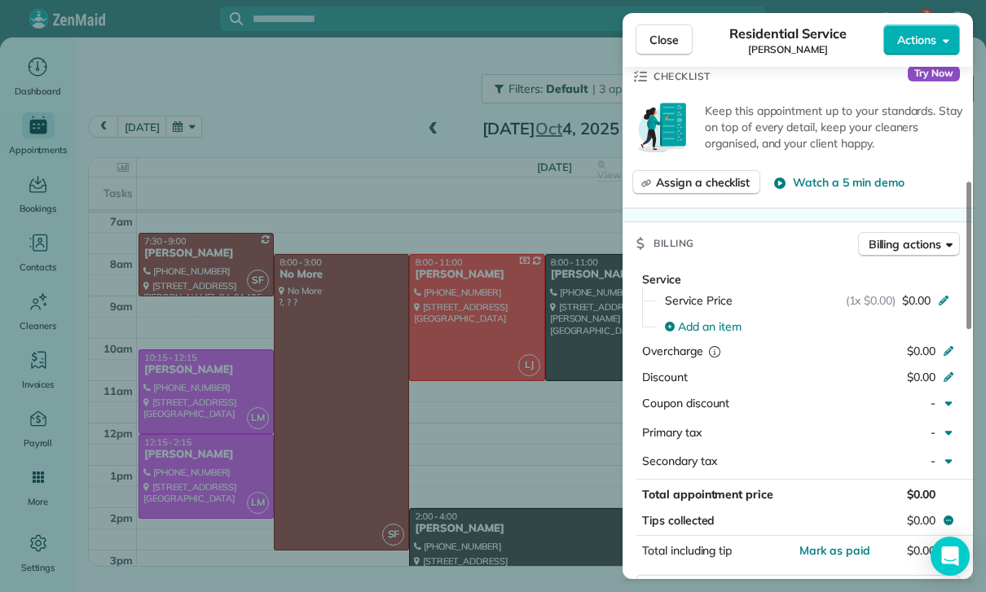
scroll to position [669, 0]
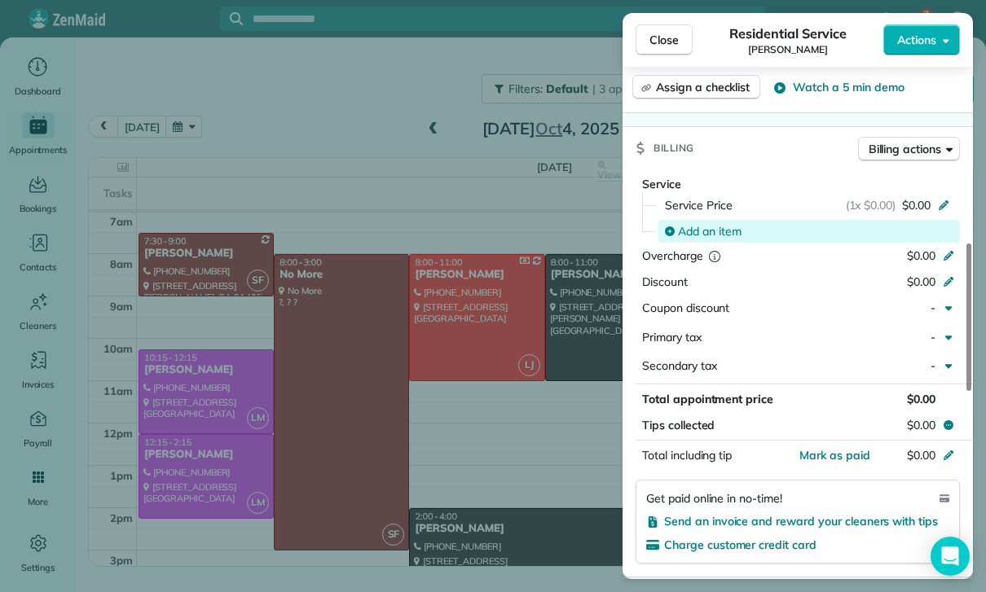
click at [703, 230] on span "Add an item" at bounding box center [710, 231] width 64 height 16
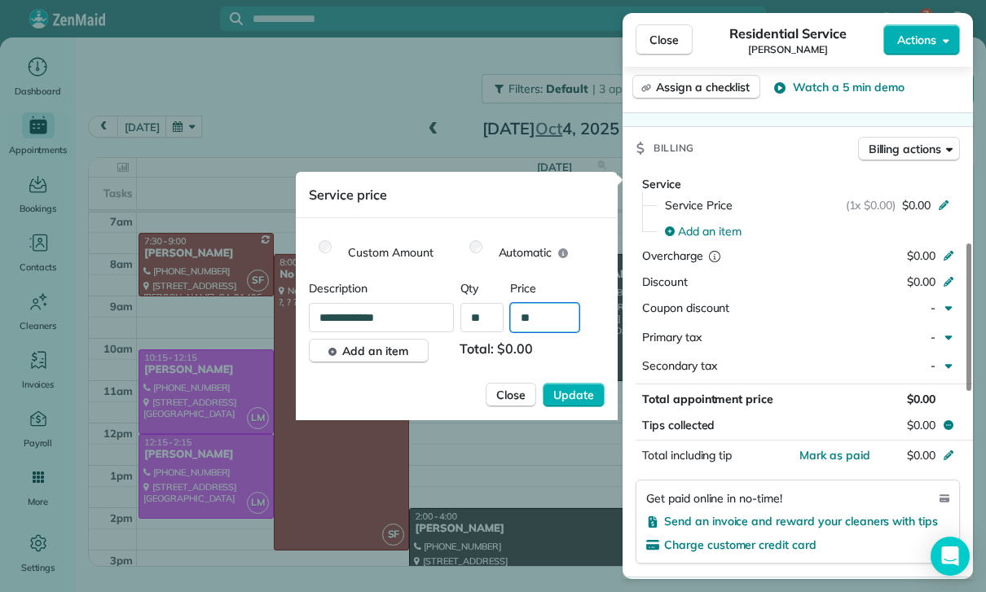
click at [545, 327] on input "**" at bounding box center [544, 317] width 69 height 29
type input "****"
click at [574, 395] on span "Update" at bounding box center [573, 395] width 41 height 16
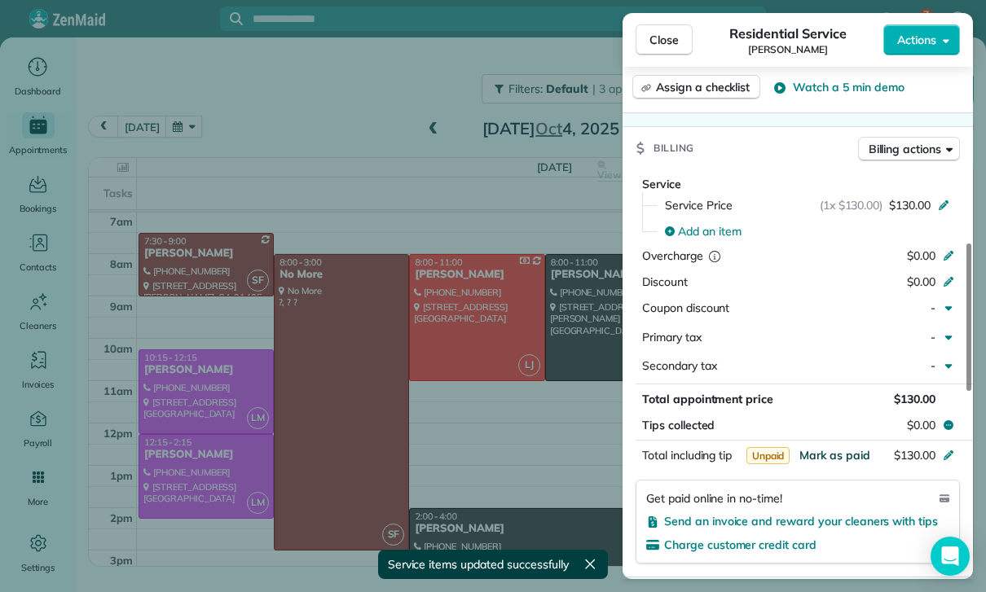
click at [834, 448] on span "Mark as paid" at bounding box center [834, 455] width 71 height 15
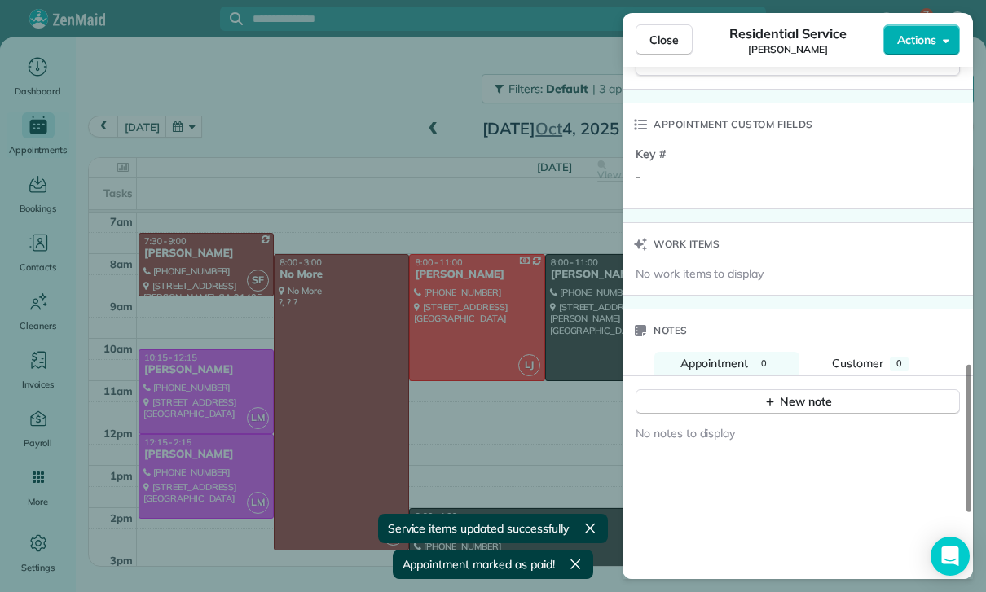
scroll to position [1200, 0]
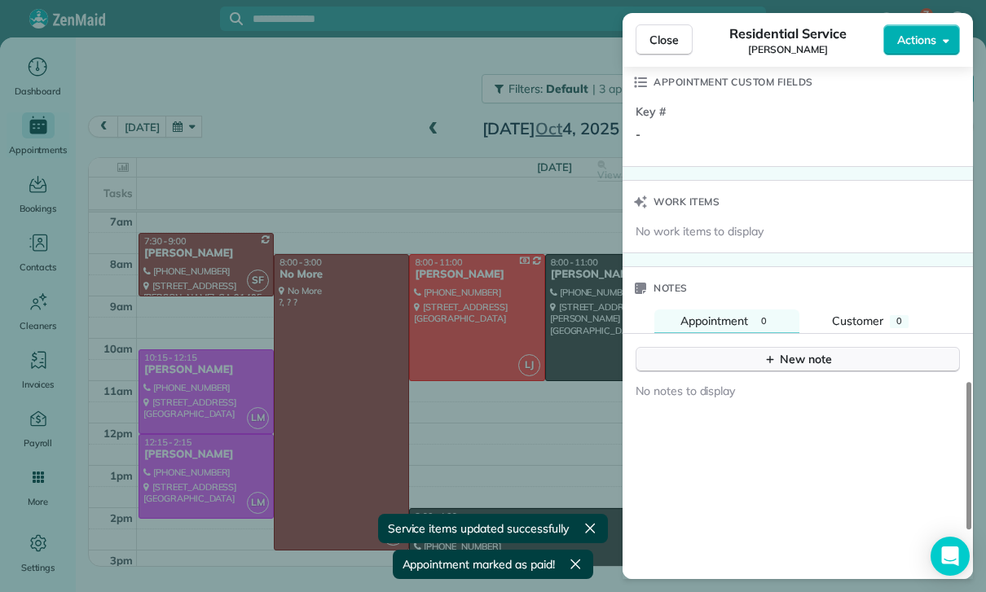
click at [787, 362] on button "New note" at bounding box center [798, 359] width 324 height 25
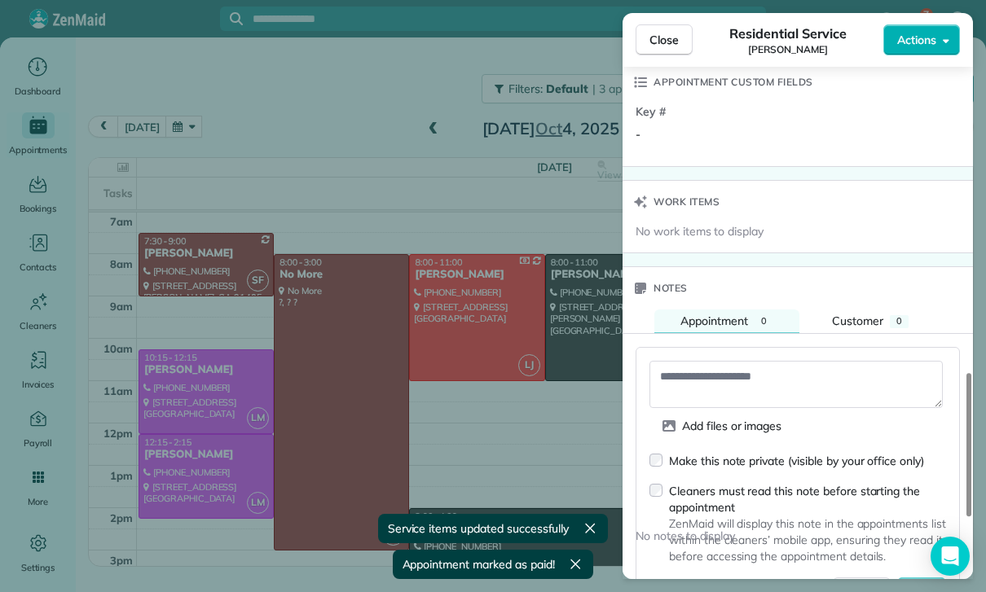
click at [724, 364] on textarea at bounding box center [795, 384] width 293 height 47
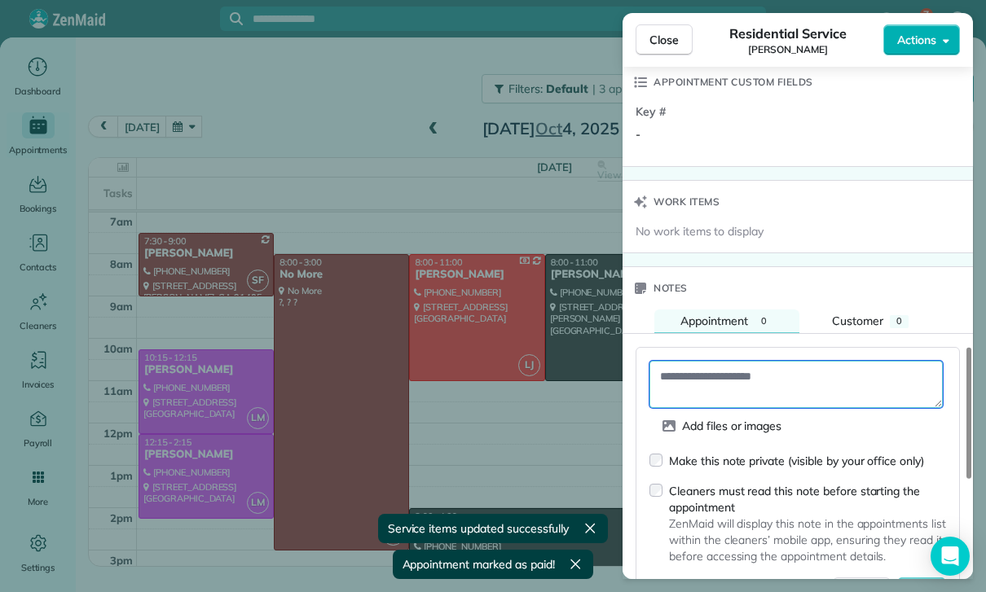
paste textarea "**********"
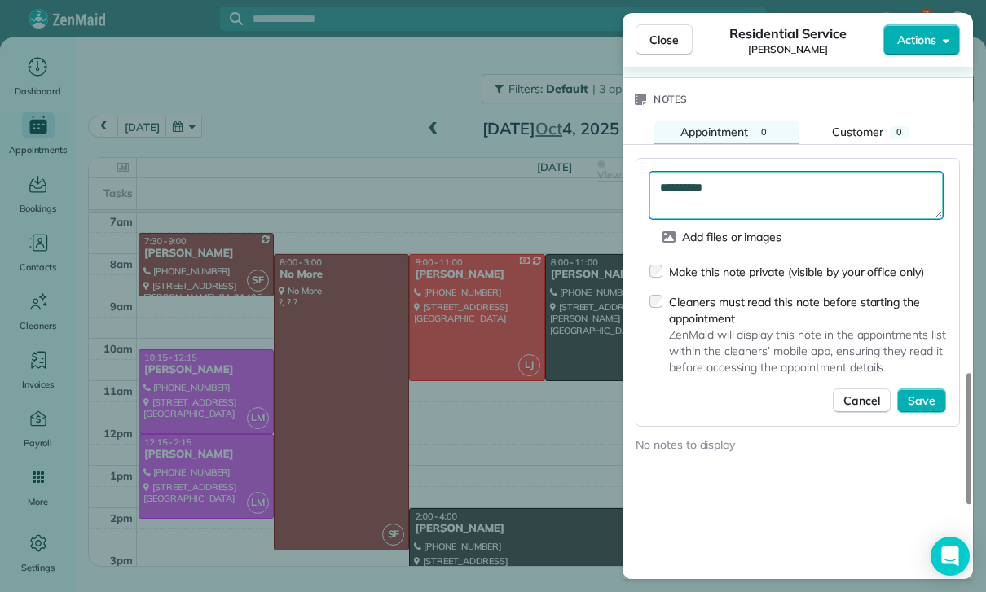
scroll to position [1389, 0]
type textarea "**********"
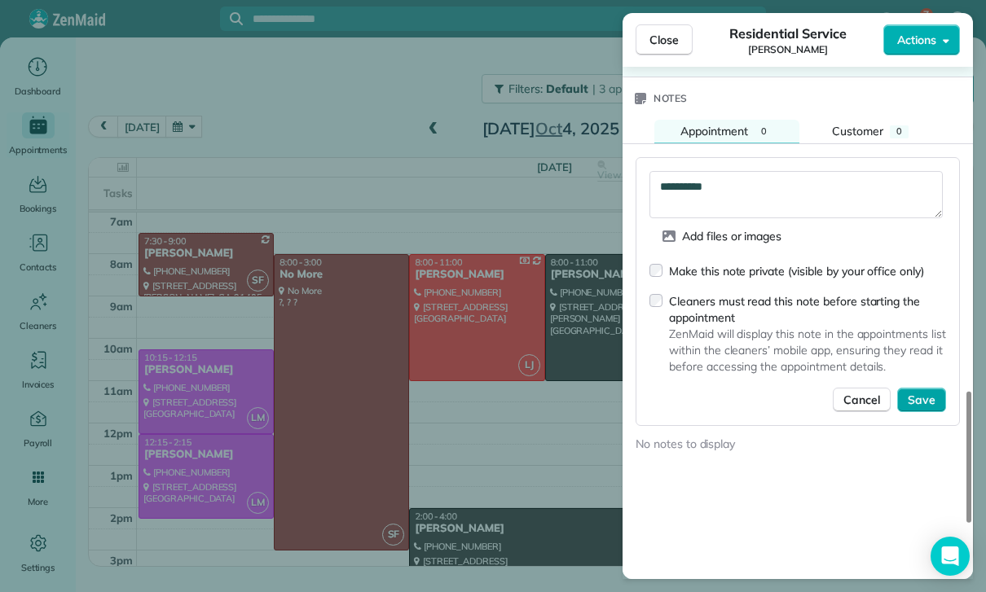
click at [925, 403] on button "Save" at bounding box center [921, 400] width 49 height 24
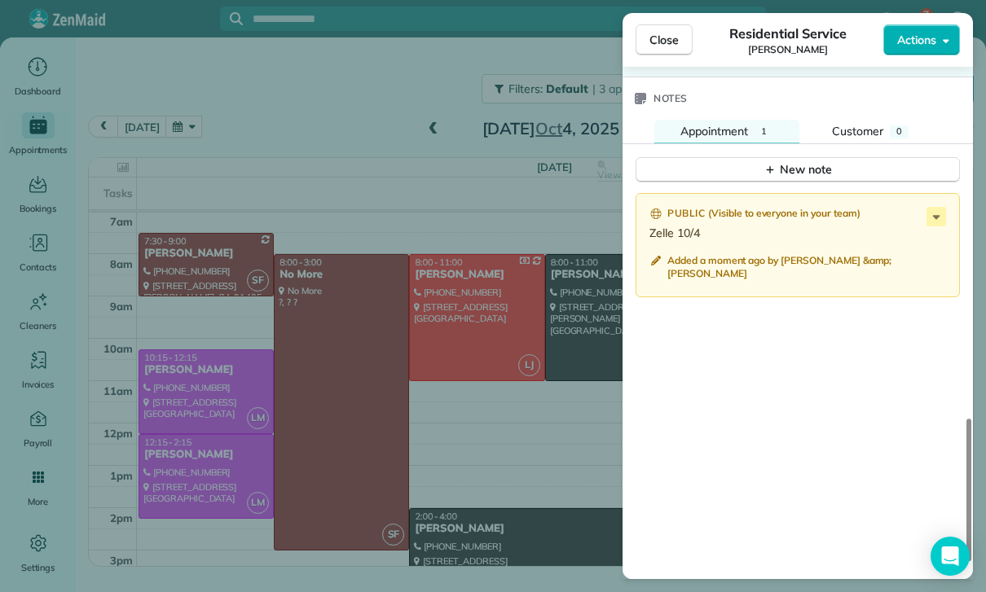
click at [505, 428] on div "Close Residential Service Mark Todd Actions Status Confirmed Mark Todd · Open p…" at bounding box center [493, 296] width 986 height 592
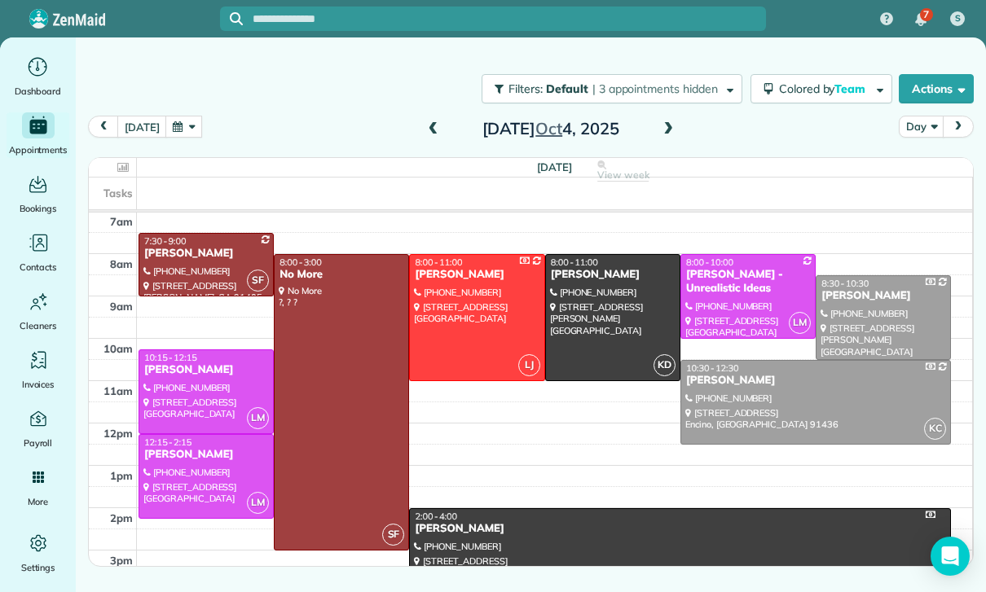
click at [425, 130] on span at bounding box center [434, 129] width 18 height 15
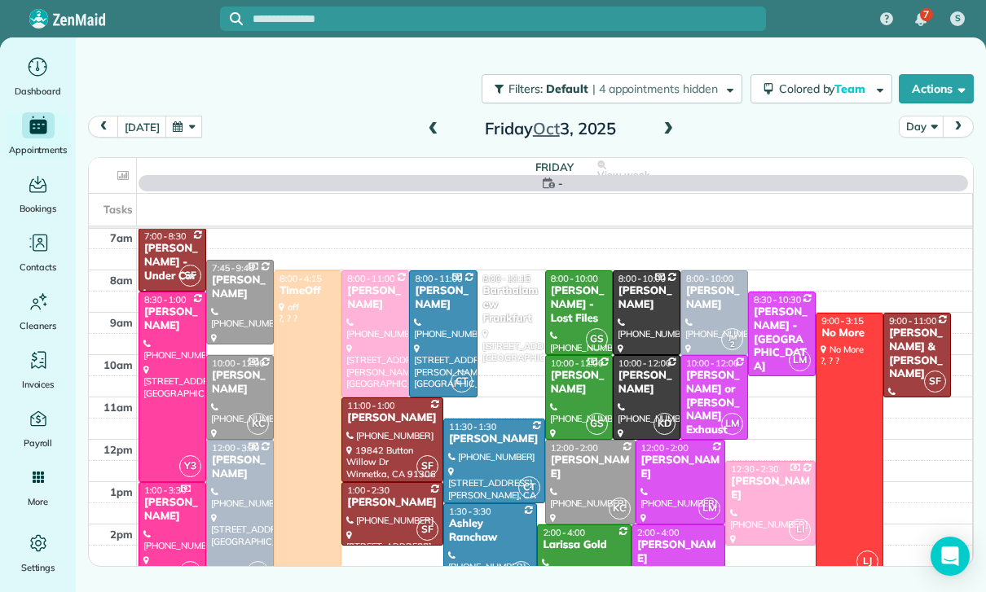
scroll to position [128, 0]
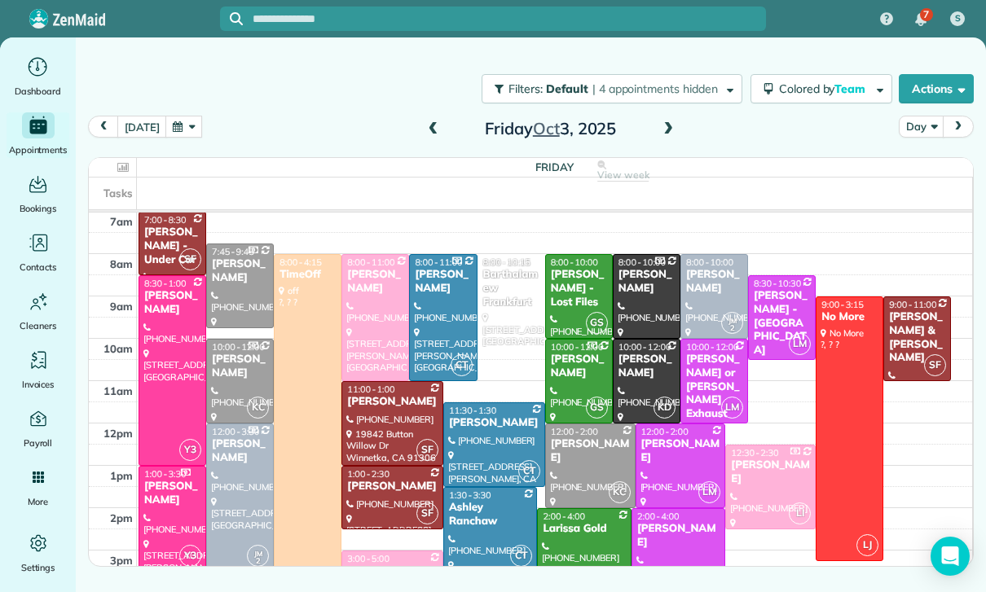
click at [681, 541] on div at bounding box center [678, 550] width 92 height 83
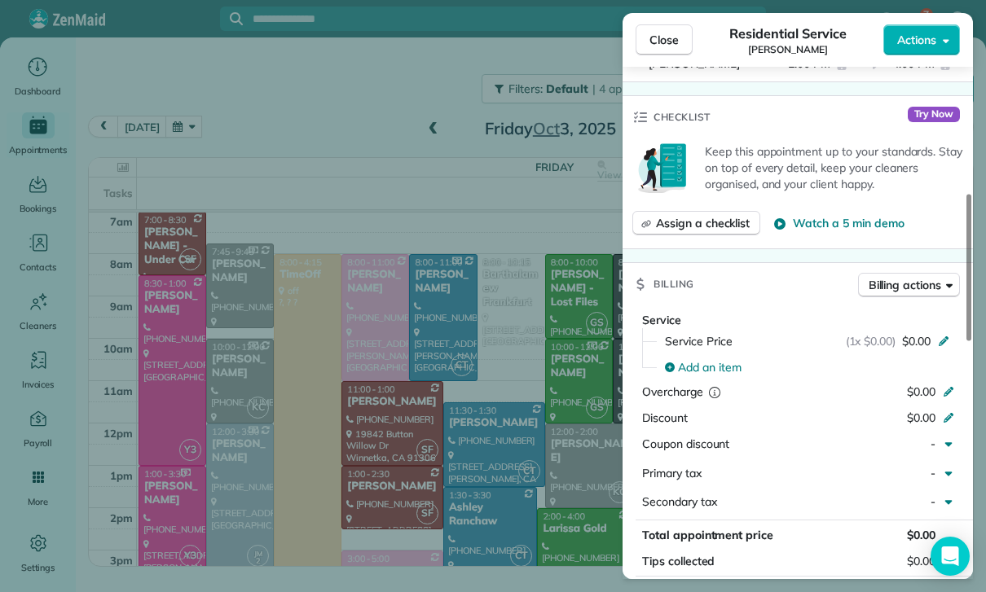
scroll to position [629, 0]
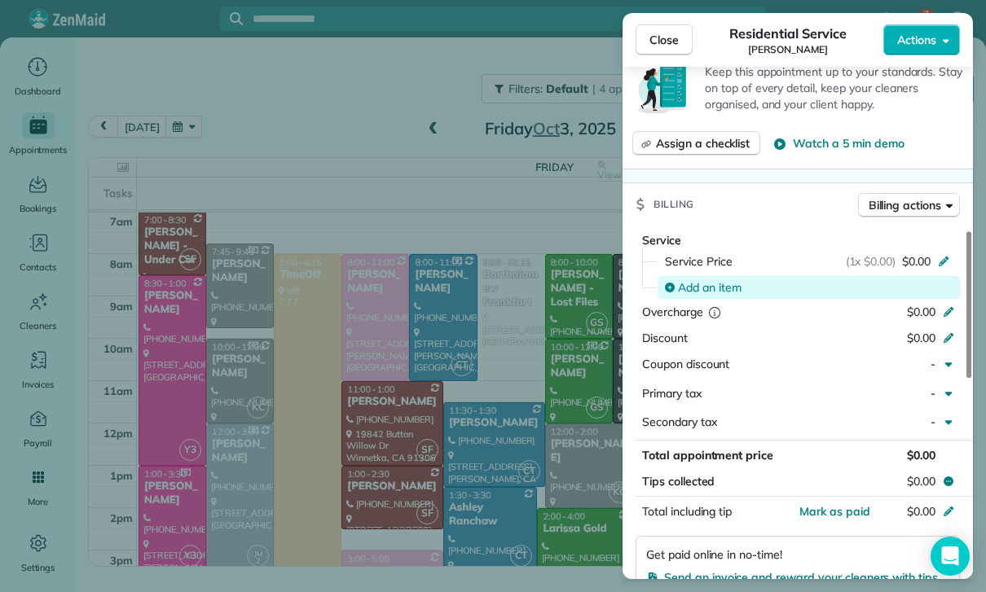
click at [718, 287] on span "Add an item" at bounding box center [710, 288] width 64 height 16
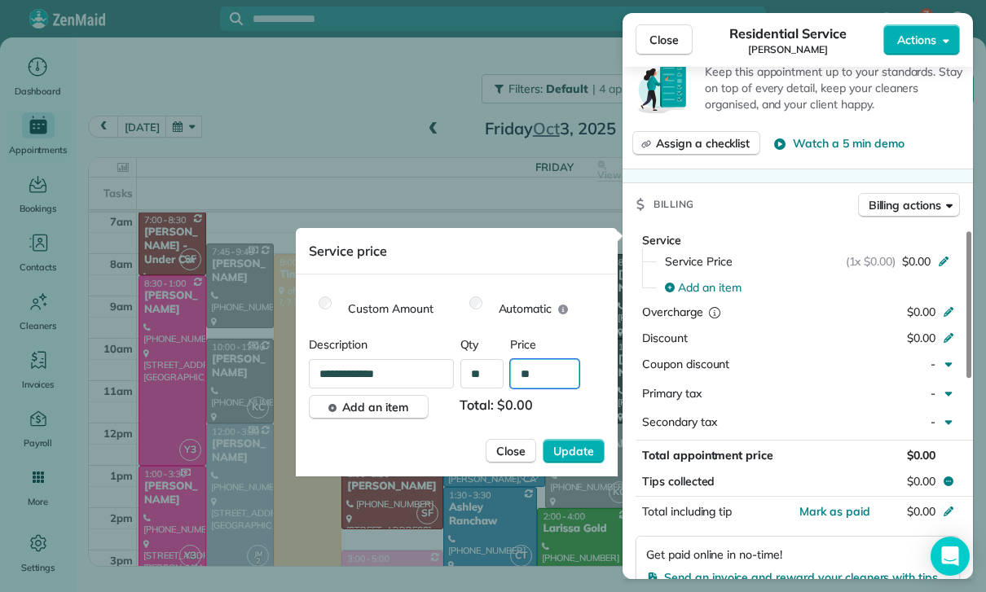
click at [557, 372] on input "**" at bounding box center [544, 373] width 69 height 29
type input "****"
click at [579, 461] on button "Update" at bounding box center [574, 451] width 62 height 24
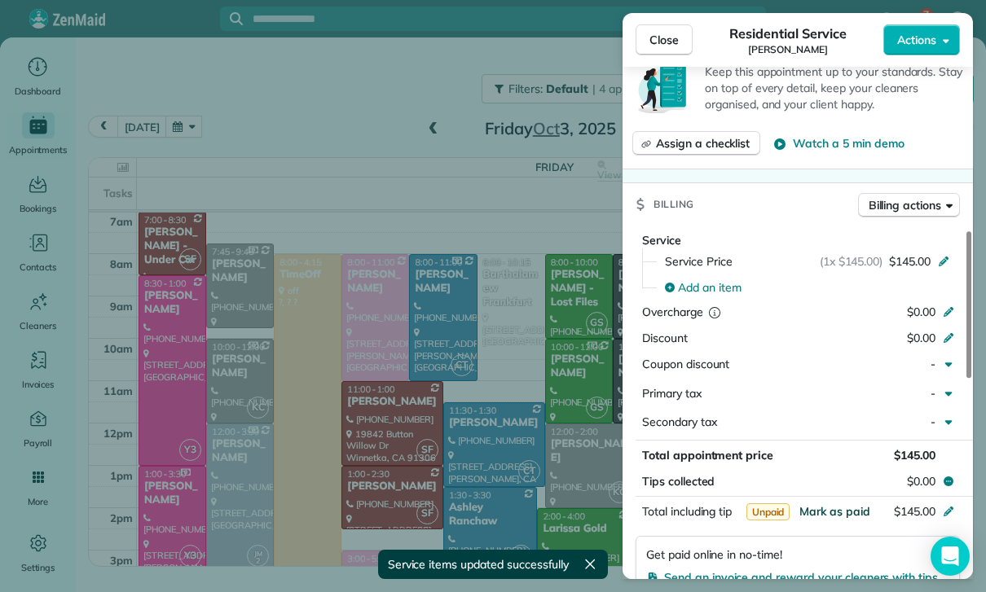
click at [835, 504] on span "Mark as paid" at bounding box center [834, 511] width 71 height 15
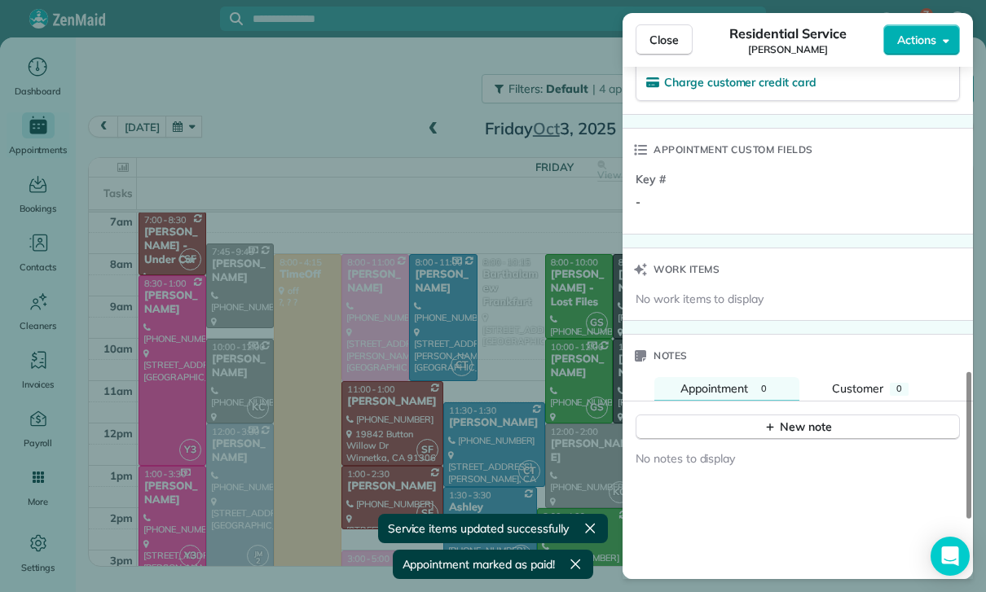
scroll to position [1175, 0]
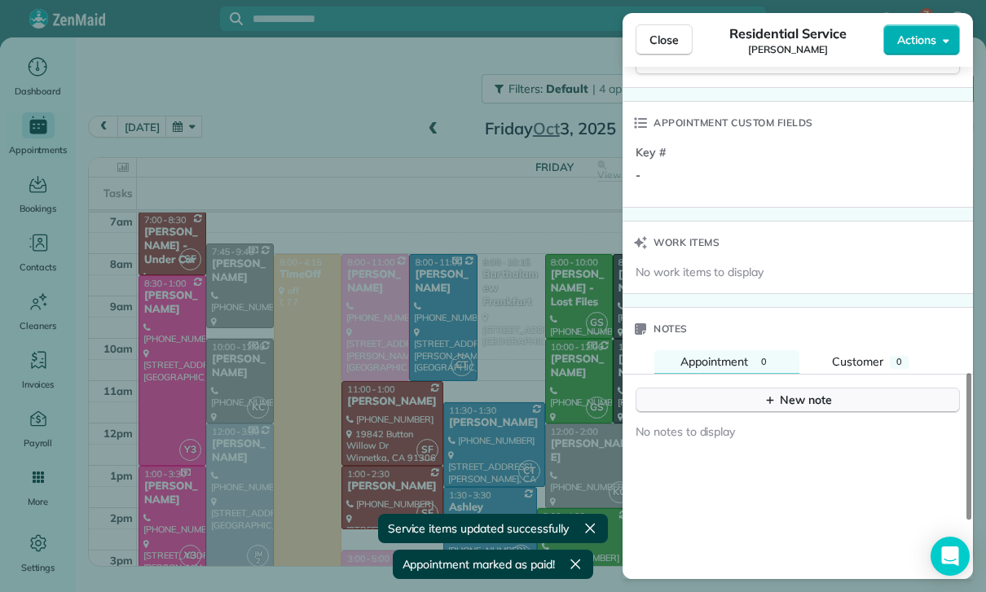
click at [792, 392] on div "New note" at bounding box center [798, 400] width 68 height 17
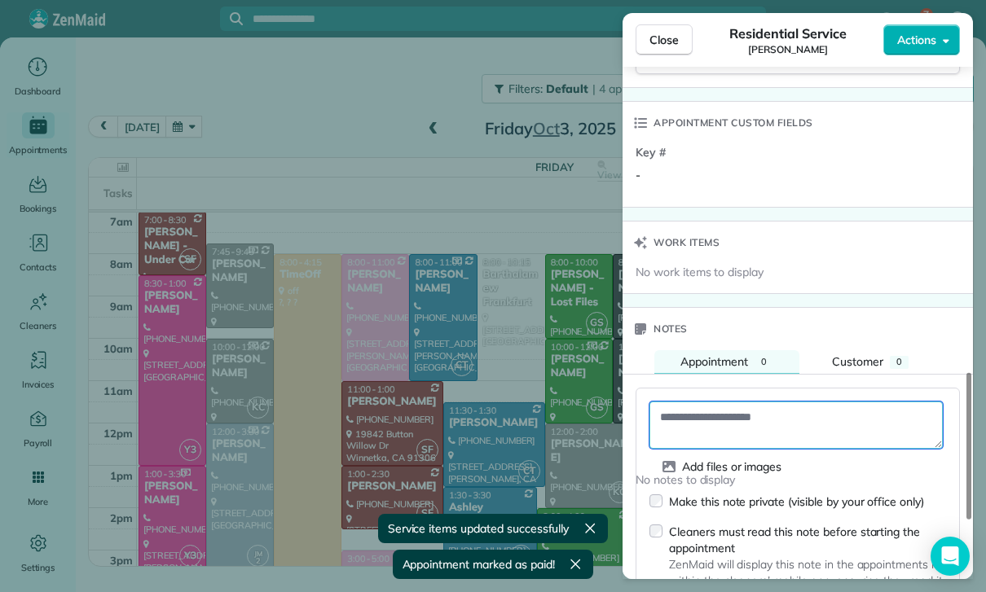
click at [742, 406] on textarea at bounding box center [795, 425] width 293 height 47
paste textarea "**********"
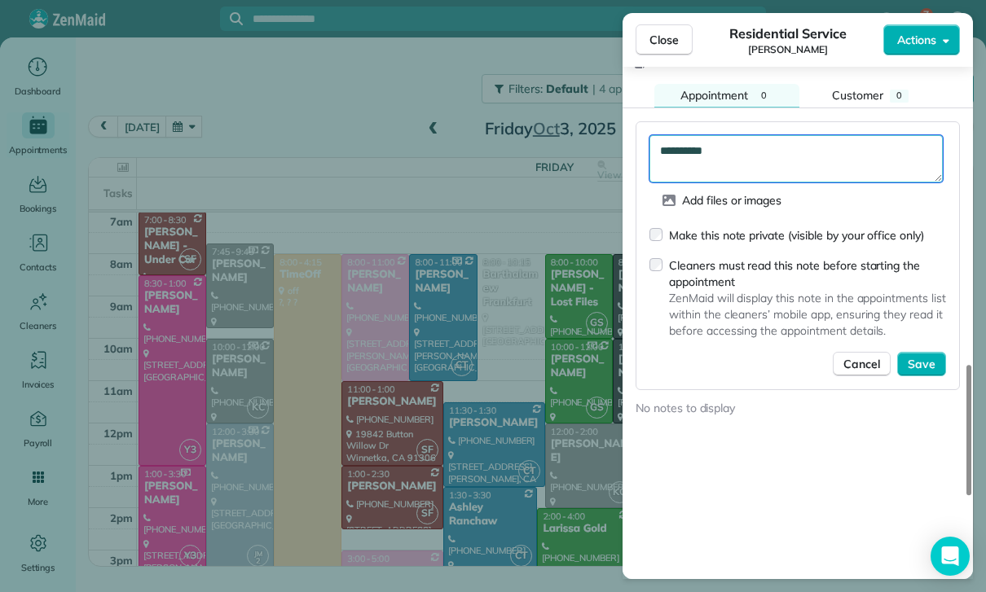
scroll to position [1444, 0]
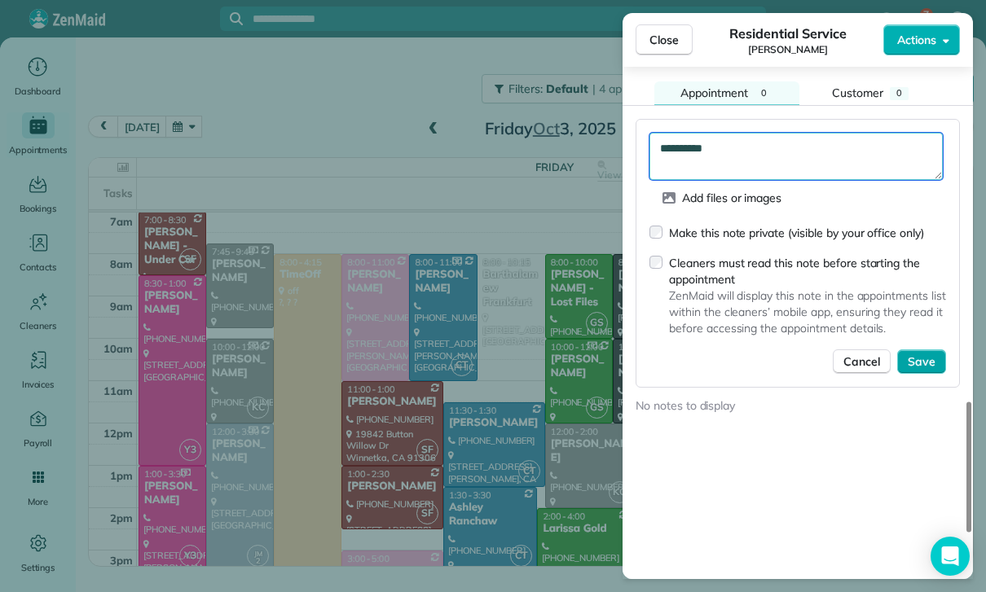
type textarea "**********"
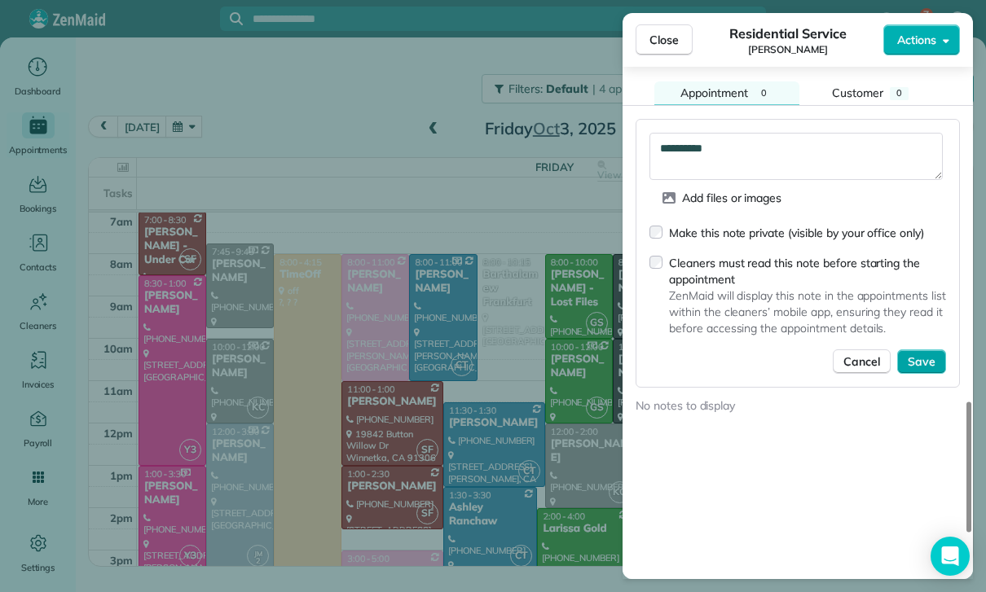
click at [918, 363] on button "Save" at bounding box center [921, 362] width 49 height 24
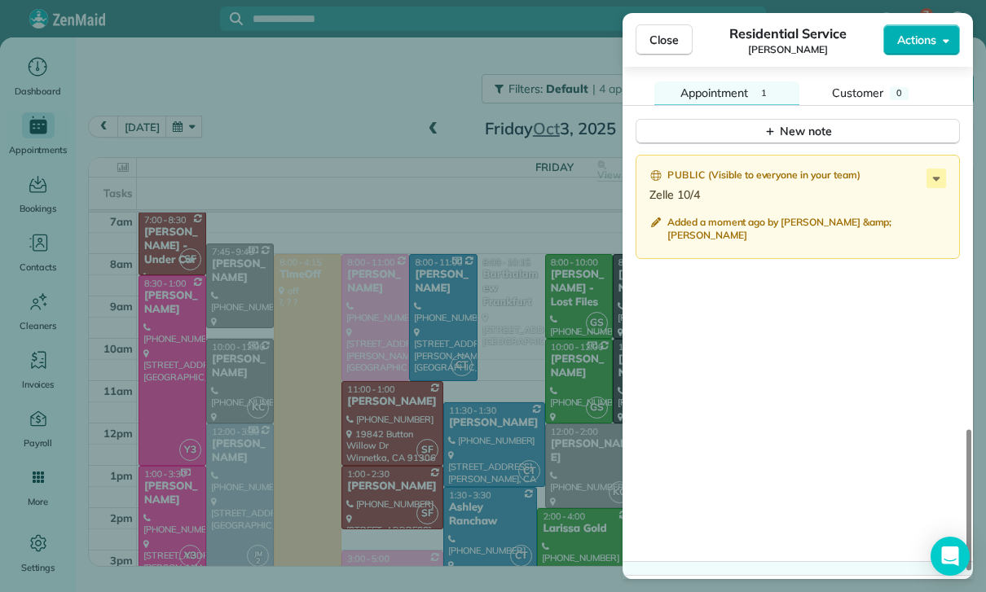
click at [381, 440] on div "Close Residential Service Asher Yousif Actions Status Confirmed Asher Yousif · …" at bounding box center [493, 296] width 986 height 592
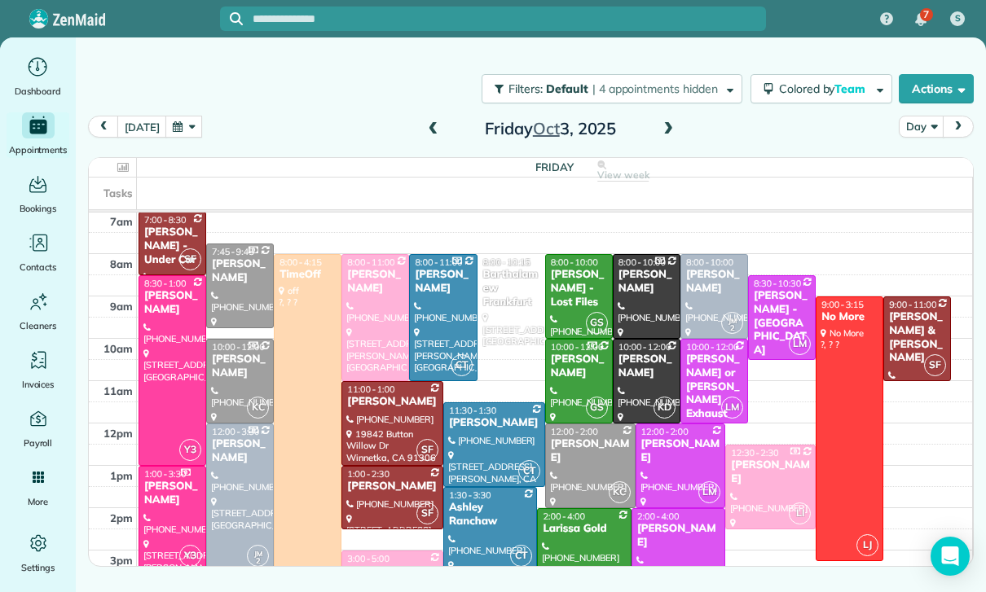
click at [442, 122] on div "Friday Oct 3, 2025" at bounding box center [550, 129] width 261 height 26
click at [434, 134] on span at bounding box center [434, 129] width 18 height 15
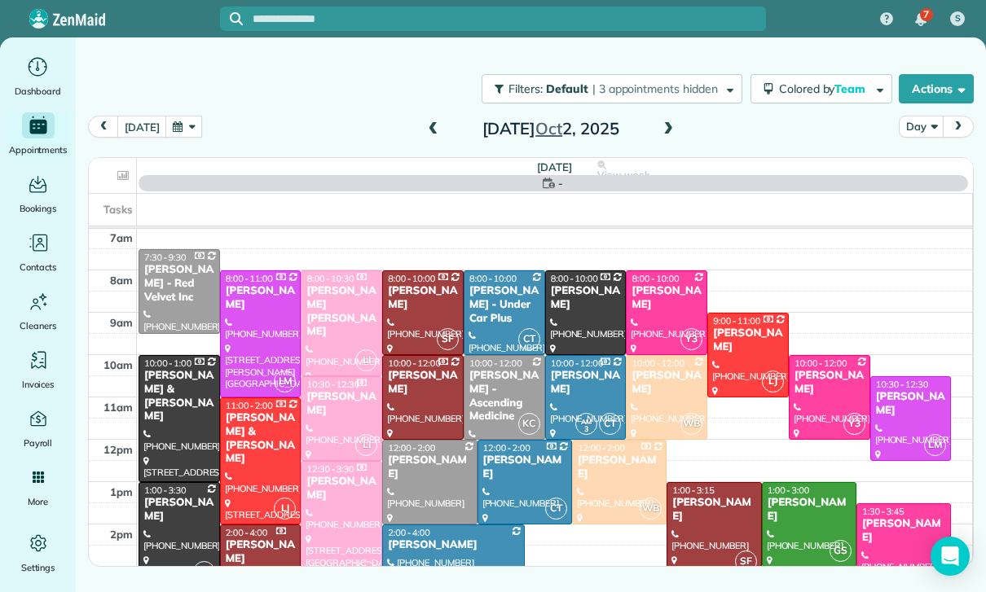
scroll to position [128, 0]
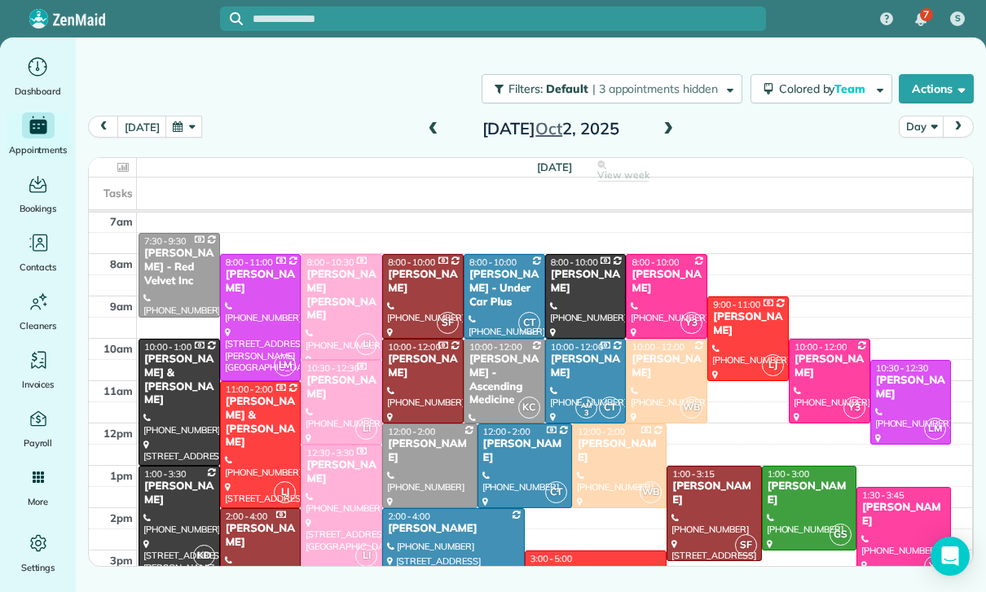
click at [904, 396] on div at bounding box center [911, 402] width 80 height 83
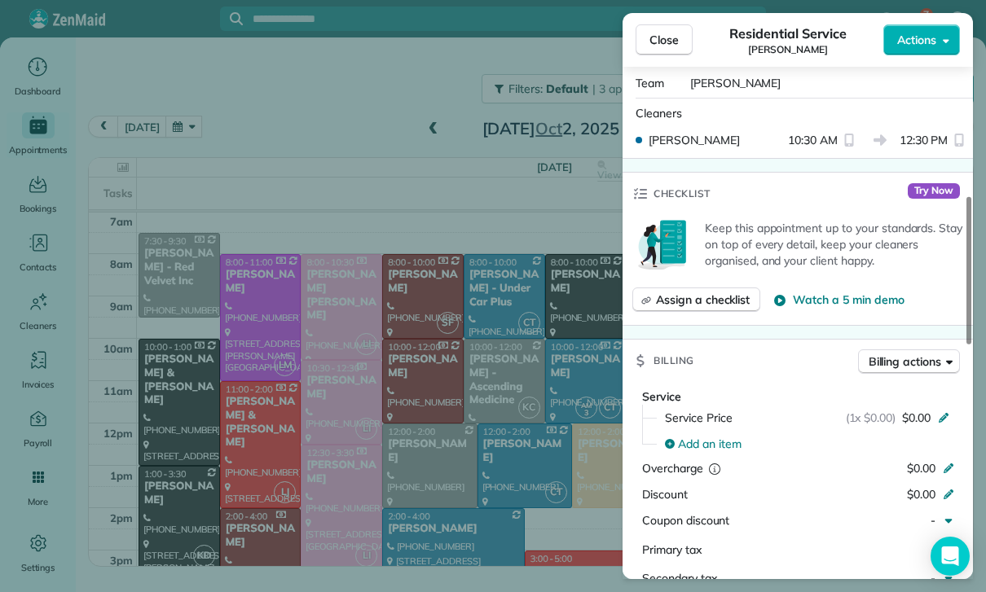
scroll to position [676, 0]
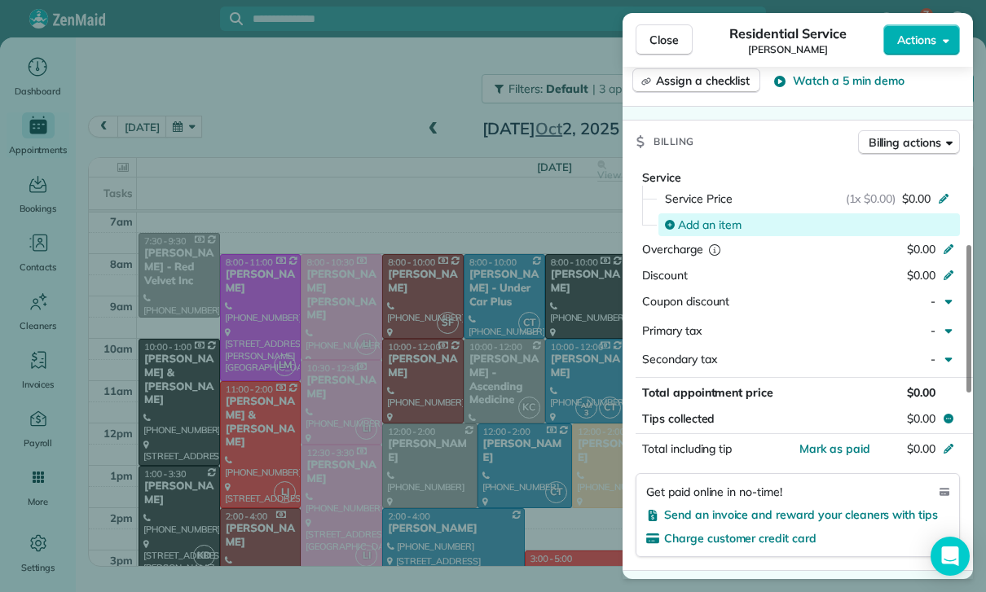
click at [708, 217] on span "Add an item" at bounding box center [710, 225] width 64 height 16
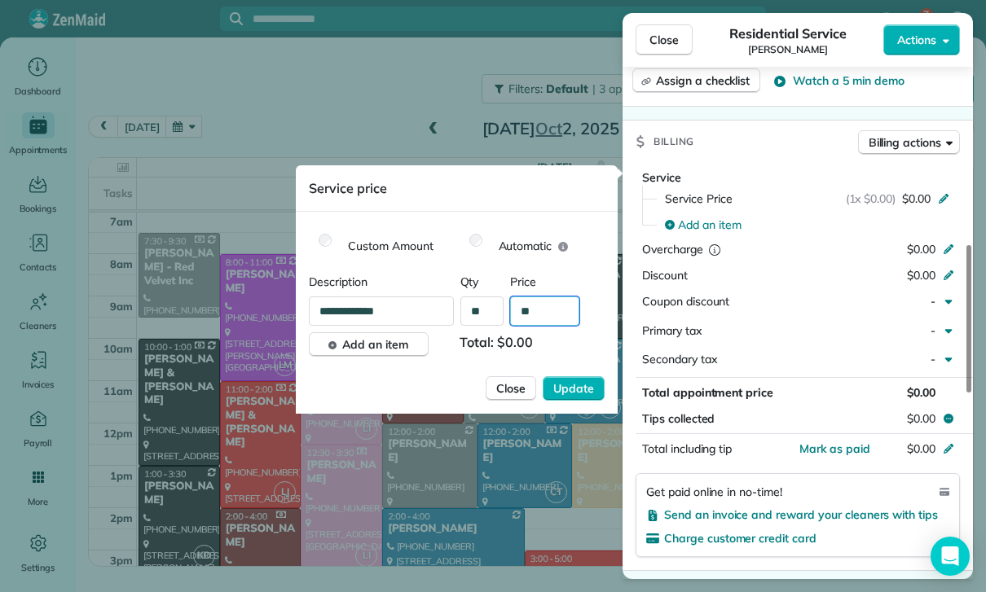
click at [540, 320] on input "**" at bounding box center [544, 311] width 69 height 29
type input "****"
click at [565, 393] on span "Update" at bounding box center [573, 389] width 41 height 16
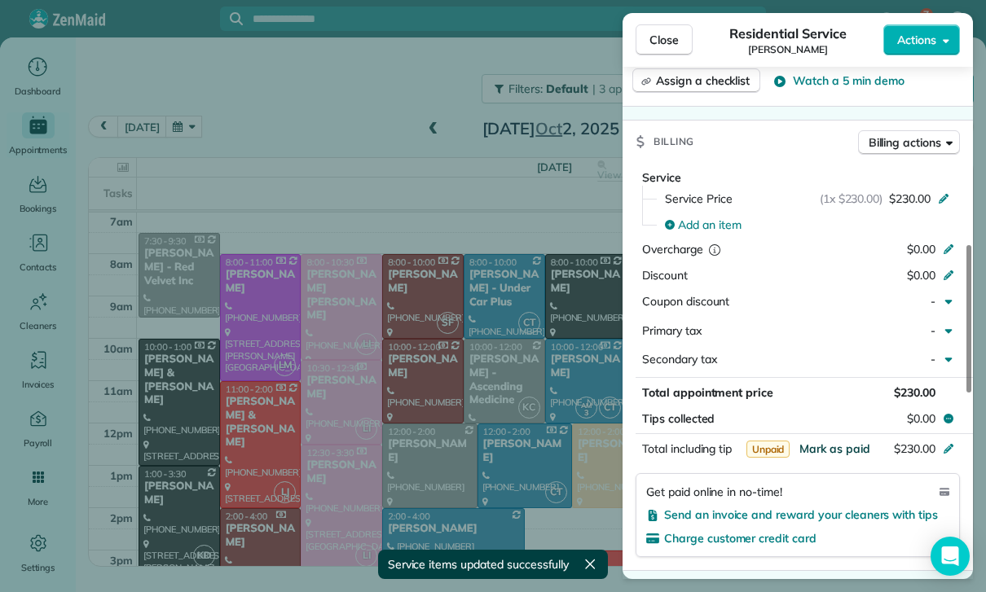
click at [834, 447] on span "Mark as paid" at bounding box center [834, 449] width 71 height 15
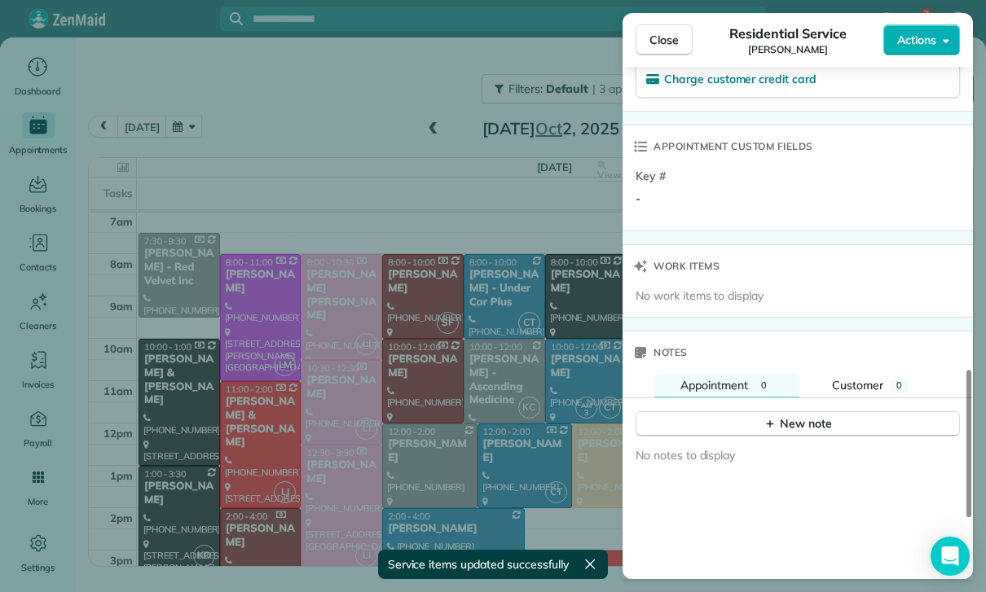
scroll to position [1192, 0]
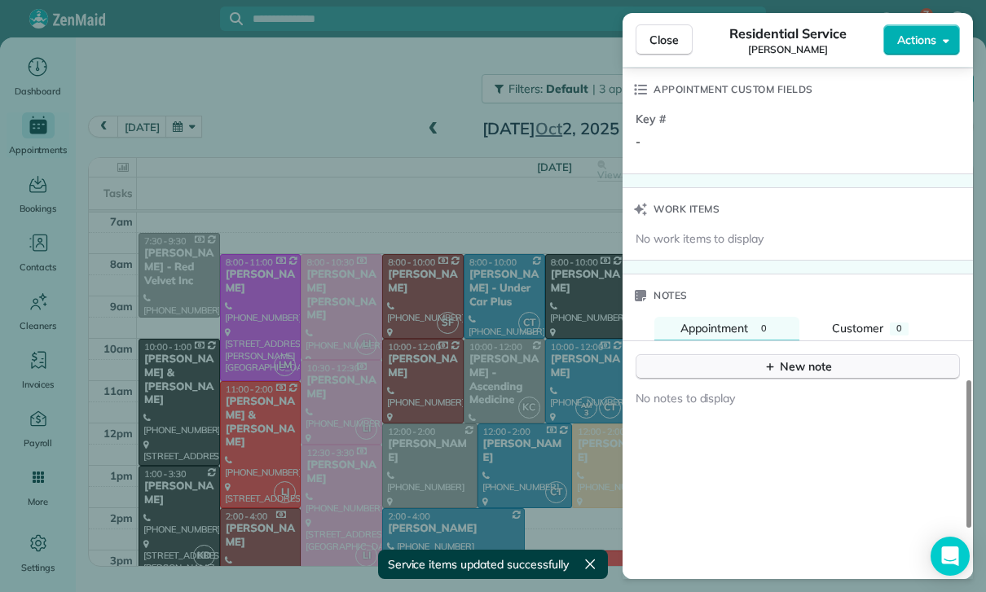
click at [773, 360] on icon "button" at bounding box center [770, 366] width 13 height 13
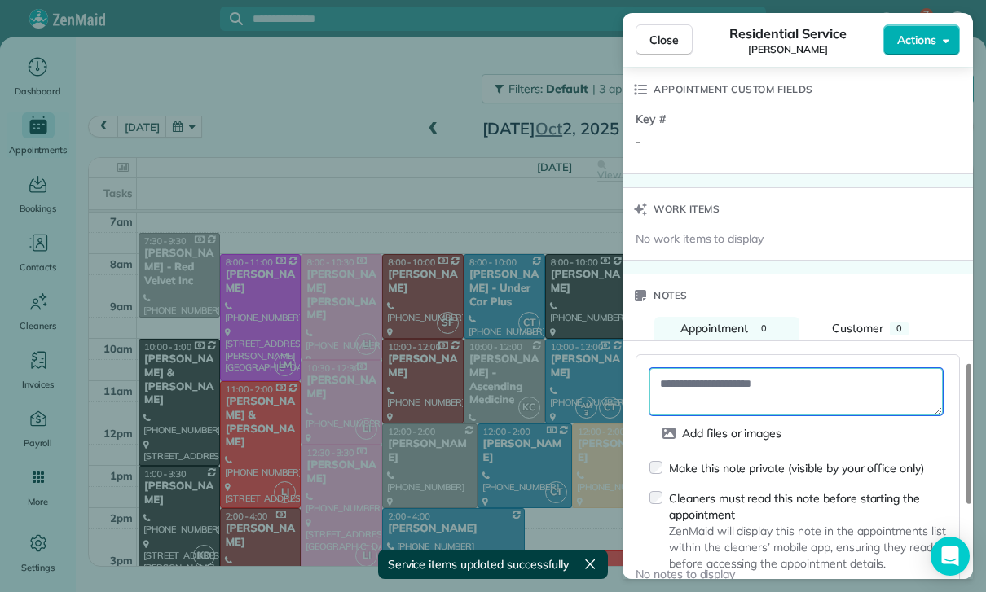
click at [711, 379] on textarea at bounding box center [795, 391] width 293 height 47
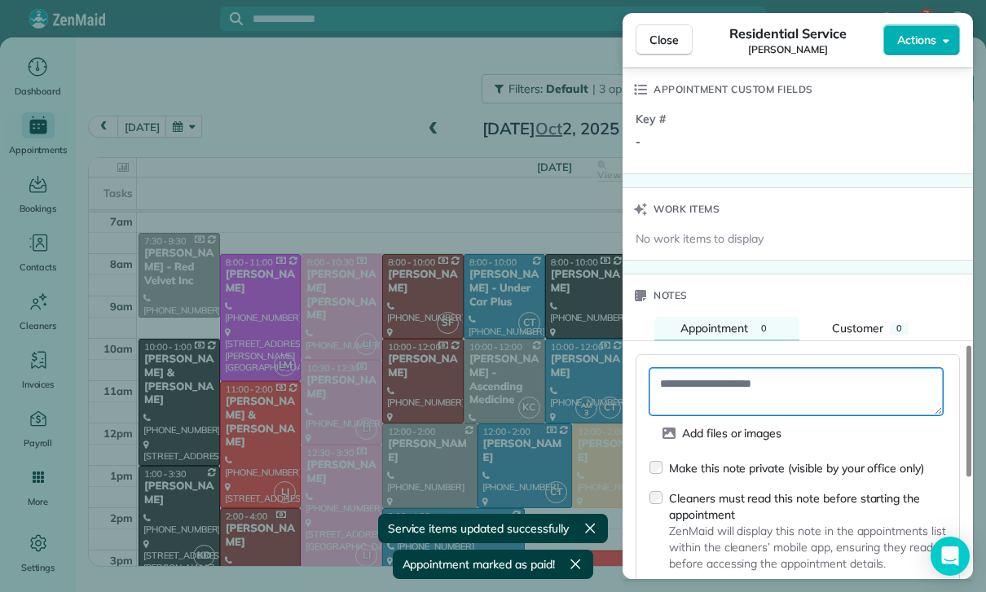
paste textarea "**********"
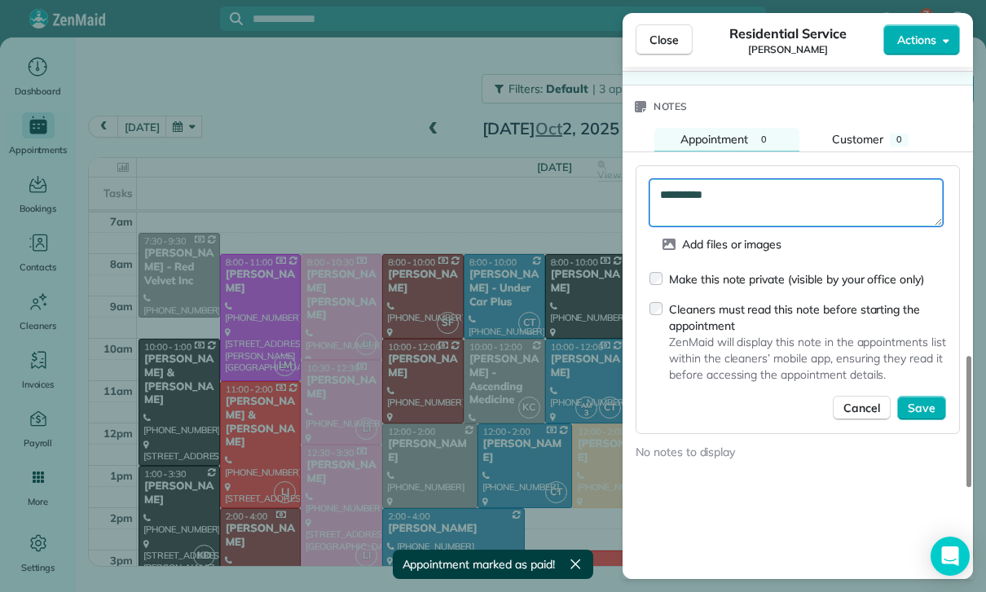
scroll to position [1390, 0]
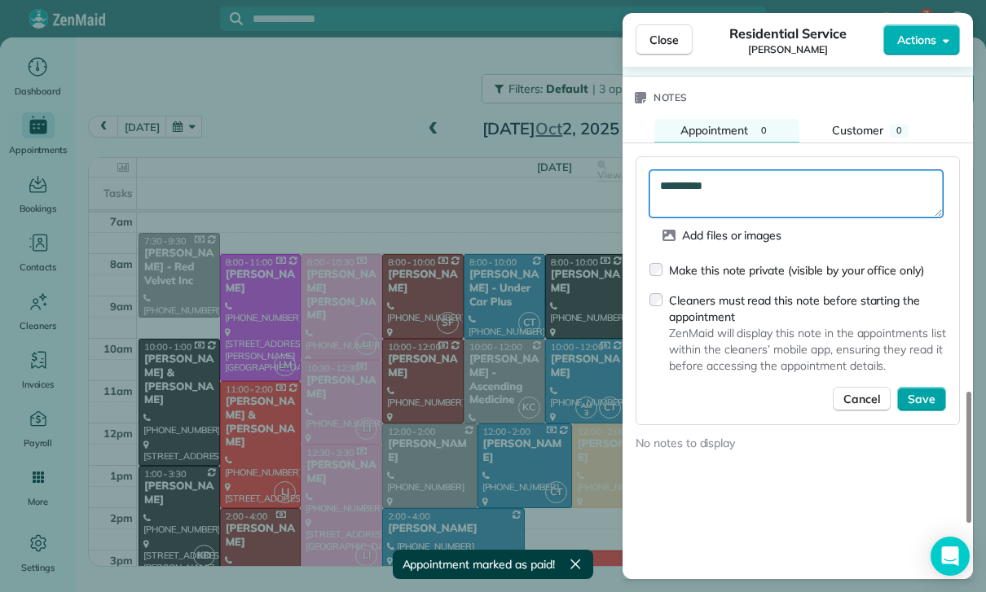
type textarea "**********"
click at [919, 398] on span "Save" at bounding box center [922, 399] width 28 height 16
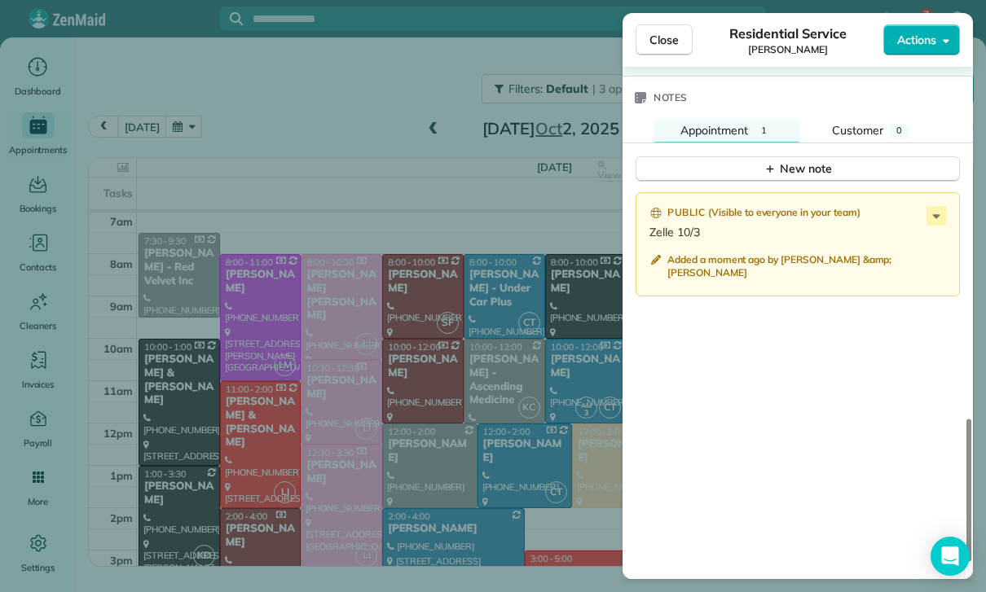
click at [486, 432] on div "Close Residential Service Tina Tellado Actions Status Confirmed Tina Tellado · …" at bounding box center [493, 296] width 986 height 592
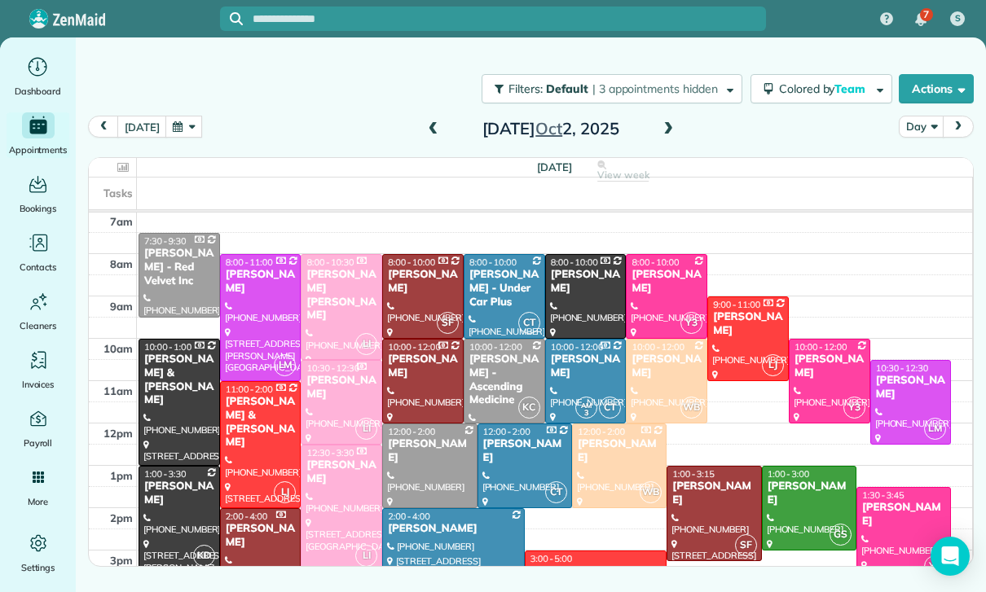
click at [671, 125] on span at bounding box center [668, 129] width 18 height 15
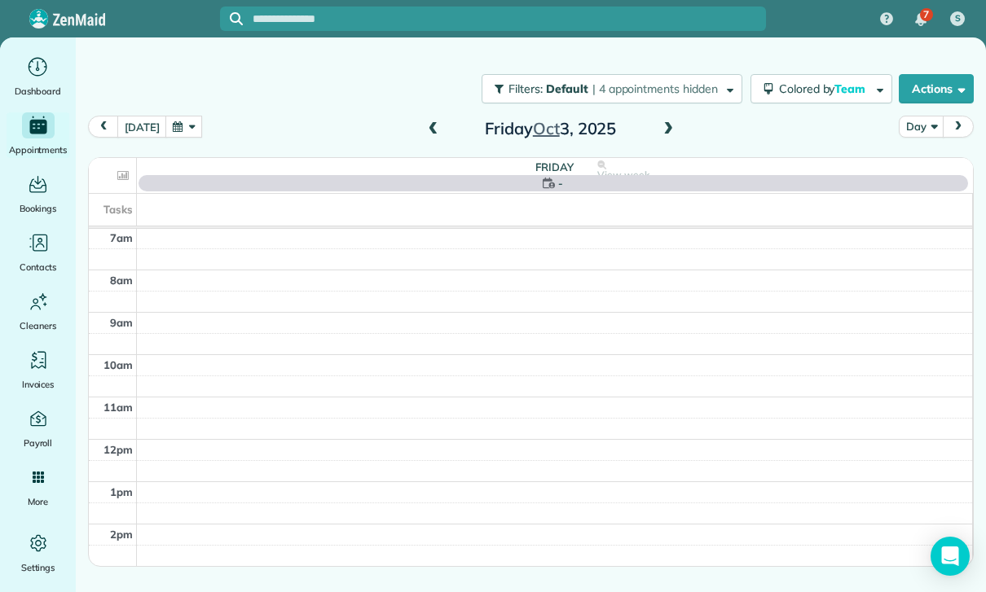
scroll to position [128, 0]
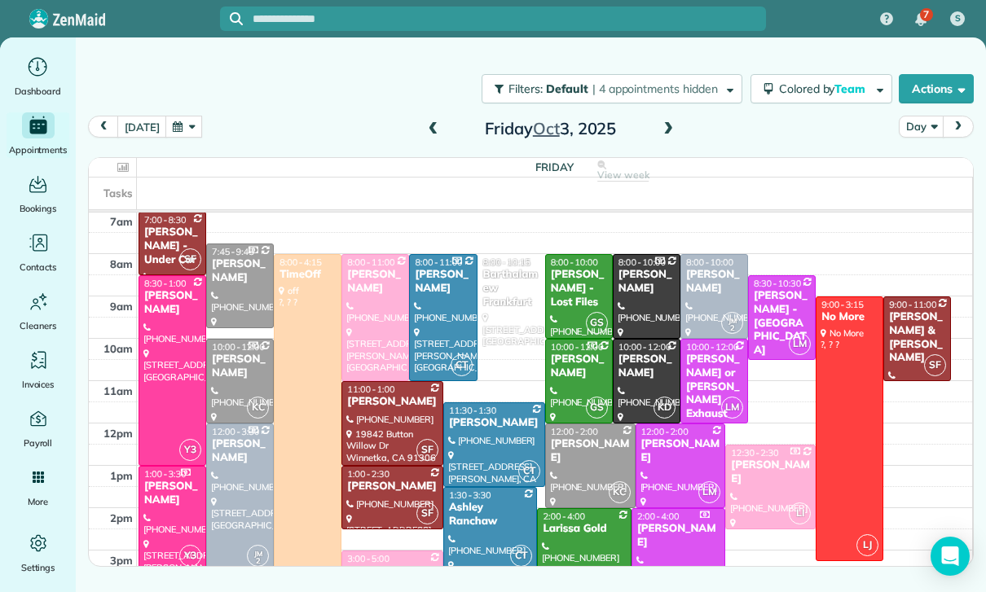
click at [573, 302] on div "Brendon Ferguson - Lost Files" at bounding box center [579, 289] width 58 height 42
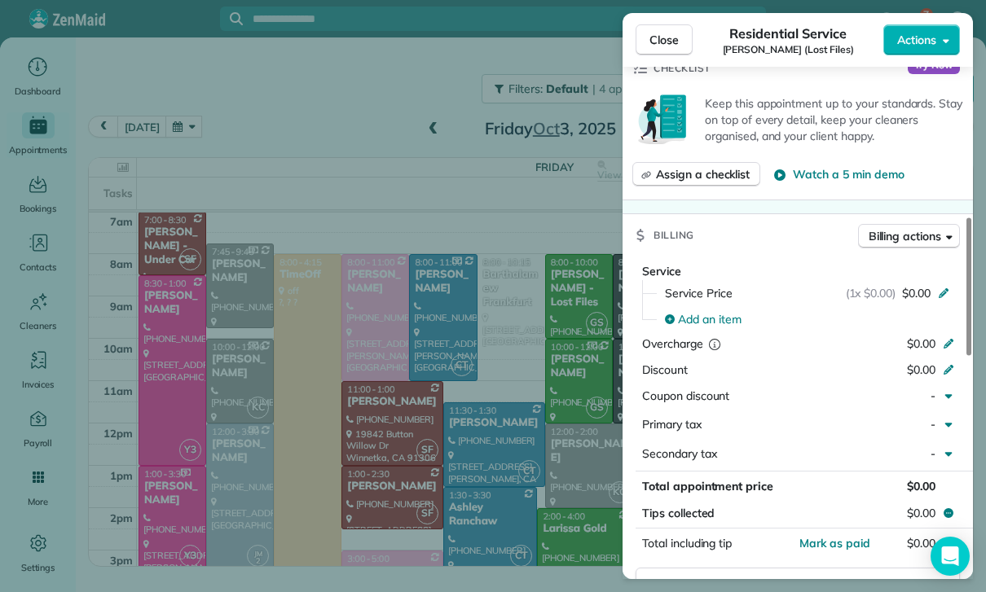
scroll to position [615, 0]
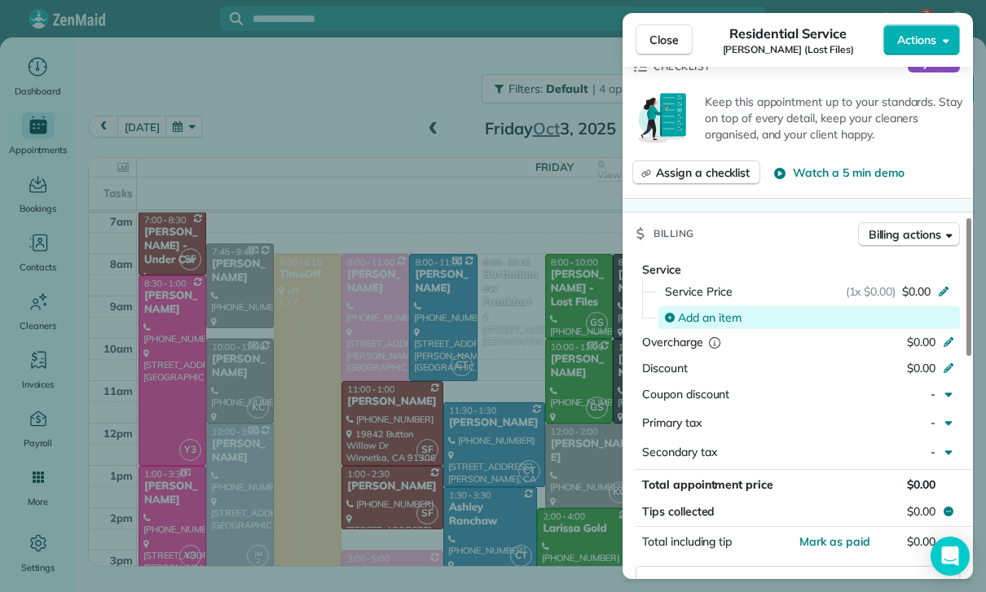
click at [713, 311] on span "Add an item" at bounding box center [710, 318] width 64 height 16
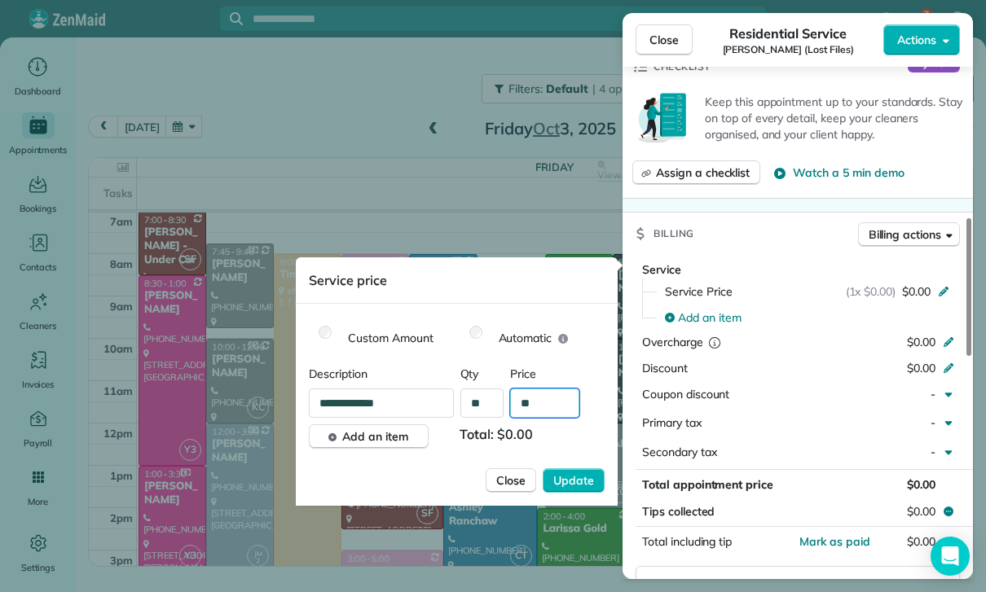
click at [548, 404] on input "**" at bounding box center [544, 403] width 69 height 29
type input "****"
click at [578, 478] on span "Update" at bounding box center [573, 481] width 41 height 16
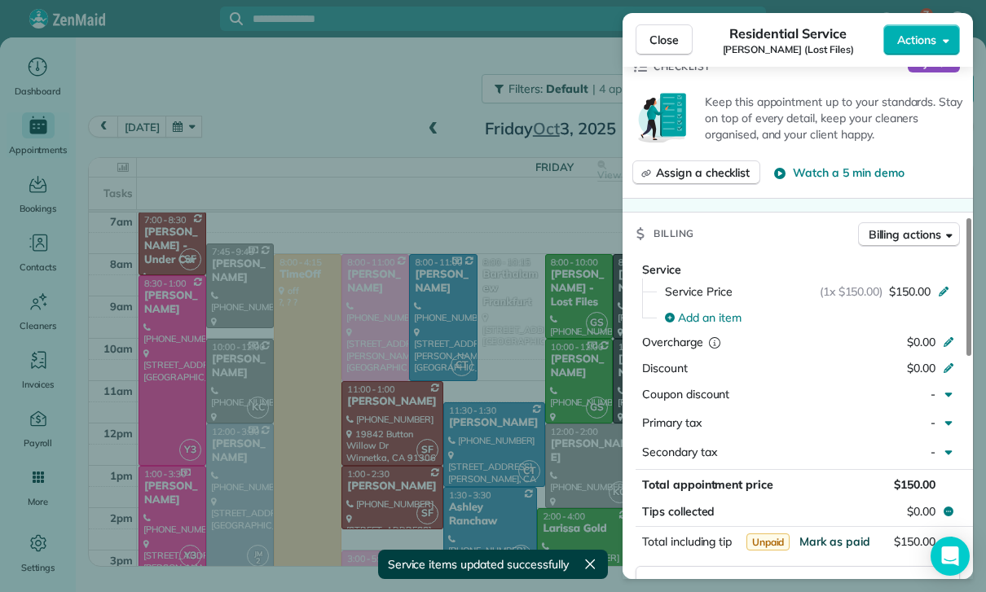
click at [830, 535] on span "Mark as paid" at bounding box center [834, 542] width 71 height 15
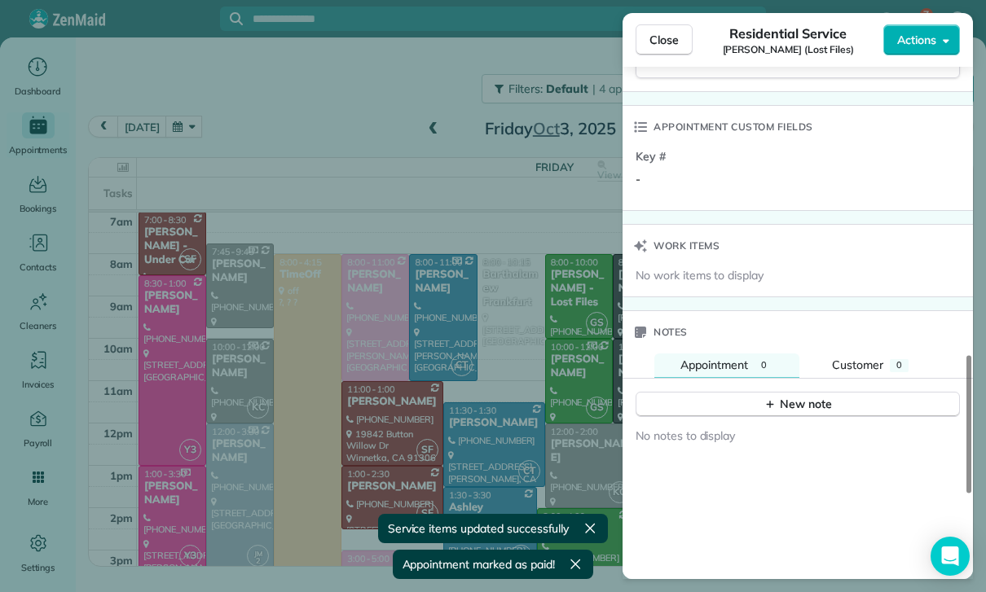
scroll to position [1200, 0]
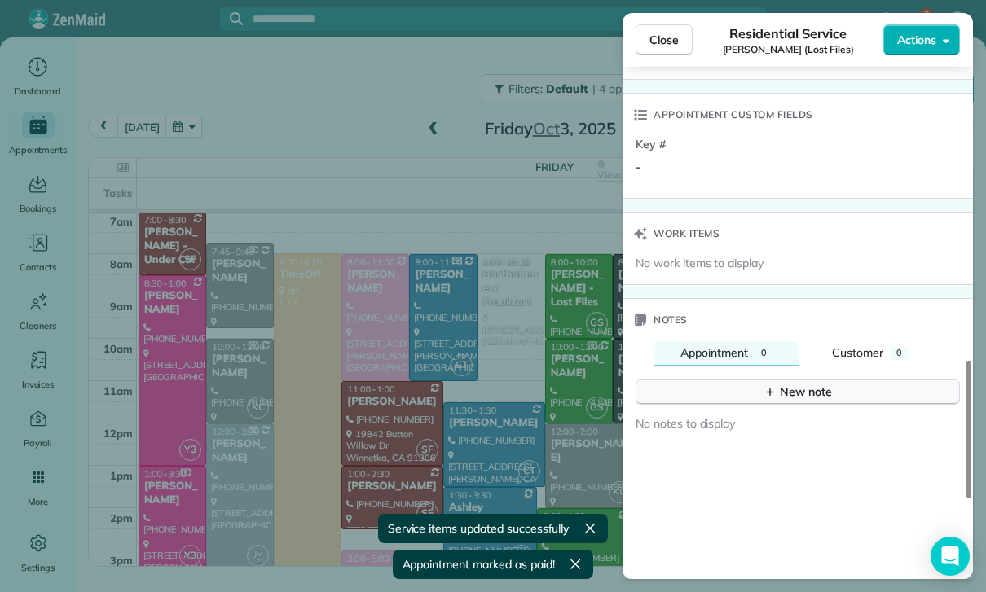
click at [793, 388] on div "New note" at bounding box center [798, 392] width 68 height 17
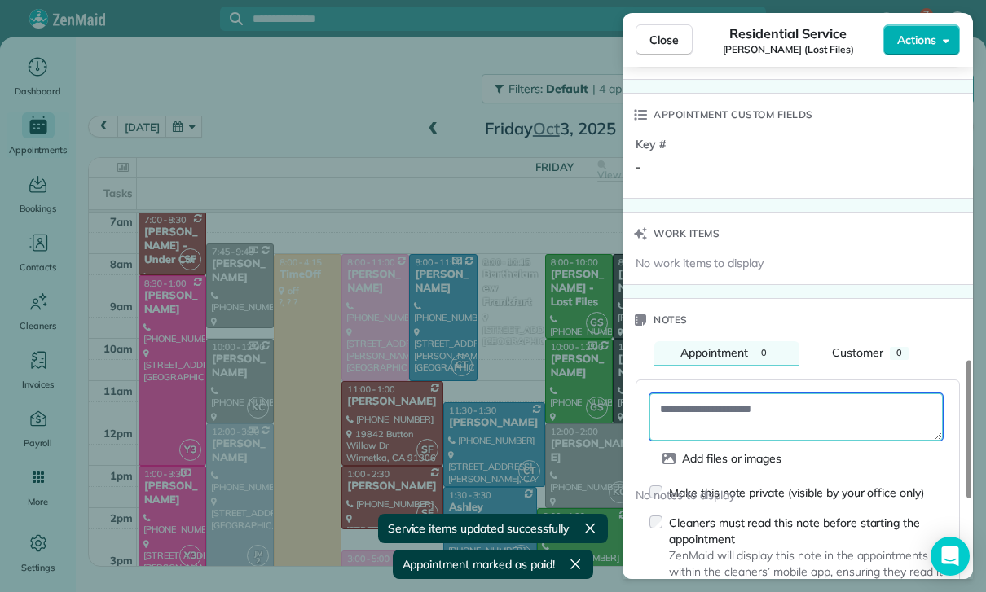
click at [693, 412] on textarea at bounding box center [795, 417] width 293 height 47
paste textarea "**********"
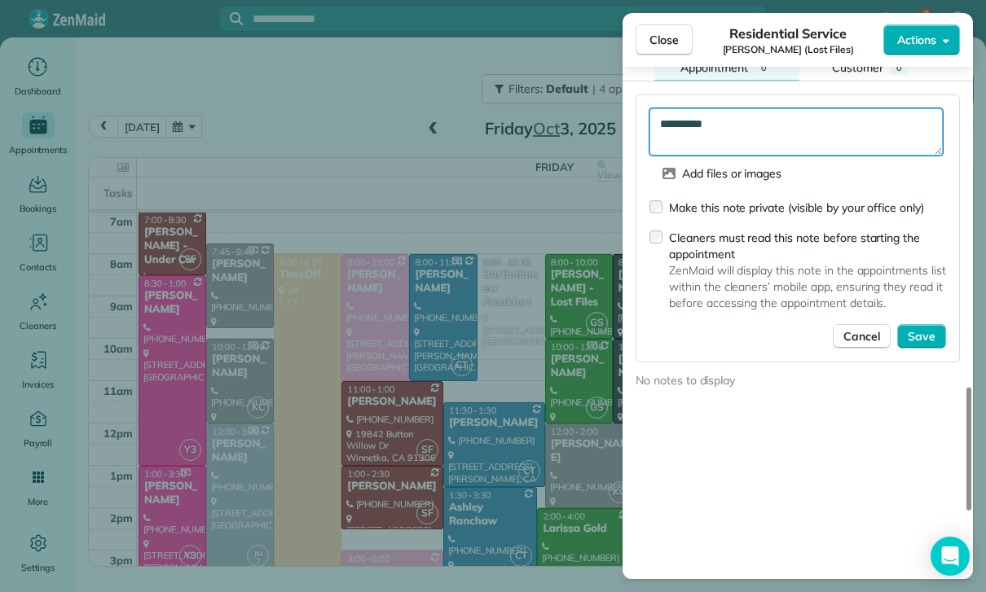
scroll to position [1488, 0]
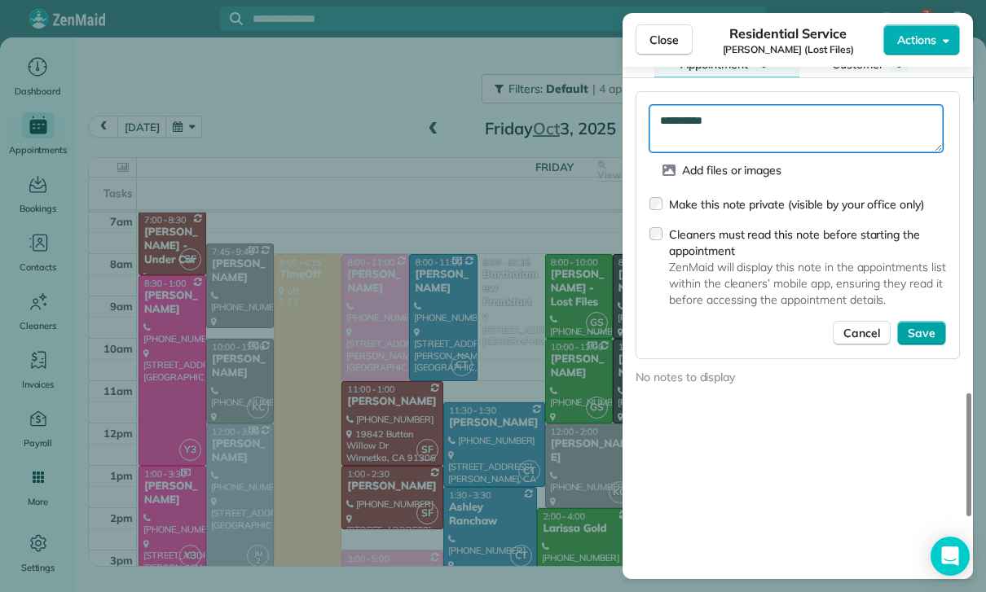
type textarea "**********"
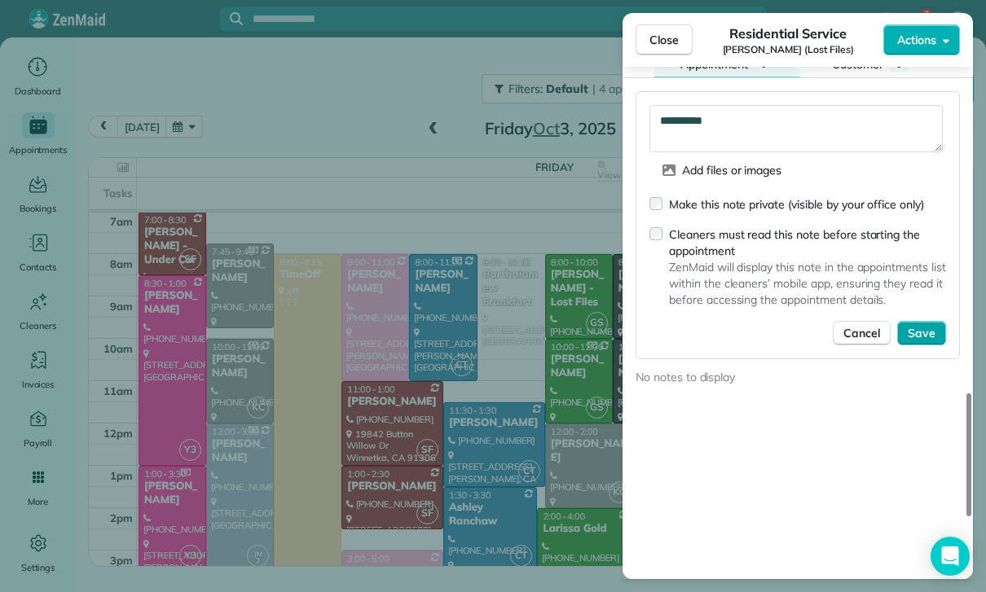
click at [931, 327] on span "Save" at bounding box center [922, 333] width 28 height 16
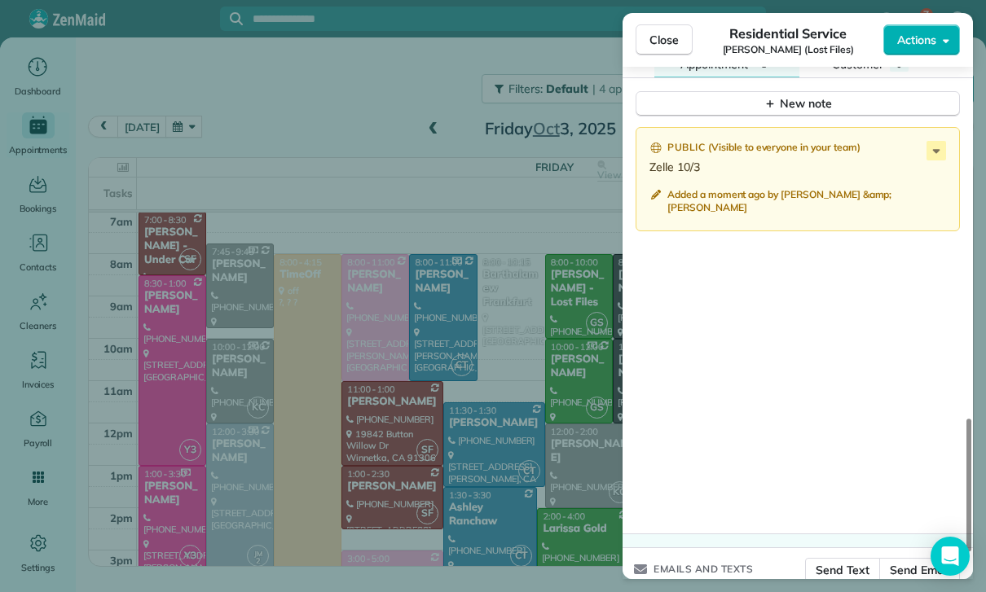
click at [403, 457] on div "Close Residential Service Brendon Ferguson (Lost Files) Actions Status Yet to C…" at bounding box center [493, 296] width 986 height 592
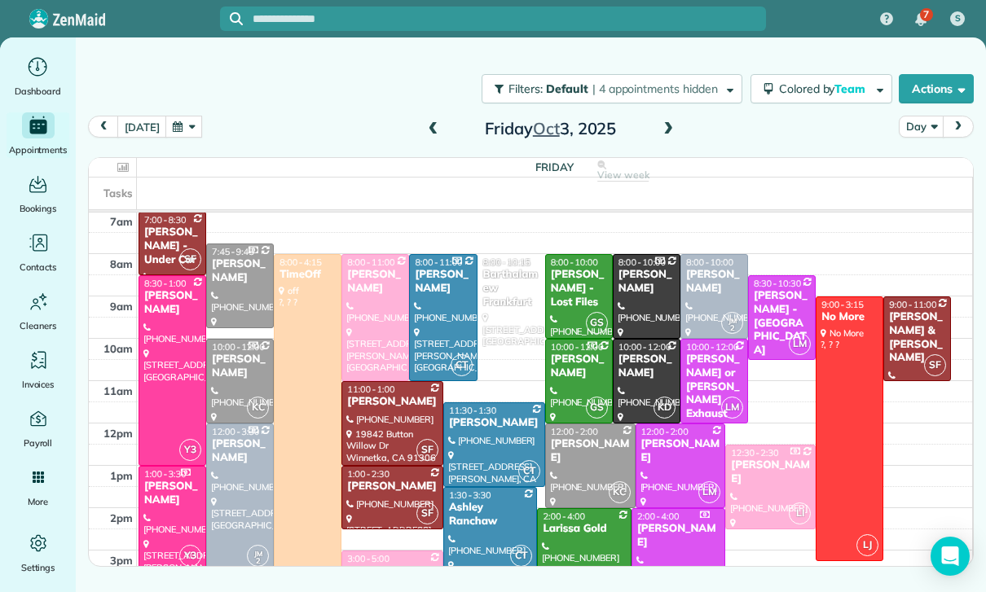
click at [425, 131] on span at bounding box center [434, 129] width 18 height 15
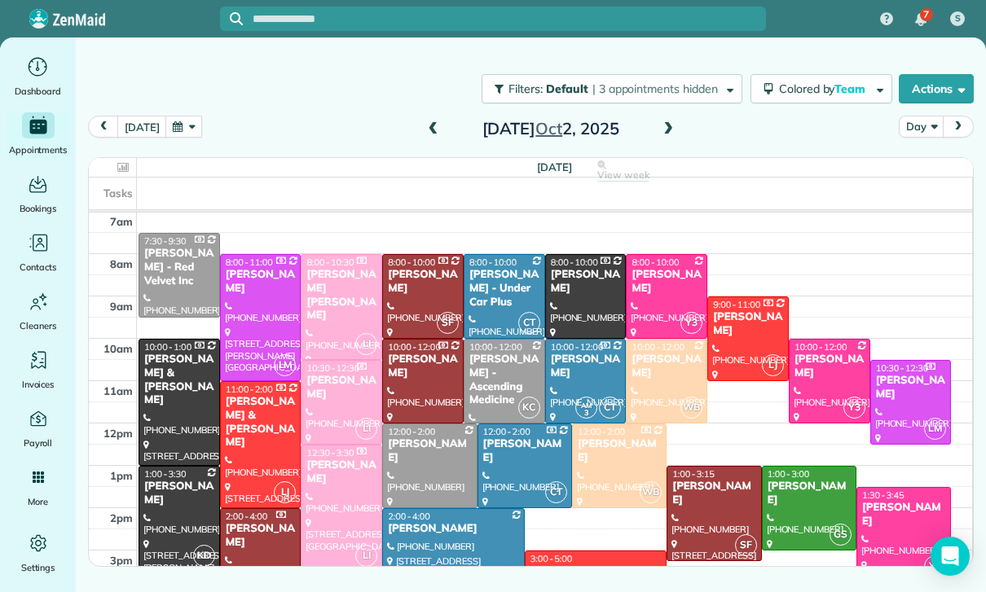
scroll to position [130, 0]
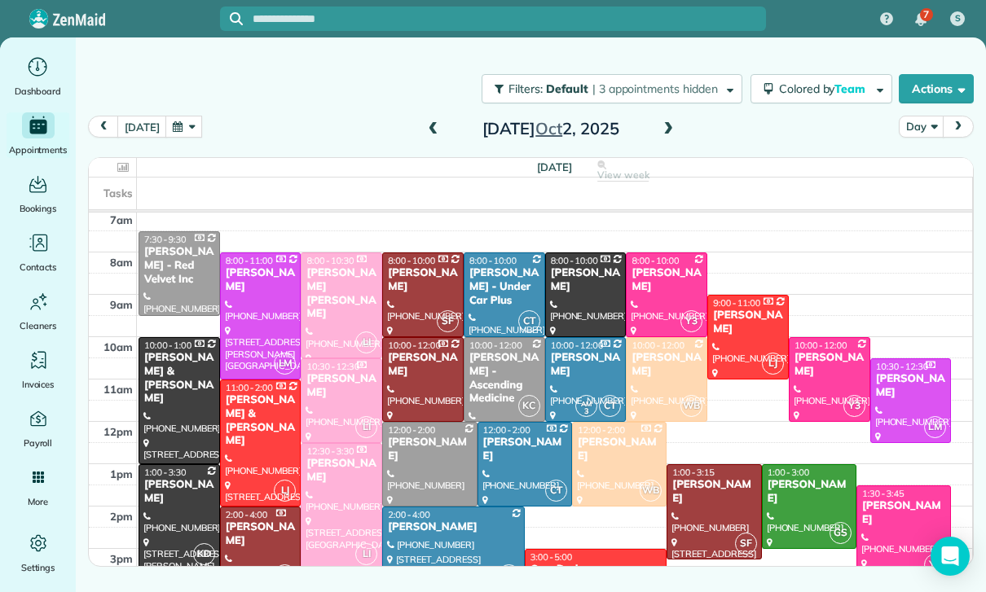
click at [435, 458] on div at bounding box center [429, 464] width 93 height 83
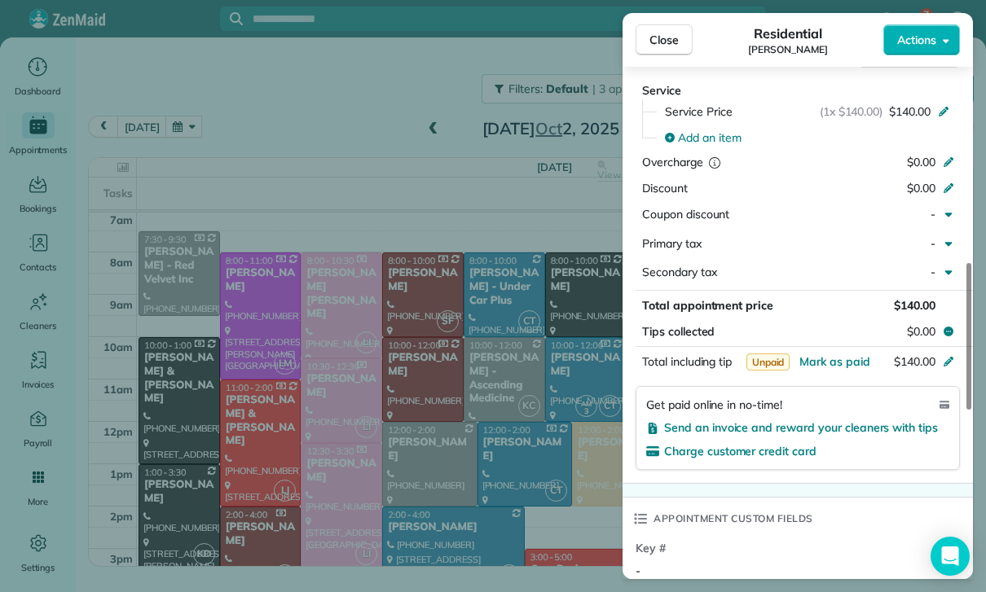
scroll to position [801, 0]
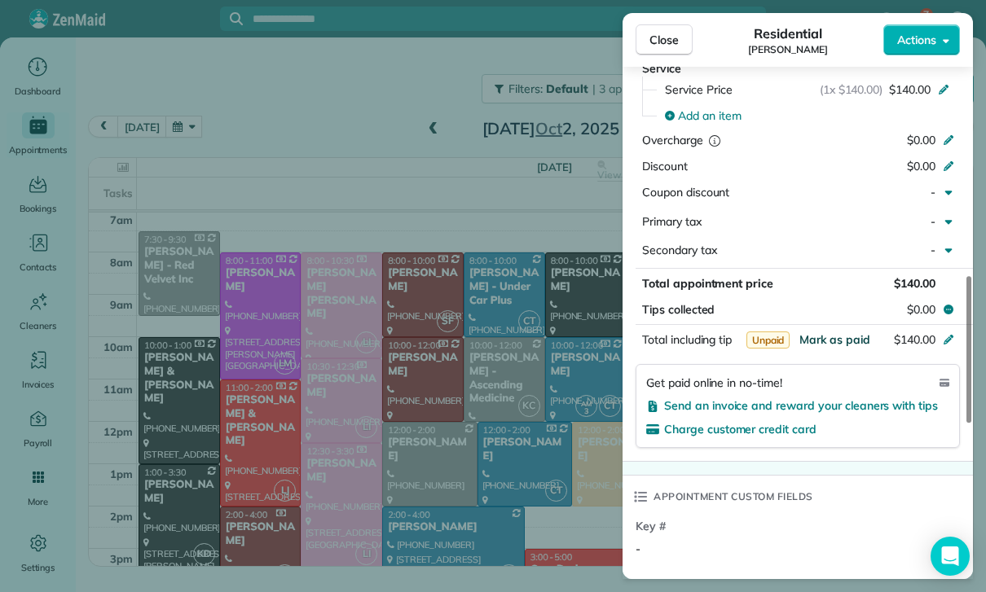
click at [830, 339] on span "Mark as paid" at bounding box center [834, 339] width 71 height 15
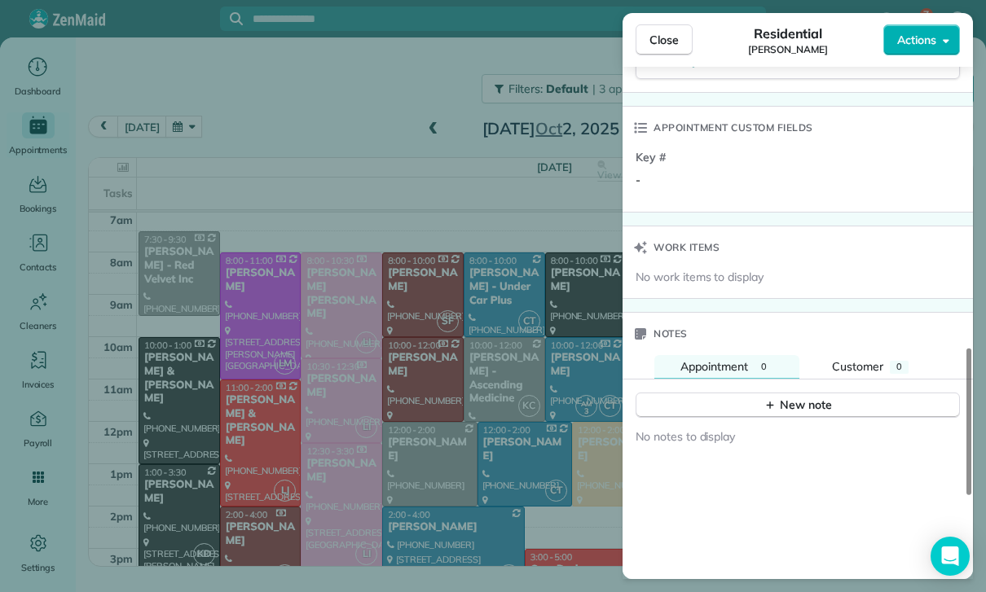
scroll to position [1195, 0]
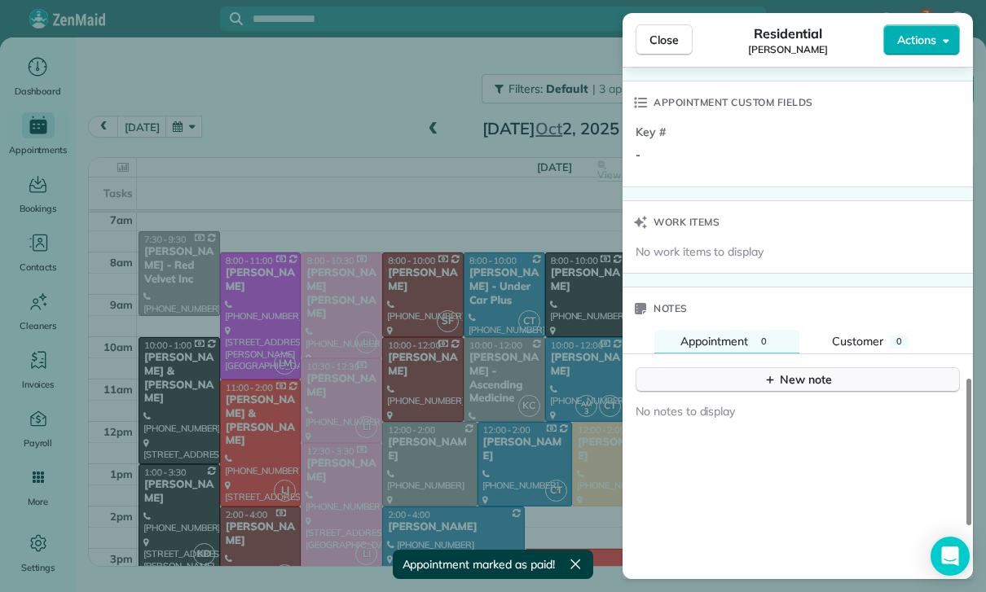
click at [789, 372] on div "New note" at bounding box center [798, 380] width 68 height 17
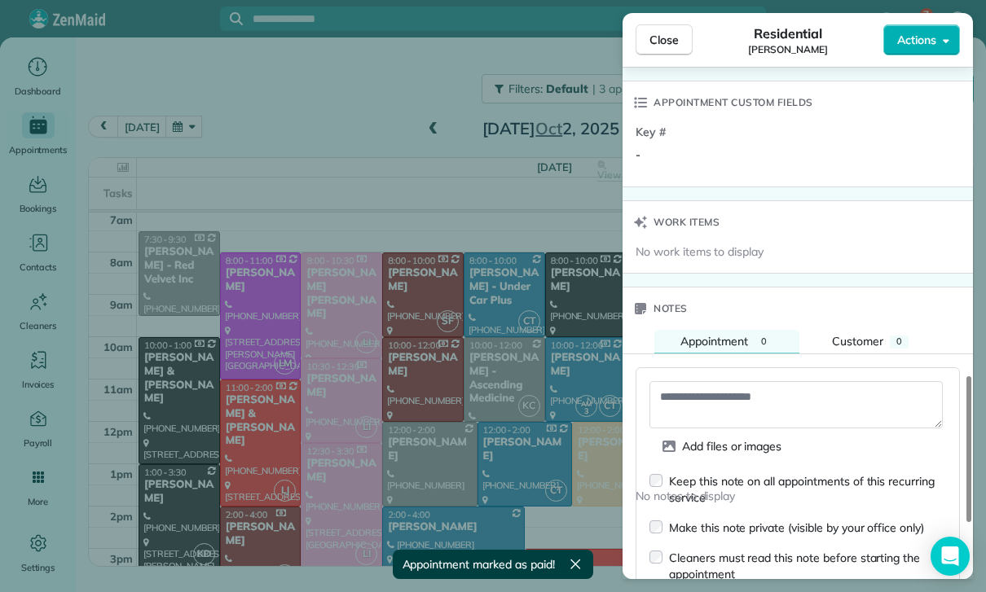
click at [722, 397] on textarea at bounding box center [795, 404] width 293 height 47
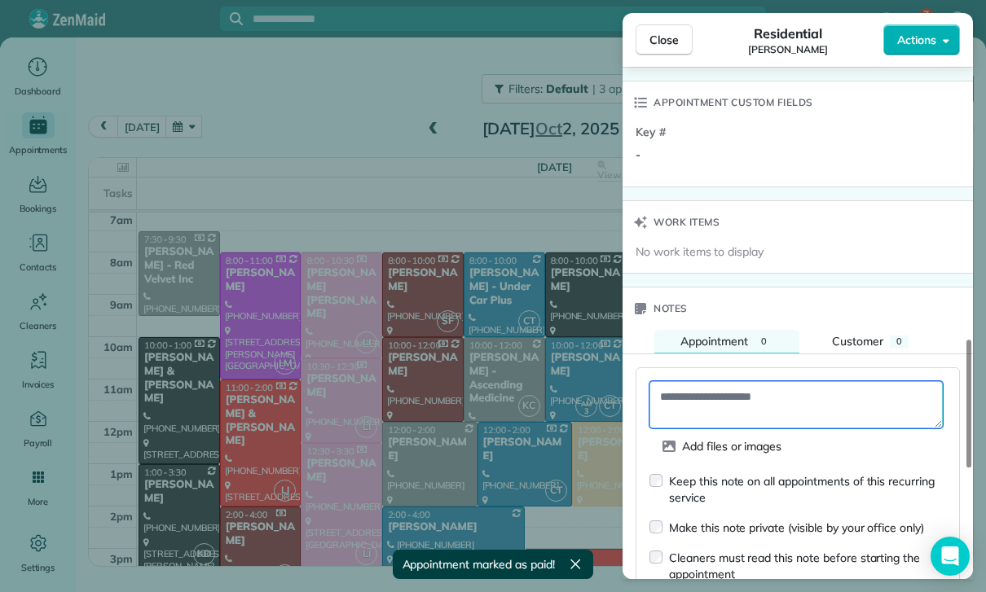
paste textarea "**********"
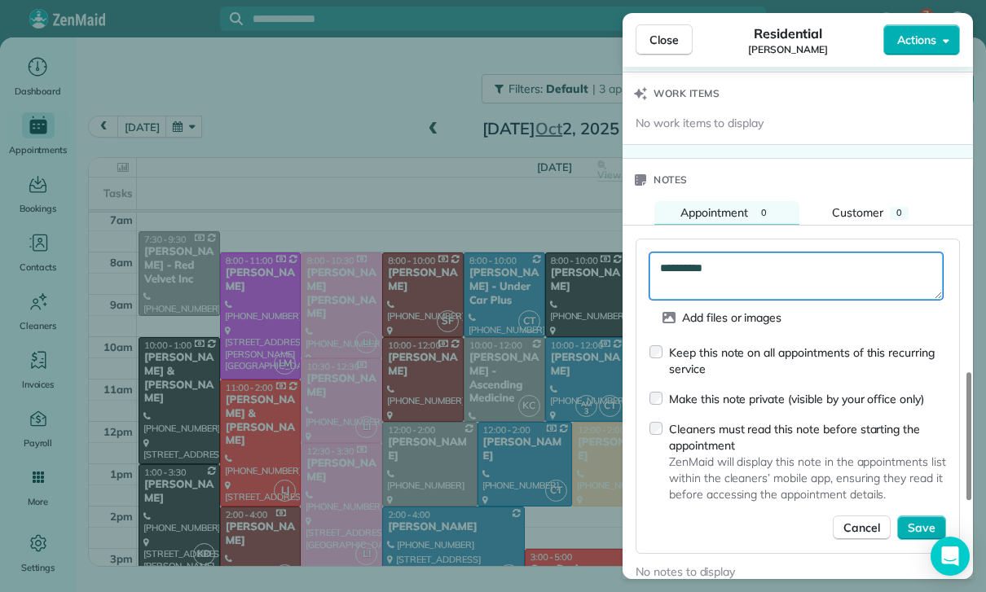
scroll to position [1358, 0]
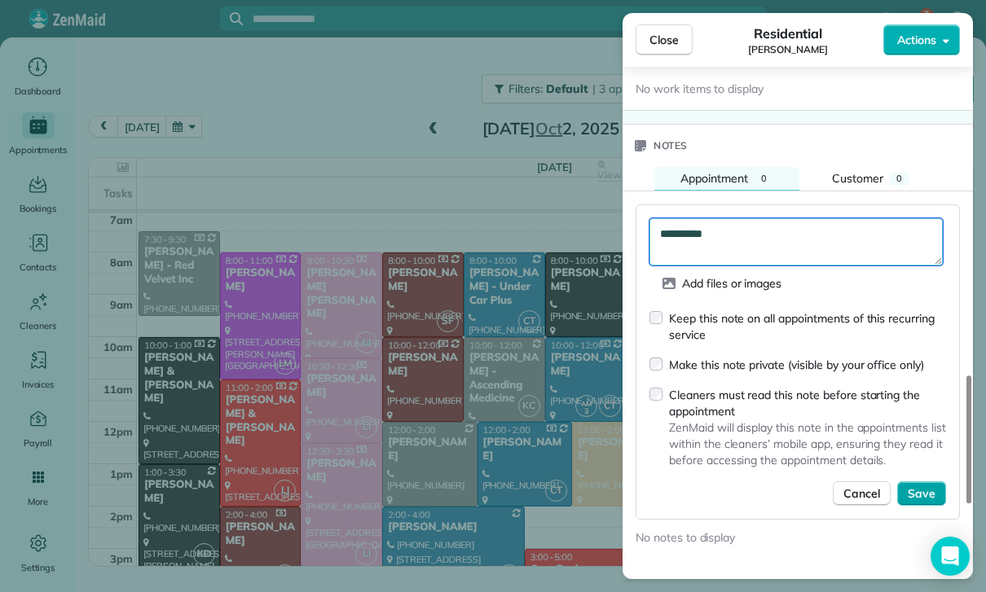
type textarea "**********"
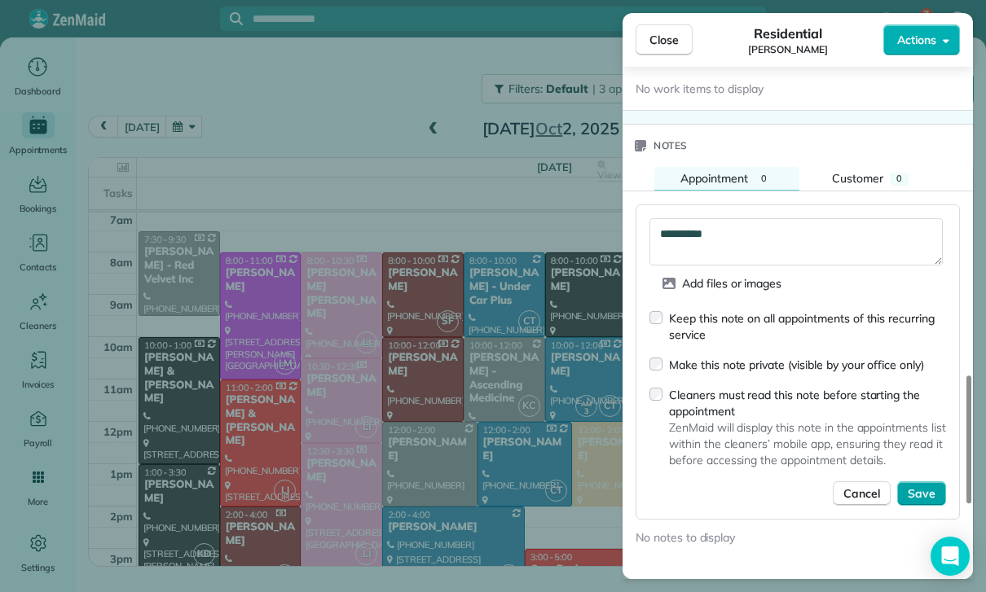
click at [912, 486] on span "Save" at bounding box center [922, 494] width 28 height 16
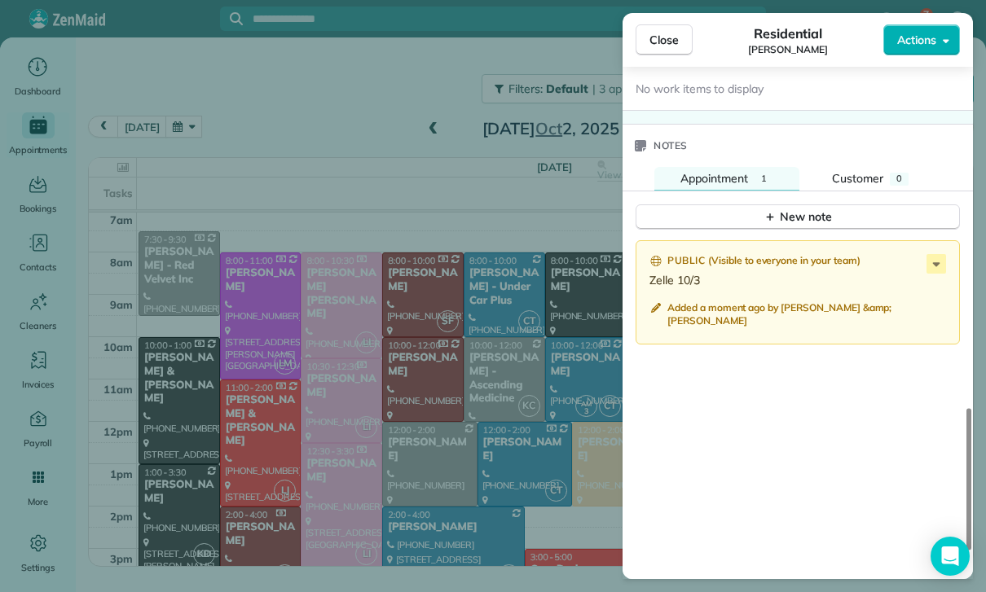
click at [246, 141] on div "Close Residential Max Frieser Actions Status Confirmed Max Frieser · Open profi…" at bounding box center [493, 296] width 986 height 592
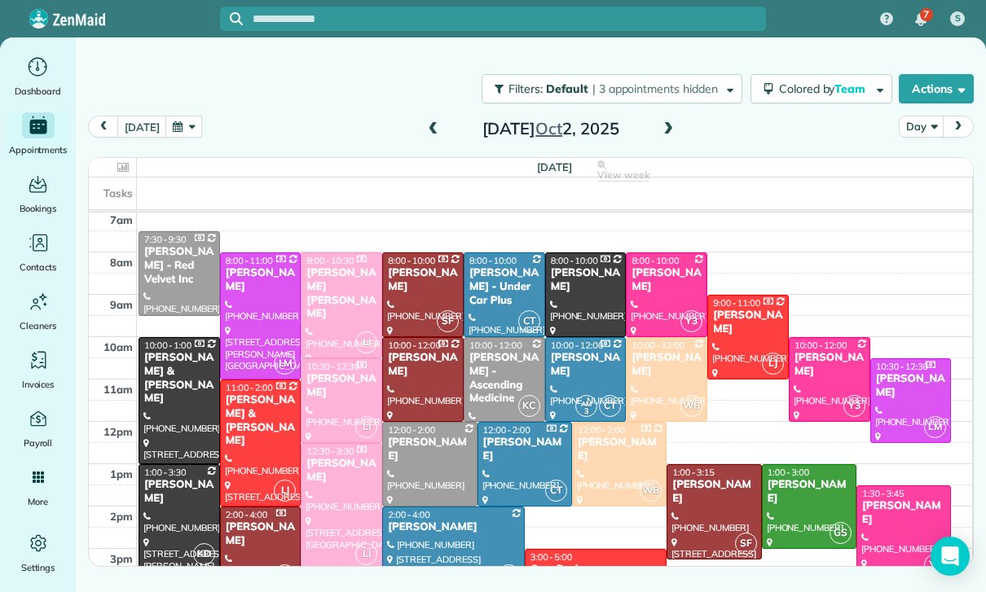
click at [192, 134] on button "button" at bounding box center [183, 127] width 37 height 22
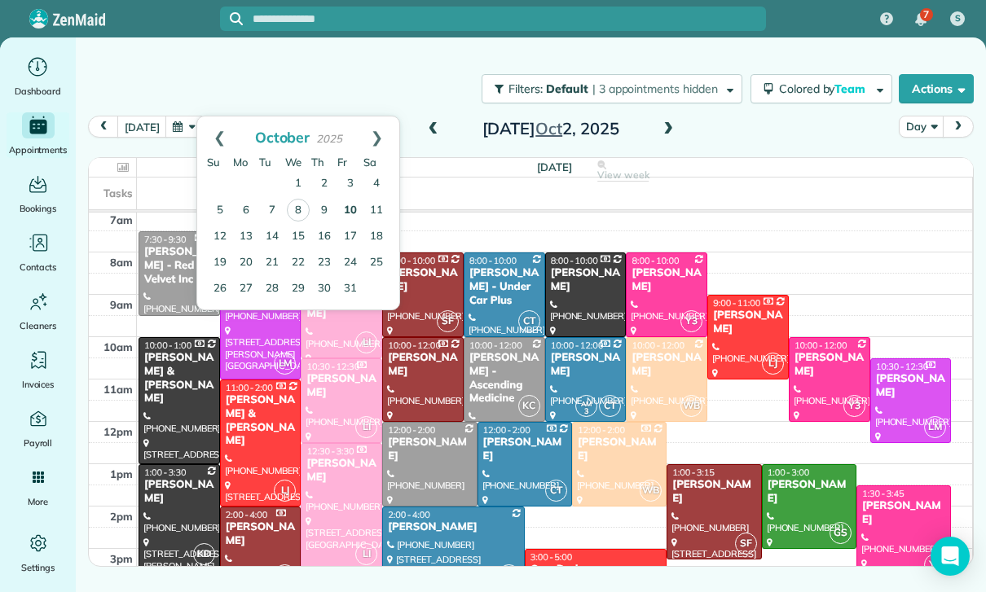
click at [346, 212] on link "10" at bounding box center [350, 211] width 26 height 26
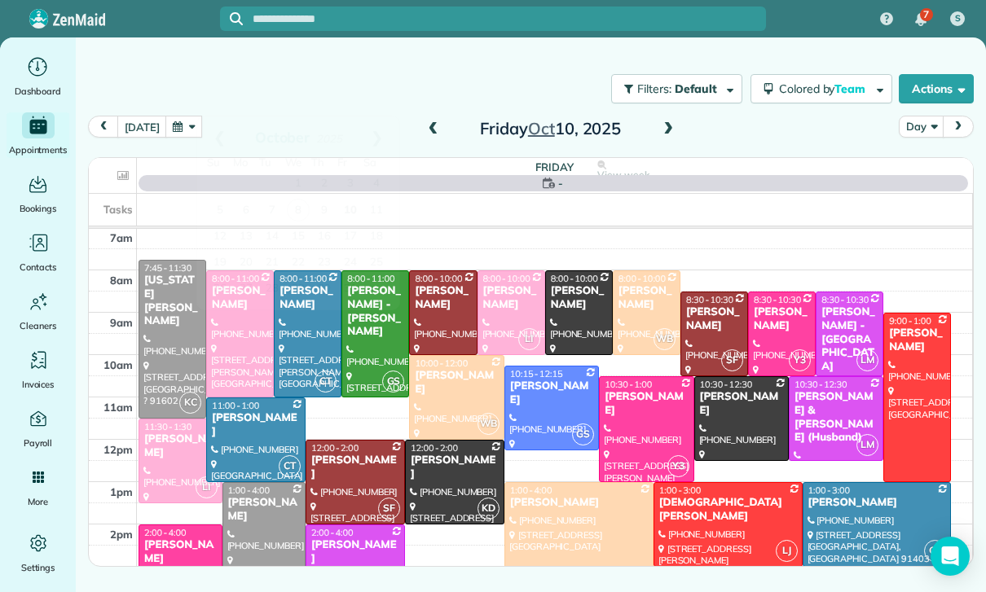
scroll to position [128, 0]
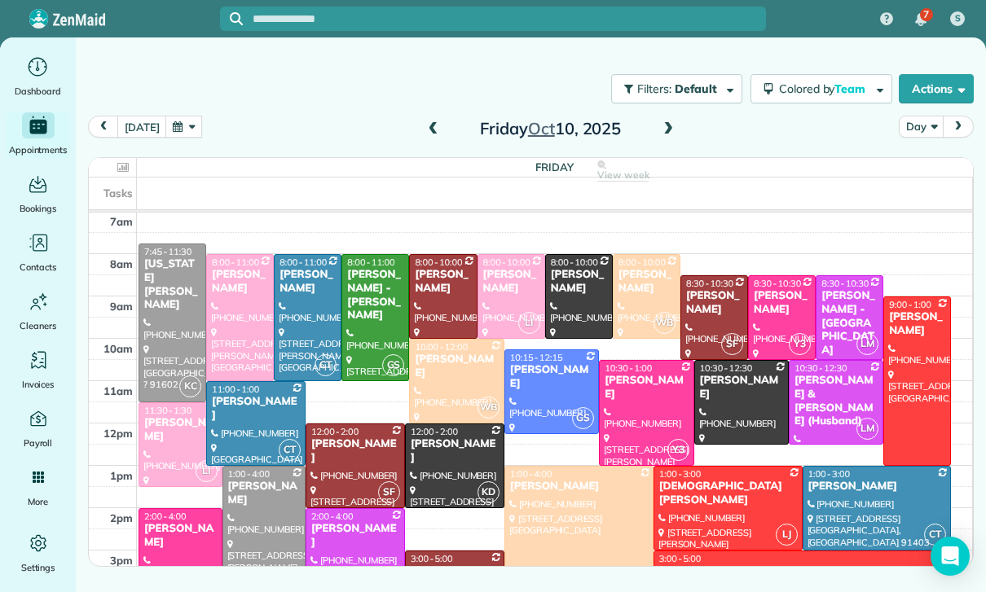
click at [188, 133] on button "button" at bounding box center [183, 127] width 37 height 22
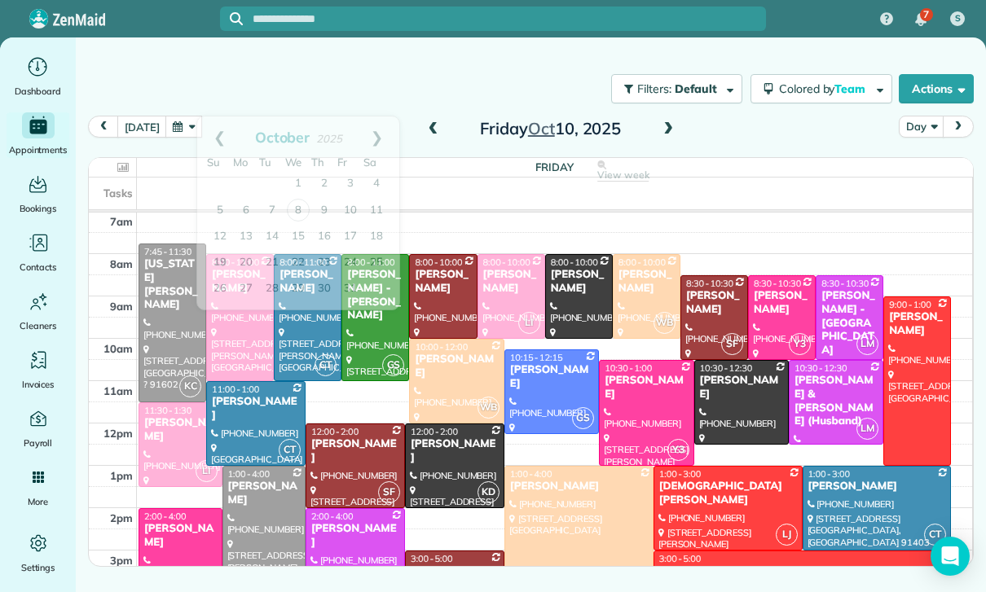
click at [213, 266] on link "19" at bounding box center [220, 263] width 26 height 26
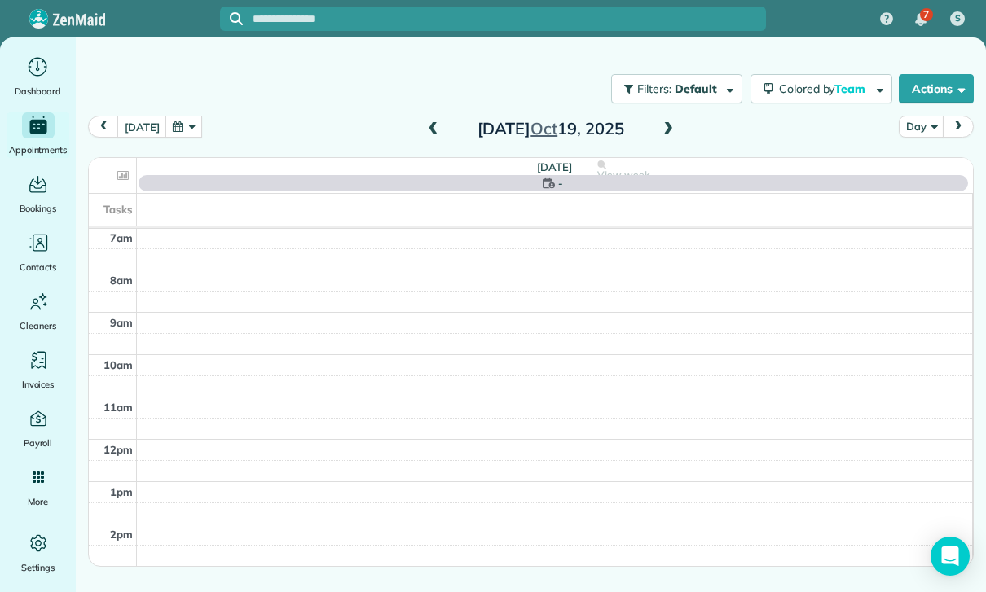
click at [171, 126] on button "button" at bounding box center [183, 127] width 37 height 22
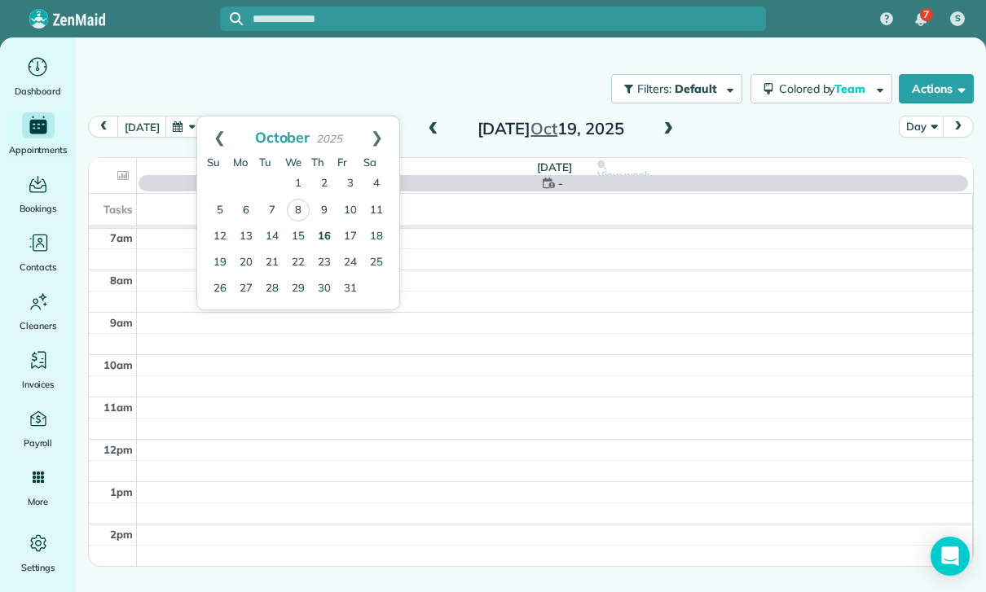
click at [323, 240] on link "16" at bounding box center [324, 237] width 26 height 26
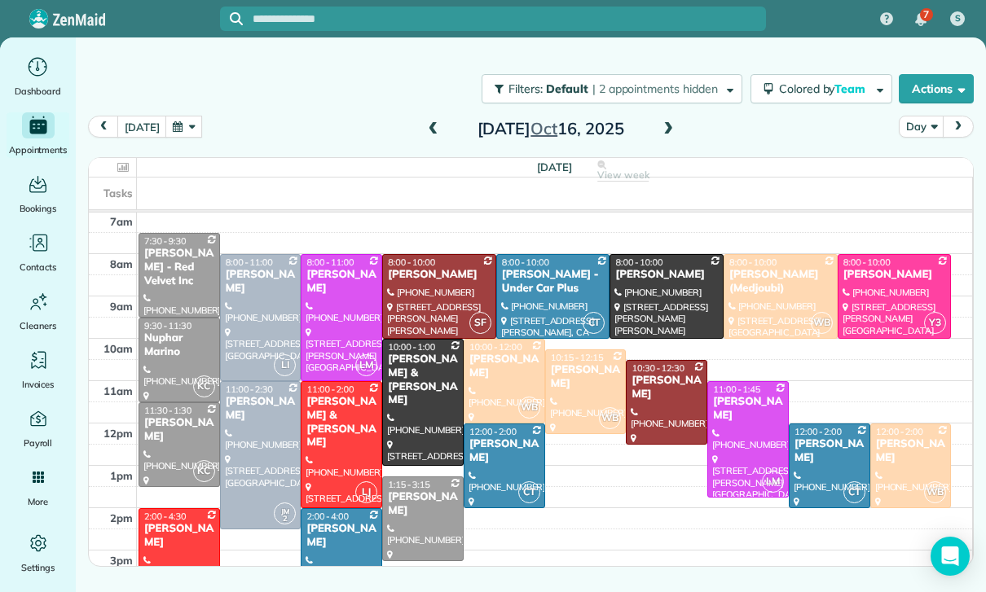
click at [180, 126] on button "button" at bounding box center [183, 127] width 37 height 22
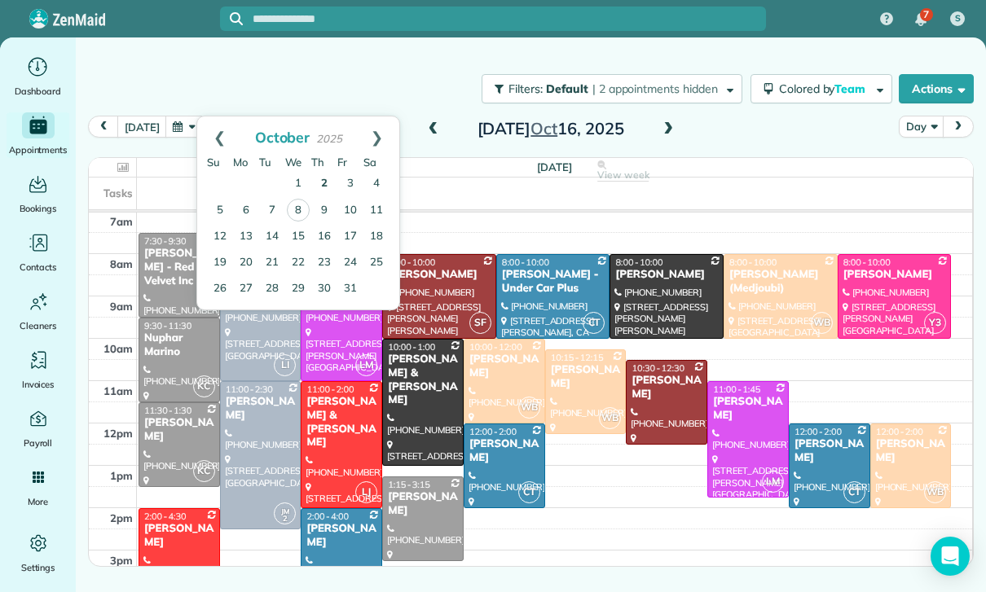
click at [324, 183] on link "2" at bounding box center [324, 184] width 26 height 26
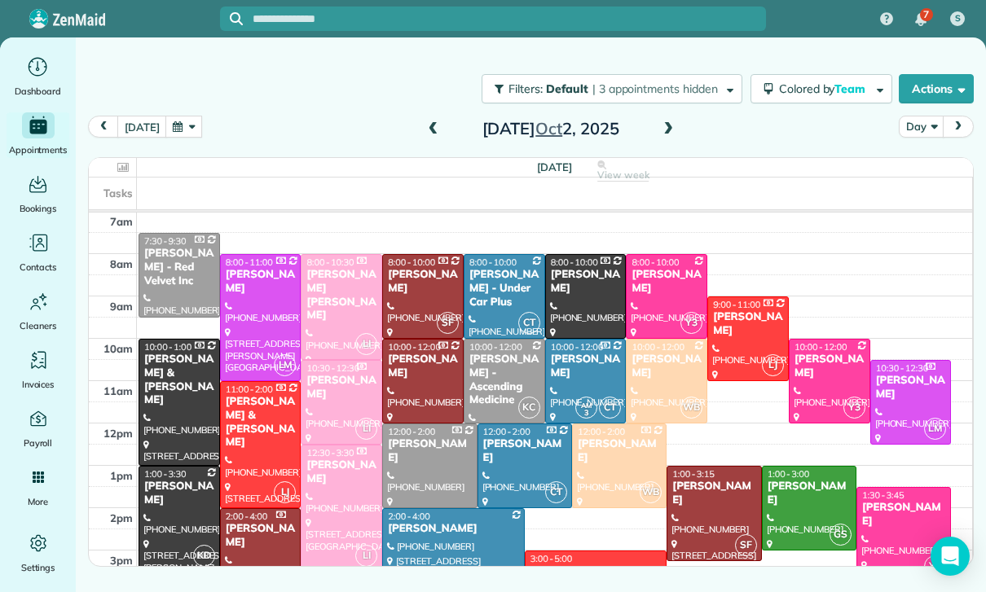
click at [441, 542] on div at bounding box center [453, 550] width 141 height 83
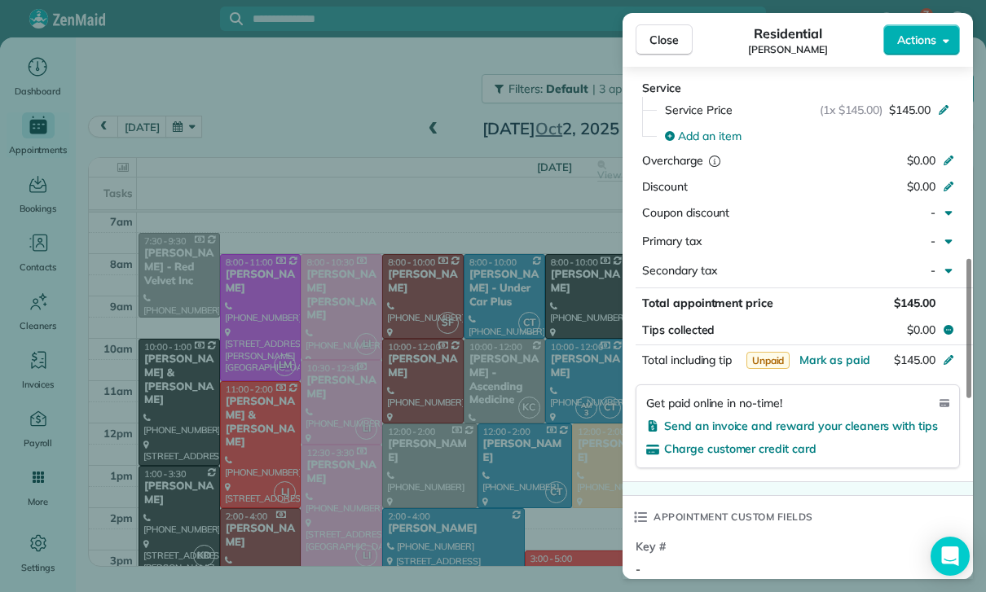
scroll to position [788, 0]
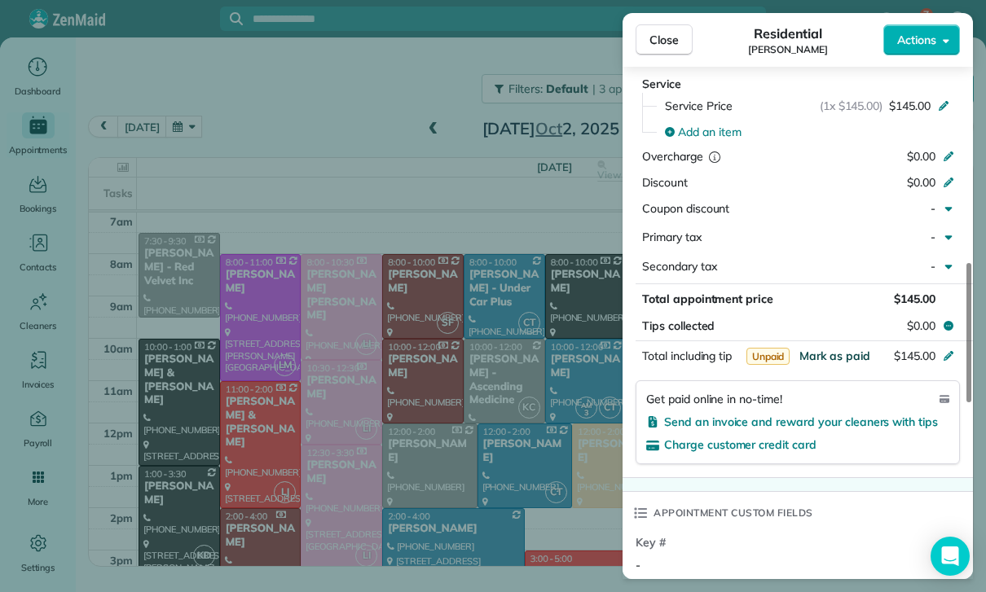
click at [834, 349] on span "Mark as paid" at bounding box center [834, 356] width 71 height 15
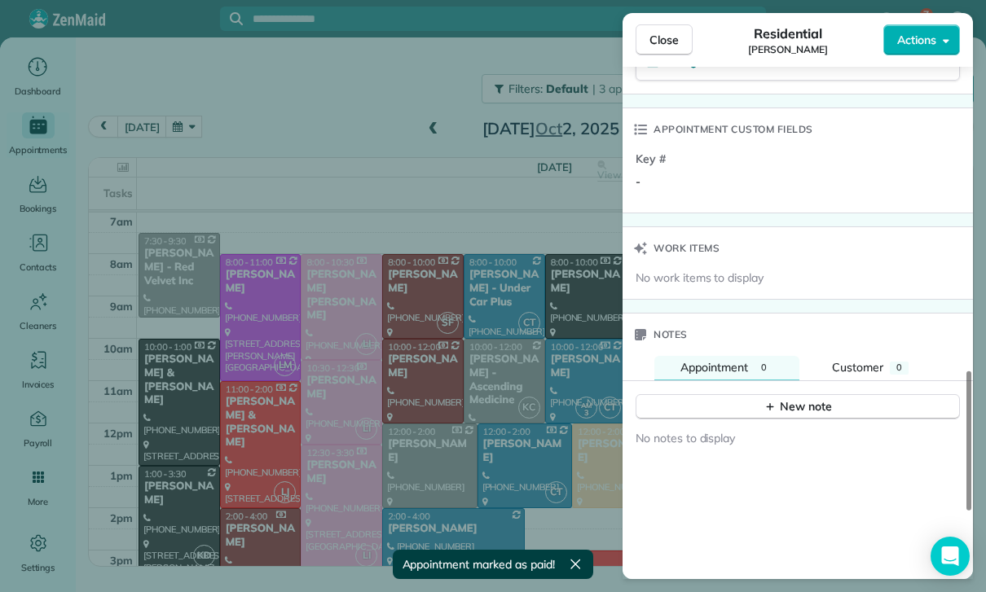
scroll to position [1226, 0]
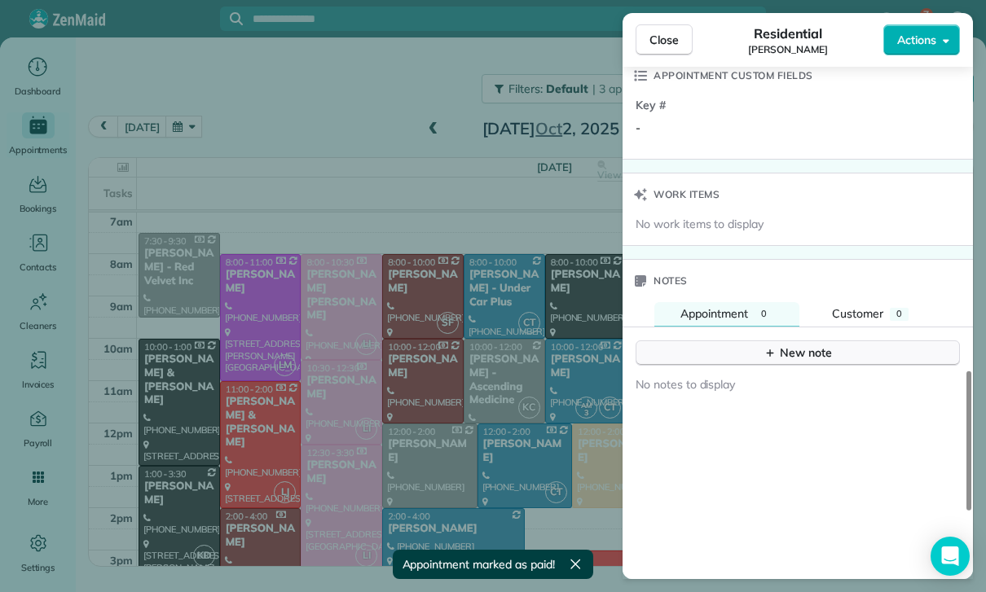
click at [794, 356] on button "New note" at bounding box center [798, 353] width 324 height 25
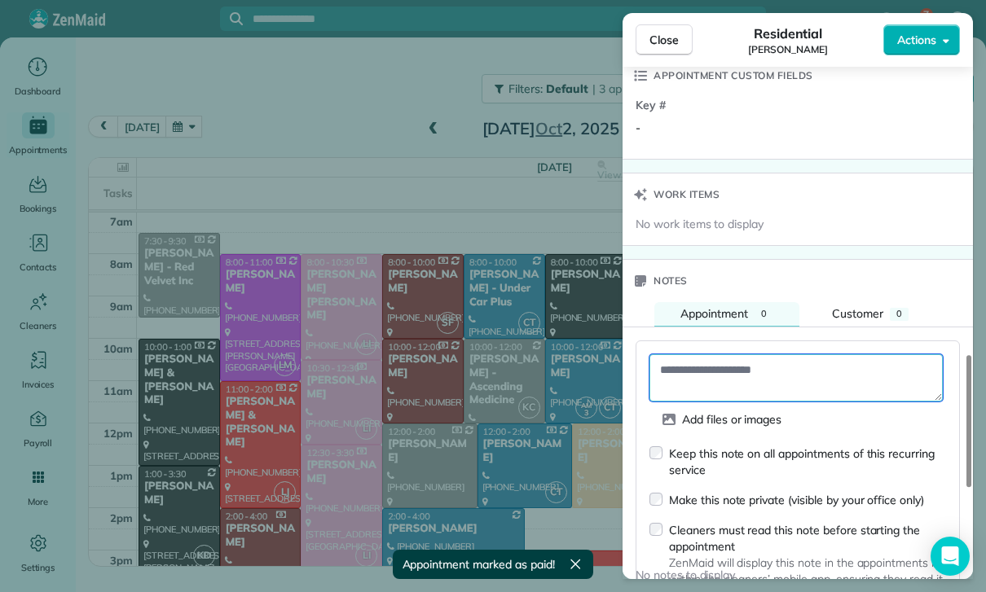
click at [717, 362] on textarea at bounding box center [795, 377] width 293 height 47
paste textarea "**********"
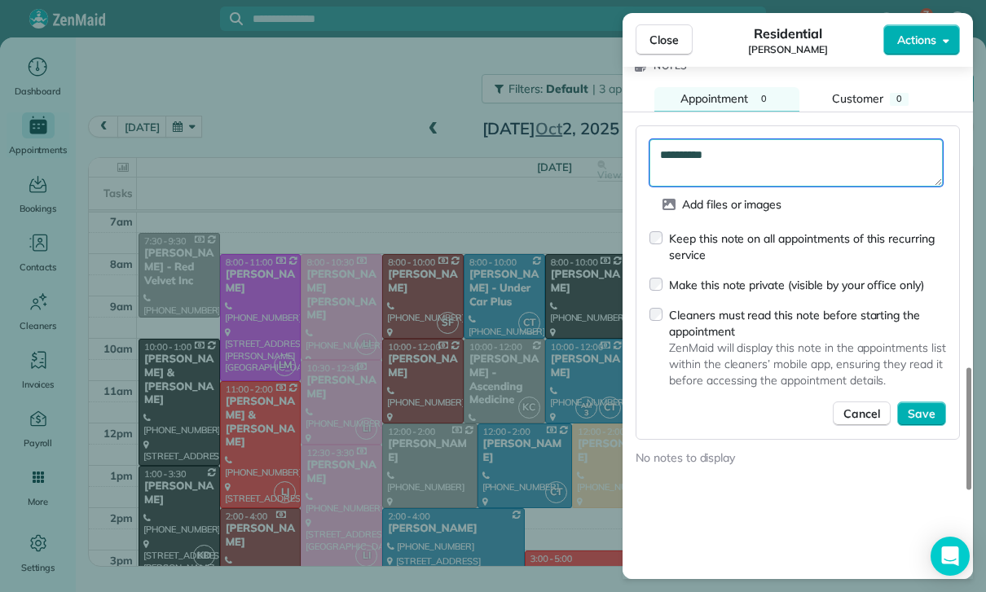
scroll to position [1465, 0]
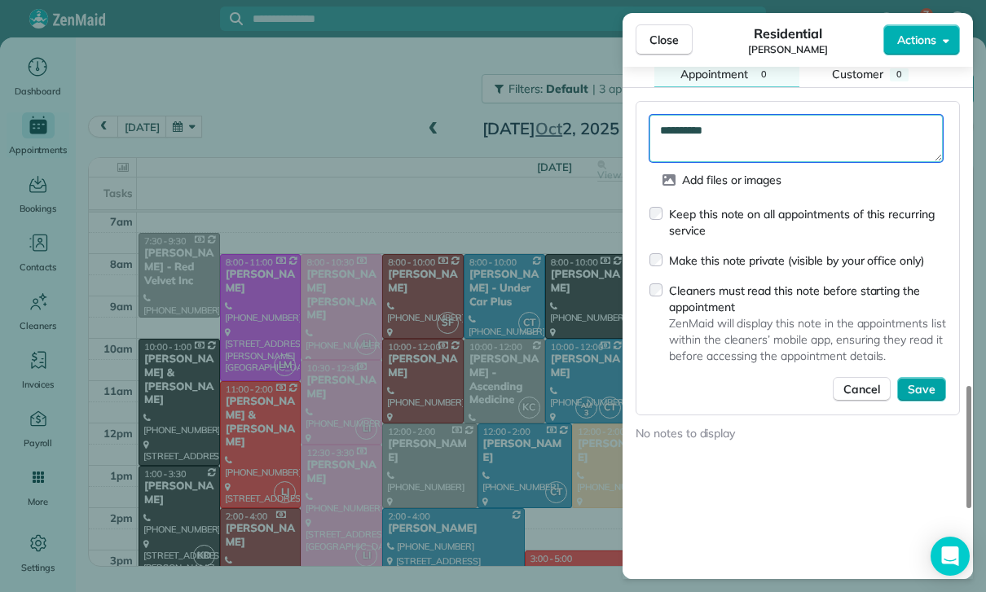
type textarea "**********"
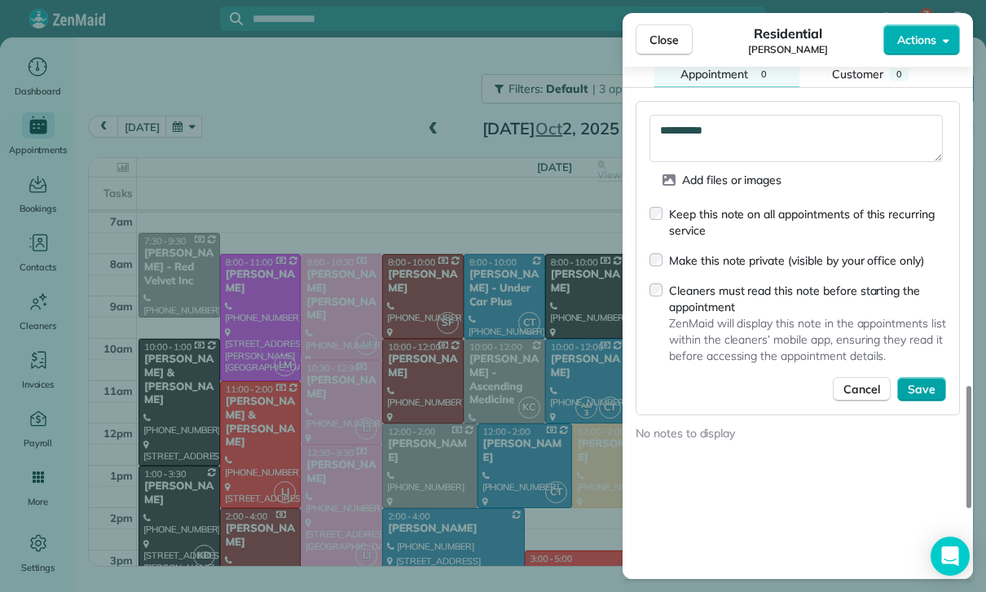
click at [922, 385] on span "Save" at bounding box center [922, 389] width 28 height 16
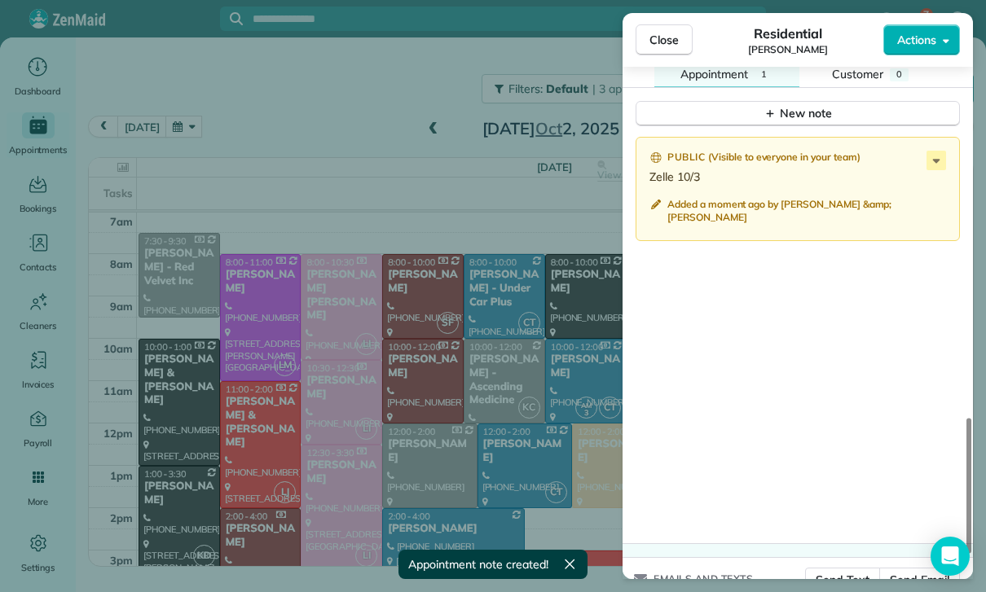
click at [376, 130] on div "Close Residential Danielle Ondarza Actions Status Yet to Confirm Danielle Ondar…" at bounding box center [493, 296] width 986 height 592
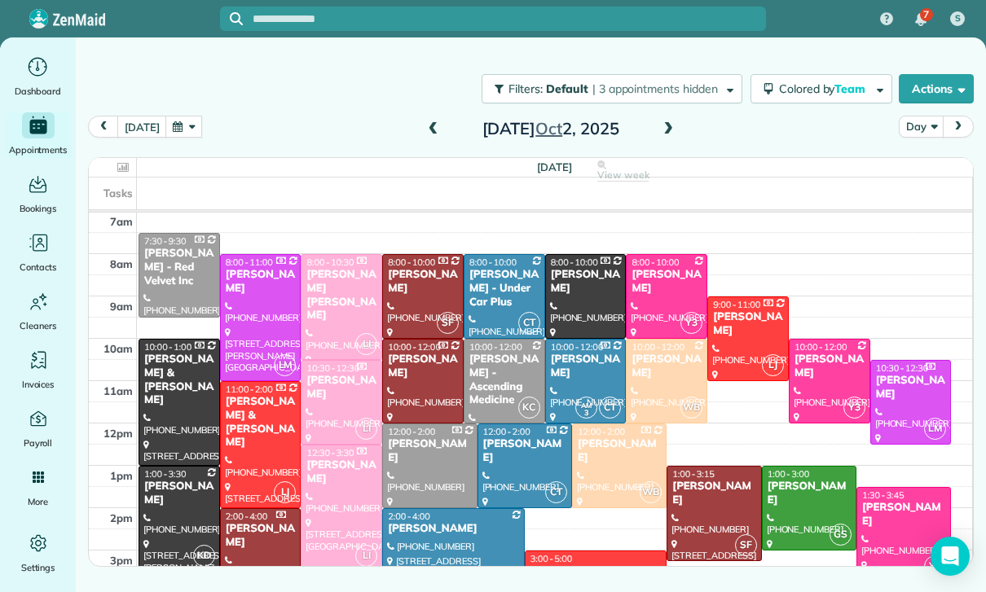
click at [438, 132] on span at bounding box center [434, 129] width 18 height 15
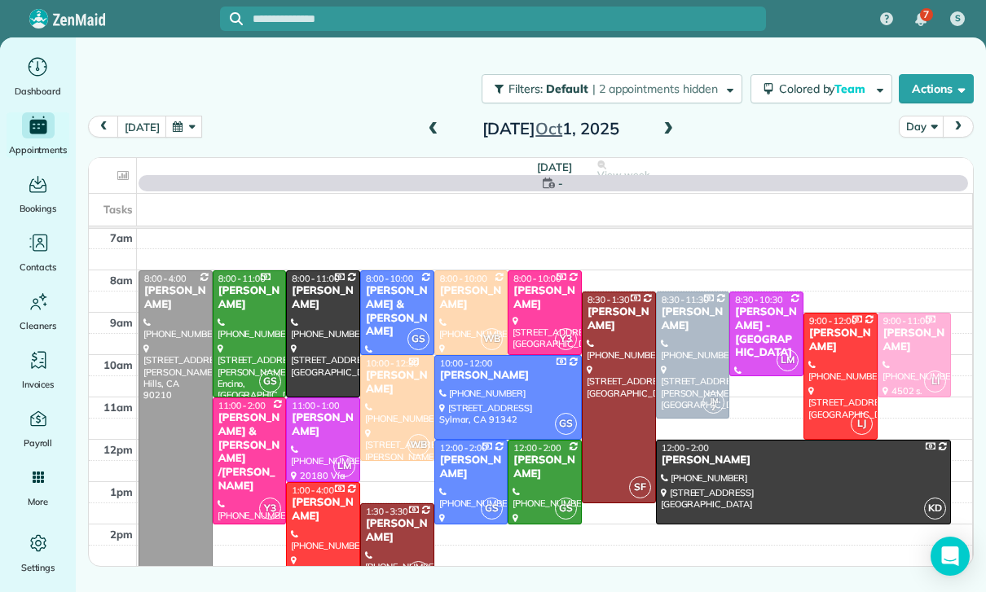
scroll to position [128, 0]
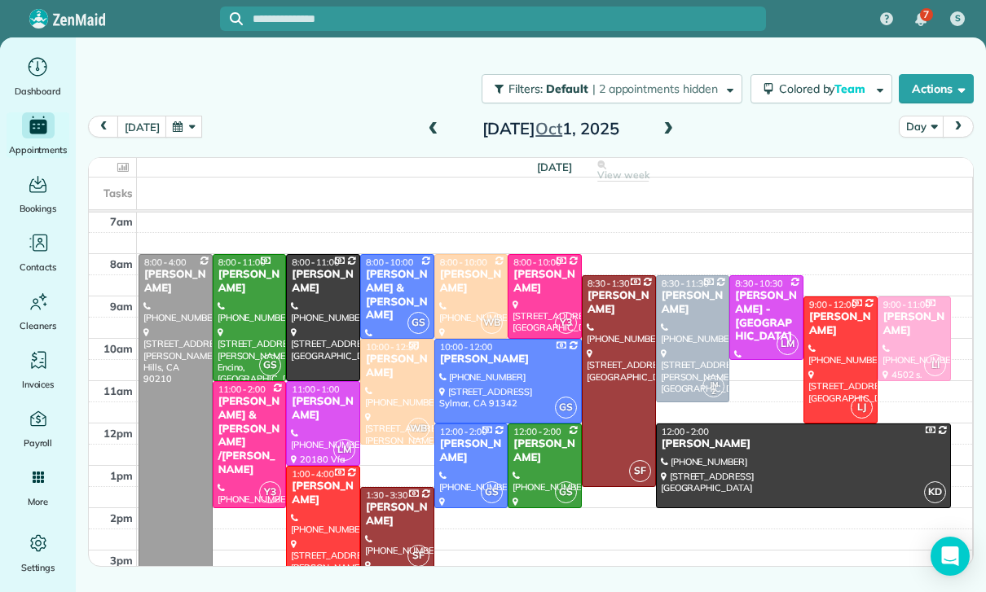
click at [689, 320] on div at bounding box center [693, 338] width 73 height 125
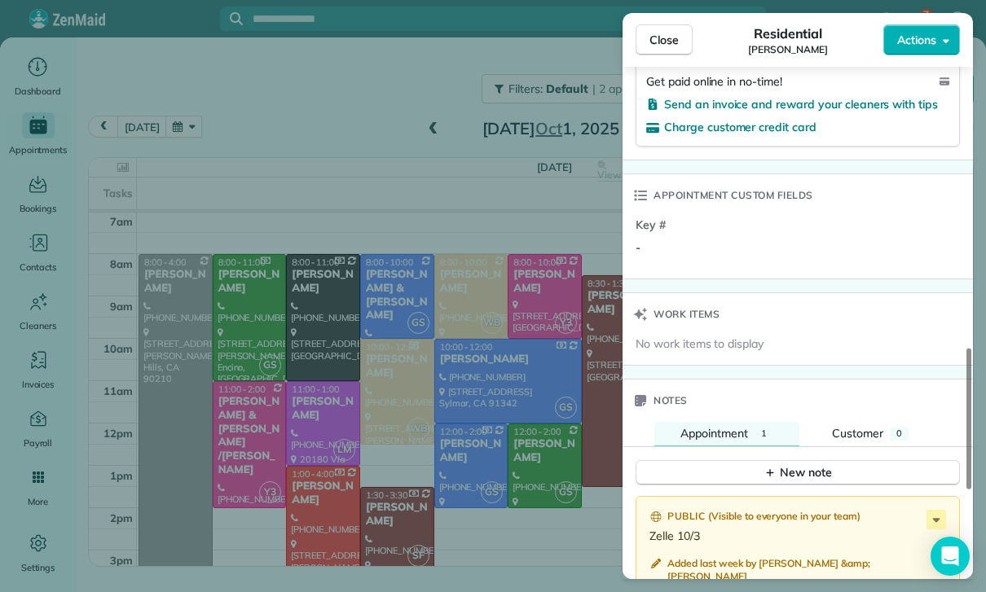
scroll to position [1122, 0]
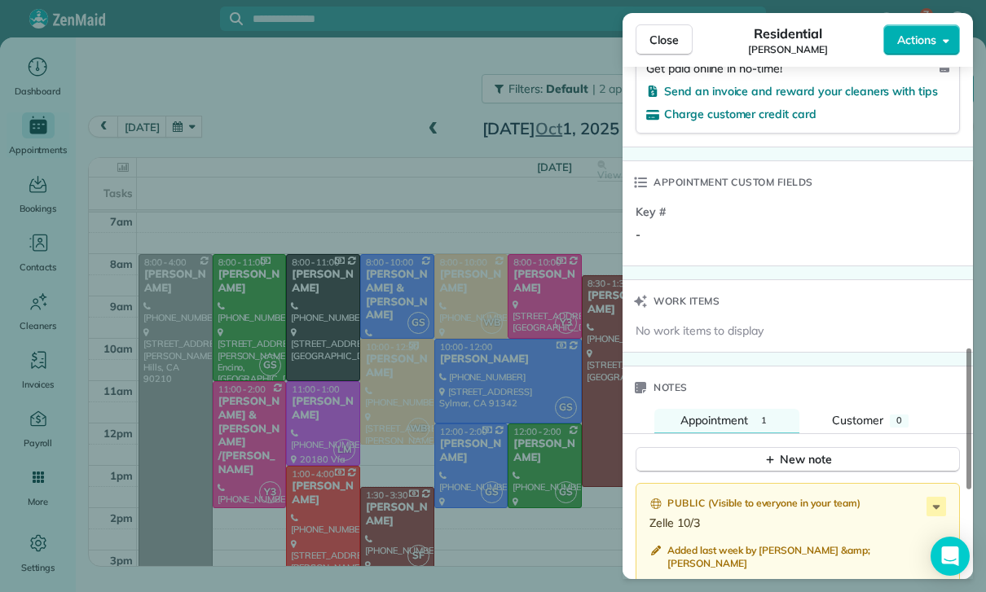
click at [464, 450] on div "Close Residential Klaudia Moran Actions Status Confirmed Klaudia Moran · Open p…" at bounding box center [493, 296] width 986 height 592
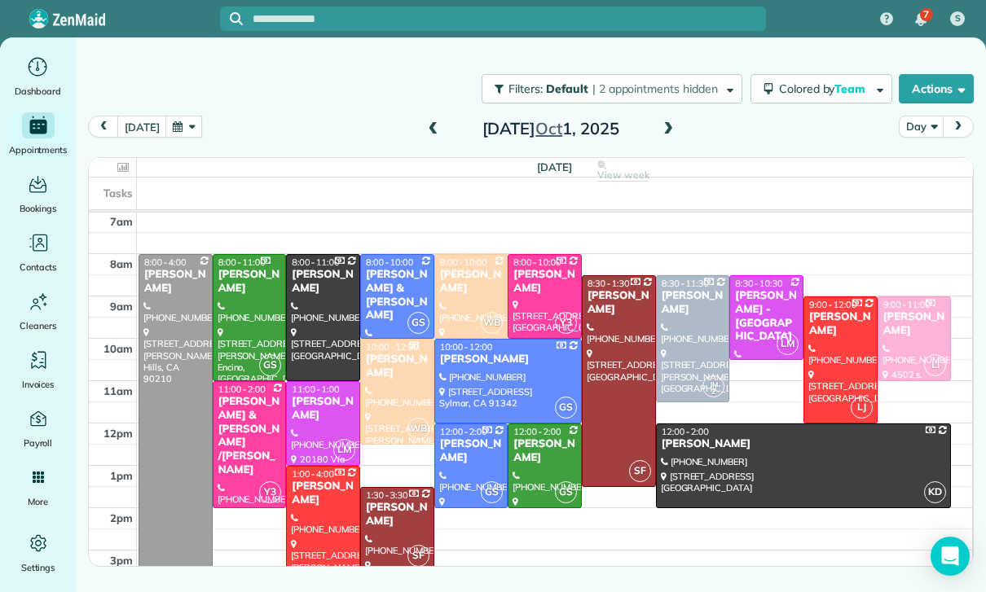
click at [666, 128] on span at bounding box center [668, 129] width 18 height 15
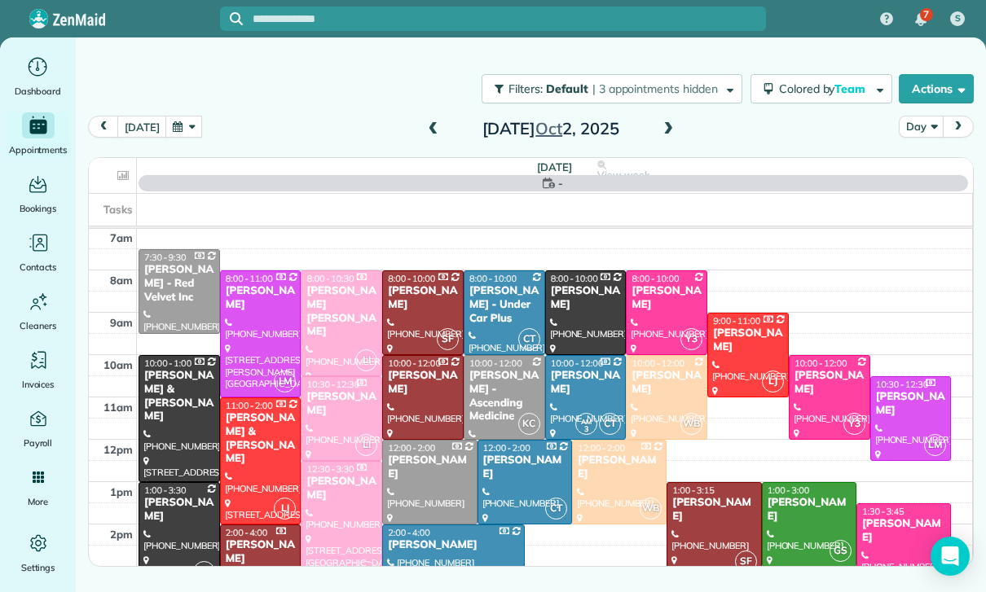
scroll to position [128, 0]
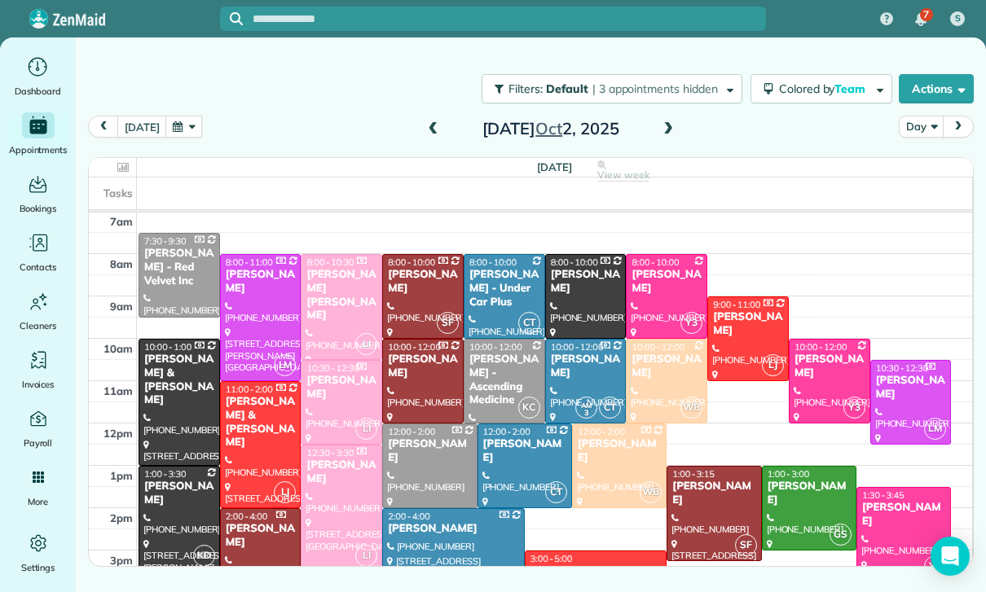
click at [266, 294] on div "Erin Oremland" at bounding box center [261, 282] width 72 height 28
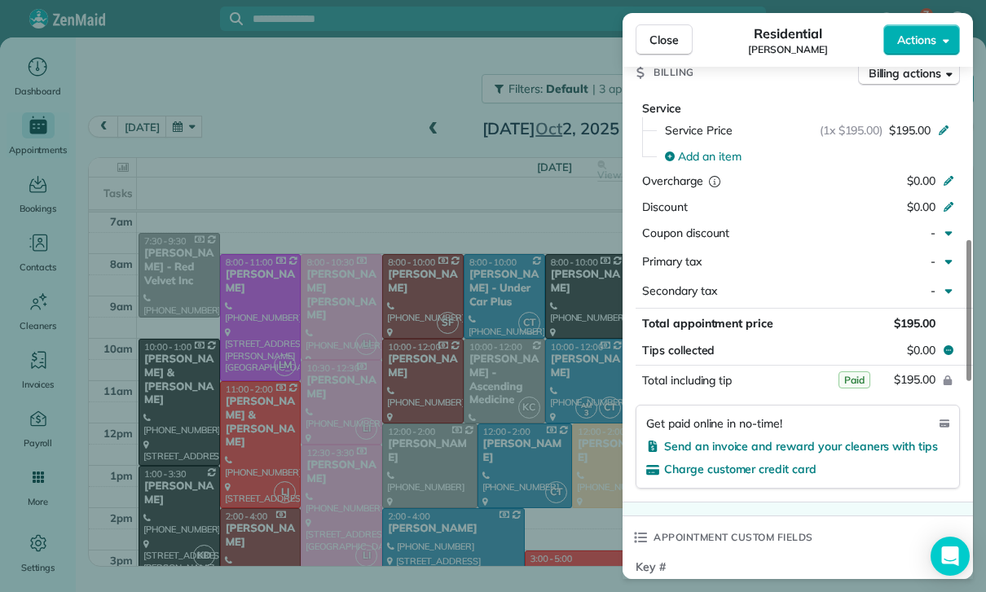
scroll to position [771, 0]
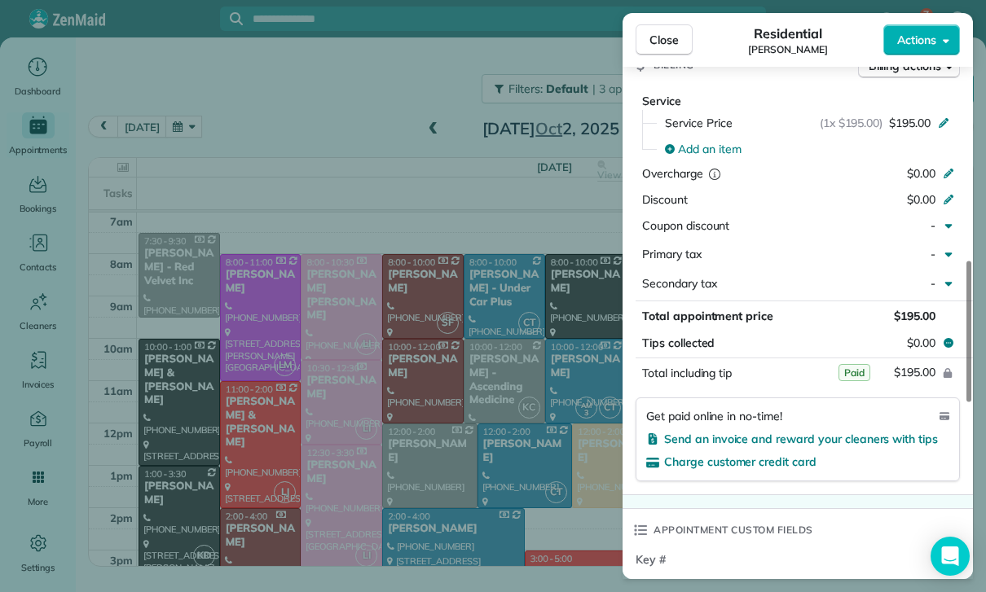
click at [522, 434] on div "Close Residential Erin Oremland Actions Status Confirmed Erin Oremland · Open p…" at bounding box center [493, 296] width 986 height 592
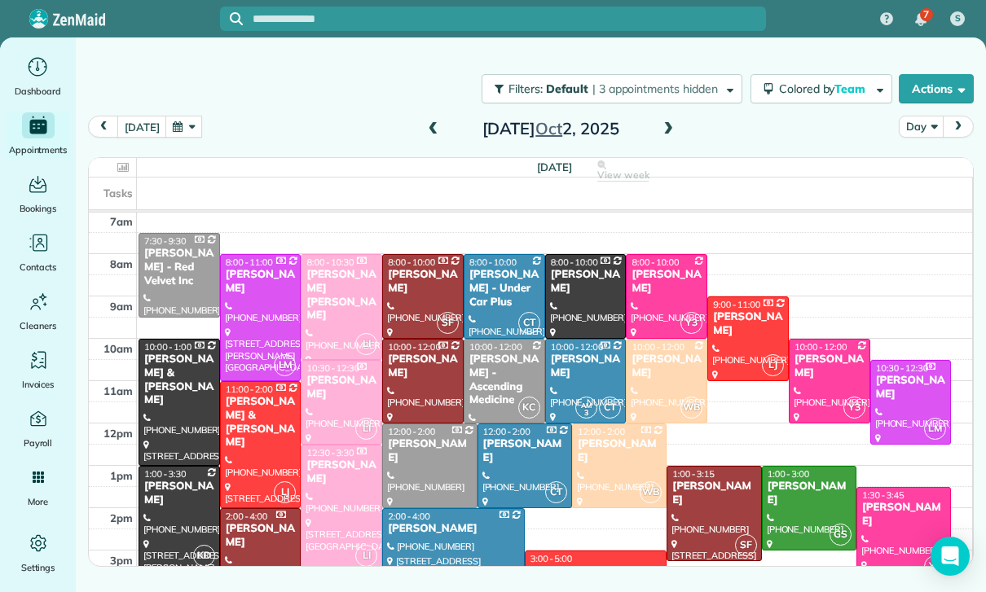
click at [580, 286] on div "Doug Schreck" at bounding box center [586, 282] width 72 height 28
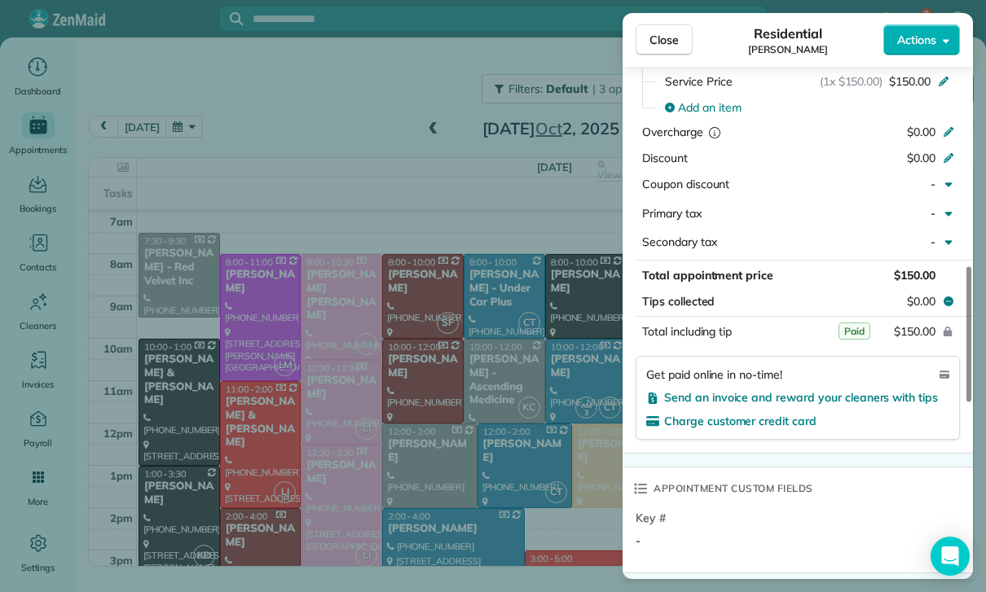
scroll to position [830, 0]
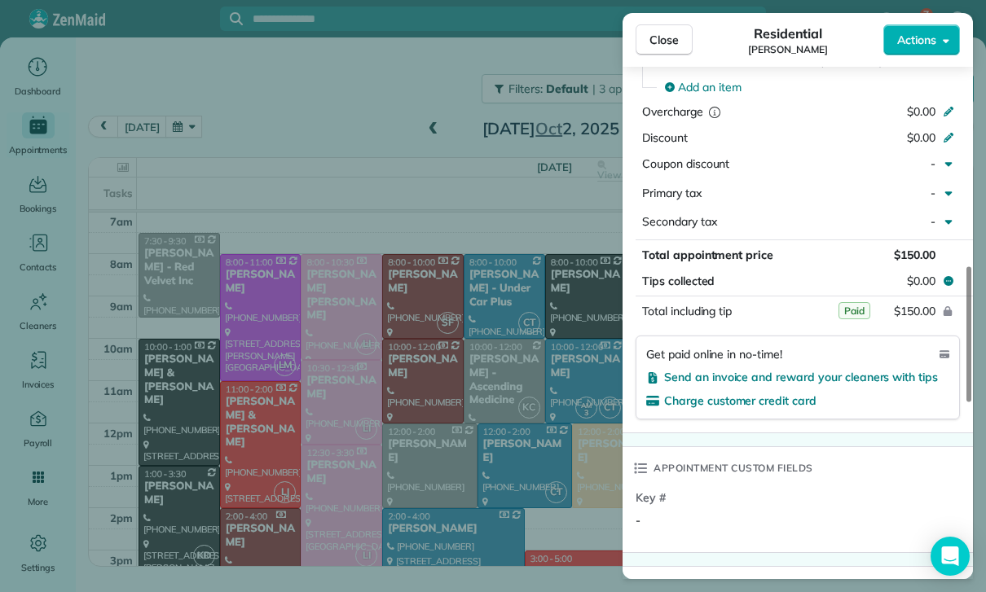
click at [523, 429] on div "Close Residential Doug Schreck Actions Status Yet to Confirm Doug Schreck · Ope…" at bounding box center [493, 296] width 986 height 592
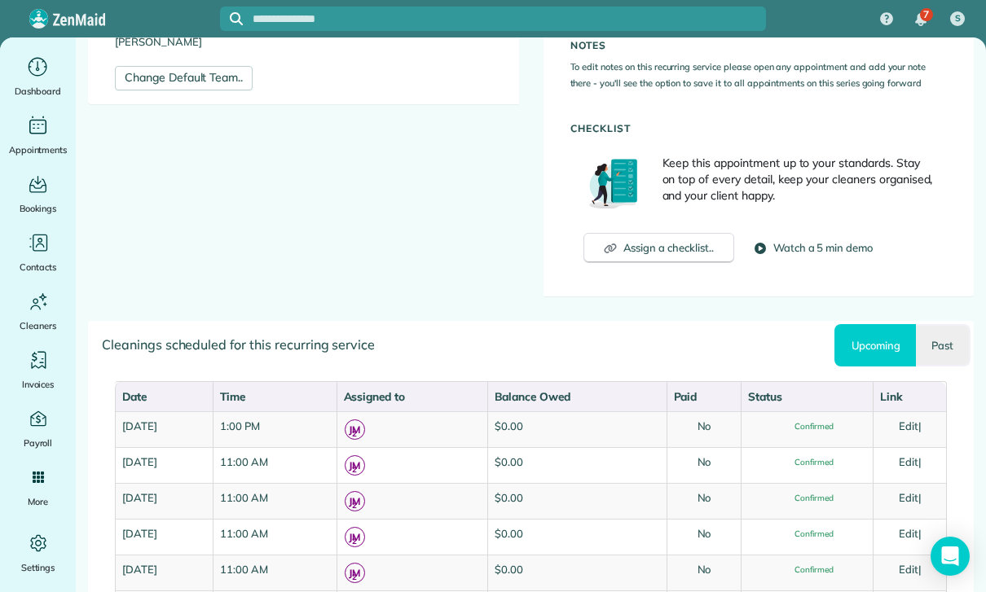
click at [955, 341] on link "Past" at bounding box center [943, 345] width 55 height 42
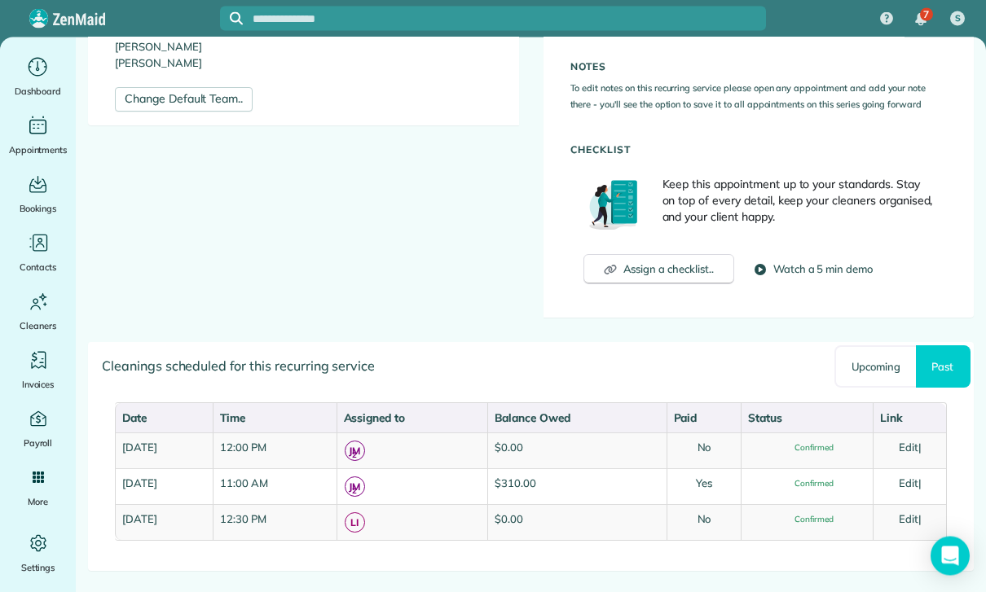
scroll to position [46, 0]
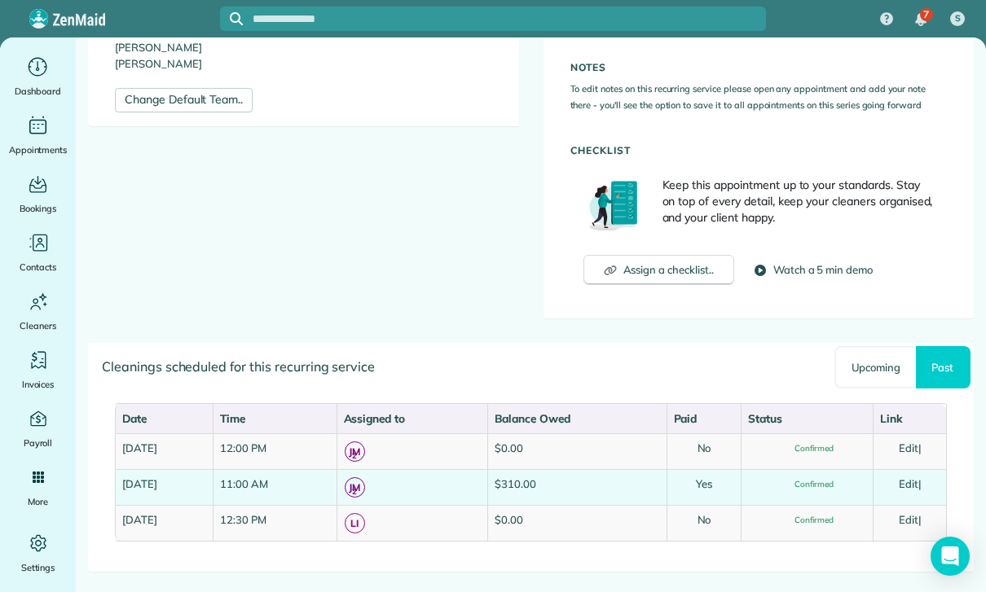
click at [918, 478] on link "Edit" at bounding box center [909, 484] width 20 height 13
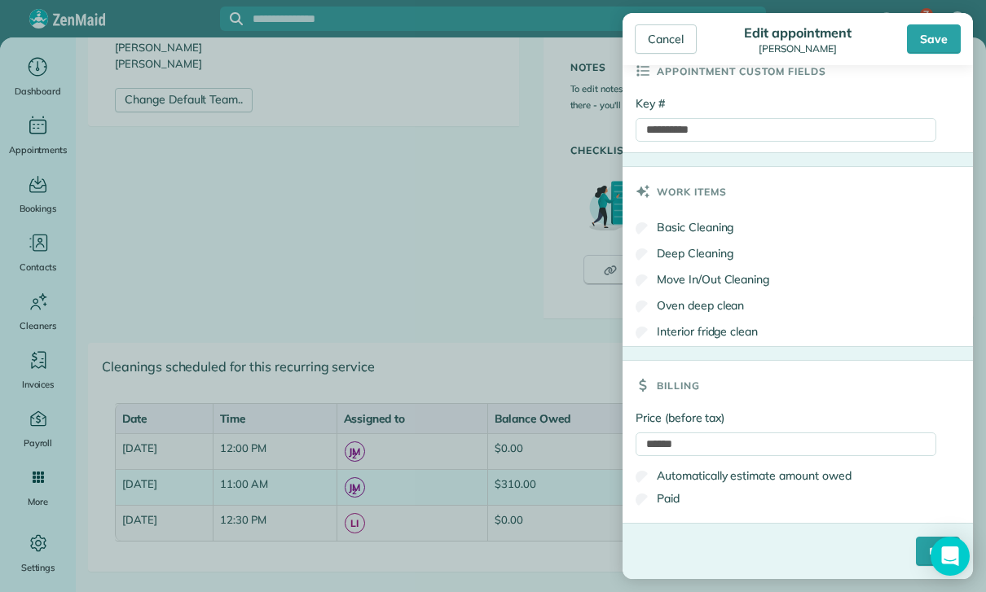
scroll to position [777, 0]
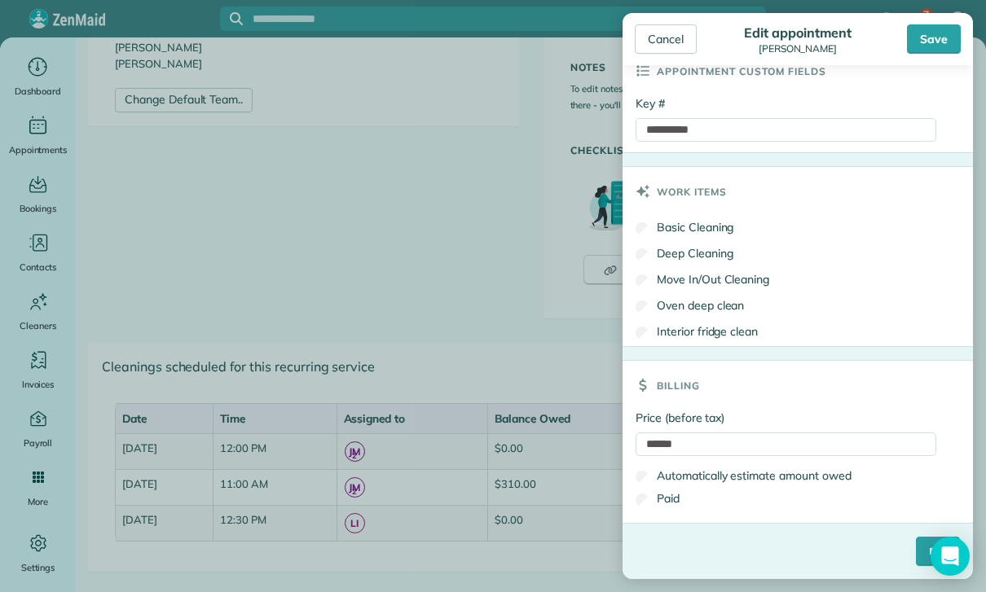
click at [755, 482] on label "Automatically estimate amount owed" at bounding box center [744, 476] width 216 height 16
type input "*****"
click at [661, 506] on label "Paid" at bounding box center [658, 499] width 44 height 16
click at [713, 470] on label "Automatically estimate amount owed" at bounding box center [744, 476] width 216 height 16
click at [721, 433] on input "*****" at bounding box center [786, 445] width 301 height 24
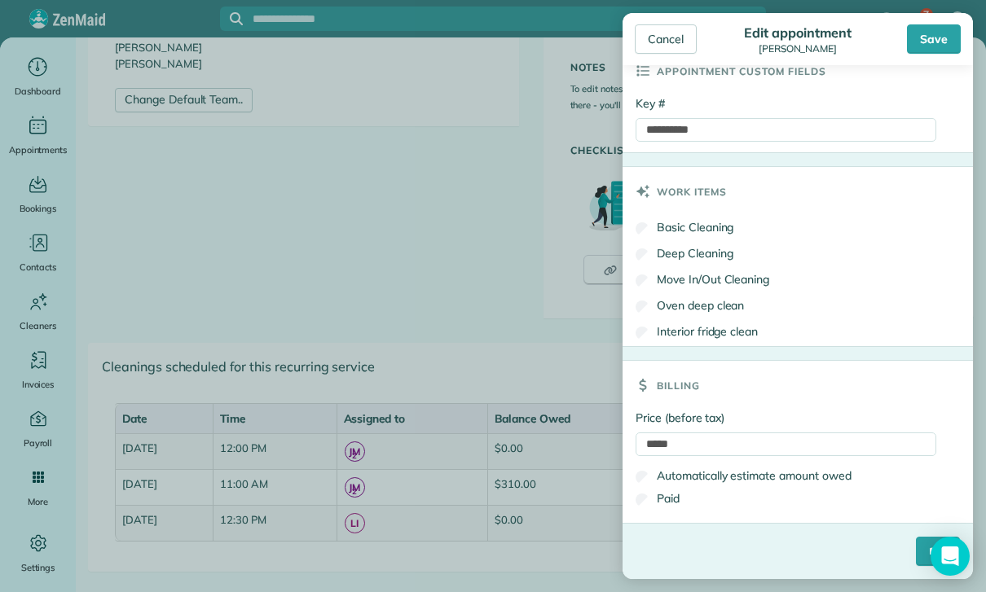
click at [736, 501] on div "Paid" at bounding box center [786, 498] width 301 height 23
click at [737, 433] on input "*****" at bounding box center [786, 445] width 301 height 24
click at [773, 385] on div "Billing" at bounding box center [798, 385] width 350 height 49
click at [741, 173] on div "Work items" at bounding box center [798, 191] width 350 height 49
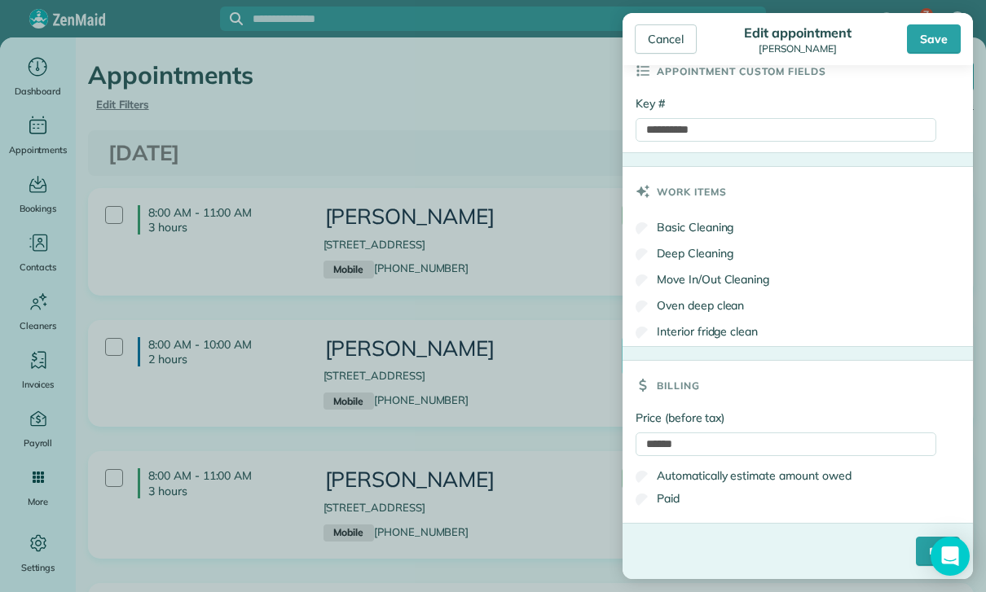
scroll to position [777, 0]
click at [758, 381] on div "Billing" at bounding box center [798, 385] width 350 height 49
click at [746, 438] on input "******" at bounding box center [786, 445] width 301 height 24
type input "*"
type input "***"
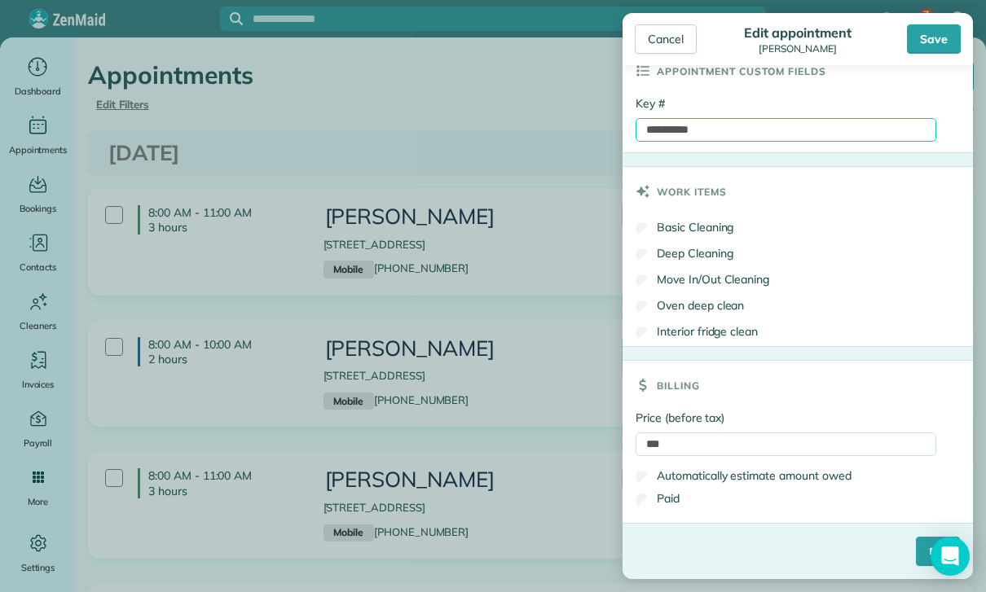
click at [729, 127] on input "**********" at bounding box center [786, 130] width 301 height 24
type input "**********"
click at [916, 549] on input "****" at bounding box center [938, 551] width 44 height 29
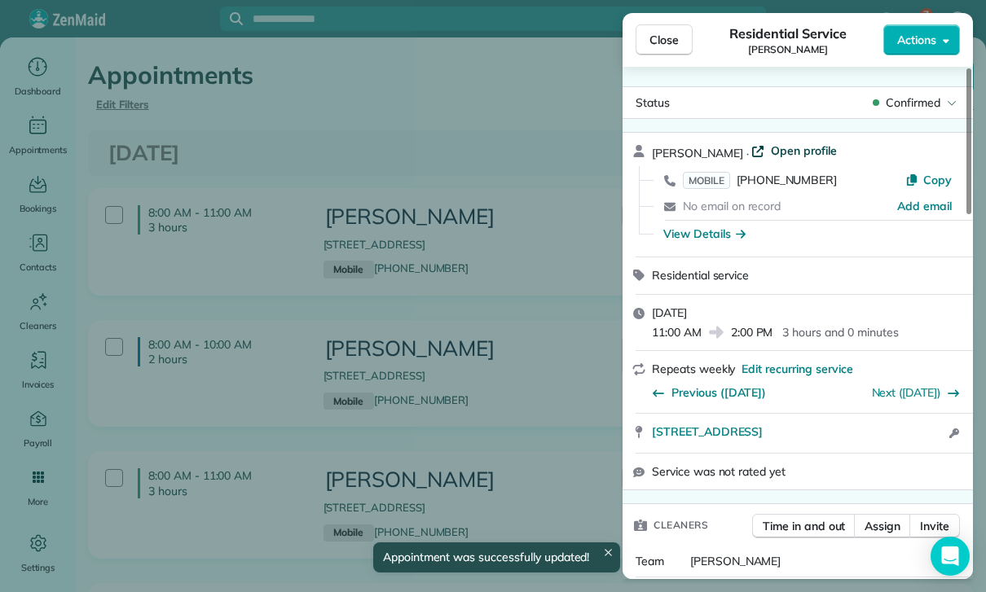
click at [782, 152] on span "Open profile" at bounding box center [804, 151] width 66 height 16
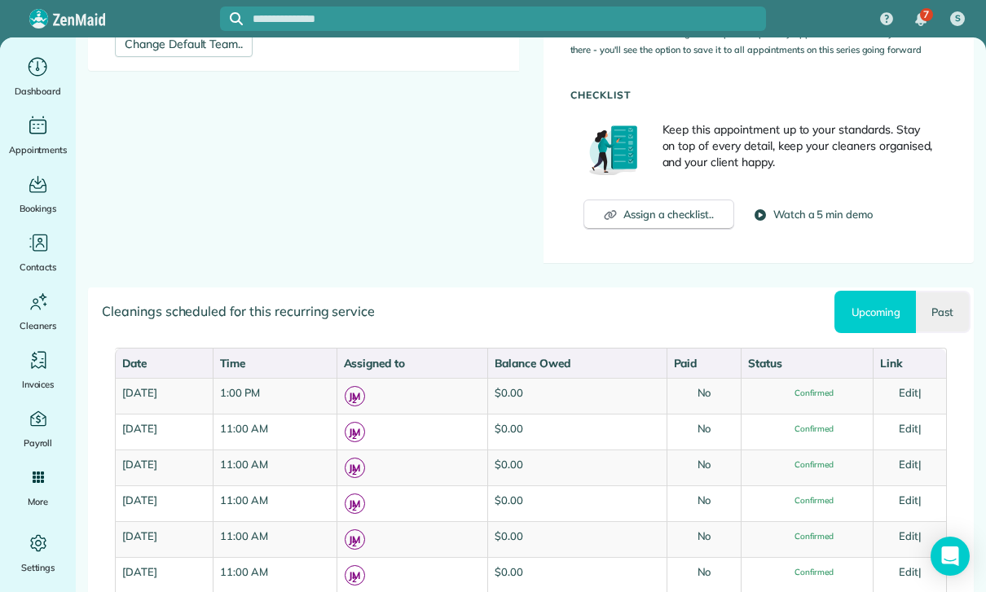
click at [940, 295] on link "Past" at bounding box center [943, 312] width 55 height 42
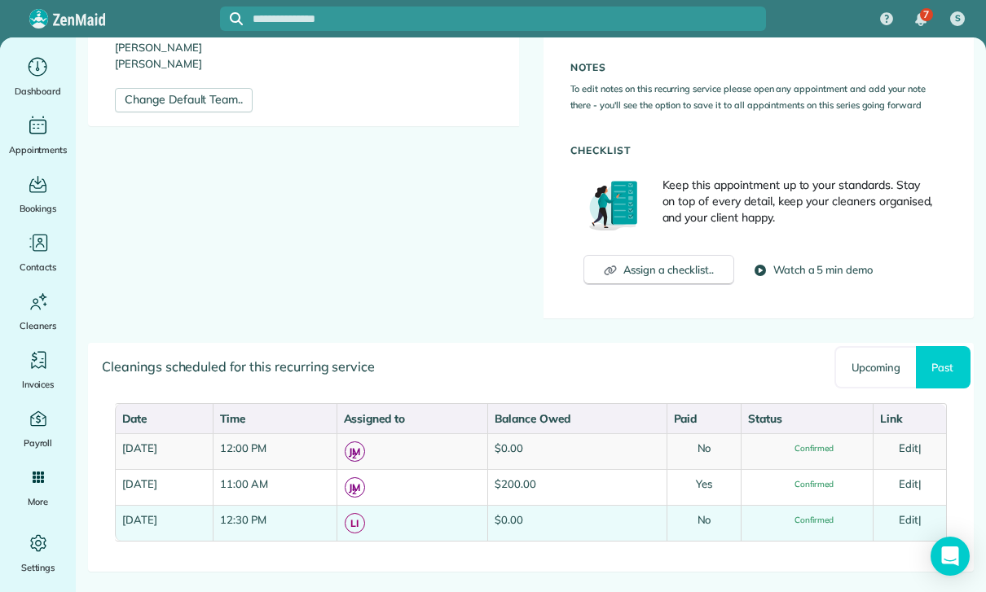
click at [918, 522] on link "Edit" at bounding box center [909, 519] width 20 height 13
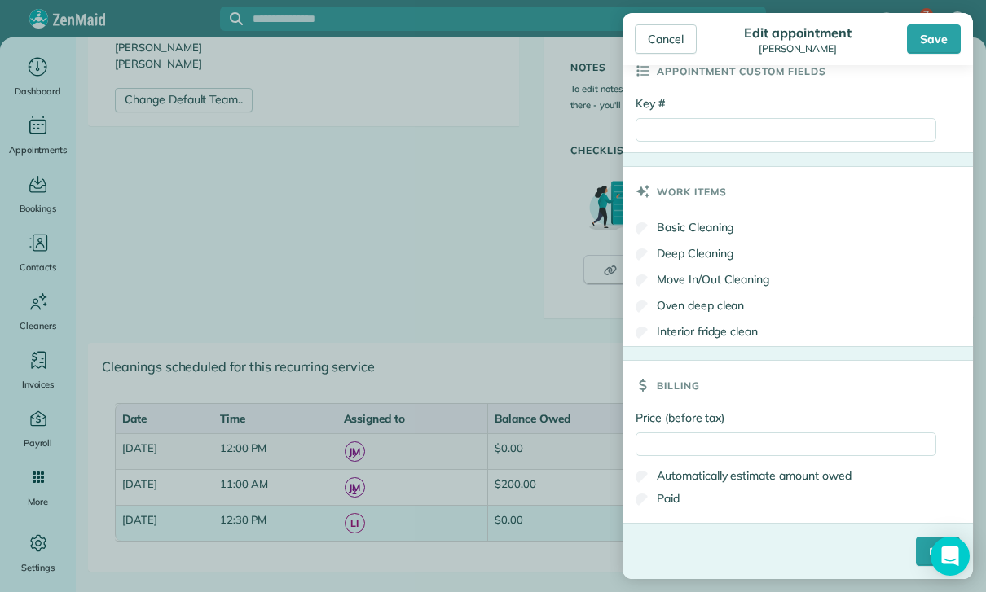
scroll to position [777, 0]
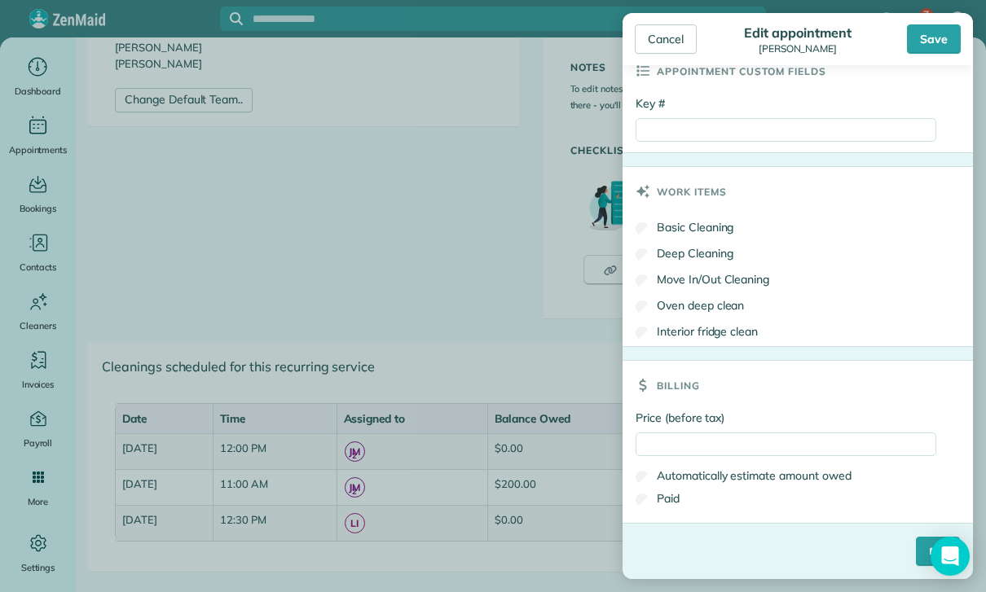
click at [728, 397] on div "Billing" at bounding box center [798, 385] width 350 height 49
click at [712, 434] on input "Price (before tax)" at bounding box center [786, 445] width 301 height 24
type input "***"
click at [670, 504] on label "Paid" at bounding box center [658, 499] width 44 height 16
click at [711, 129] on input "Key #" at bounding box center [786, 130] width 301 height 24
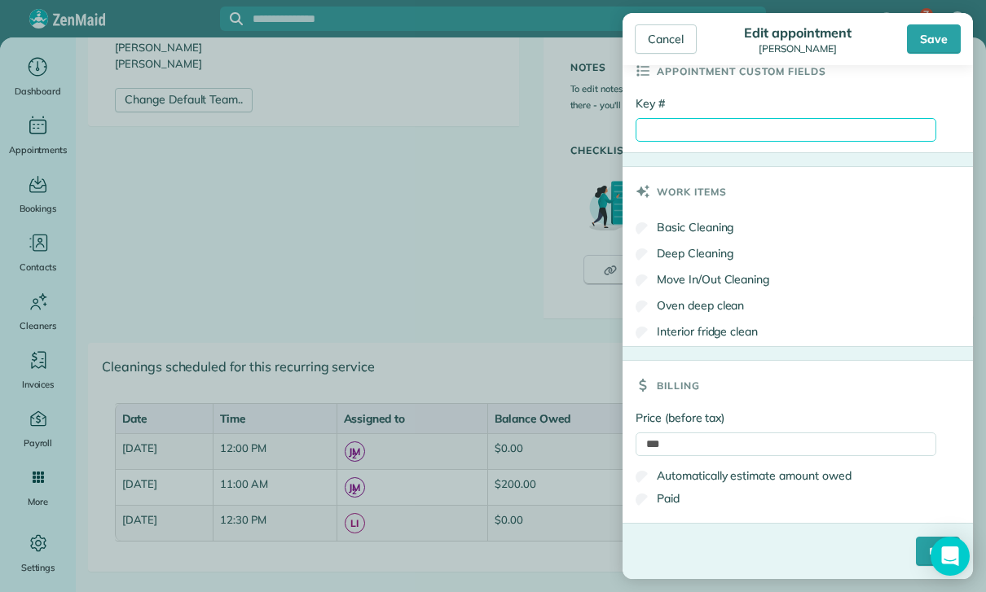
type input "*"
paste input "**********"
type input "**********"
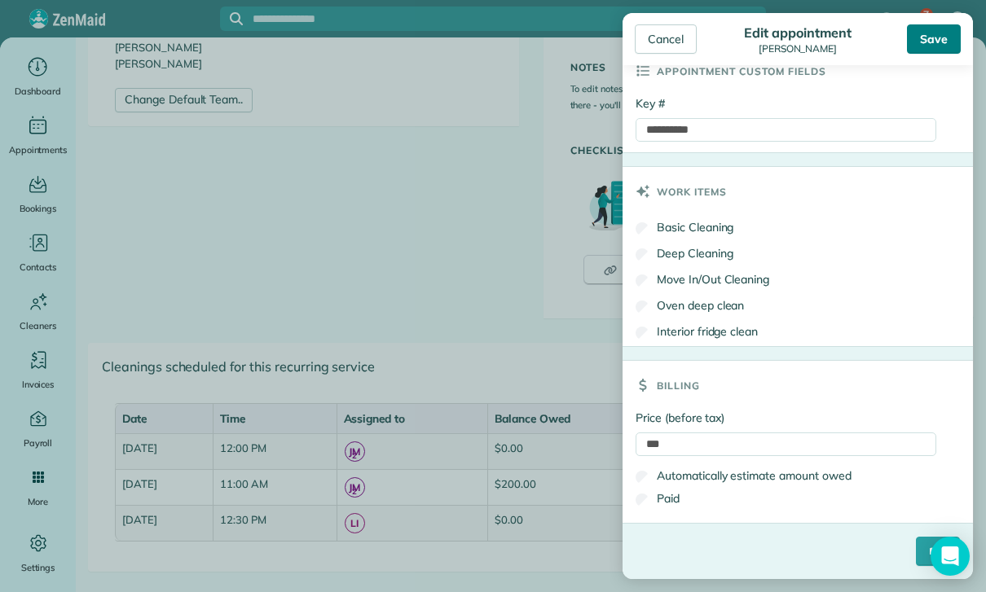
click at [933, 50] on div "Save" at bounding box center [934, 38] width 54 height 29
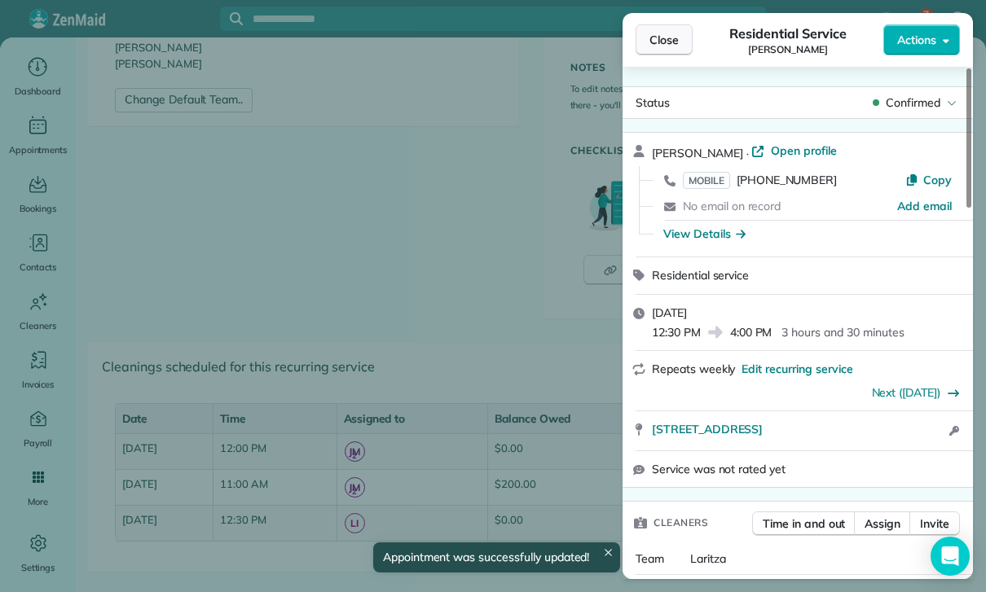
click at [660, 29] on button "Close" at bounding box center [664, 39] width 57 height 31
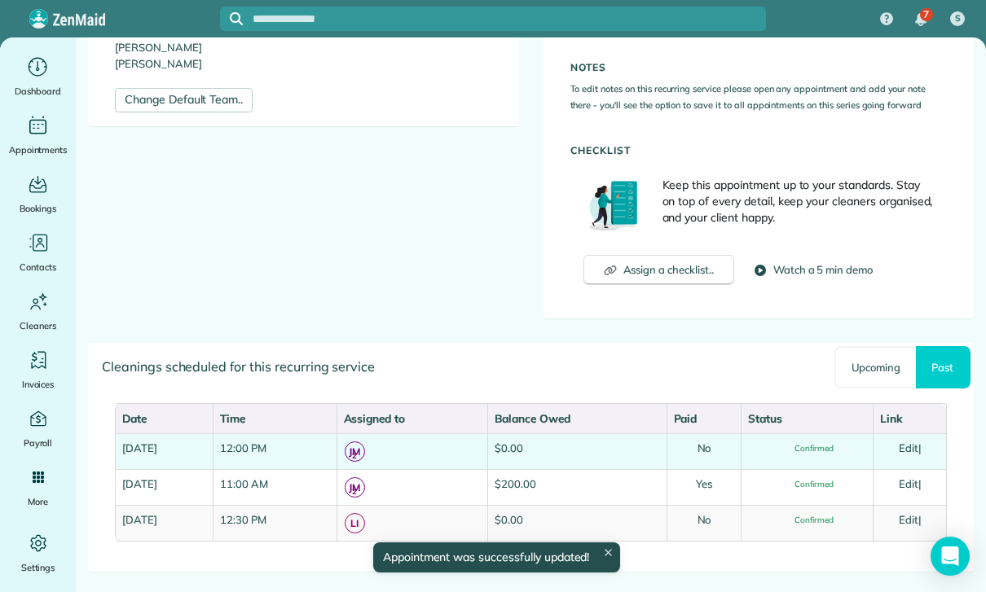
click at [915, 444] on link "Edit" at bounding box center [909, 448] width 20 height 13
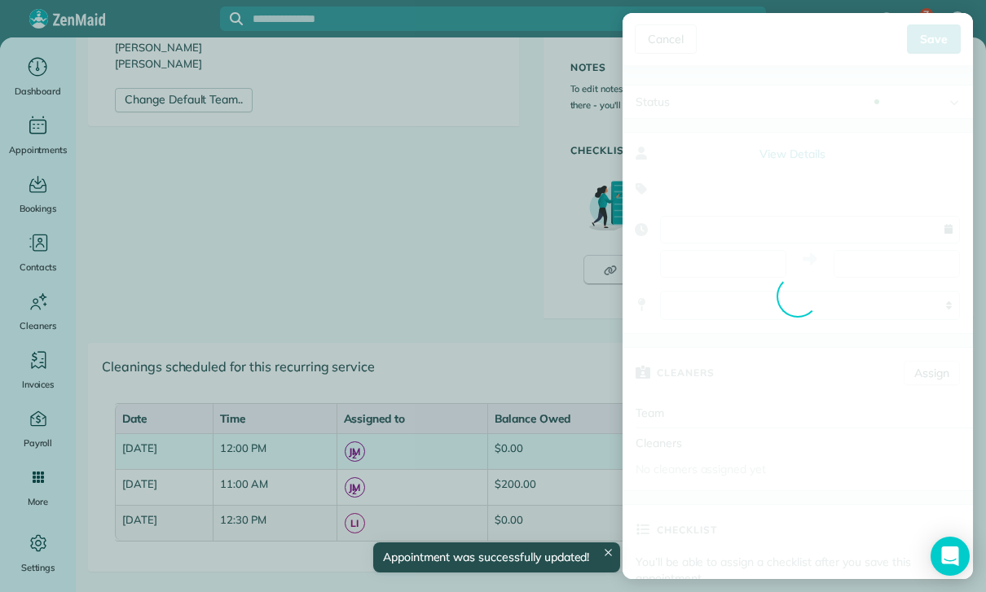
type input "**********"
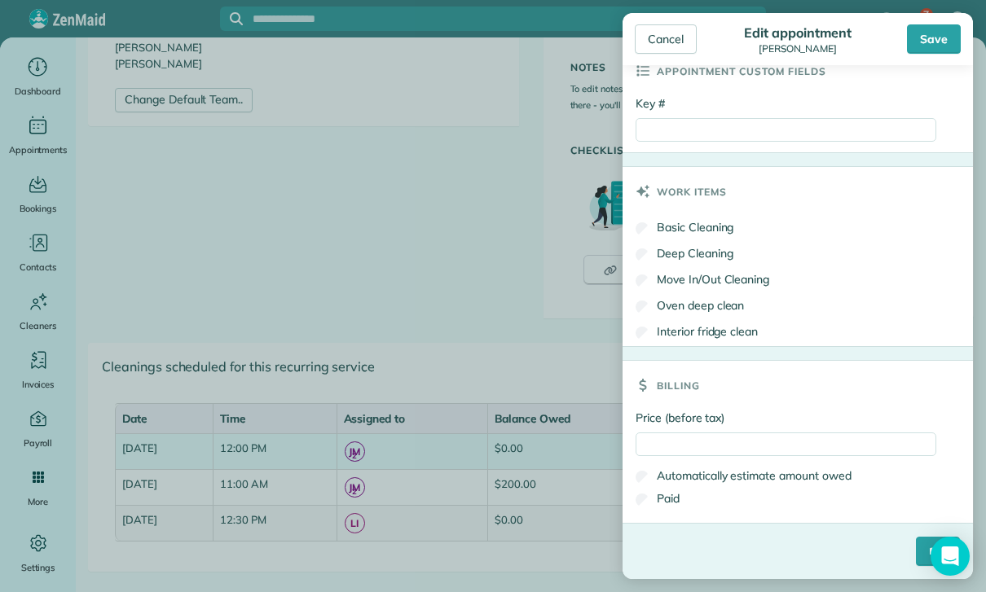
scroll to position [777, 0]
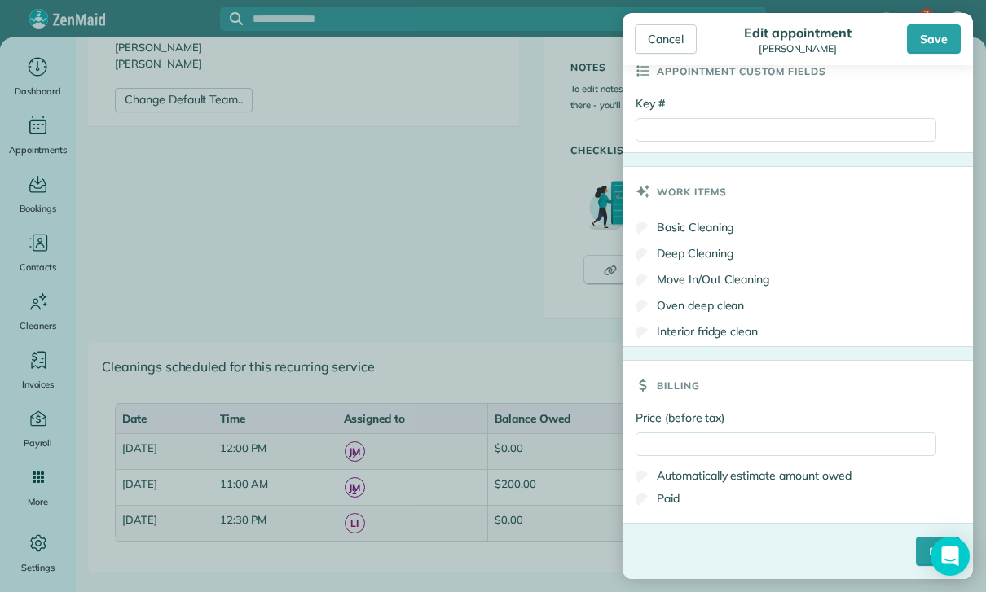
click at [717, 396] on div "Billing" at bounding box center [798, 385] width 350 height 49
click at [712, 442] on input "Price (before tax)" at bounding box center [786, 445] width 301 height 24
type input "***"
click at [667, 500] on label "Paid" at bounding box center [658, 499] width 44 height 16
click at [701, 136] on input "Key #" at bounding box center [786, 130] width 301 height 24
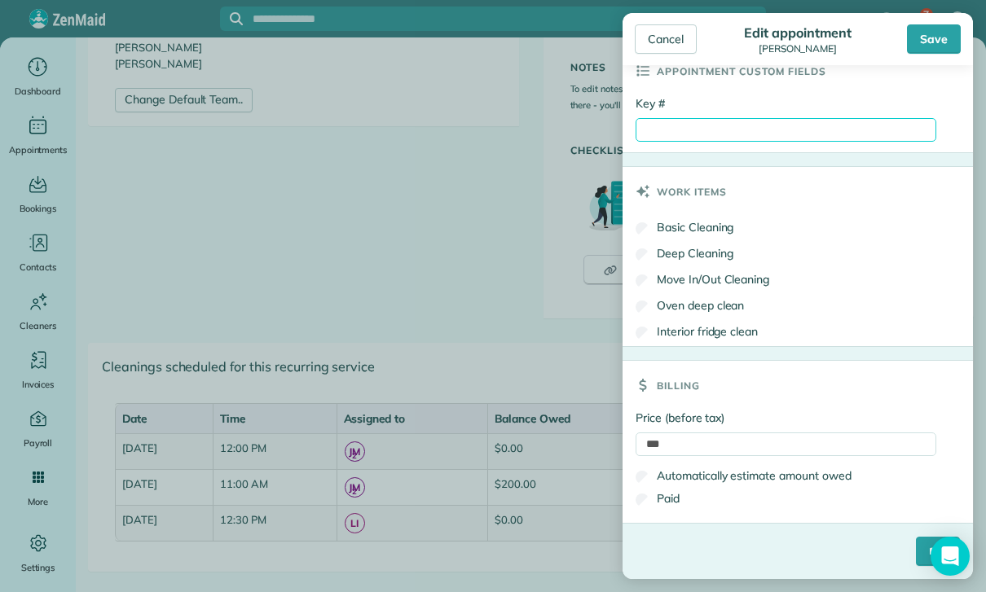
paste input "**********"
type input "**********"
click at [918, 546] on input "****" at bounding box center [938, 551] width 44 height 29
